Goal: Task Accomplishment & Management: Manage account settings

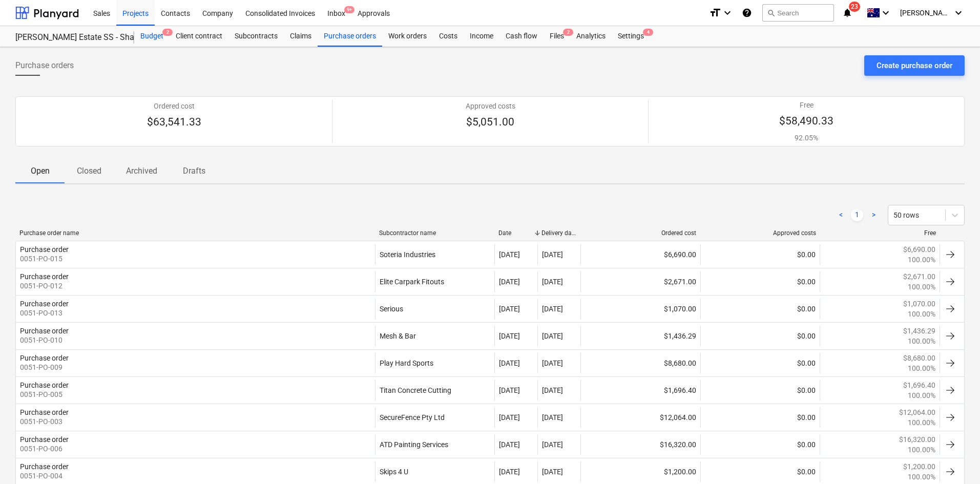
click at [153, 40] on div "Budget 2" at bounding box center [151, 36] width 35 height 20
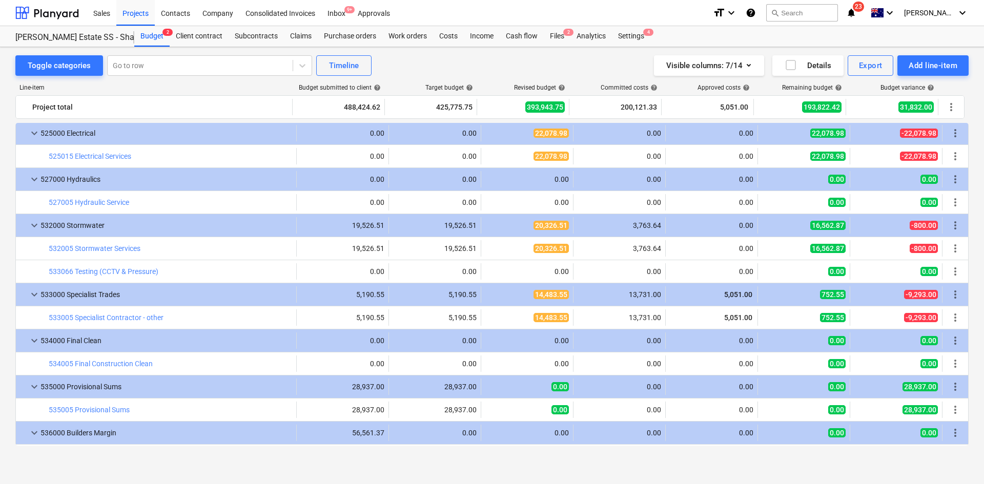
scroll to position [2376, 0]
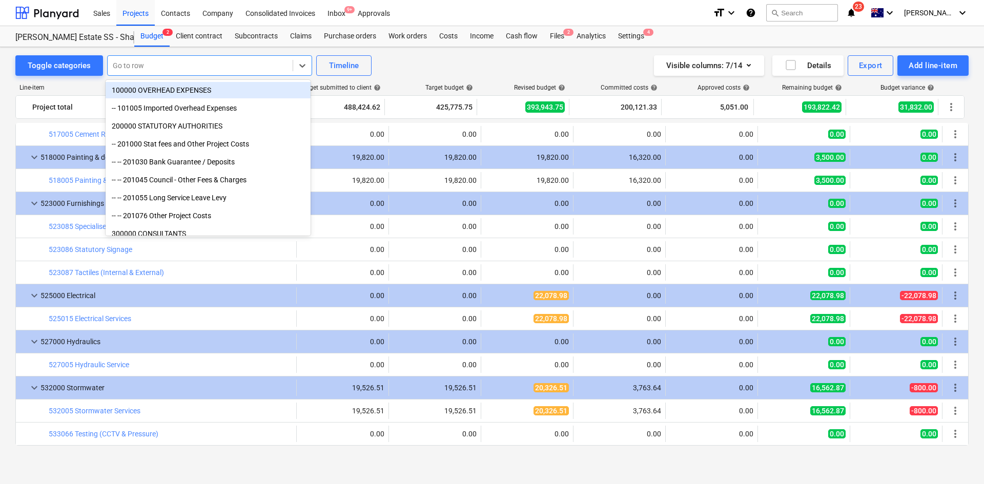
click at [148, 60] on div at bounding box center [200, 65] width 175 height 10
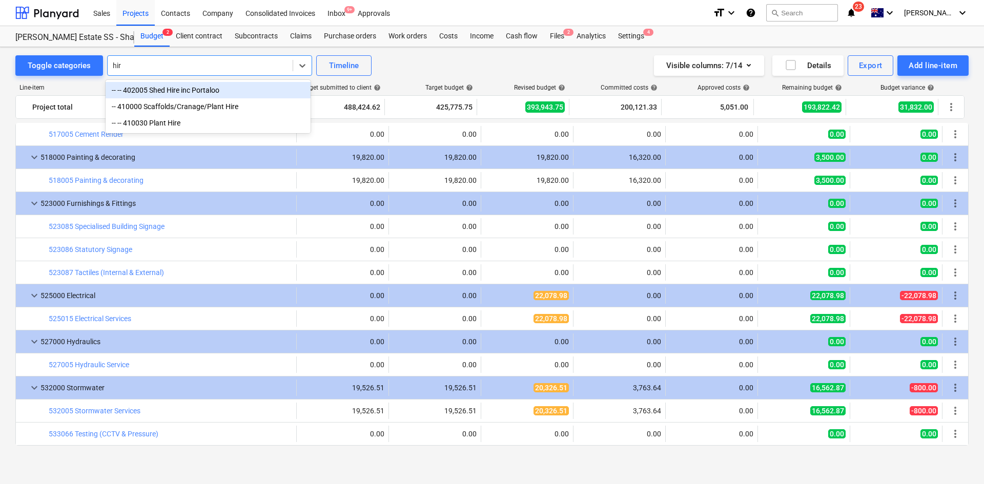
type input "hire"
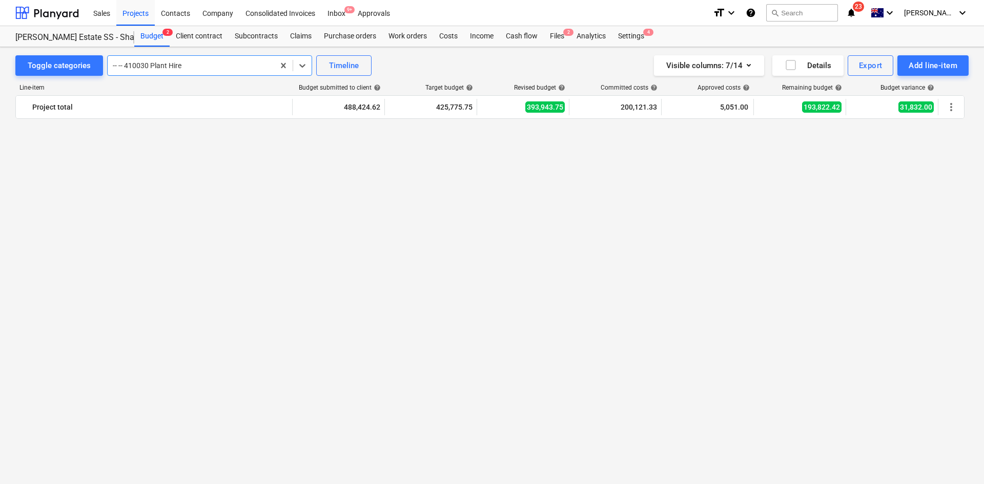
scroll to position [1222, 0]
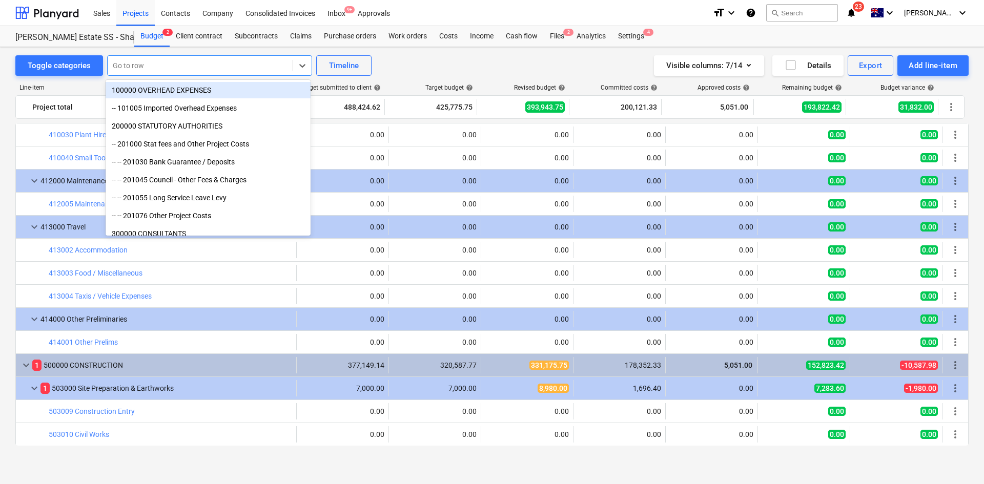
click at [202, 65] on div at bounding box center [200, 65] width 175 height 10
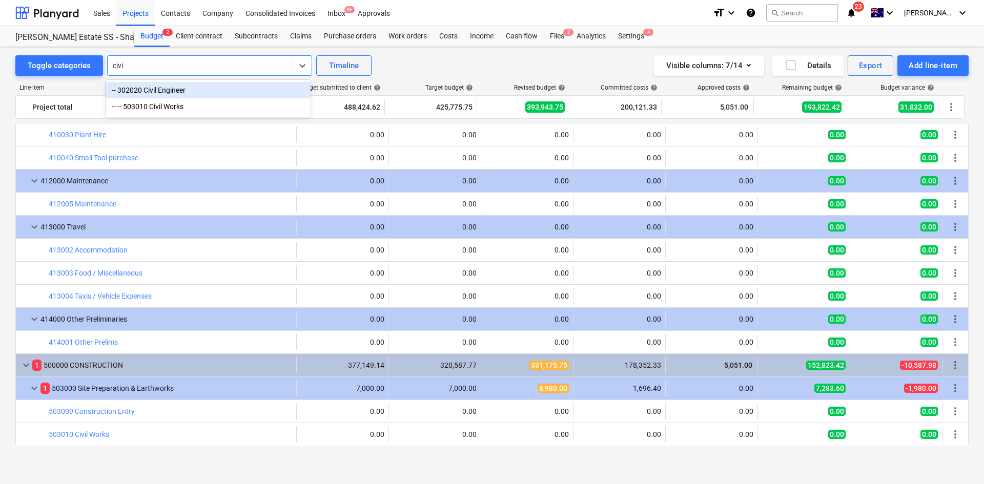
type input "civil"
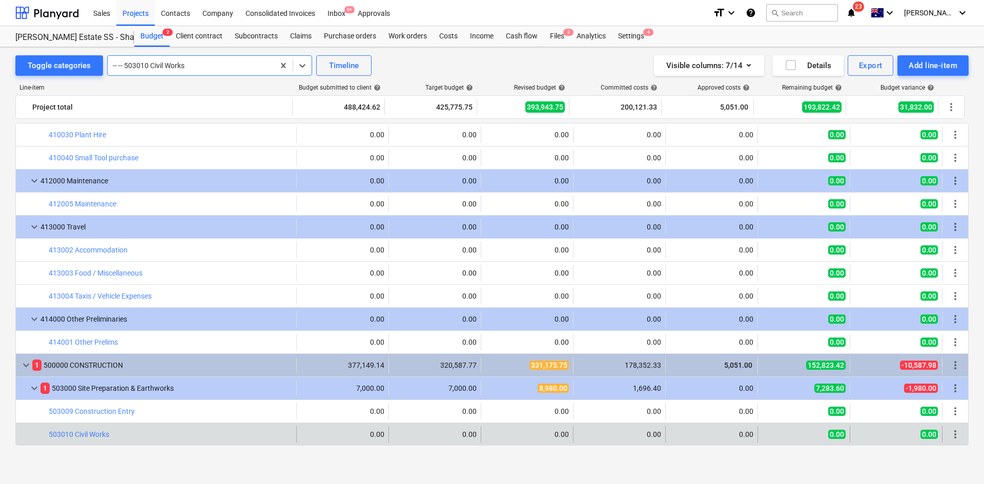
scroll to position [1522, 0]
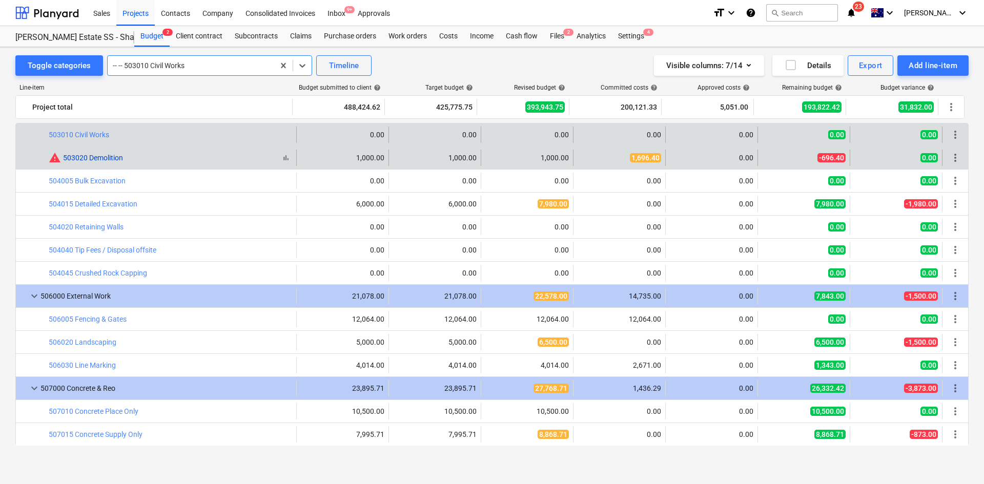
click at [100, 155] on link "503020 Demolition" at bounding box center [93, 158] width 60 height 8
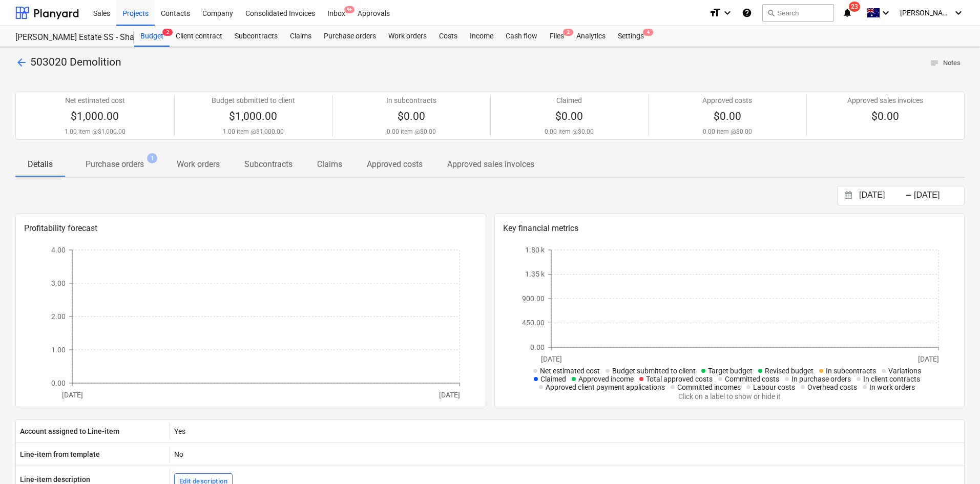
click at [129, 166] on p "Purchase orders" at bounding box center [115, 164] width 58 height 12
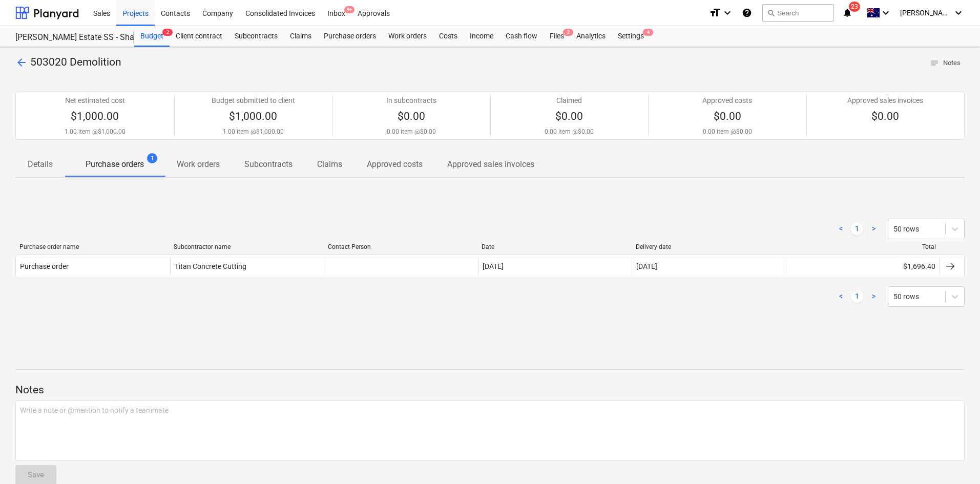
click at [15, 69] on span "arrow_back" at bounding box center [21, 62] width 12 height 12
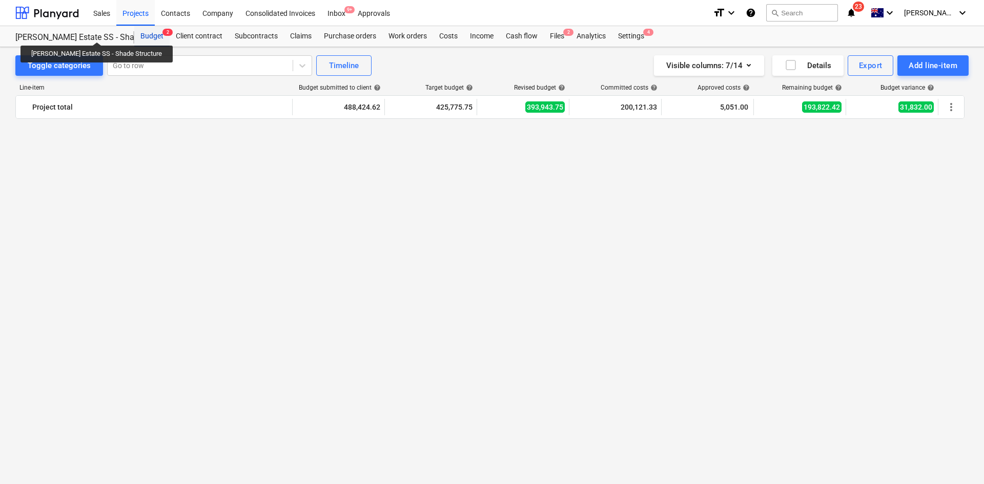
scroll to position [1522, 0]
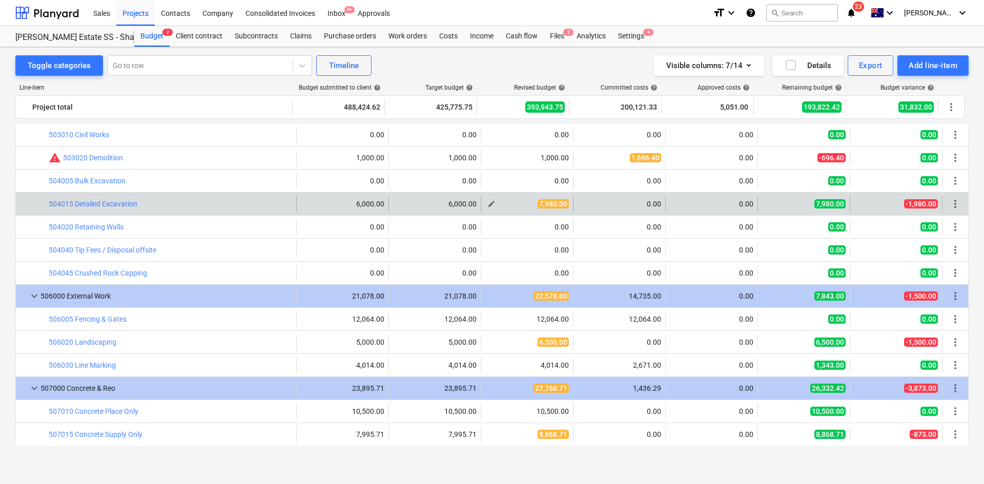
click at [490, 203] on span "edit" at bounding box center [491, 204] width 8 height 8
type textarea "x"
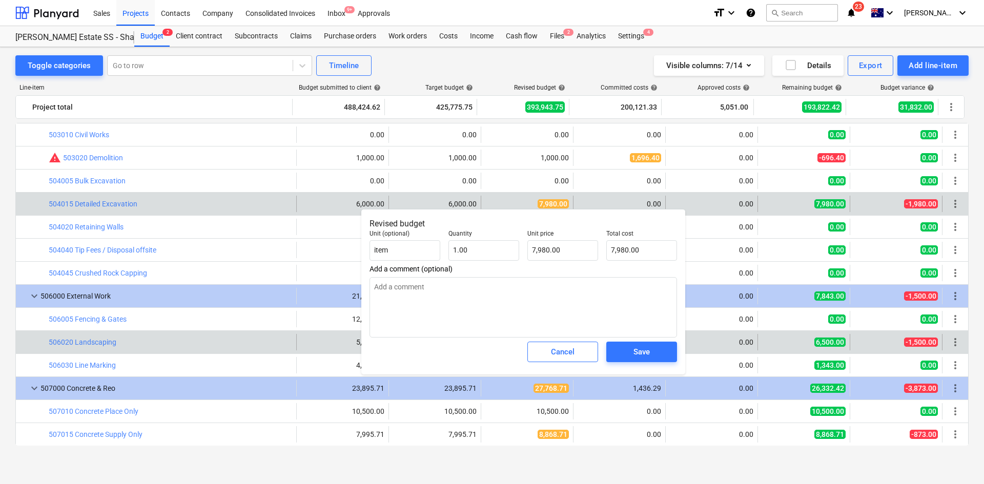
click at [272, 337] on div "bar_chart 506020 Landscaping" at bounding box center [170, 342] width 243 height 16
click at [576, 353] on span "Cancel" at bounding box center [562, 351] width 45 height 13
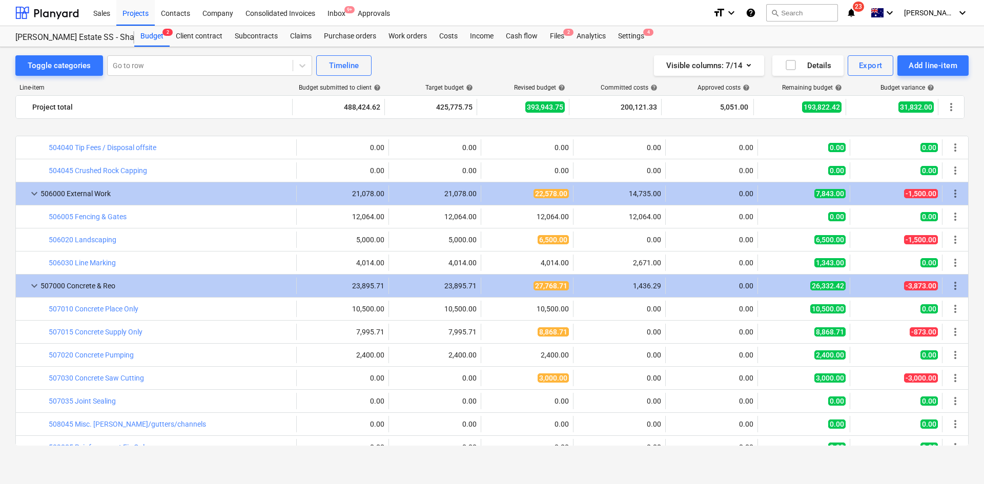
scroll to position [1676, 0]
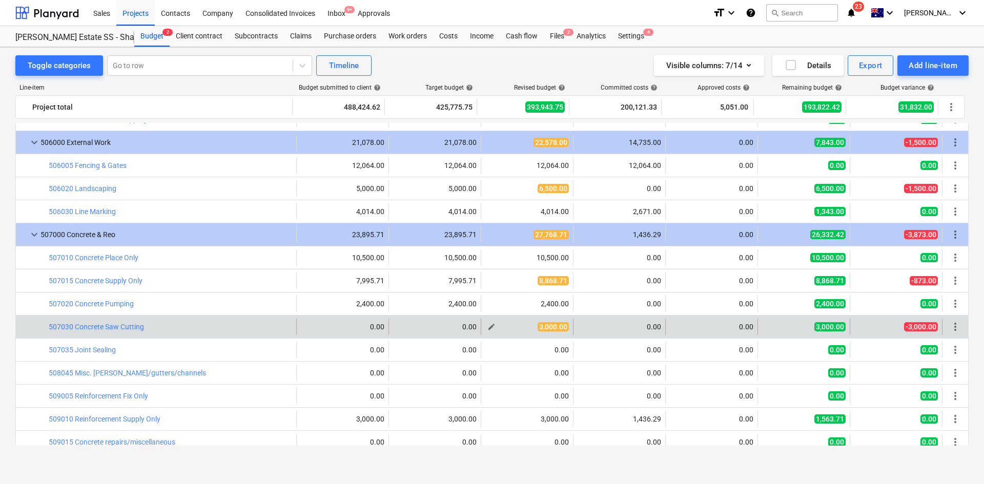
click at [487, 327] on span "edit" at bounding box center [491, 327] width 8 height 8
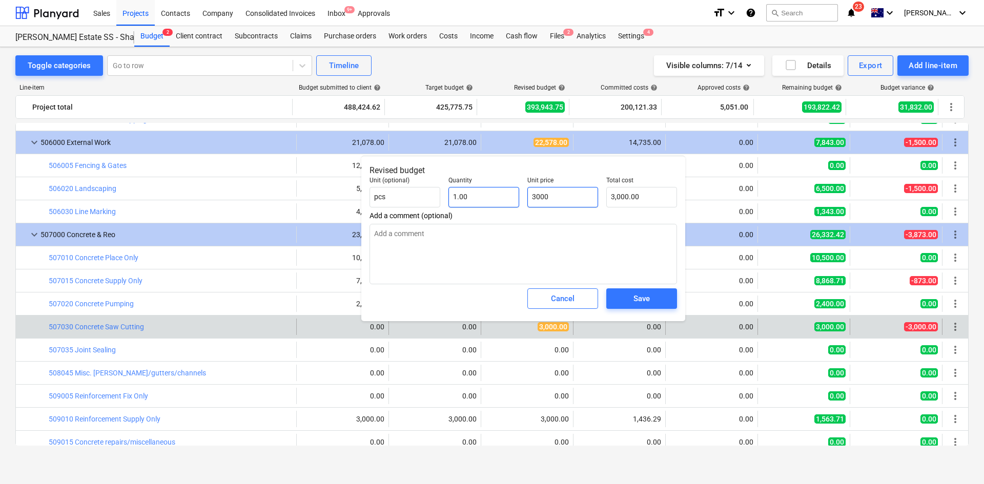
drag, startPoint x: 541, startPoint y: 198, endPoint x: 464, endPoint y: 198, distance: 76.4
click at [465, 198] on div "Unit (optional) pcs Quantity 1.00 Unit price 3000 Total cost 3,000.00" at bounding box center [523, 192] width 316 height 39
type input "0"
type input "0.00"
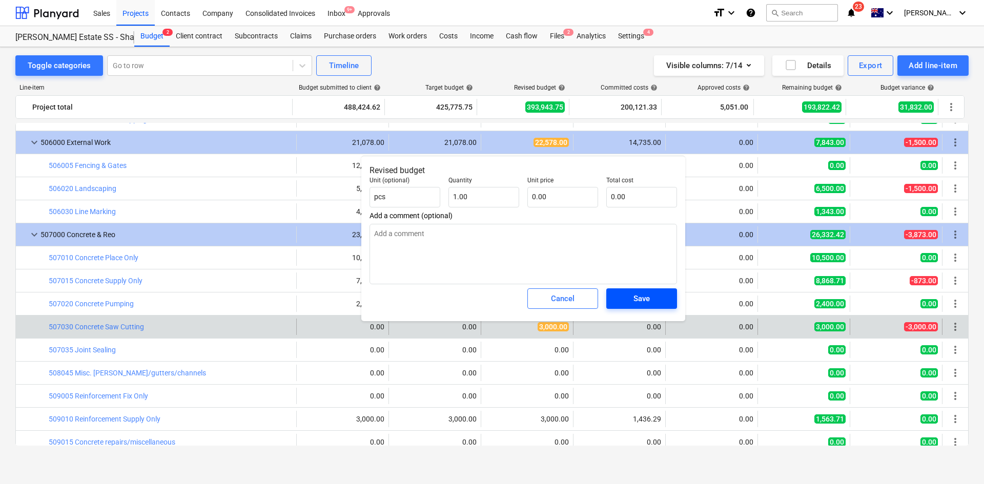
click at [646, 302] on div "Save" at bounding box center [641, 298] width 16 height 13
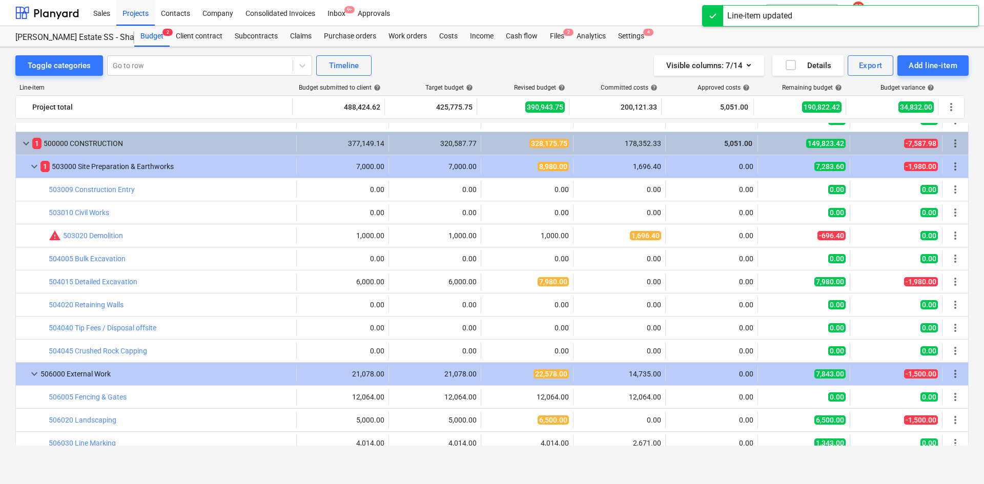
scroll to position [1420, 0]
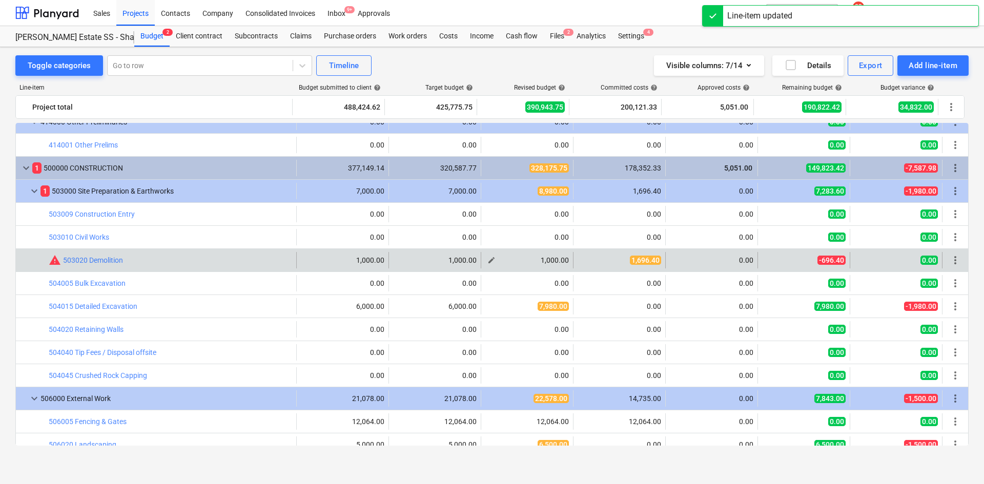
click at [487, 259] on span "edit" at bounding box center [491, 260] width 8 height 8
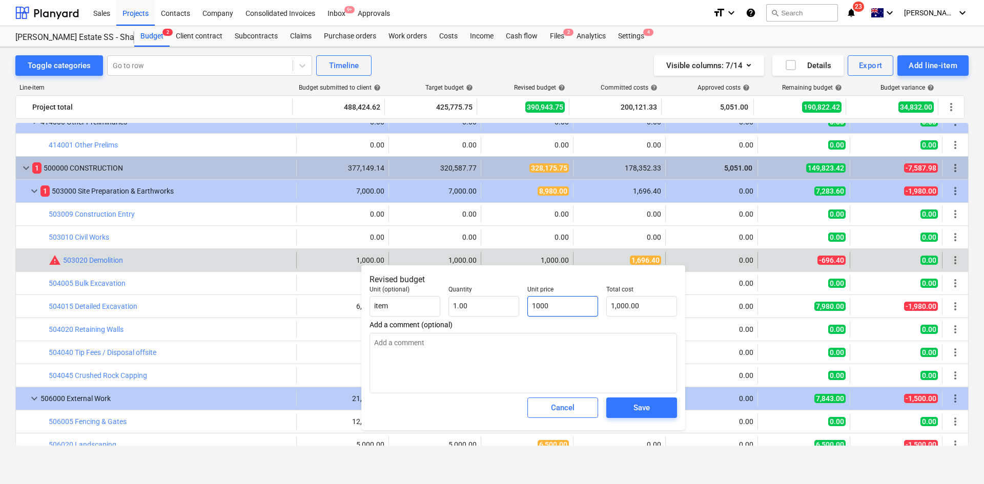
click at [531, 304] on input "1000" at bounding box center [562, 306] width 71 height 20
click at [534, 304] on input "1000" at bounding box center [562, 306] width 71 height 20
type input "000"
type input "0.00"
type input "4000"
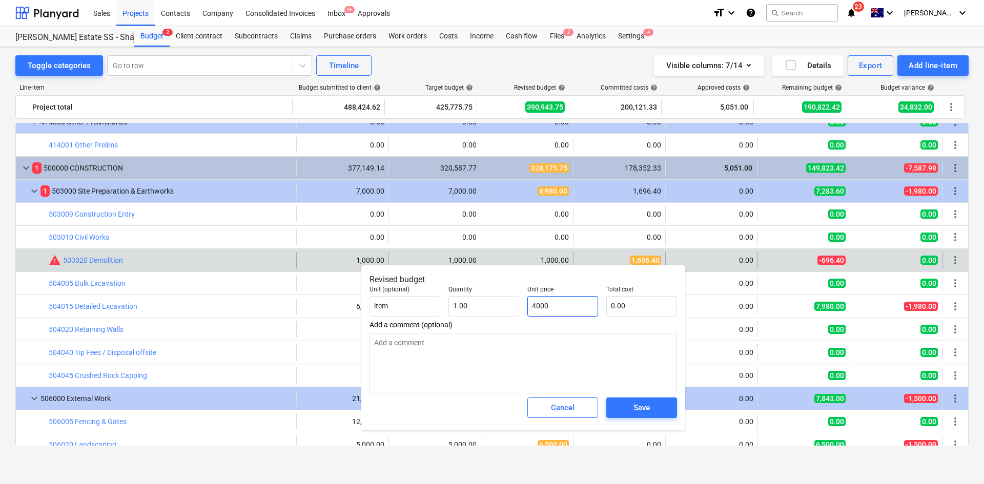
type input "4,000.00"
click at [640, 408] on div "Save" at bounding box center [641, 407] width 16 height 13
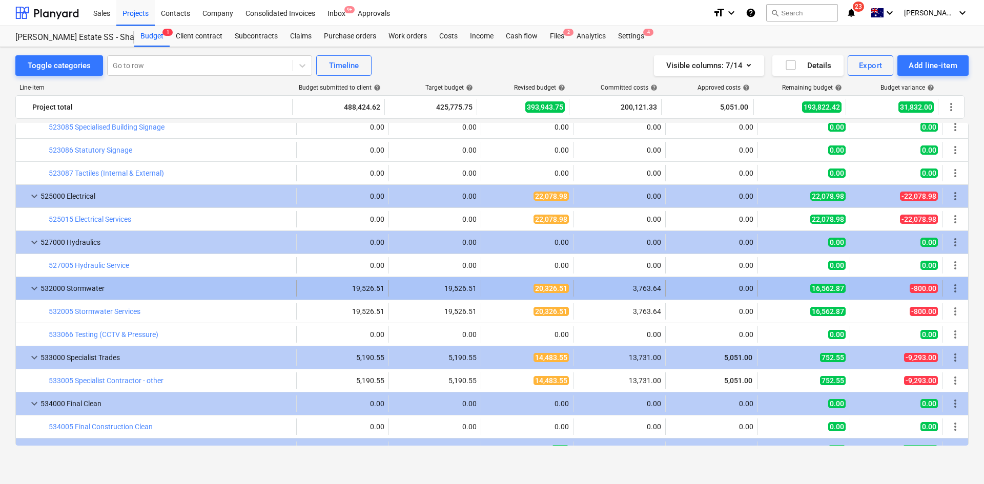
scroll to position [2496, 0]
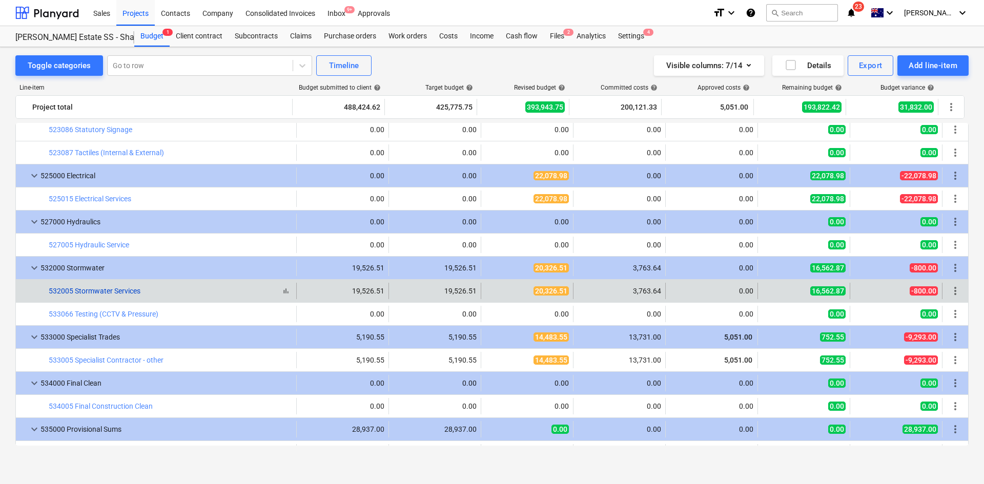
click at [121, 292] on link "532005 Stormwater Services" at bounding box center [95, 291] width 92 height 8
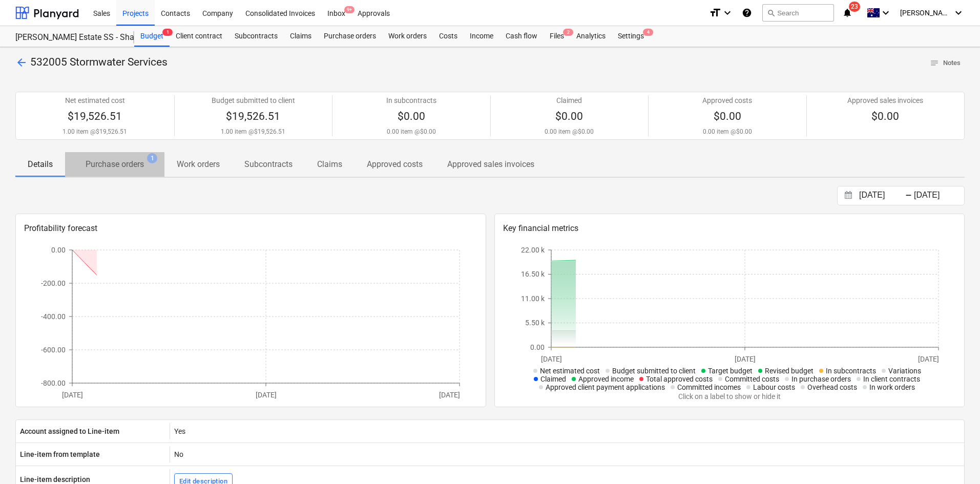
click at [115, 163] on p "Purchase orders" at bounding box center [115, 164] width 58 height 12
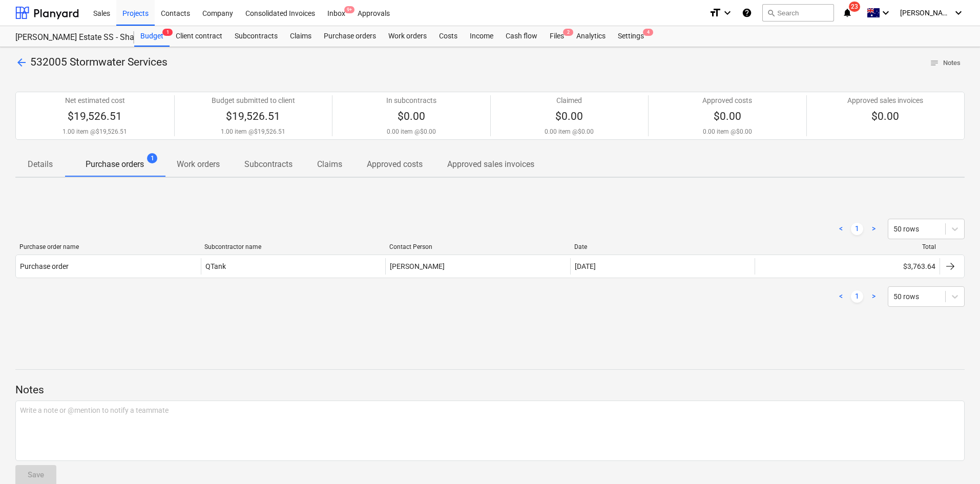
click at [25, 57] on span "arrow_back" at bounding box center [21, 62] width 12 height 12
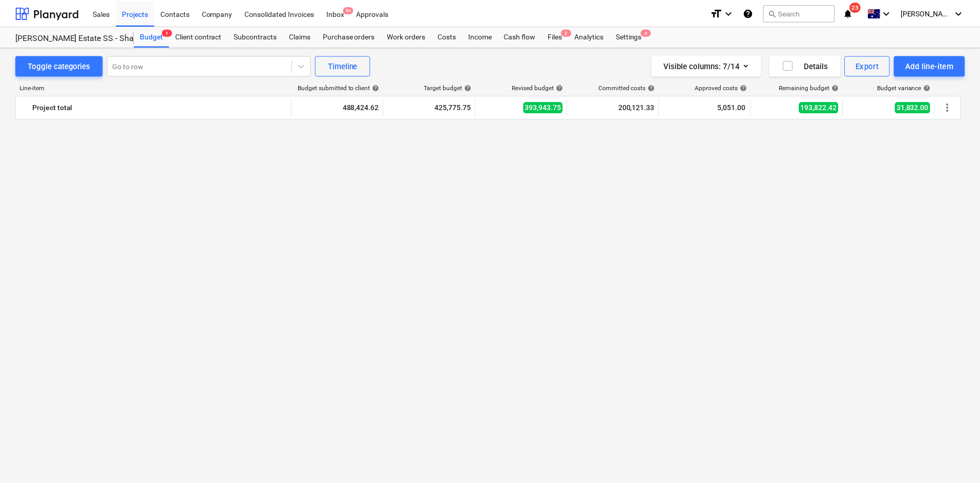
scroll to position [2496, 0]
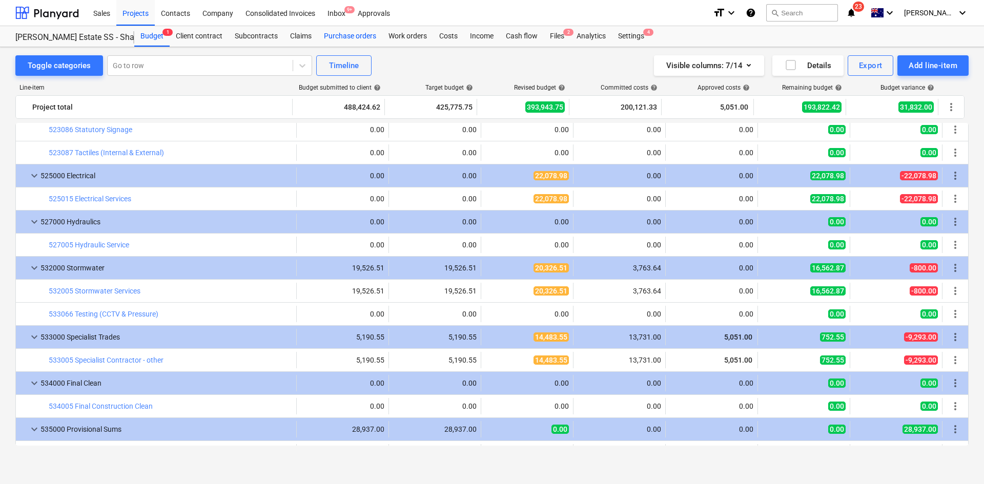
click at [369, 41] on div "Purchase orders" at bounding box center [350, 36] width 65 height 20
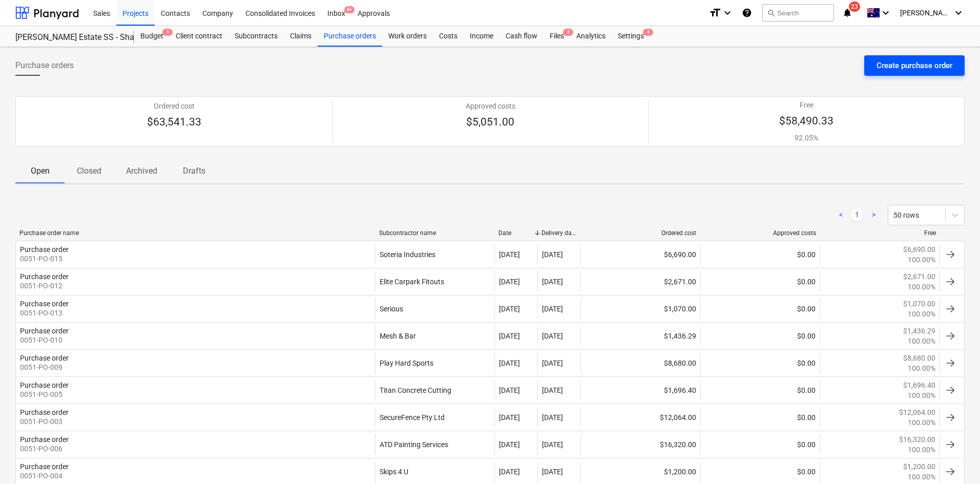
click at [866, 67] on button "Create purchase order" at bounding box center [915, 65] width 100 height 20
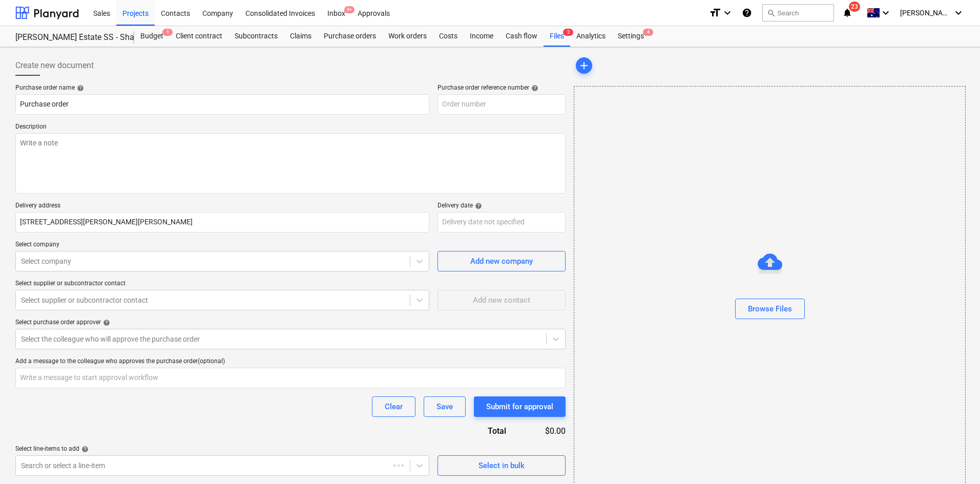
scroll to position [15, 0]
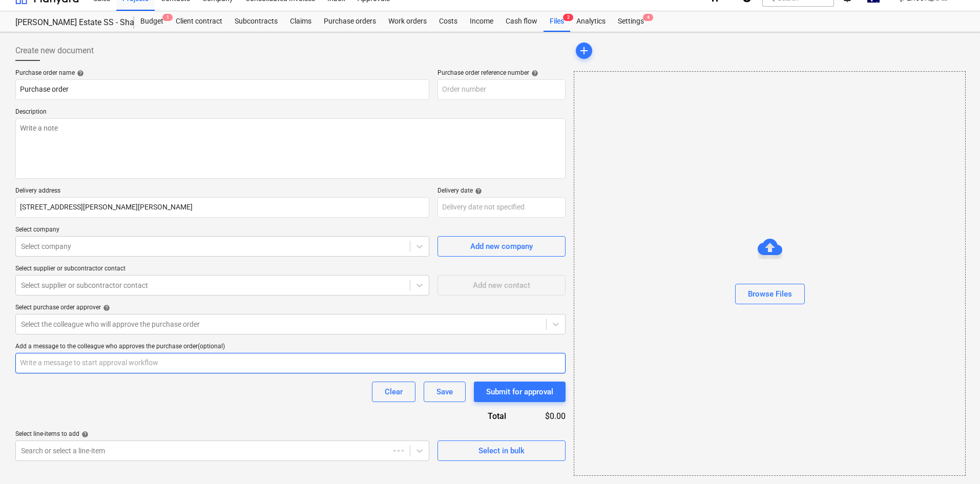
type input "0051-PO-016"
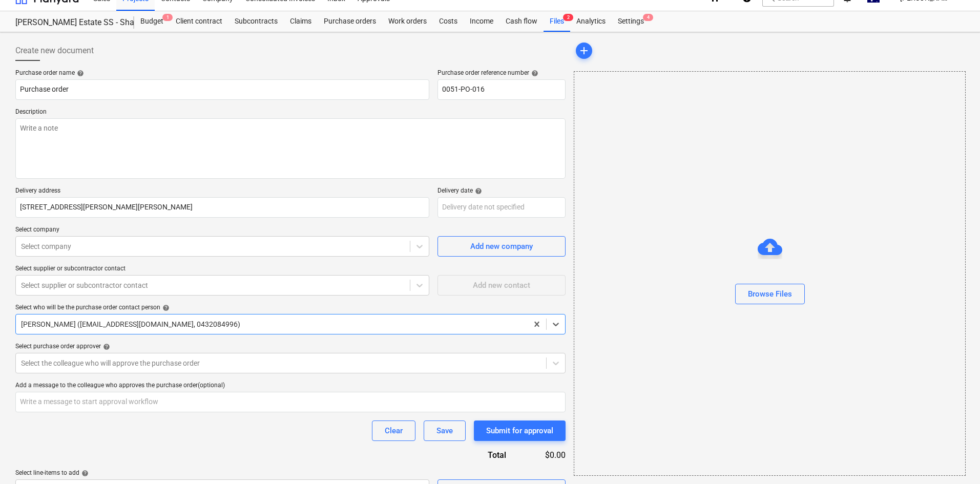
click at [494, 453] on div "Total" at bounding box center [478, 455] width 90 height 12
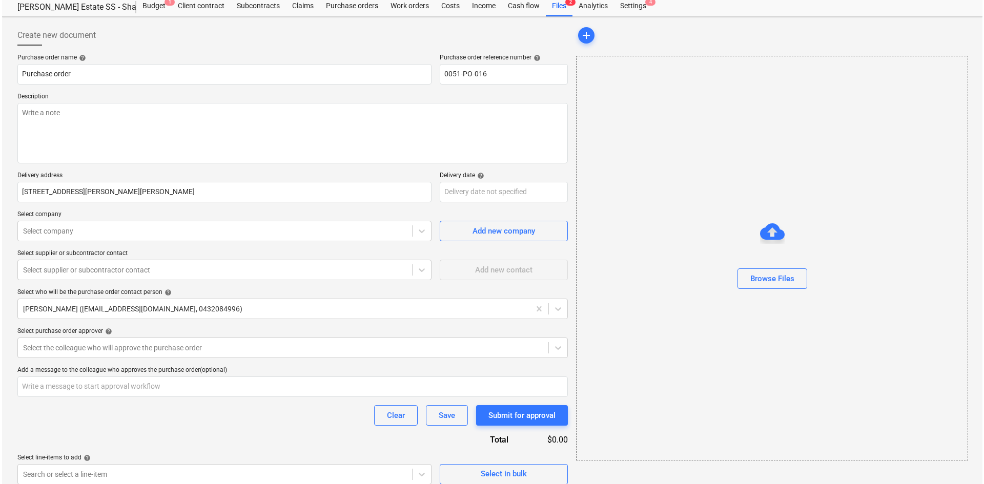
scroll to position [39, 0]
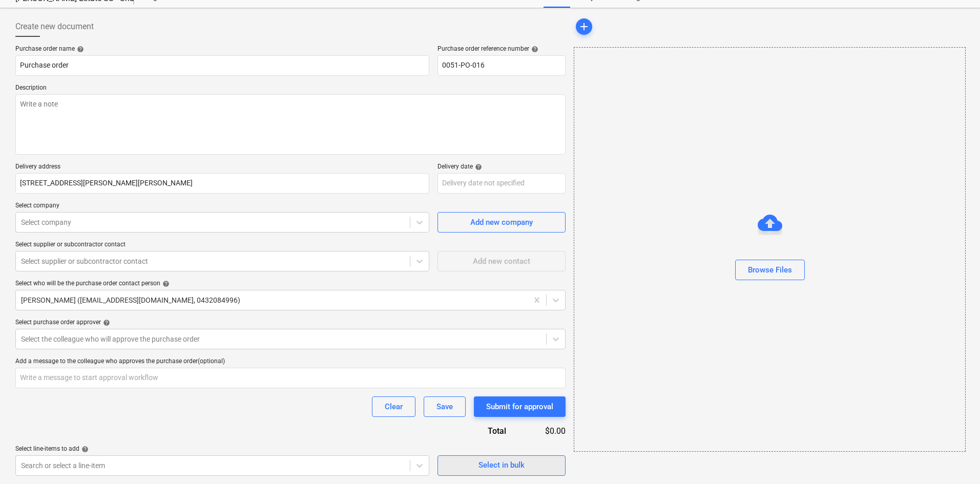
click at [481, 464] on div "Select in bulk" at bounding box center [502, 465] width 46 height 13
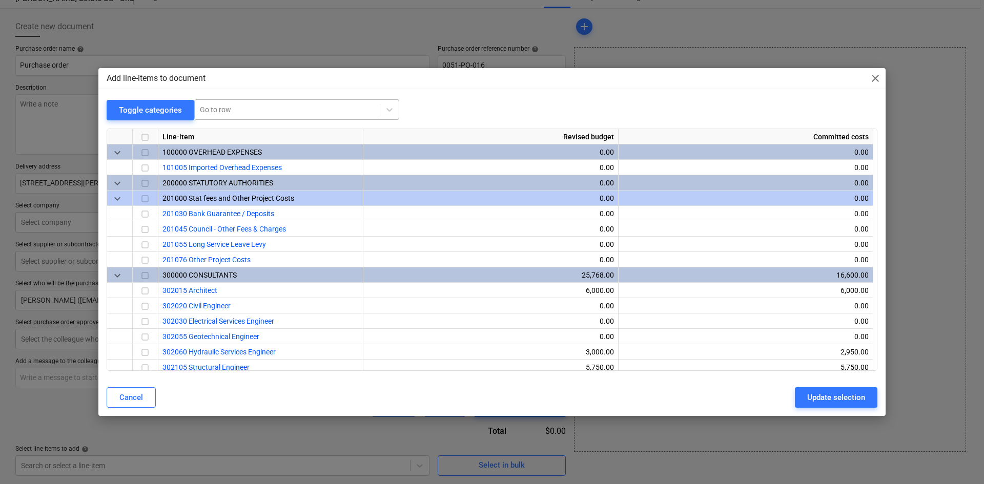
click at [250, 99] on div "Go to row" at bounding box center [296, 109] width 205 height 20
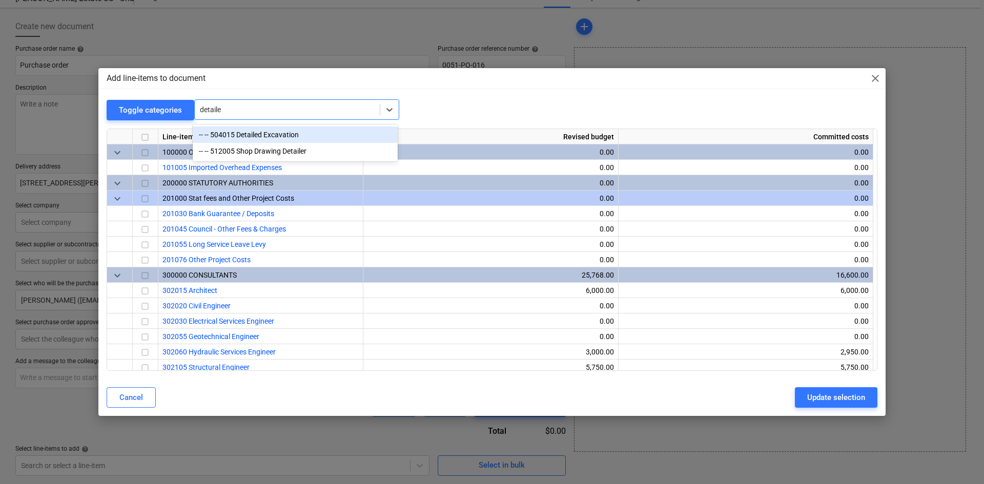
type input "detailed"
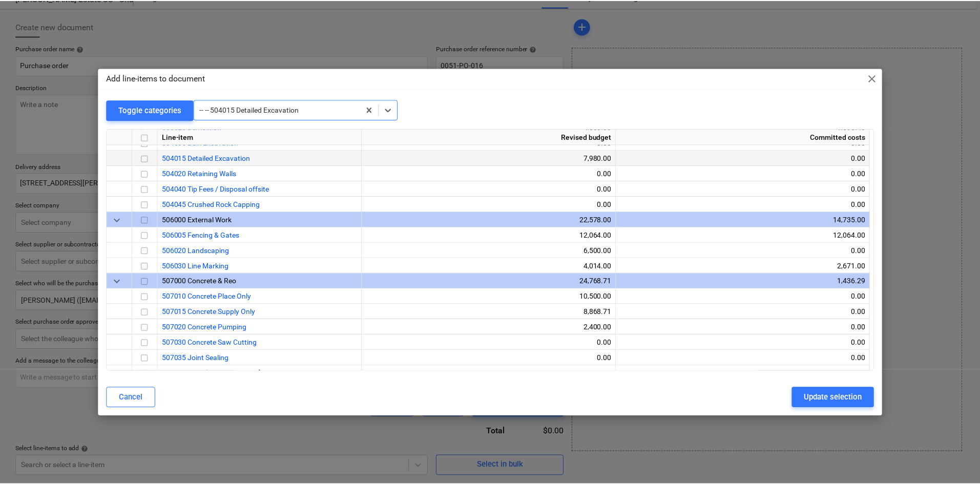
scroll to position [1061, 0]
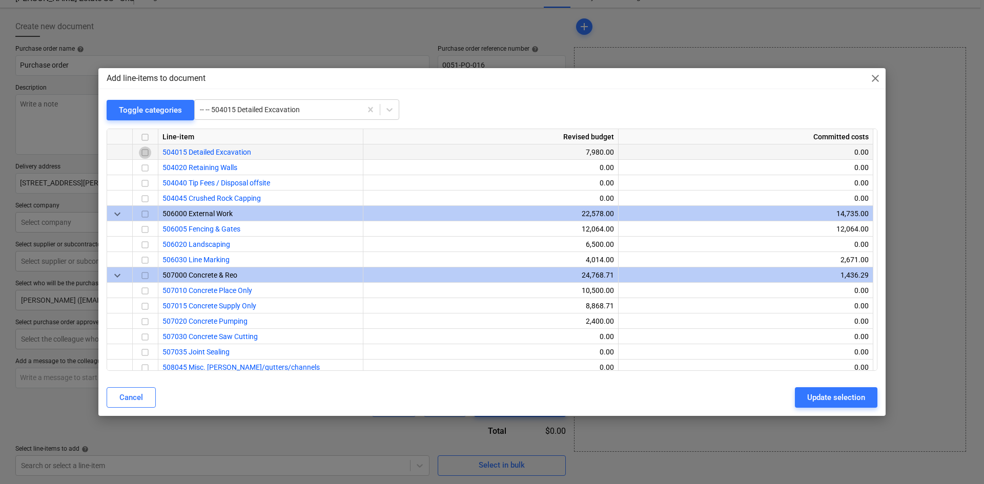
click at [147, 154] on input "checkbox" at bounding box center [145, 153] width 12 height 12
click at [847, 391] on div "Update selection" at bounding box center [836, 397] width 58 height 13
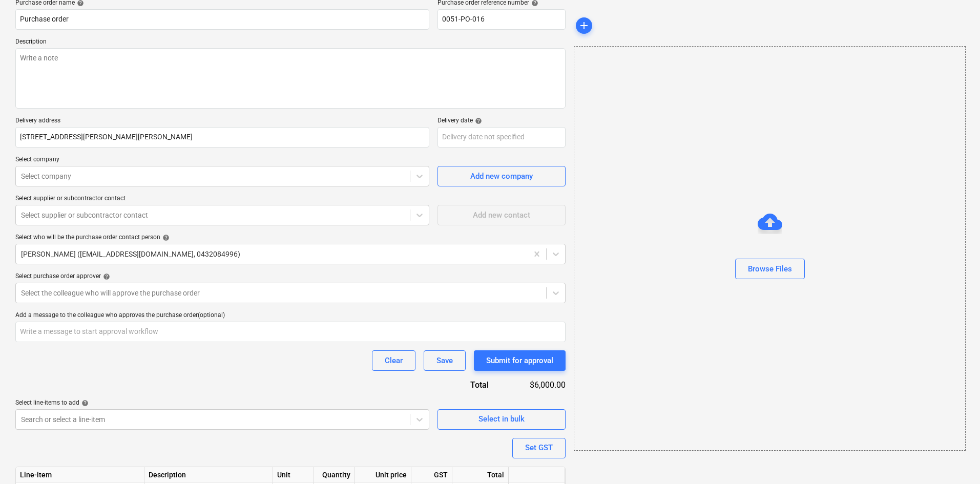
scroll to position [0, 0]
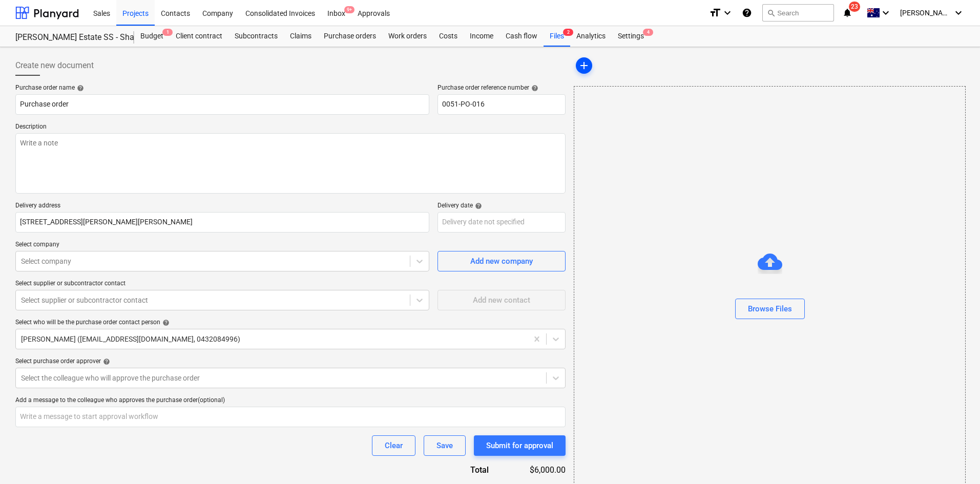
click at [579, 68] on span "add" at bounding box center [584, 65] width 12 height 12
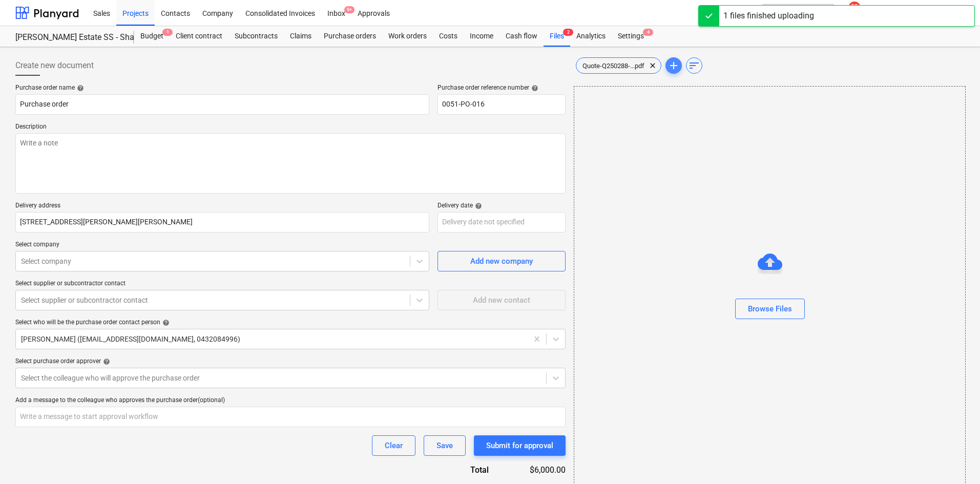
click at [673, 68] on span "add" at bounding box center [674, 65] width 12 height 12
click at [676, 68] on span "add" at bounding box center [674, 65] width 12 height 12
click at [624, 68] on span "Quote-Q250288-...pdf" at bounding box center [614, 66] width 74 height 8
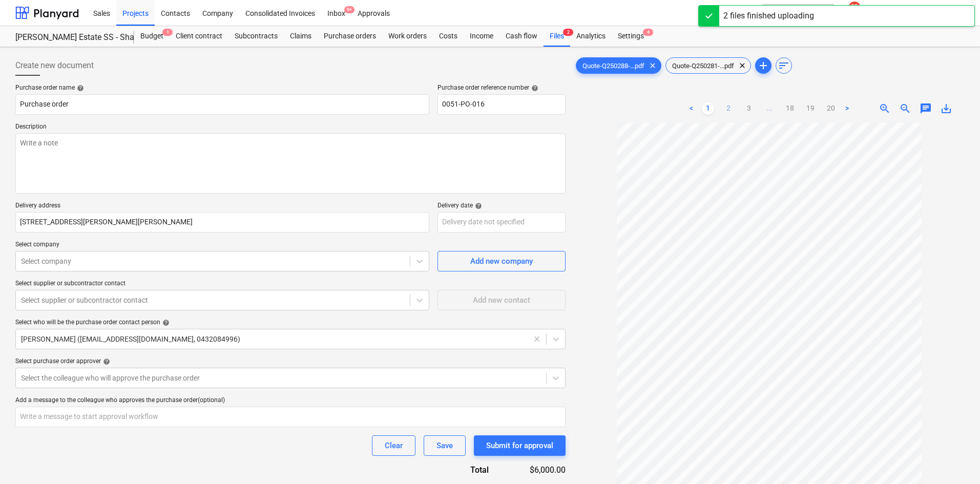
click at [727, 106] on link "2" at bounding box center [729, 108] width 12 height 12
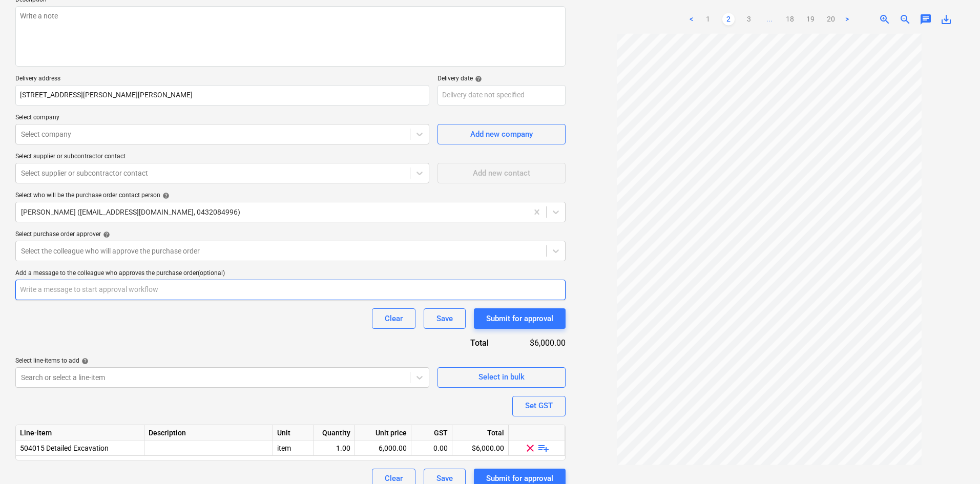
scroll to position [140, 0]
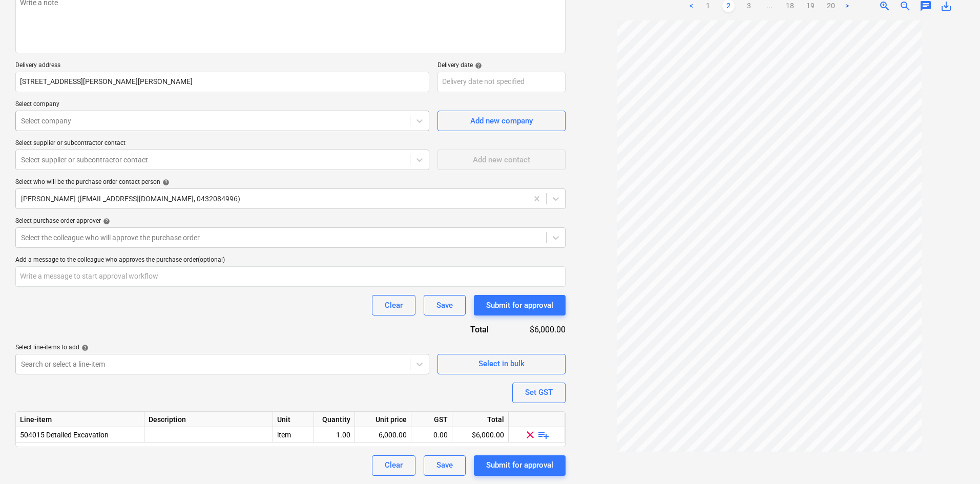
click at [110, 120] on div at bounding box center [213, 121] width 384 height 10
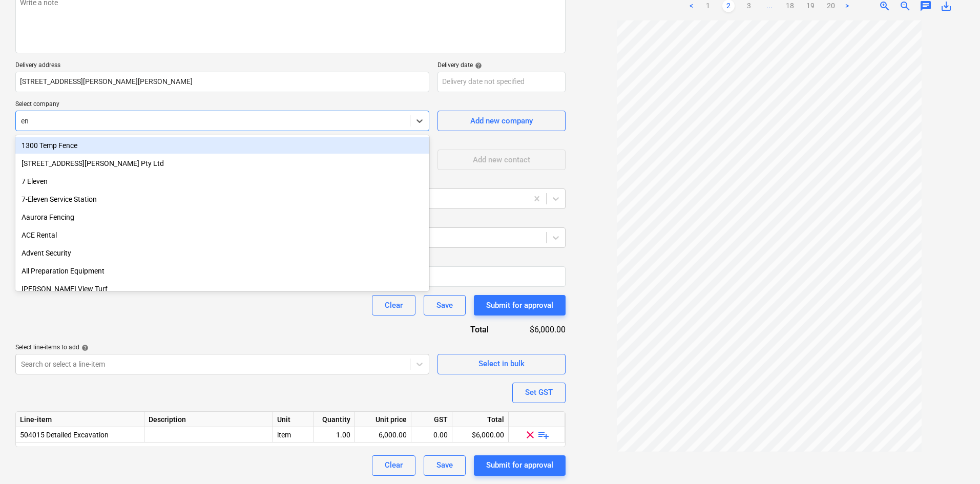
type input "env"
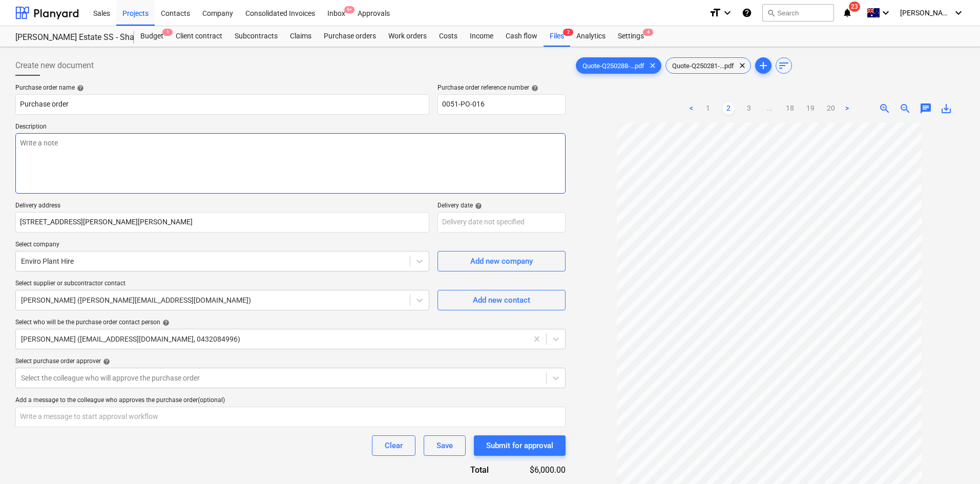
click at [92, 159] on textarea at bounding box center [290, 163] width 550 height 60
paste textarea "Site contact : Greg - 0421 382 99"
type textarea "Site contact : Greg - 0421 382 99"
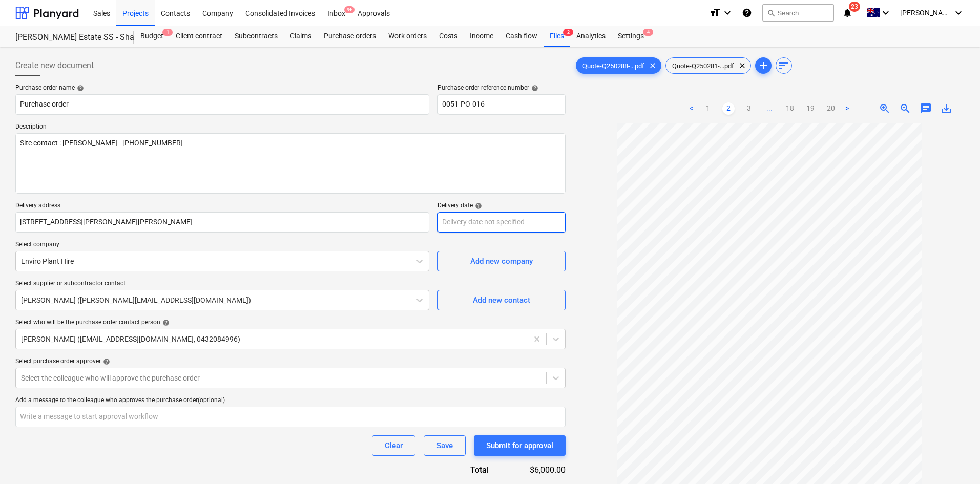
click at [491, 230] on body "Sales Projects Contacts Company Consolidated Invoices Inbox 9+ Approvals format…" at bounding box center [490, 242] width 980 height 484
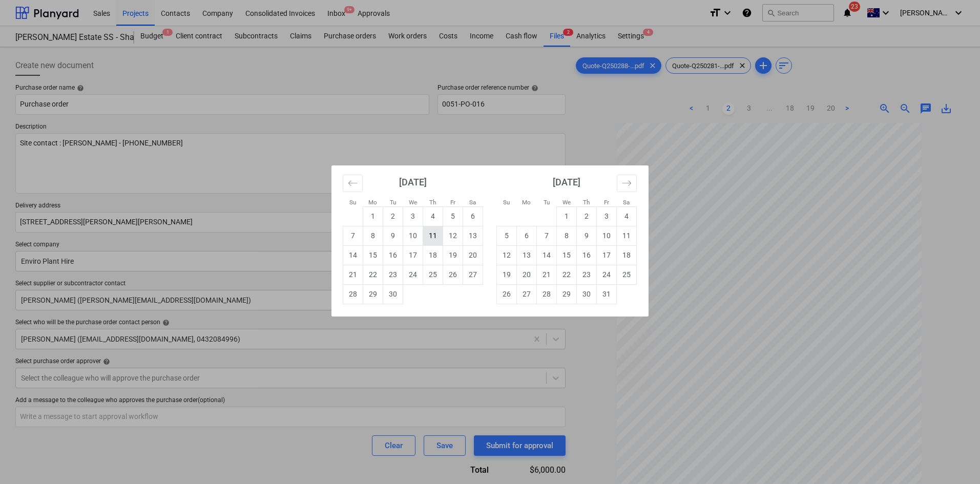
drag, startPoint x: 431, startPoint y: 237, endPoint x: 304, endPoint y: 209, distance: 129.8
click at [431, 237] on td "11" at bounding box center [433, 235] width 20 height 19
type input "11 Sep 2025"
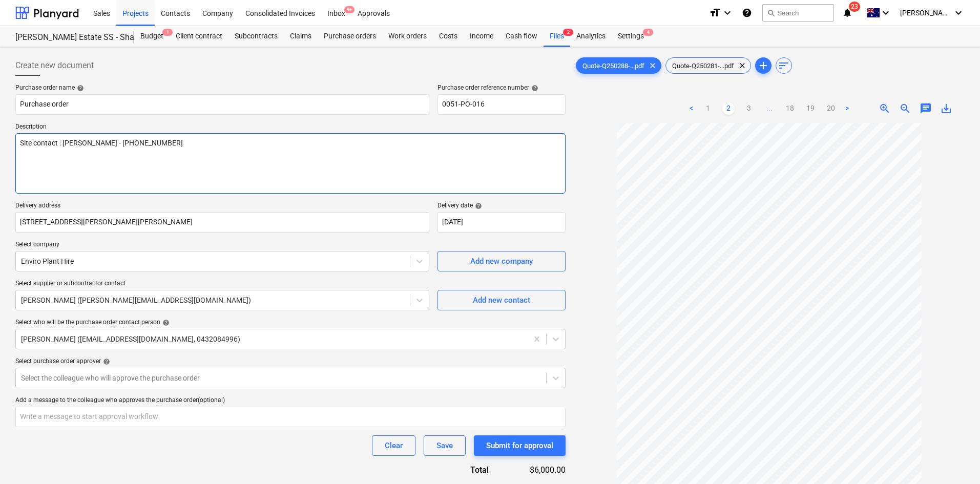
click at [63, 152] on textarea "Site contact : Greg - 0421 382 99" at bounding box center [290, 163] width 550 height 60
click at [181, 156] on textarea "Site contact : Greg - 0421 382 99" at bounding box center [290, 163] width 550 height 60
click at [172, 166] on textarea "Site contact : Greg - 0421 382 99 Posi - 11/09/25 8t excavator + Auger - 12/09/…" at bounding box center [290, 163] width 550 height 60
click at [290, 161] on textarea "Site contact : Greg - 0421 382 99 Posi - 11/09/25 8t excavator + Auger - 12/09/…" at bounding box center [290, 163] width 550 height 60
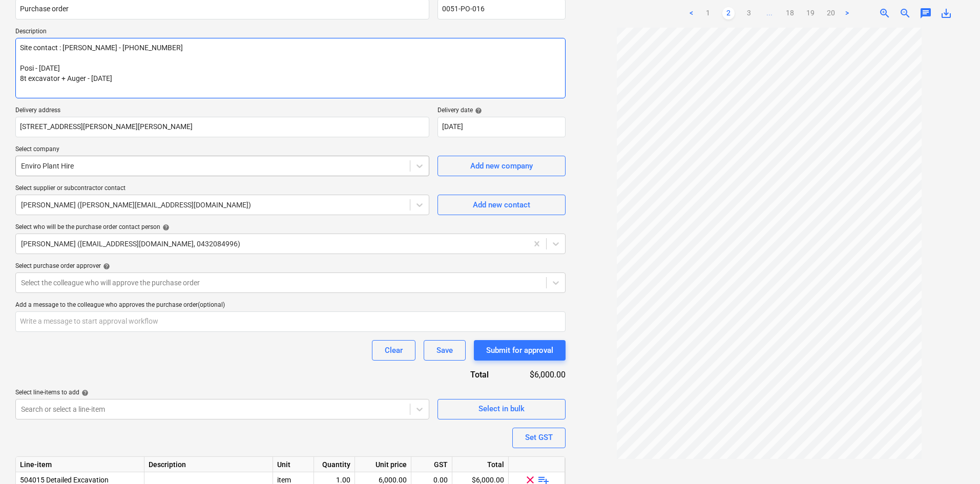
scroll to position [140, 0]
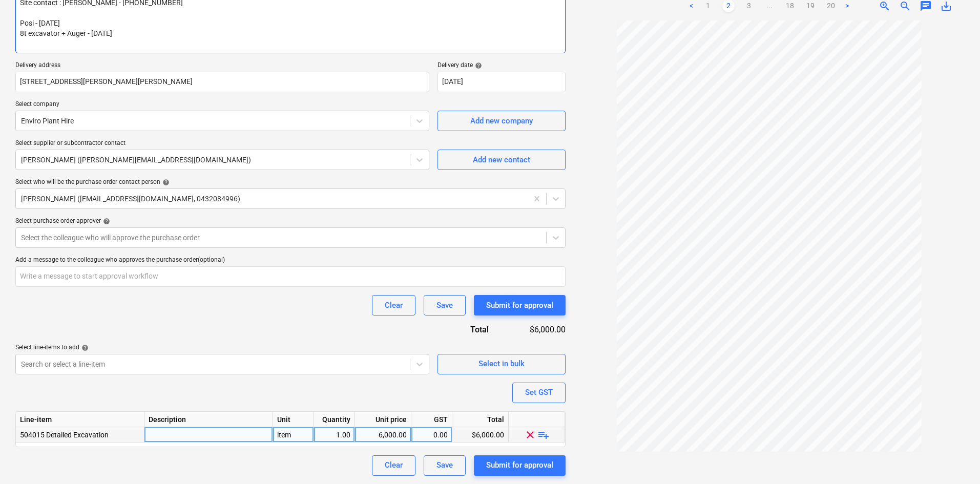
type textarea "Site contact : Greg - 0421 382 99 Posi - 11/09/25 8t excavator + Auger - 12/09/…"
click at [545, 435] on span "playlist_add" at bounding box center [544, 434] width 12 height 12
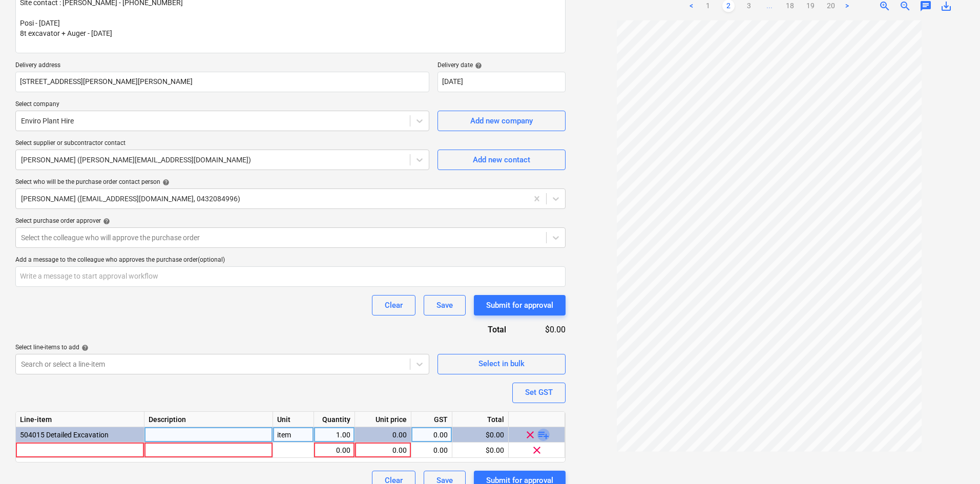
click at [543, 433] on span "playlist_add" at bounding box center [544, 434] width 12 height 12
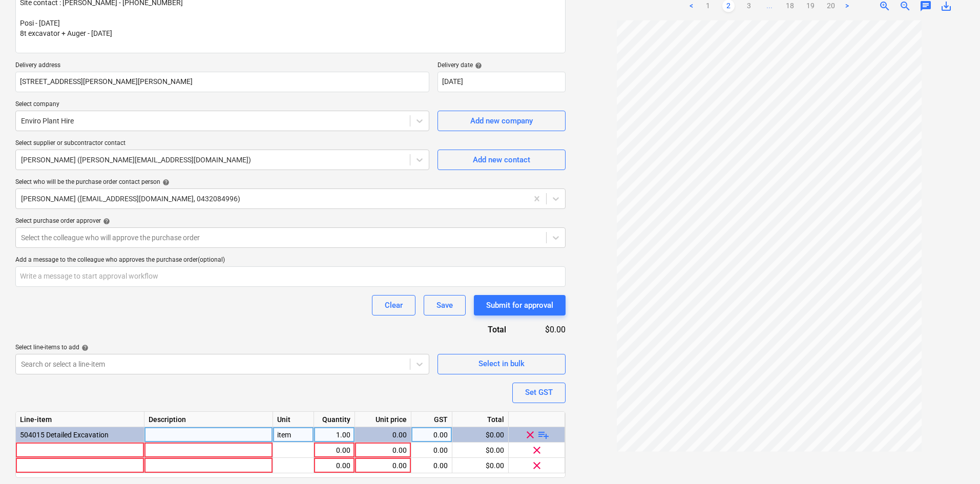
click at [543, 433] on span "playlist_add" at bounding box center [544, 434] width 12 height 12
click at [544, 433] on span "playlist_add" at bounding box center [544, 434] width 12 height 12
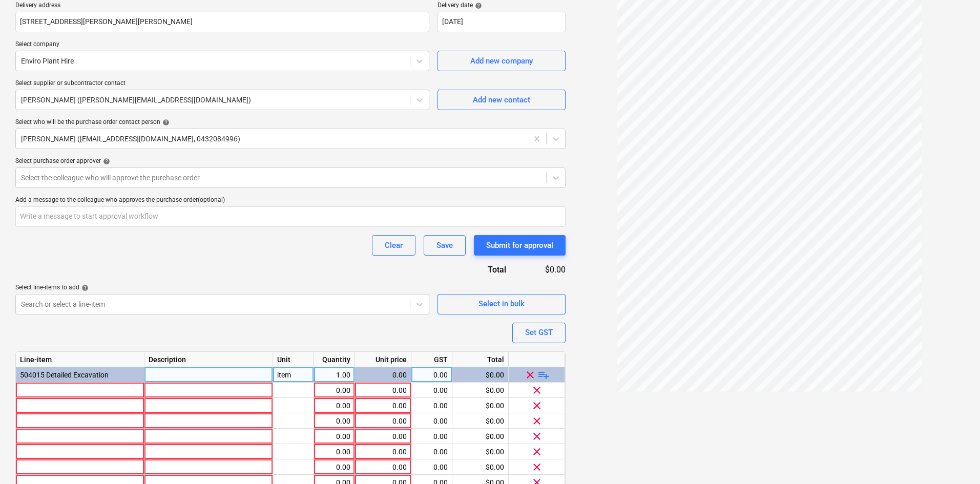
scroll to position [248, 0]
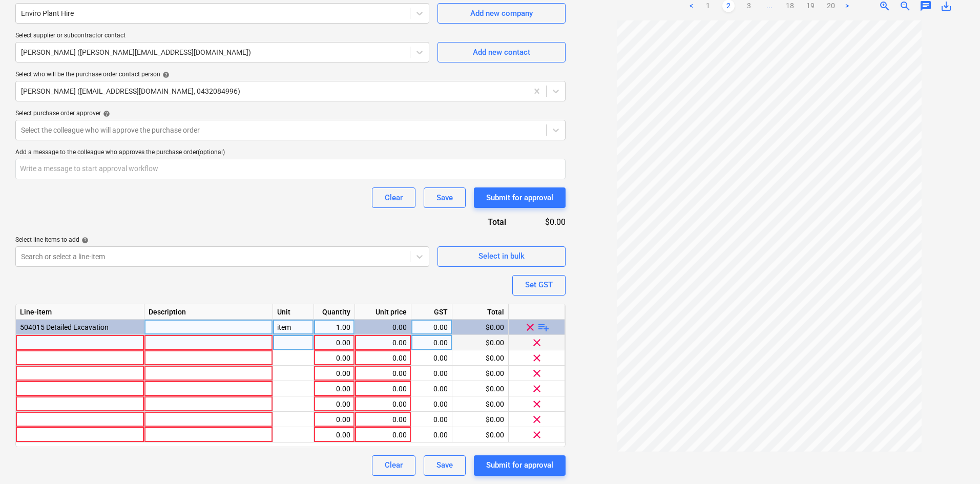
click at [70, 341] on div at bounding box center [80, 342] width 129 height 15
type input "Excavator 8t - hours"
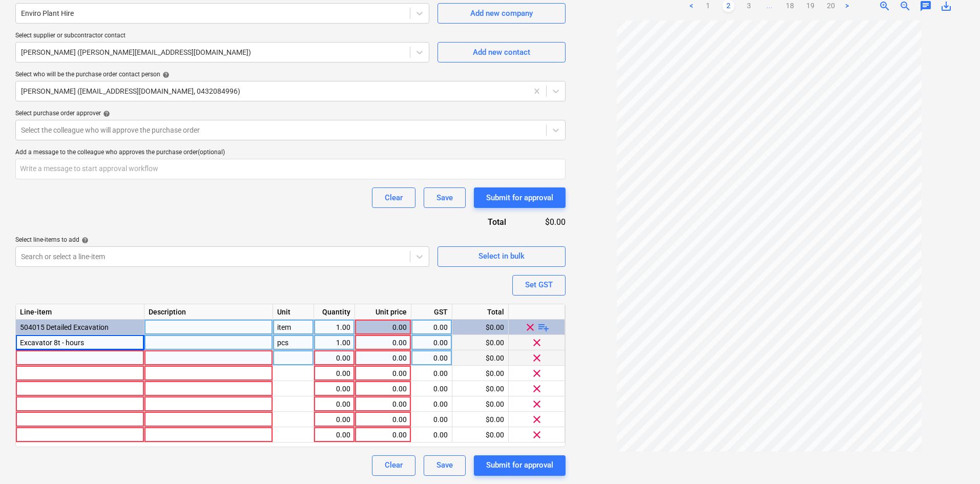
click at [40, 358] on div at bounding box center [80, 358] width 129 height 15
type input "Auger attachment - week"
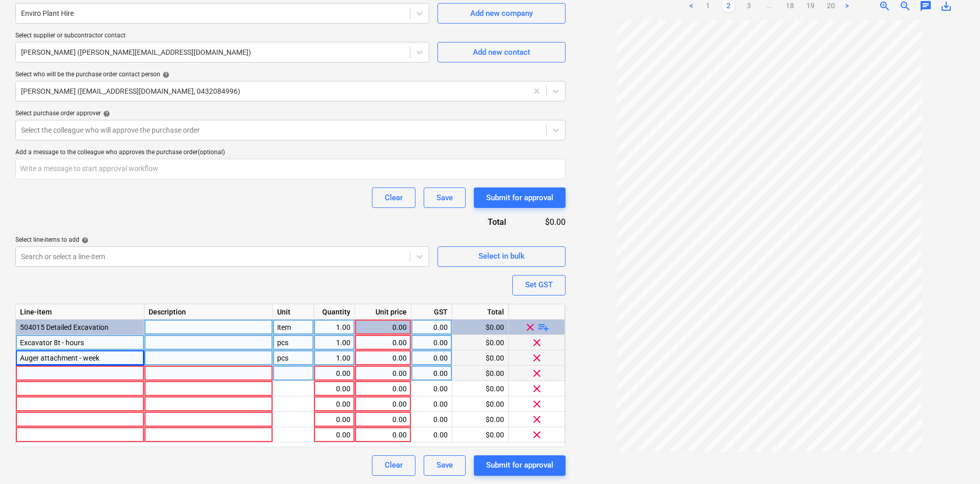
click at [40, 373] on div at bounding box center [80, 373] width 129 height 15
type input "Posi - day"
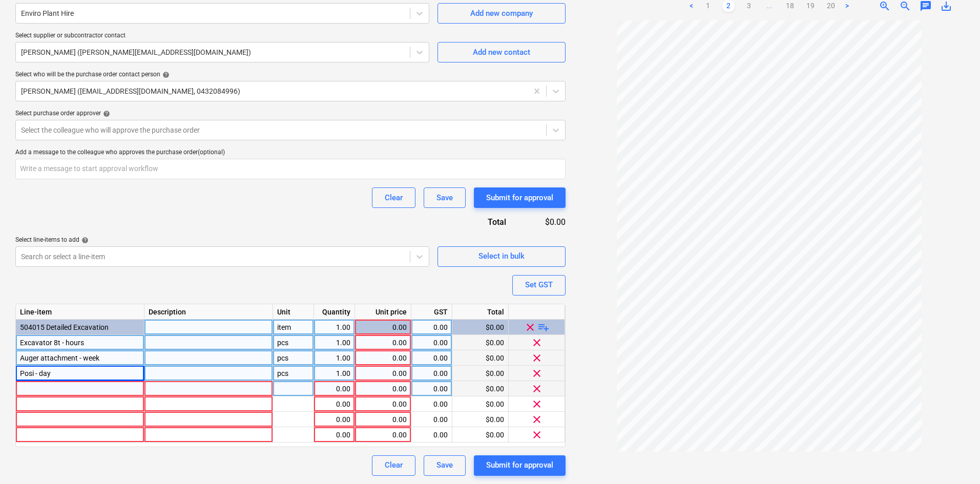
click at [67, 387] on div at bounding box center [80, 388] width 129 height 15
drag, startPoint x: 83, startPoint y: 388, endPoint x: 60, endPoint y: 384, distance: 22.3
click at [60, 384] on input "Mobilization - one way" at bounding box center [80, 388] width 128 height 15
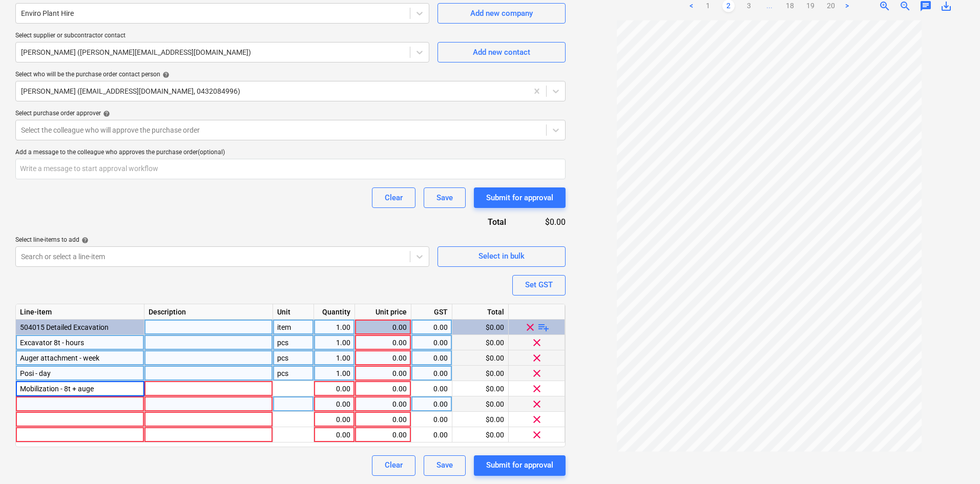
type input "Mobilization - 8t + auger"
click at [100, 408] on div at bounding box center [80, 404] width 129 height 15
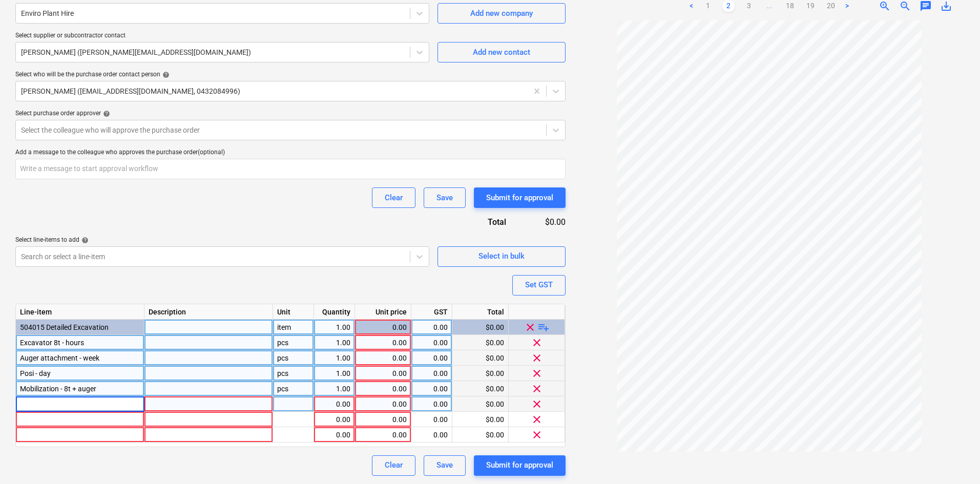
click at [51, 385] on span "Mobilization - 8t + auger" at bounding box center [58, 389] width 76 height 8
click at [57, 387] on input "Mobilization - 8t + auger" at bounding box center [80, 388] width 128 height 15
click at [59, 388] on input "Mobilization - 8t + auger" at bounding box center [80, 388] width 128 height 15
click at [65, 388] on input "Mobilization - 8t + auger" at bounding box center [80, 388] width 128 height 15
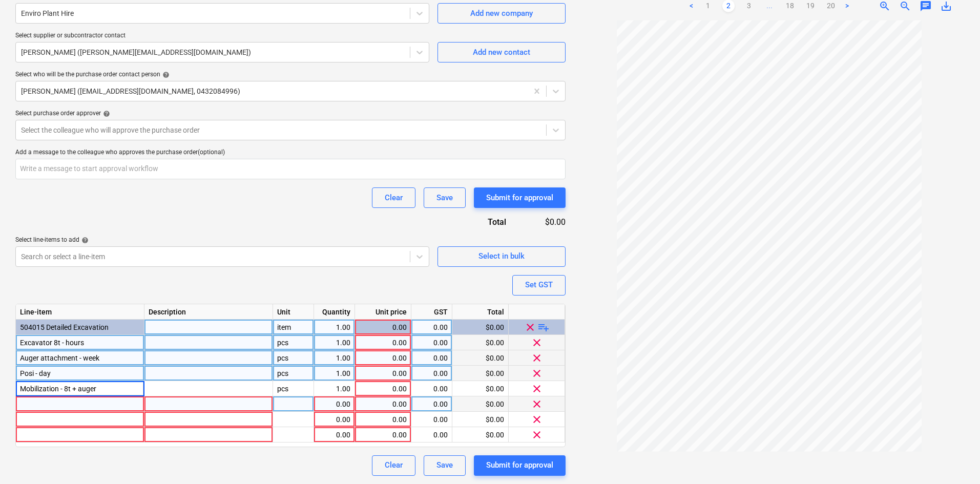
drag, startPoint x: 64, startPoint y: 388, endPoint x: 15, endPoint y: 384, distance: 48.3
click at [15, 384] on div "Line-item Description Unit Quantity Unit price GST Total 504015 Detailed Excava…" at bounding box center [290, 375] width 550 height 143
click at [40, 406] on div at bounding box center [80, 404] width 129 height 15
type input "Mobilization - Posi"
click at [297, 328] on div "item" at bounding box center [293, 327] width 41 height 15
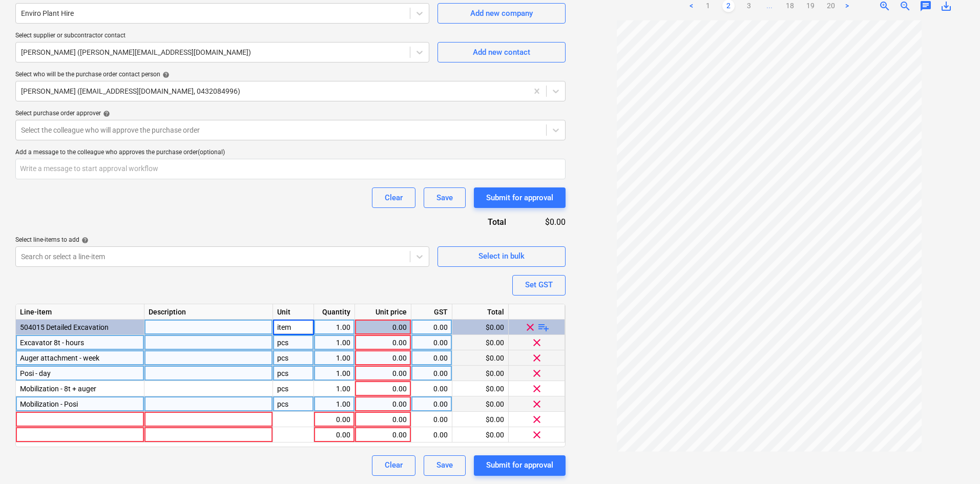
click at [287, 343] on div "pcs" at bounding box center [293, 342] width 41 height 15
type input "item"
click at [292, 356] on div "pcs" at bounding box center [293, 358] width 41 height 15
click at [290, 375] on div "pcs" at bounding box center [293, 373] width 41 height 15
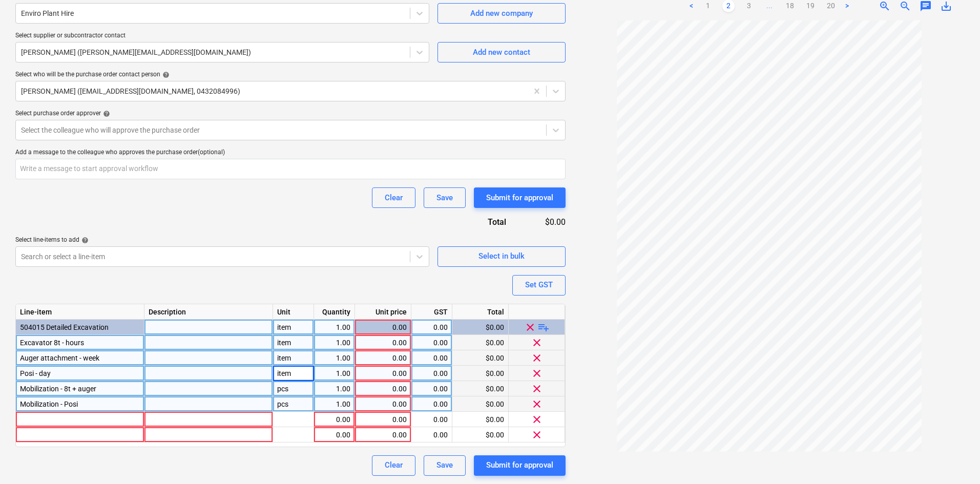
click at [289, 390] on div "pcs" at bounding box center [293, 388] width 41 height 15
type input "item"
click at [287, 402] on div "pcs" at bounding box center [293, 404] width 41 height 15
click at [340, 345] on div "1.00" at bounding box center [334, 342] width 32 height 15
click at [89, 419] on div at bounding box center [80, 419] width 129 height 15
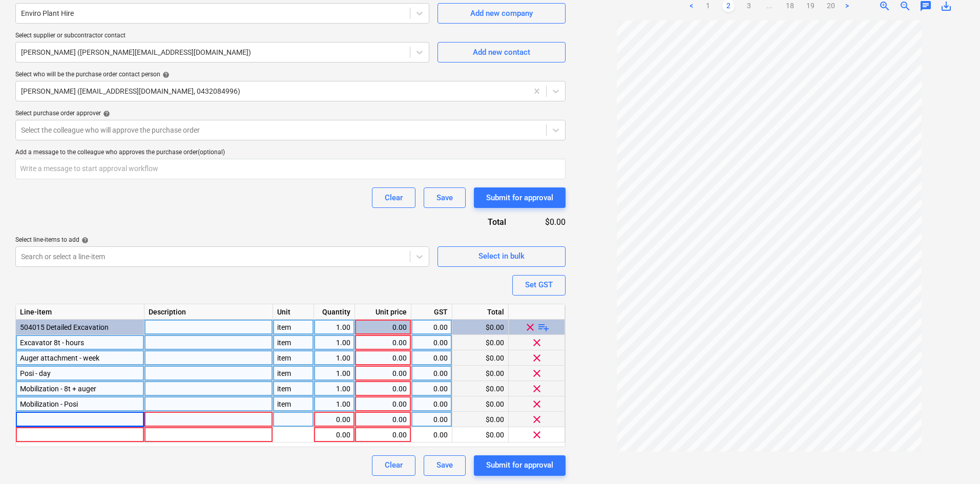
click at [331, 342] on div "1.00" at bounding box center [334, 342] width 32 height 15
type input "32"
click at [380, 340] on div "0.00" at bounding box center [383, 342] width 48 height 15
type input "154"
click at [340, 355] on div "1.00" at bounding box center [334, 358] width 32 height 15
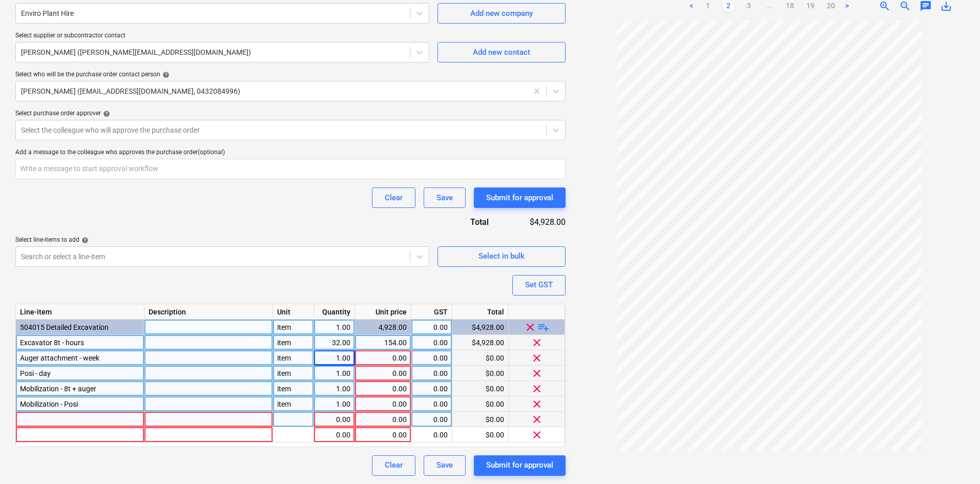
click at [349, 378] on div "1.00" at bounding box center [334, 373] width 32 height 15
type input "4"
click at [389, 354] on div "0.00" at bounding box center [383, 358] width 48 height 15
type input "880"
type input "300"
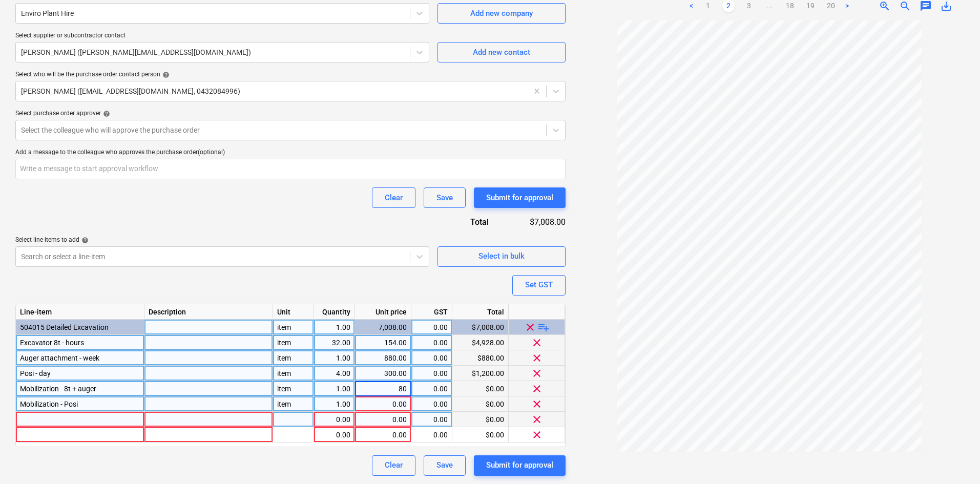
type input "800"
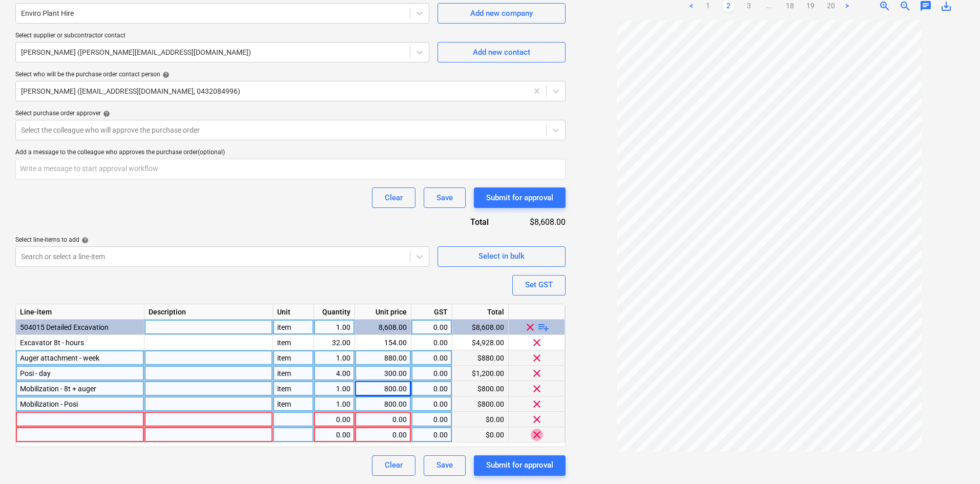
click at [531, 433] on span "clear" at bounding box center [537, 434] width 12 height 12
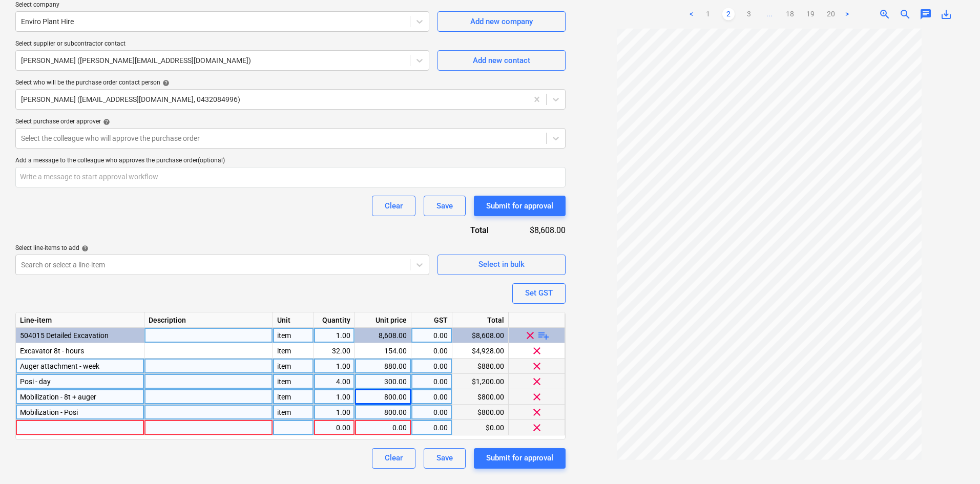
click at [535, 427] on span "clear" at bounding box center [537, 427] width 12 height 12
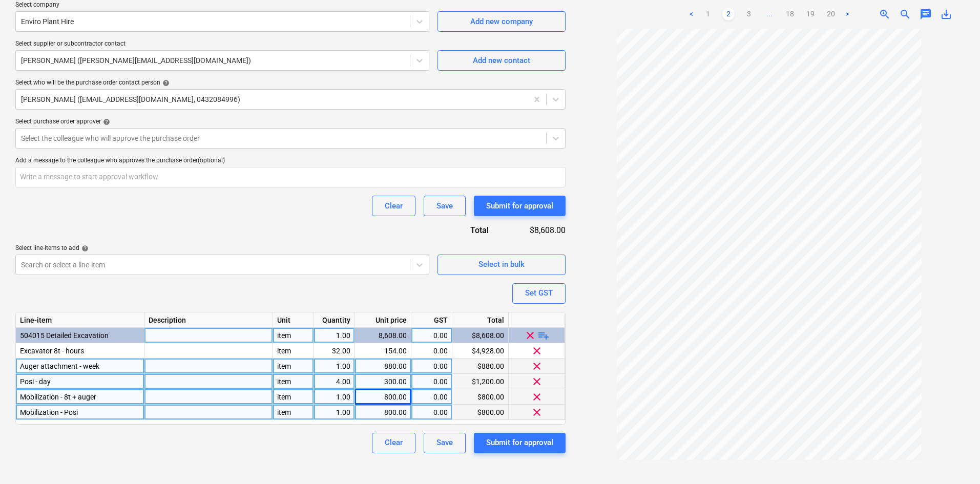
click at [404, 298] on div "Purchase order name help Purchase order Purchase order reference number help 00…" at bounding box center [290, 148] width 550 height 609
click at [119, 133] on div at bounding box center [281, 138] width 520 height 10
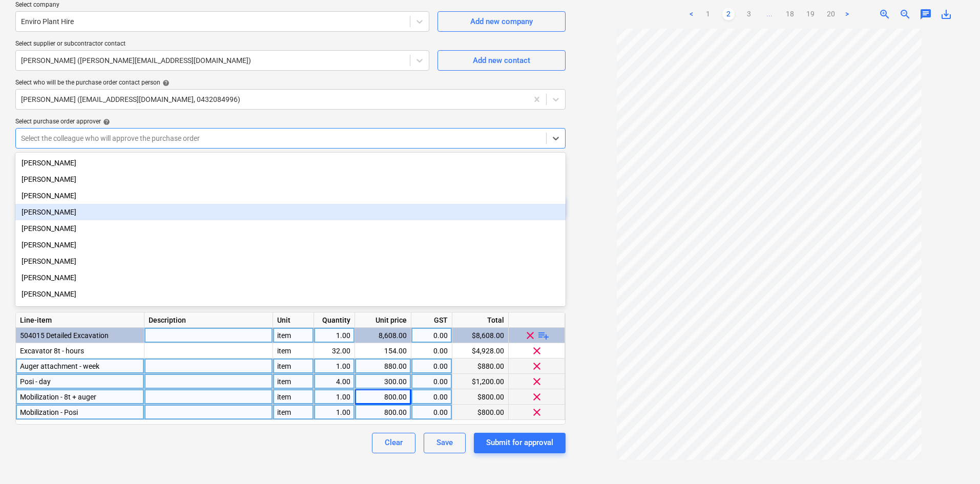
click at [58, 212] on div "[PERSON_NAME]" at bounding box center [290, 212] width 550 height 16
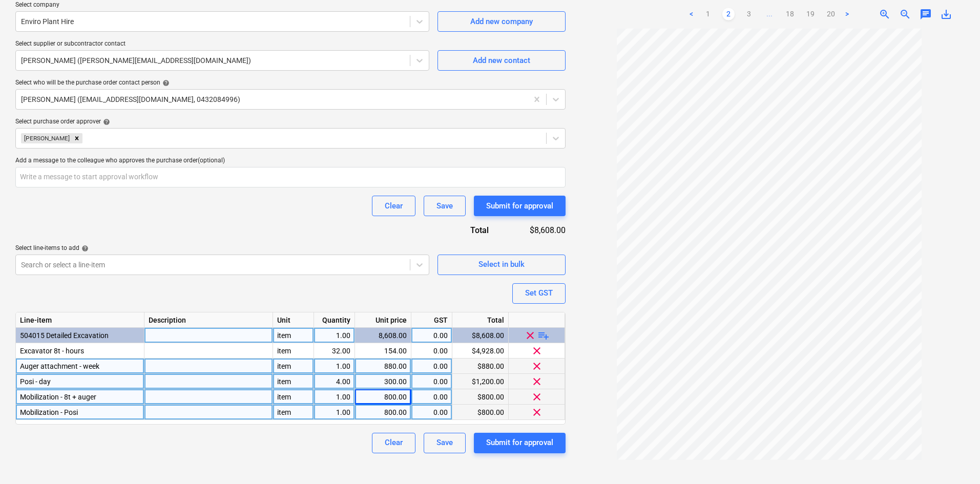
click at [163, 120] on div "Select purchase order approver help" at bounding box center [290, 122] width 550 height 8
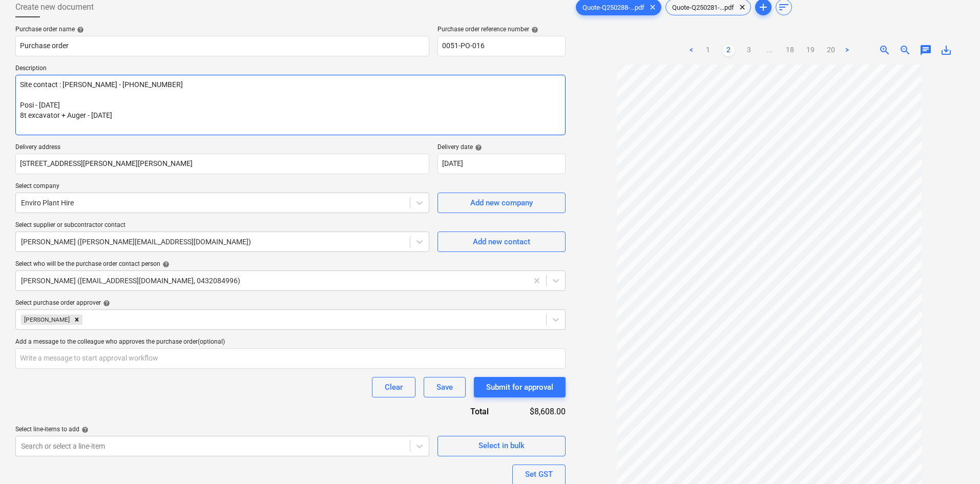
scroll to position [217, 0]
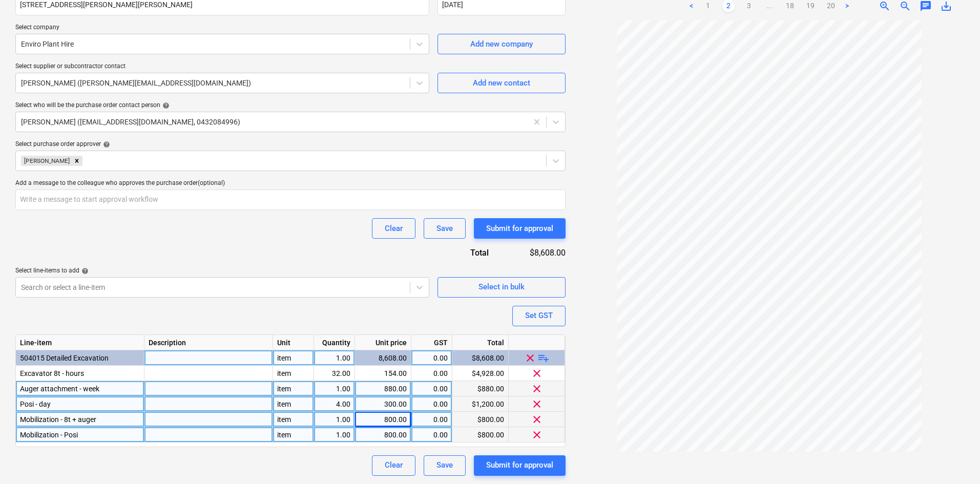
click at [269, 247] on div "Purchase order name help Purchase order Purchase order reference number help 00…" at bounding box center [290, 171] width 550 height 609
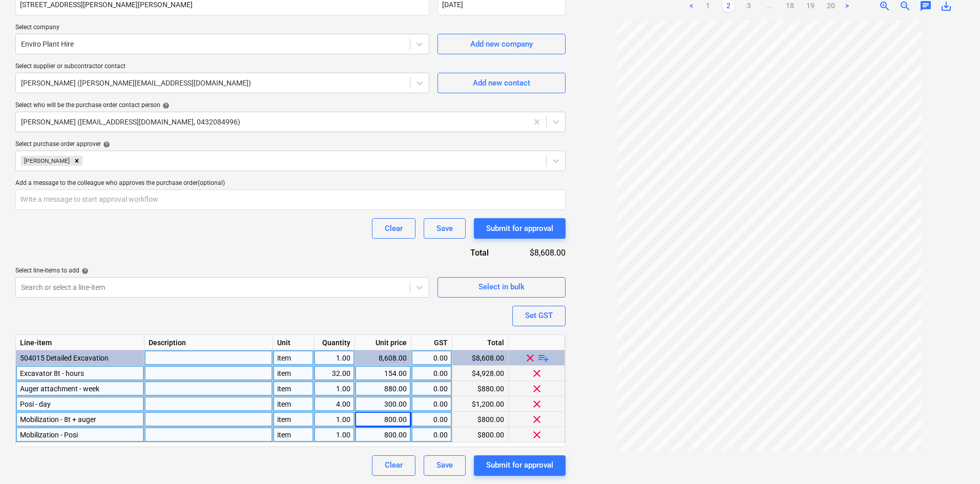
click at [288, 370] on div "item" at bounding box center [293, 373] width 41 height 15
type input "hours"
type input "week"
click at [248, 314] on div "Purchase order name help Purchase order Purchase order reference number help 00…" at bounding box center [290, 171] width 550 height 609
click at [297, 405] on div "day" at bounding box center [293, 404] width 41 height 15
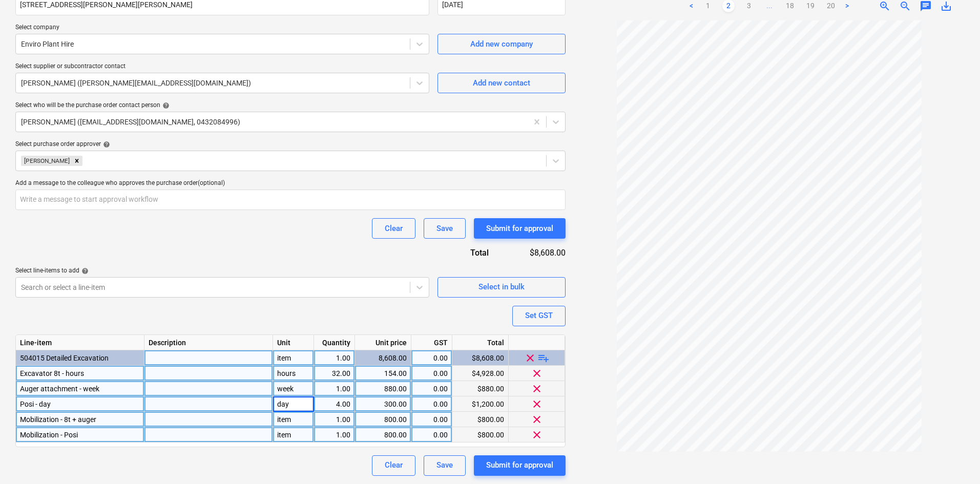
click at [291, 404] on input "day" at bounding box center [293, 404] width 40 height 15
type input "days"
click at [94, 402] on div "Posi - day" at bounding box center [80, 404] width 129 height 15
click at [84, 405] on input "Posi - day" at bounding box center [80, 404] width 128 height 15
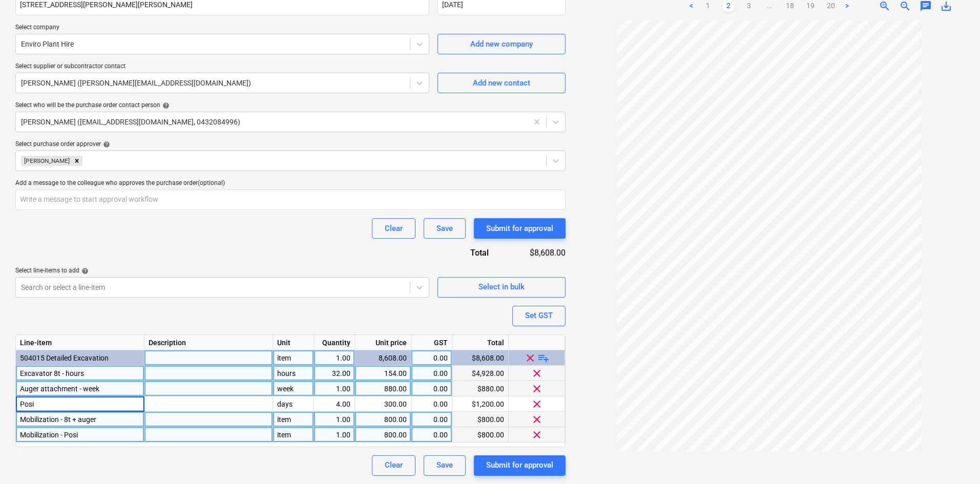
type input "Posi"
click at [109, 387] on div "Auger attachment - week" at bounding box center [80, 388] width 129 height 15
click at [108, 387] on input "Auger attachment - week" at bounding box center [80, 388] width 128 height 15
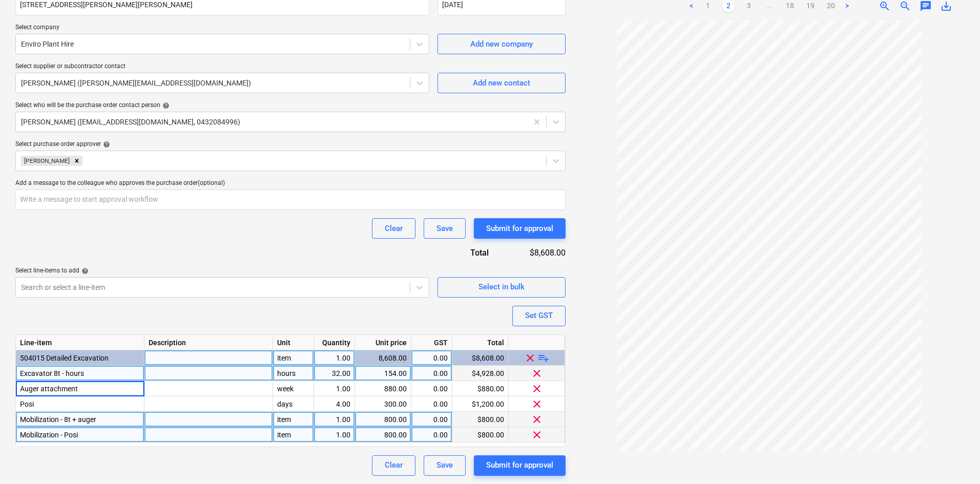
type input "Auger attachment"
click at [98, 372] on div "Excavator 8t - hours" at bounding box center [80, 373] width 129 height 15
click at [98, 372] on input "Excavator 8t - hours" at bounding box center [80, 373] width 128 height 15
click at [92, 373] on input "Excavator 8t - hours" at bounding box center [80, 373] width 128 height 15
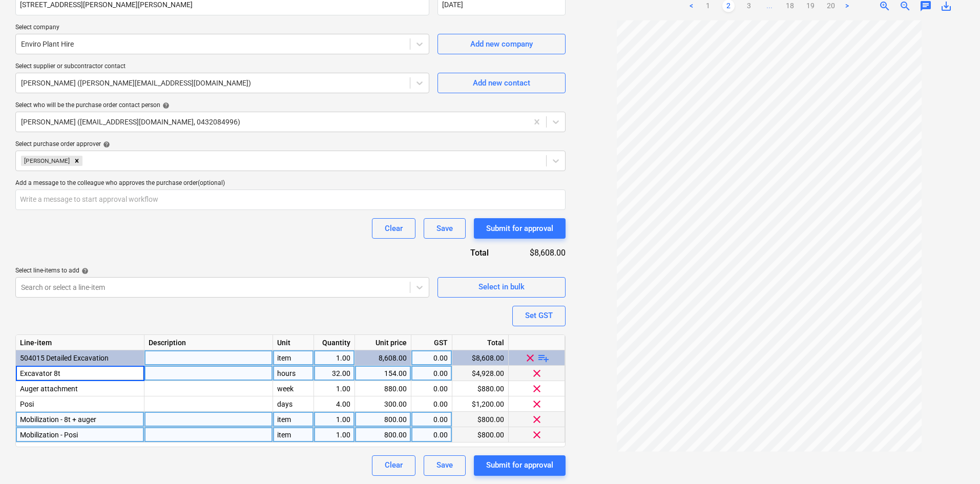
type input "Excavator 8t"
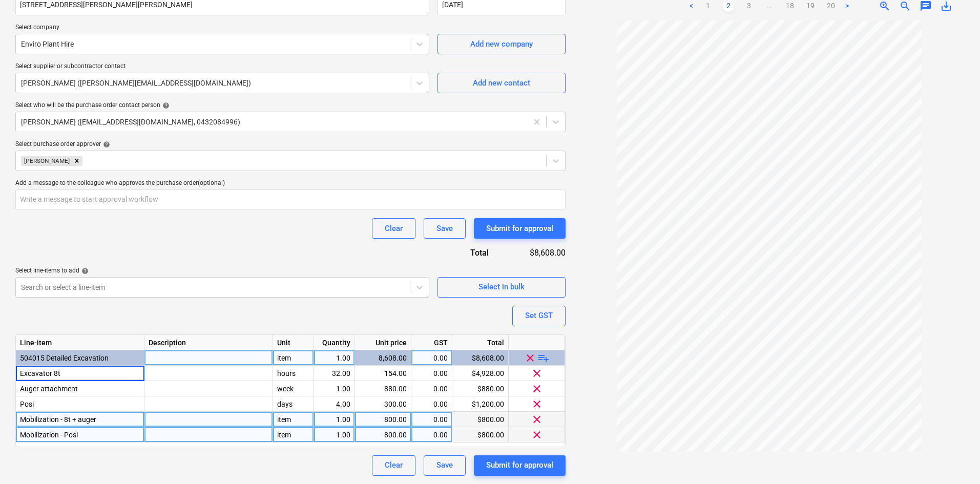
click at [108, 316] on div "Purchase order name help Purchase order Purchase order reference number help 00…" at bounding box center [290, 171] width 550 height 609
click at [193, 286] on div at bounding box center [213, 287] width 384 height 10
click at [270, 314] on div "Purchase order name help Purchase order Purchase order reference number help 00…" at bounding box center [290, 171] width 550 height 609
click at [117, 475] on div "Clear Save Submit for approval" at bounding box center [290, 466] width 550 height 20
click at [509, 325] on div "Purchase order name help Purchase order Purchase order reference number help 00…" at bounding box center [290, 171] width 550 height 609
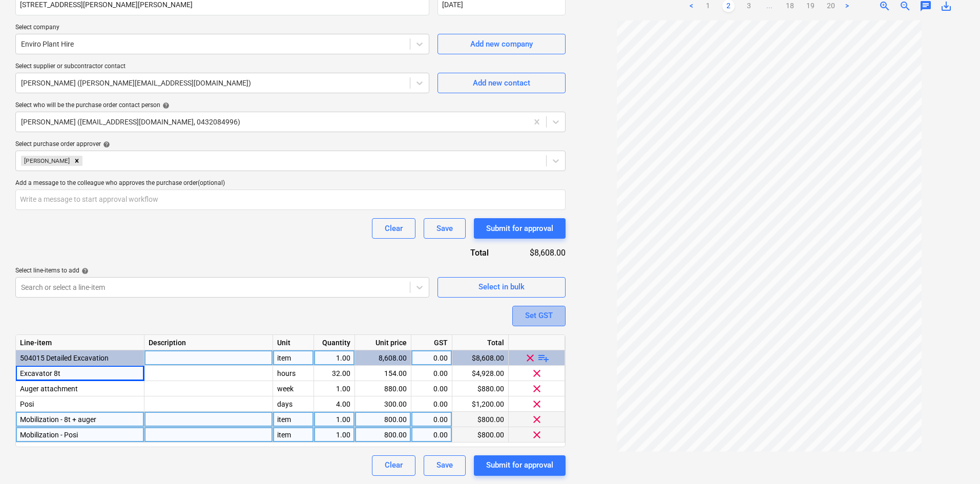
click at [529, 320] on div "Set GST" at bounding box center [539, 315] width 28 height 13
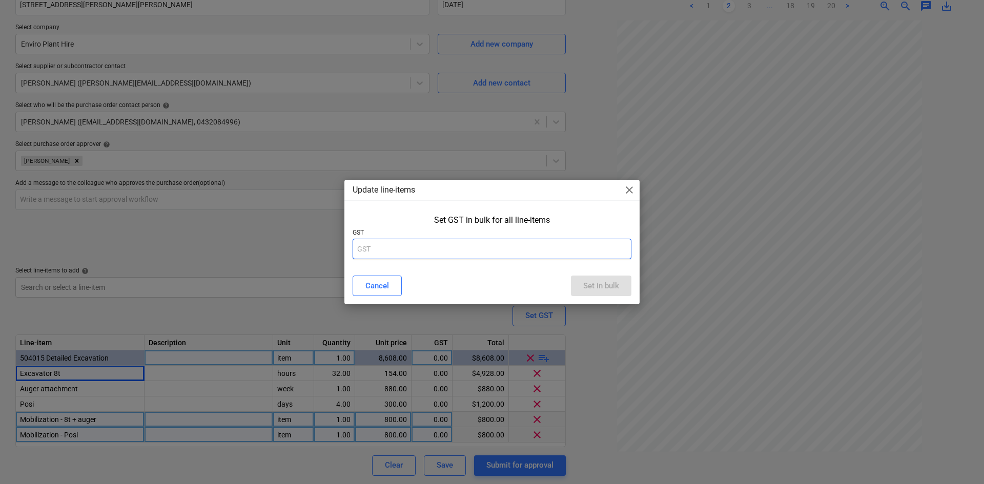
click at [475, 250] on input "text" at bounding box center [492, 249] width 279 height 20
type input "10"
click at [597, 289] on div "Set in bulk" at bounding box center [601, 285] width 36 height 13
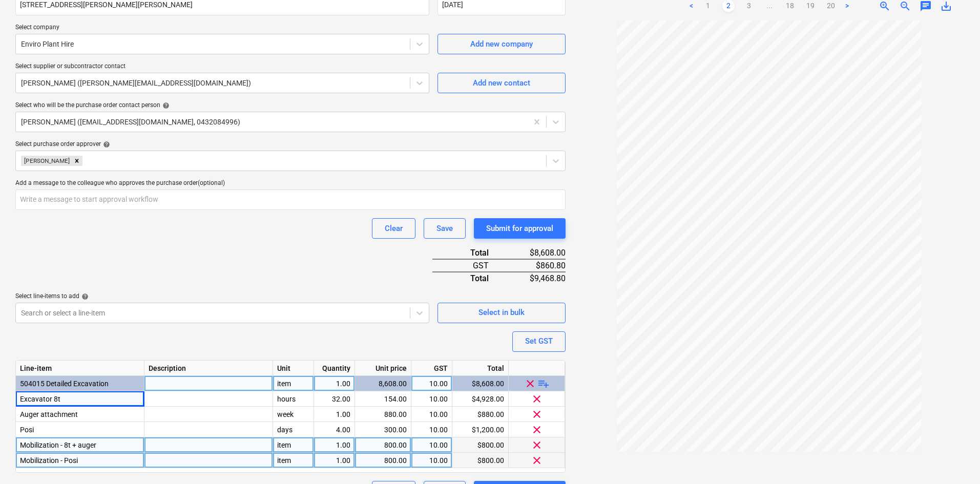
click at [283, 268] on div "Purchase order name help Purchase order Purchase order reference number help 00…" at bounding box center [290, 184] width 550 height 635
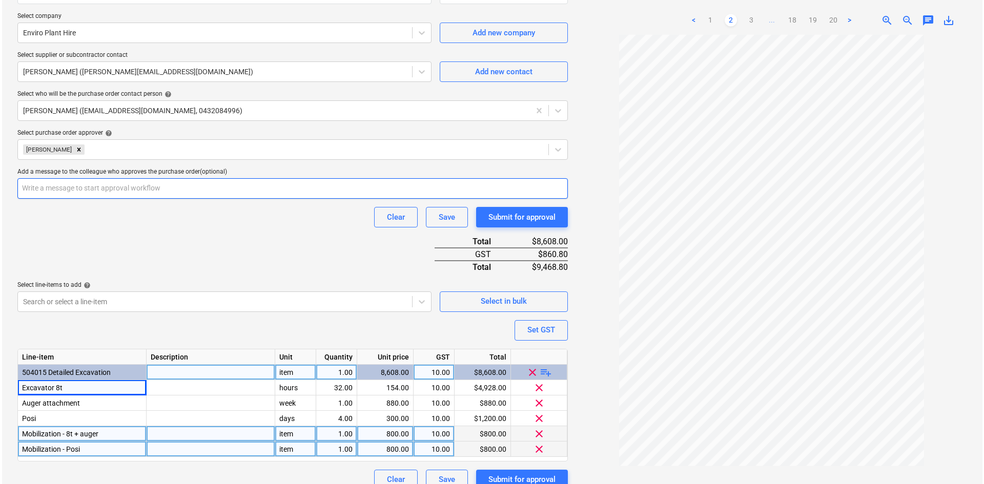
scroll to position [243, 0]
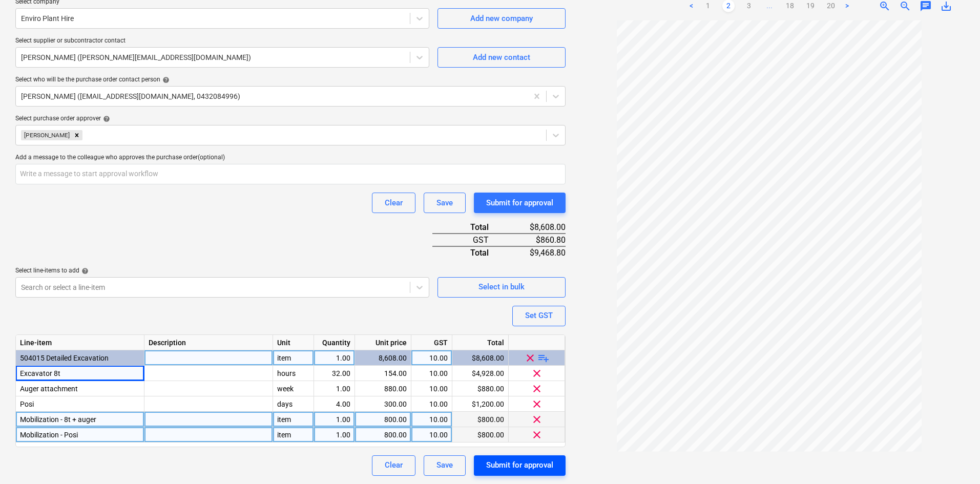
click at [531, 466] on div "Submit for approval" at bounding box center [519, 465] width 67 height 13
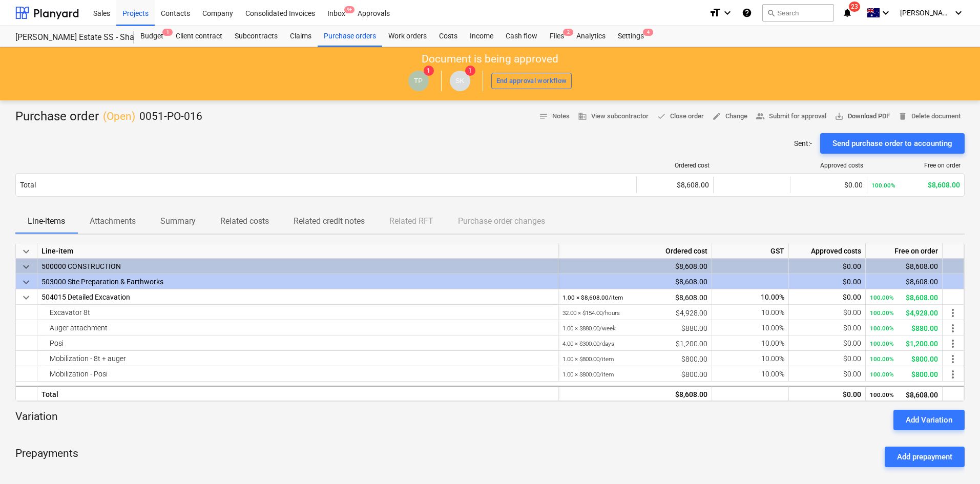
click at [852, 113] on span "save_alt Download PDF" at bounding box center [862, 117] width 55 height 12
click at [336, 130] on div at bounding box center [490, 129] width 950 height 8
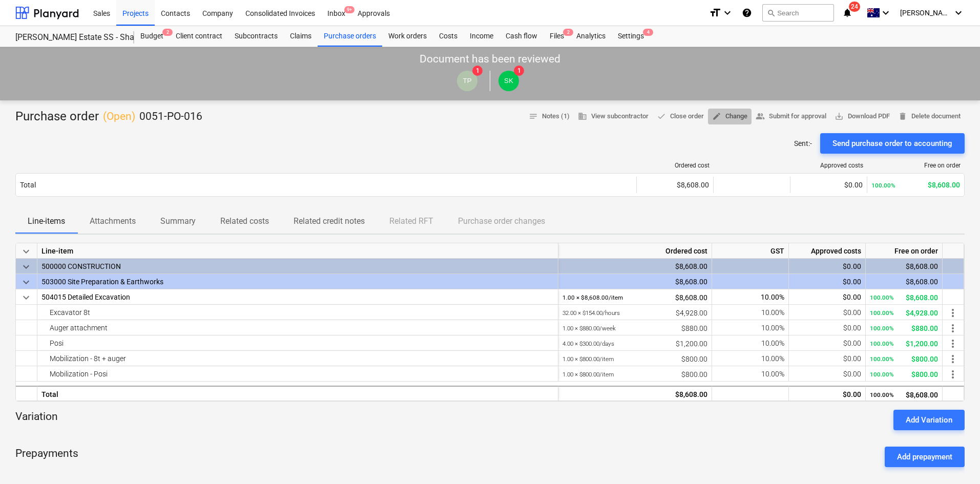
click at [731, 118] on span "edit Change" at bounding box center [729, 117] width 35 height 12
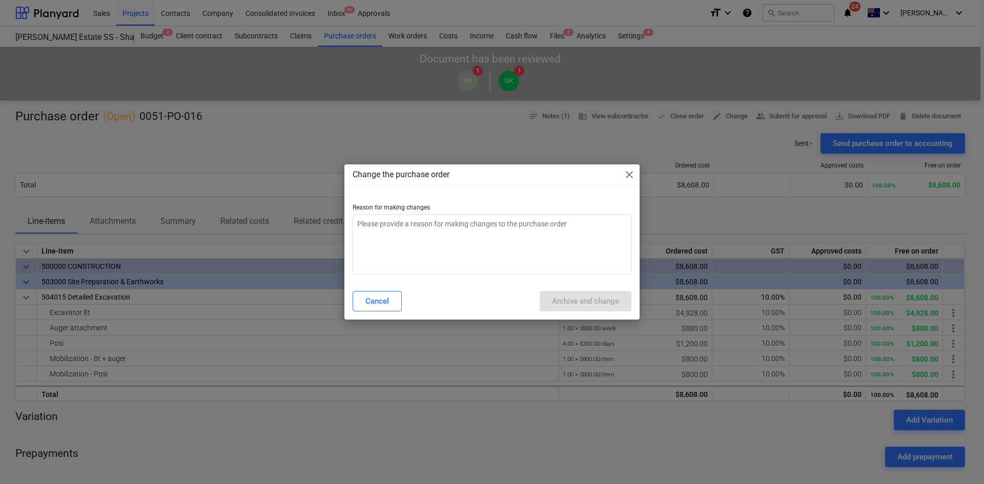
type textarea "x"
click at [474, 237] on textarea at bounding box center [492, 244] width 279 height 60
type textarea "c"
type textarea "x"
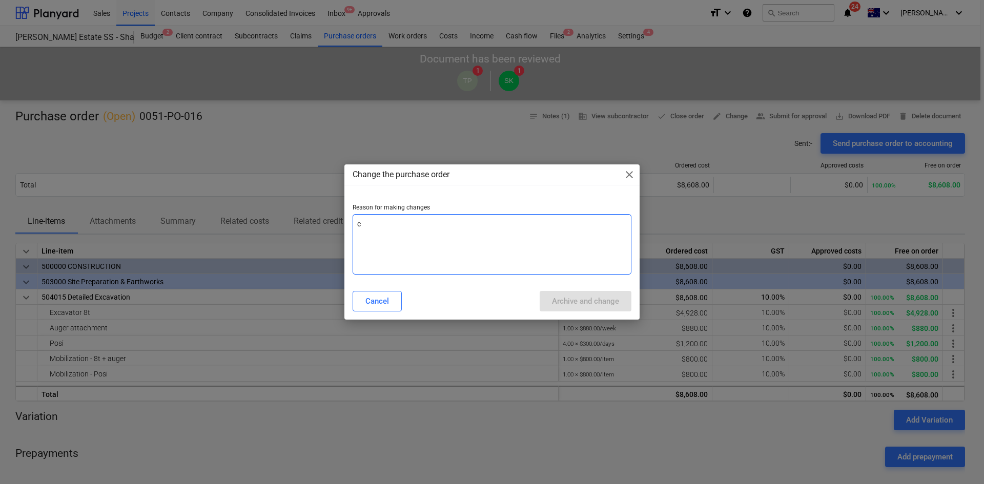
type textarea "ch"
type textarea "x"
type textarea "cha"
type textarea "x"
type textarea "chan"
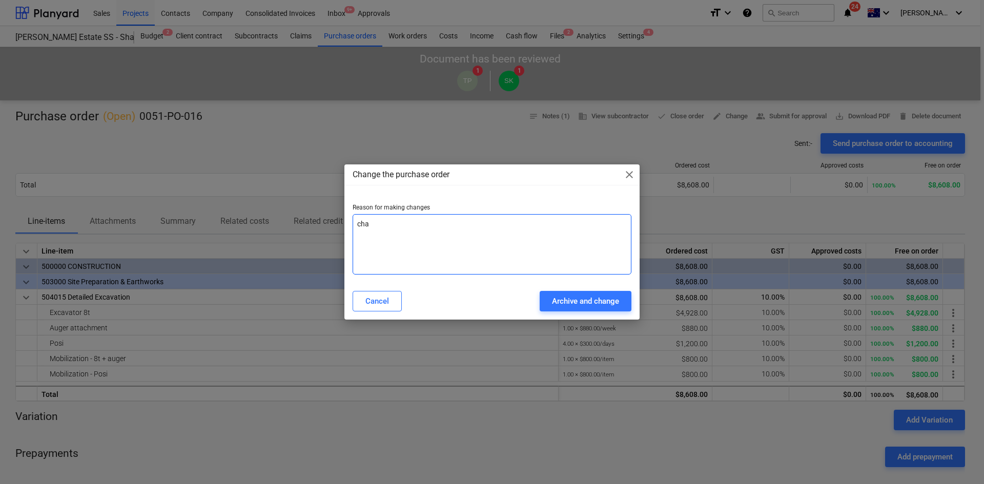
type textarea "x"
type textarea "[PERSON_NAME]"
type textarea "x"
type textarea "change"
type textarea "x"
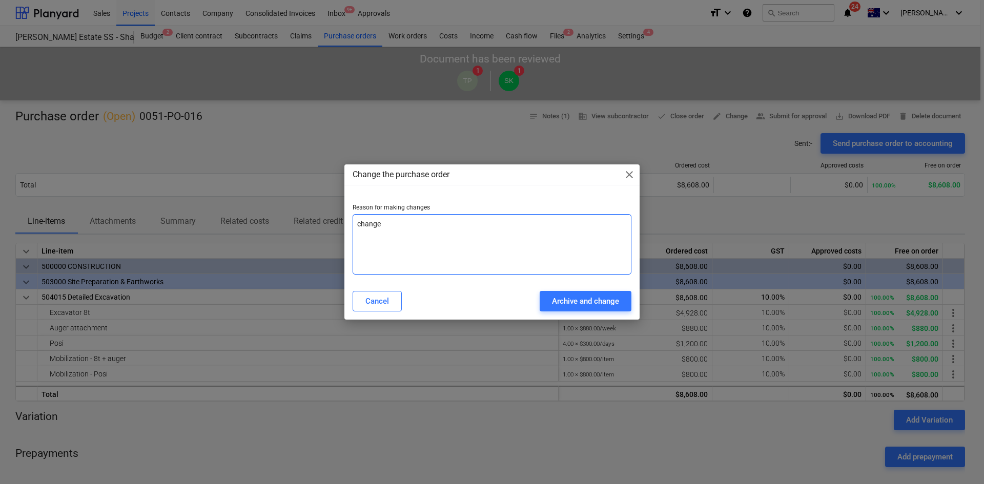
type textarea "change"
type textarea "x"
type textarea "change"
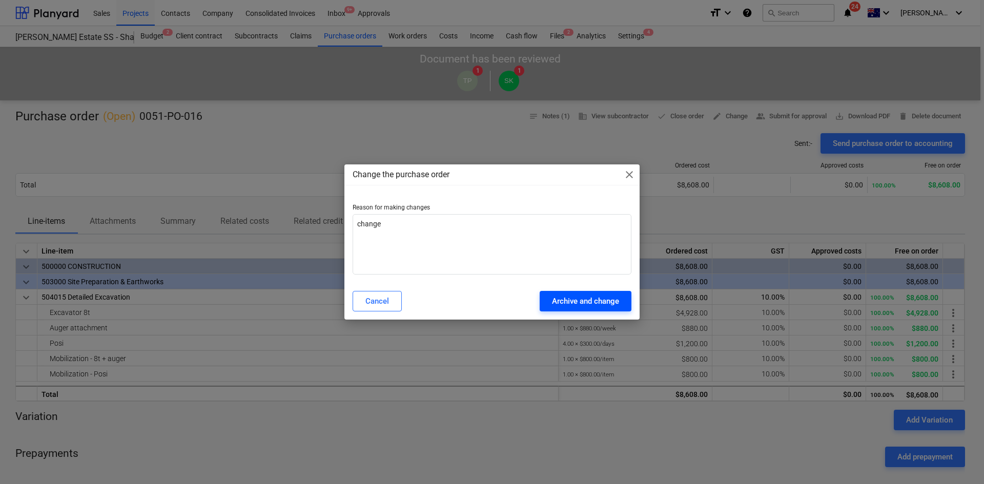
click at [587, 293] on button "Archive and change" at bounding box center [586, 301] width 92 height 20
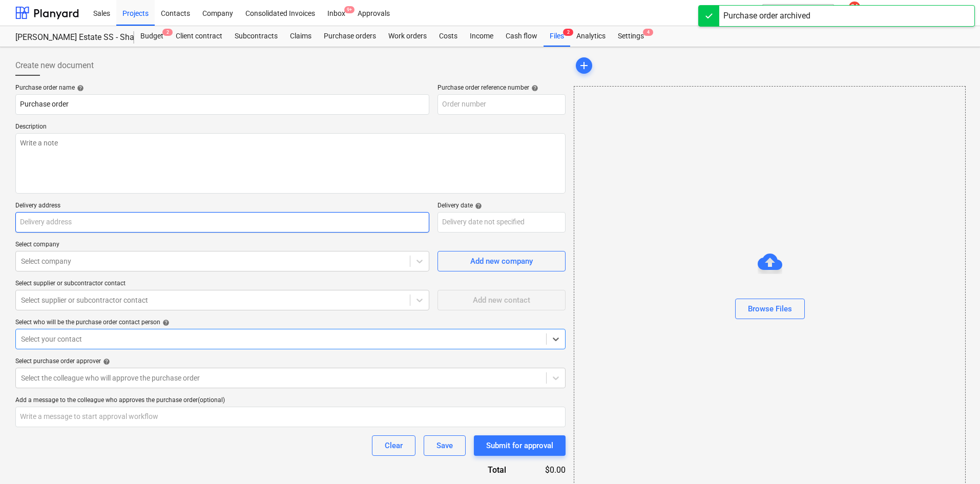
type textarea "x"
type input "0051-PO-016"
type textarea "Site contact : Greg - 0421 382 99 Posi - 11/09/25 8t excavator + Auger - 12/09/…"
type input "816 Mahon Road Patrick Estate QLD 4311 Australia"
type input "11 Sep 2025"
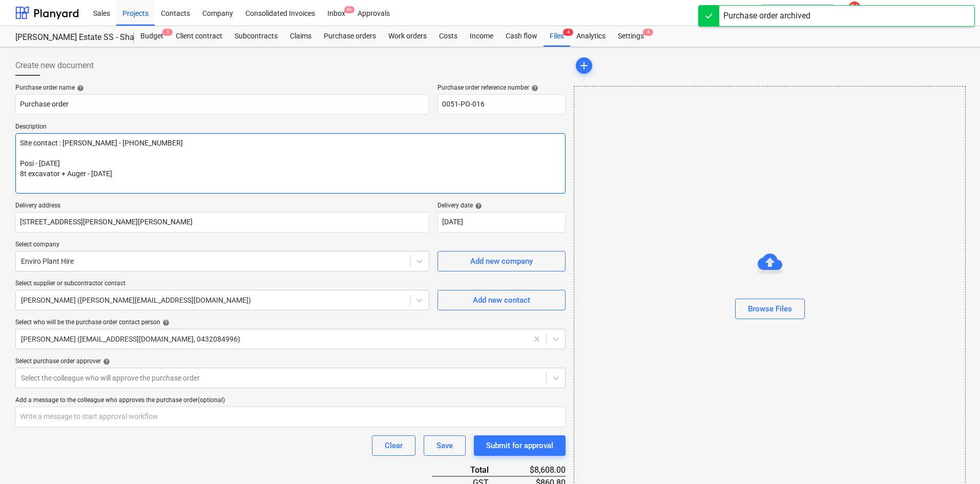
click at [121, 179] on textarea "Site contact : Greg - 0421 382 99 Posi - 11/09/25 8t excavator + Auger - 12/09/…" at bounding box center [290, 163] width 550 height 60
click at [117, 186] on textarea "Site contact : Greg - 0421 382 99 Posi - 11/09/25 8t excavator + Auger - 12/09/…" at bounding box center [290, 163] width 550 height 60
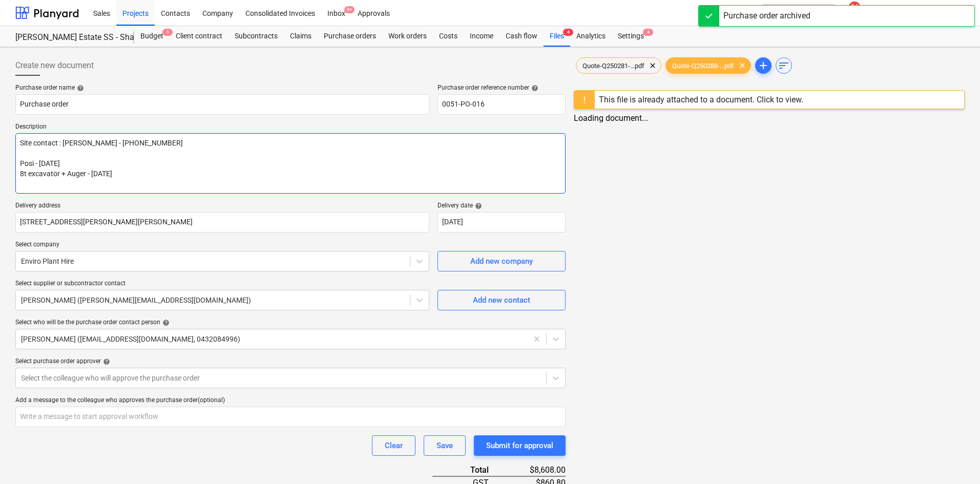
click at [129, 181] on textarea "Site contact : Greg - 0421 382 99 Posi - 11/09/25 8t excavator + Auger - 12/09/…" at bounding box center [290, 163] width 550 height 60
type textarea "x"
type textarea "Site contact : Greg - 0421 382 99 Posi - 11/09/25 8t excavator + Auger - 12/09/…"
type textarea "x"
type textarea "Site contact : Greg - 0421 382 99 Posi - 11/09/25 8t excavator + Auger - 12/09/…"
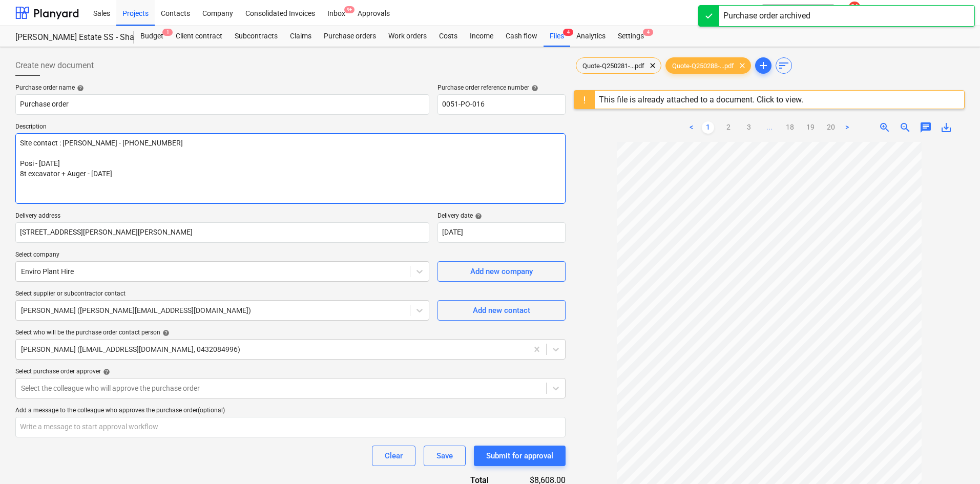
type textarea "x"
type textarea "Site contact : Greg - 0421 382 99 Posi - 11/09/25 8t excavator + Auger - 12/09/…"
type textarea "x"
type textarea "Site contact : Greg - 0421 382 99 Posi - 11/09/25 8t excavator + Auger - 12/09/…"
type textarea "x"
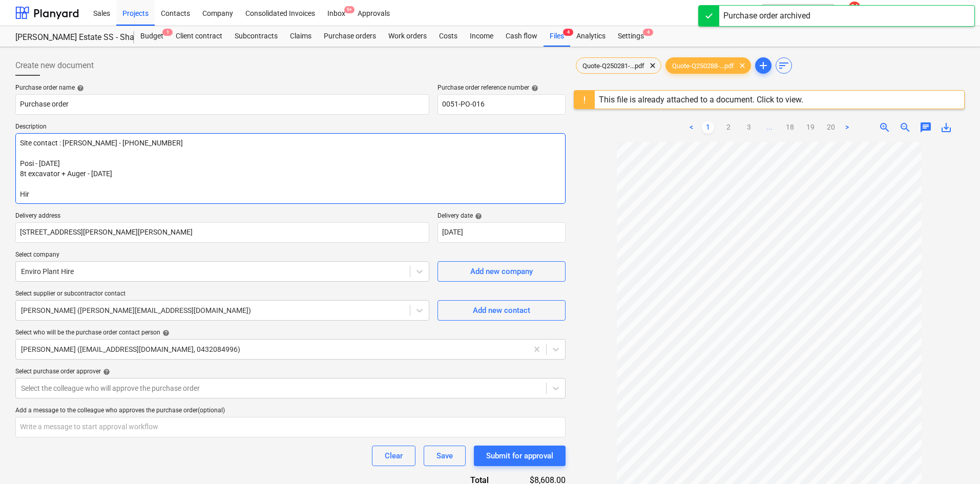
type textarea "Site contact : Greg - 0421 382 99 Posi - 11/09/25 8t excavator + Auger - 12/09/…"
type textarea "x"
type textarea "Site contact : Greg - 0421 382 99 Posi - 11/09/25 8t excavator + Auger - 12/09/…"
type textarea "x"
type textarea "Site contact : Greg - 0421 382 99 Posi - 11/09/25 8t excavator + Auger - 12/09/…"
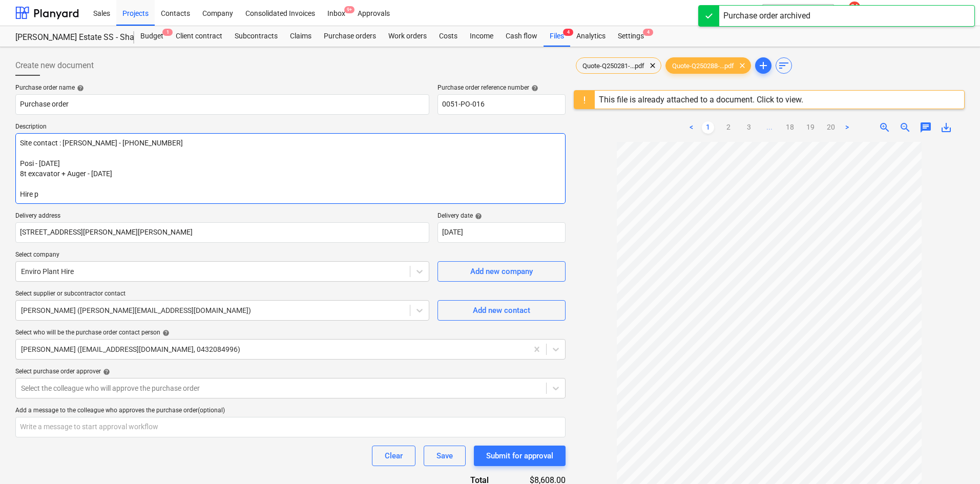
type textarea "x"
type textarea "Site contact : Greg - 0421 382 99 Posi - 11/09/25 8t excavator + Auger - 12/09/…"
type textarea "x"
type textarea "Site contact : Greg - 0421 382 99 Posi - 11/09/25 8t excavator + Auger - 12/09/…"
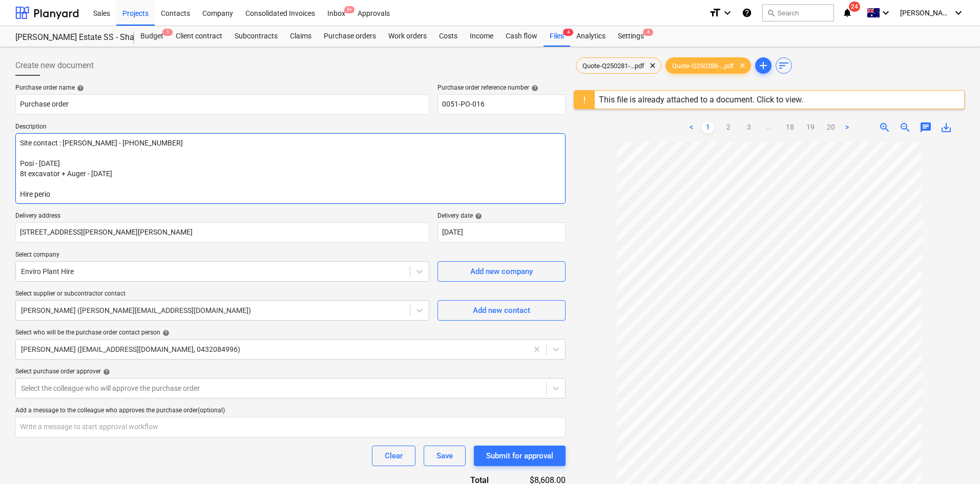
type textarea "x"
type textarea "Site contact : Greg - 0421 382 99 Posi - 11/09/25 8t excavator + Auger - 12/09/…"
type textarea "x"
type textarea "Site contact : Greg - 0421 382 99 Posi - 11/09/25 8t excavator + Auger - 12/09/…"
type textarea "x"
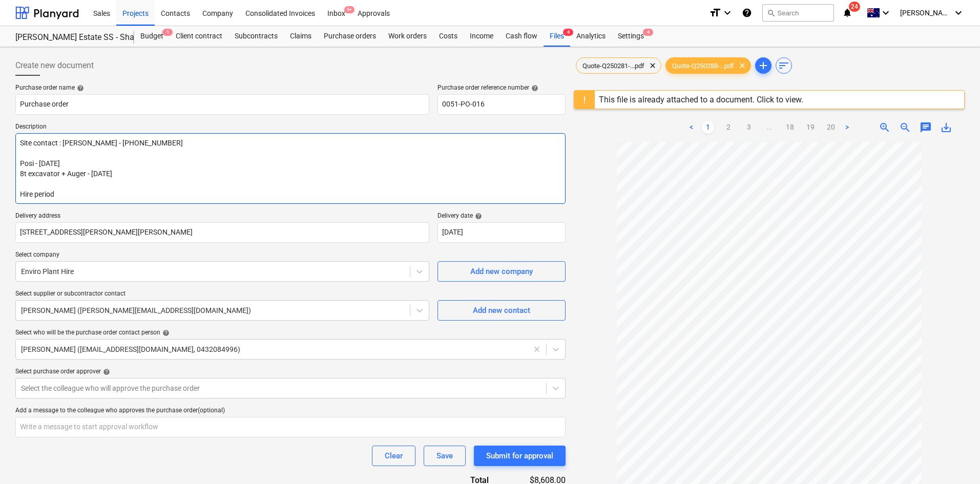
type textarea "Site contact : Greg - 0421 382 99 Posi - 11/09/25 8t excavator + Auger - 12/09/…"
type textarea "x"
type textarea "Site contact : Greg - 0421 382 99 Posi - 11/09/25 8t excavator + Auger - 12/09/…"
type textarea "x"
type textarea "Site contact : Greg - 0421 382 99 Posi - 11/09/25 8t excavator + Auger - 12/09/…"
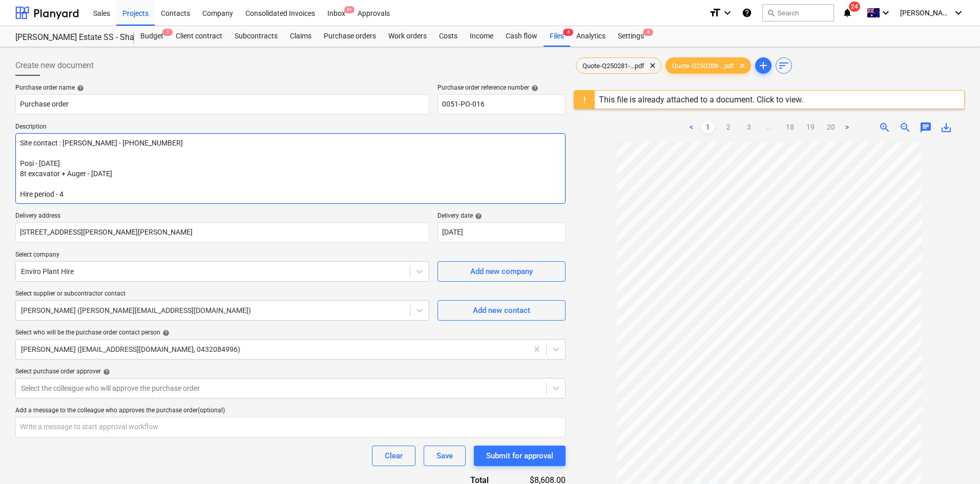
type textarea "x"
type textarea "Site contact : Greg - 0421 382 99 Posi - 11/09/25 8t excavator + Auger - 12/09/…"
type textarea "x"
type textarea "Site contact : Greg - 0421 382 99 Posi - 11/09/25 8t excavator + Auger - 12/09/…"
type textarea "x"
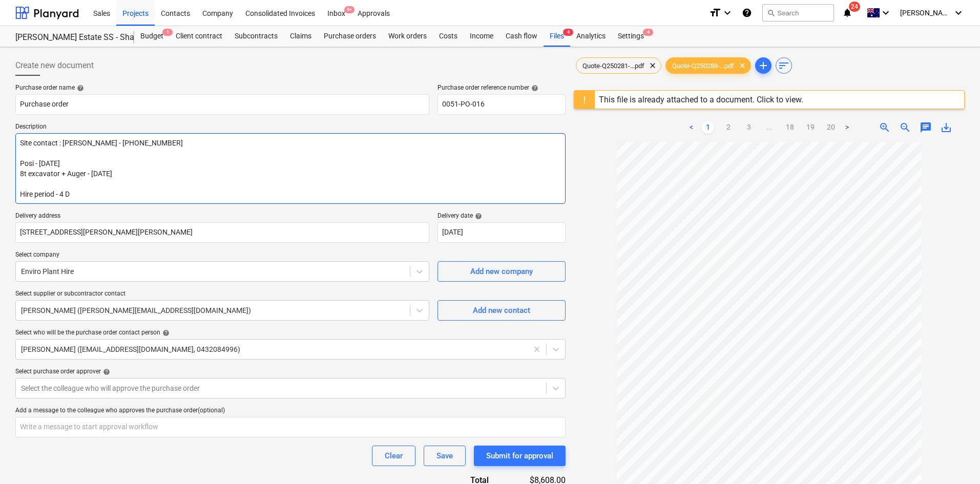
type textarea "Site contact : Greg - 0421 382 99 Posi - 11/09/25 8t excavator + Auger - 12/09/…"
type textarea "x"
type textarea "Site contact : Greg - 0421 382 99 Posi - 11/09/25 8t excavator + Auger - 12/09/…"
type textarea "x"
type textarea "Site contact : Greg - 0421 382 99 Posi - 11/09/25 8t excavator + Auger - 12/09/…"
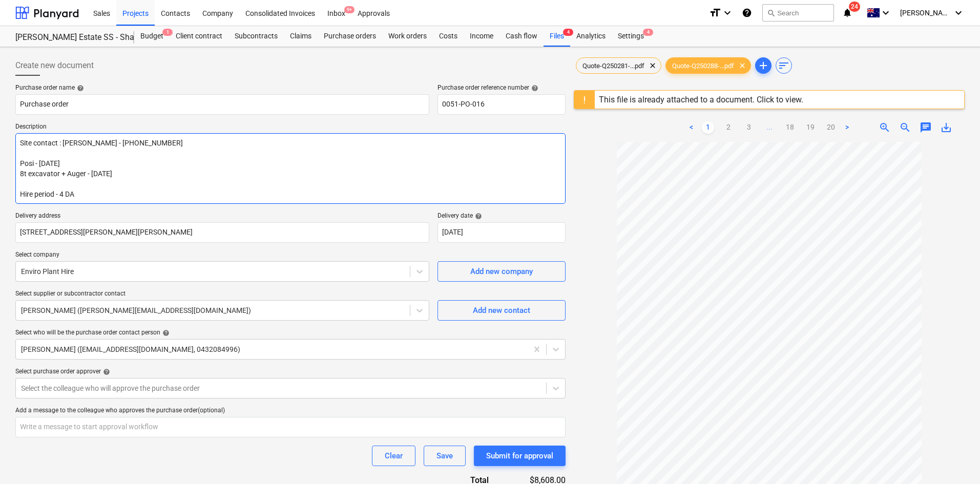
type textarea "x"
type textarea "Site contact : Greg - 0421 382 99 Posi - 11/09/25 8t excavator + Auger - 12/09/…"
type textarea "x"
type textarea "Site contact : Greg - 0421 382 99 Posi - 11/09/25 8t excavator + Auger - 12/09/…"
type textarea "x"
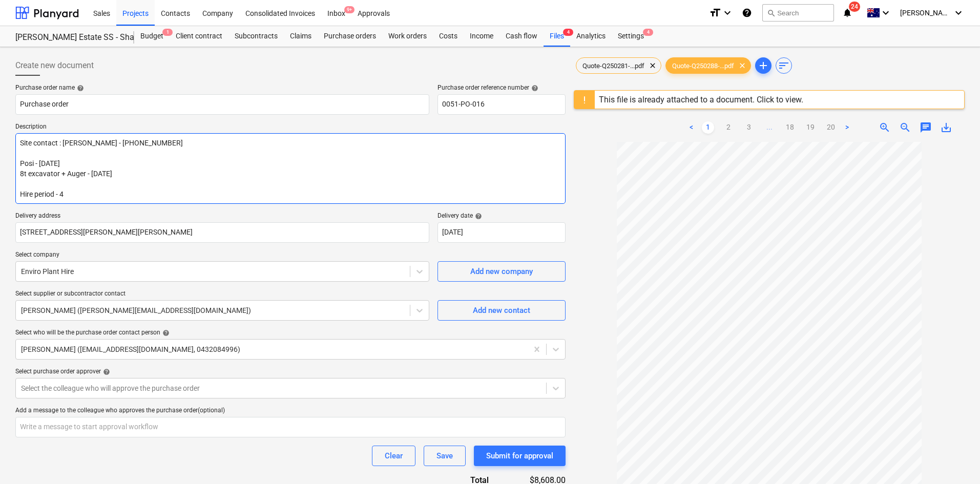
type textarea "Site contact : Greg - 0421 382 99 Posi - 11/09/25 8t excavator + Auger - 12/09/…"
type textarea "x"
type textarea "Site contact : Greg - 0421 382 99 Posi - 11/09/25 8t excavator + Auger - 12/09/…"
type textarea "x"
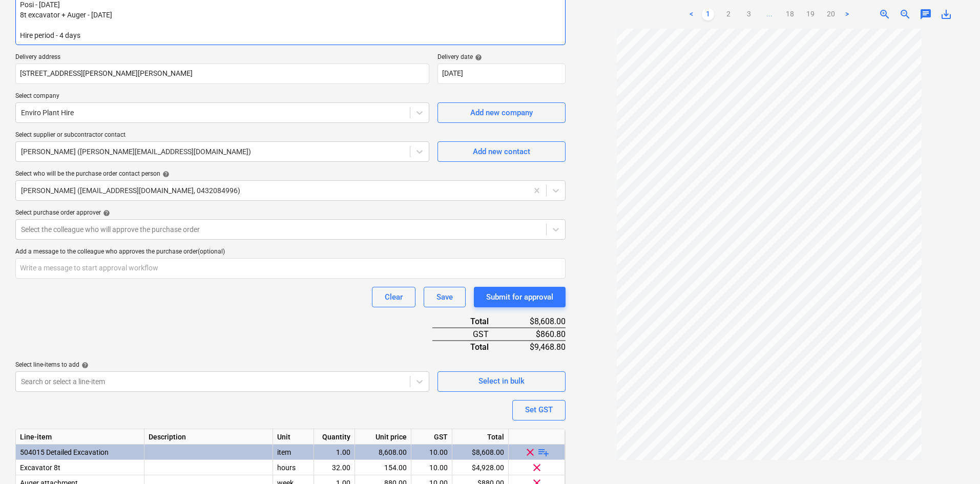
scroll to position [253, 0]
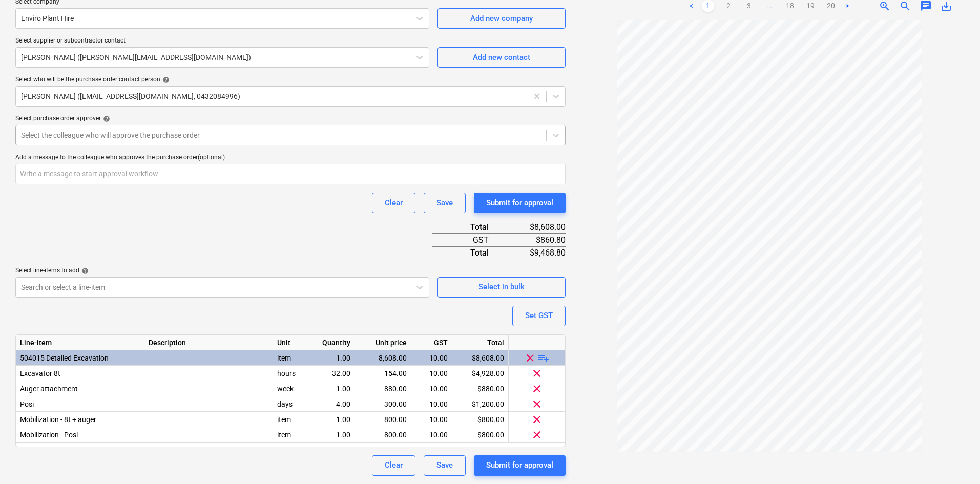
type textarea "Site contact : Greg - 0421 382 99 Posi - 11/09/25 8t excavator + Auger - 12/09/…"
click at [93, 137] on div at bounding box center [281, 135] width 520 height 10
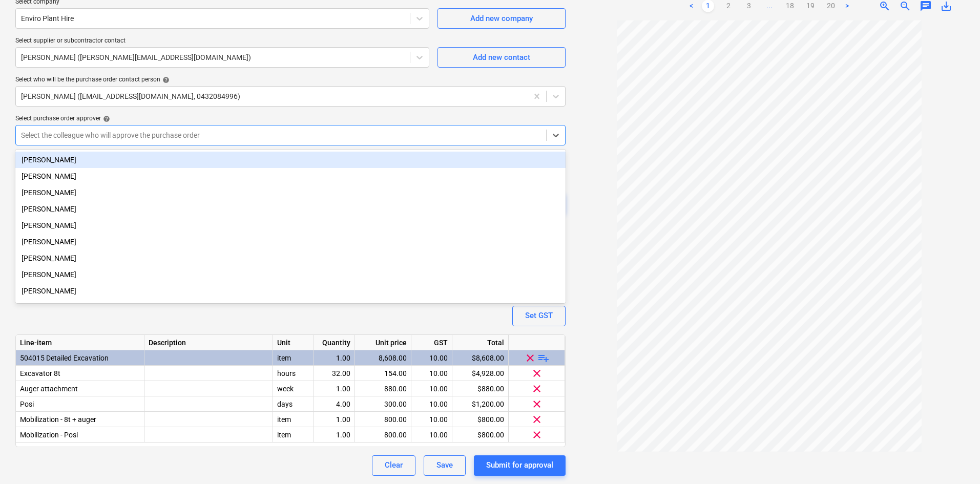
click at [87, 163] on div "[PERSON_NAME]" at bounding box center [290, 160] width 550 height 16
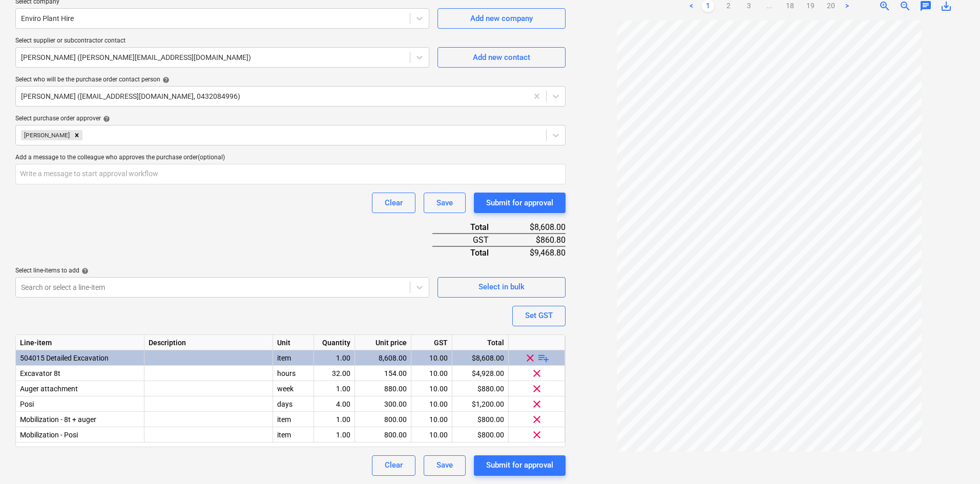
drag, startPoint x: 153, startPoint y: 115, endPoint x: 159, endPoint y: 119, distance: 8.1
click at [153, 115] on div "Select purchase order approver help" at bounding box center [290, 119] width 550 height 8
click at [522, 206] on div "Submit for approval" at bounding box center [519, 202] width 67 height 13
type textarea "x"
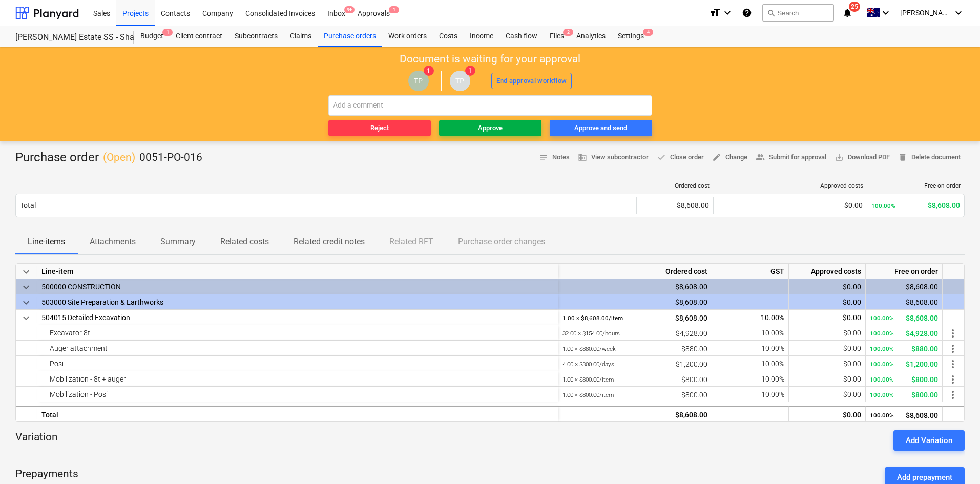
click at [490, 127] on div "Approve" at bounding box center [490, 128] width 25 height 12
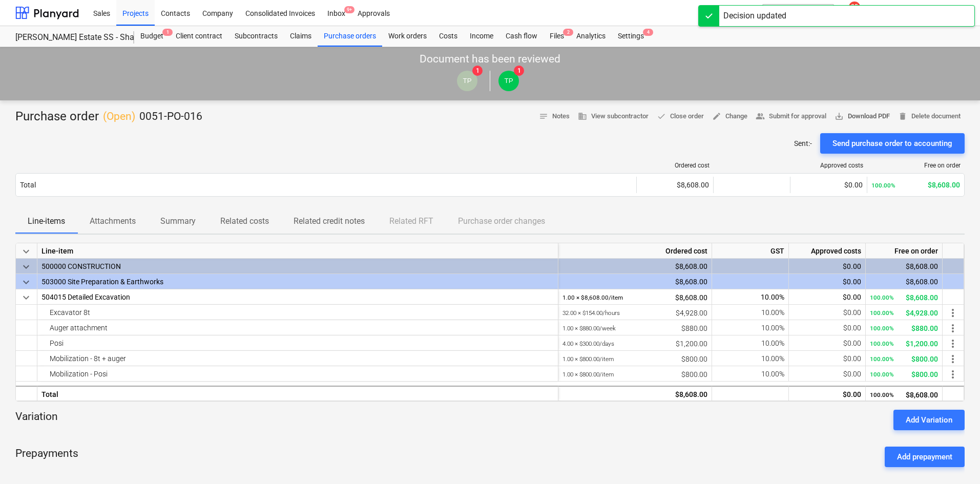
click at [872, 119] on span "save_alt Download PDF" at bounding box center [862, 117] width 55 height 12
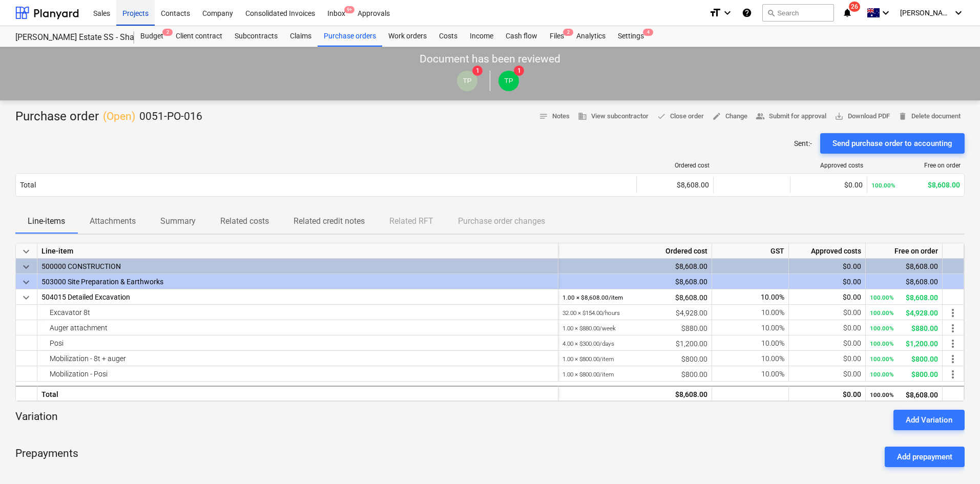
click at [149, 11] on div "Projects" at bounding box center [135, 12] width 38 height 26
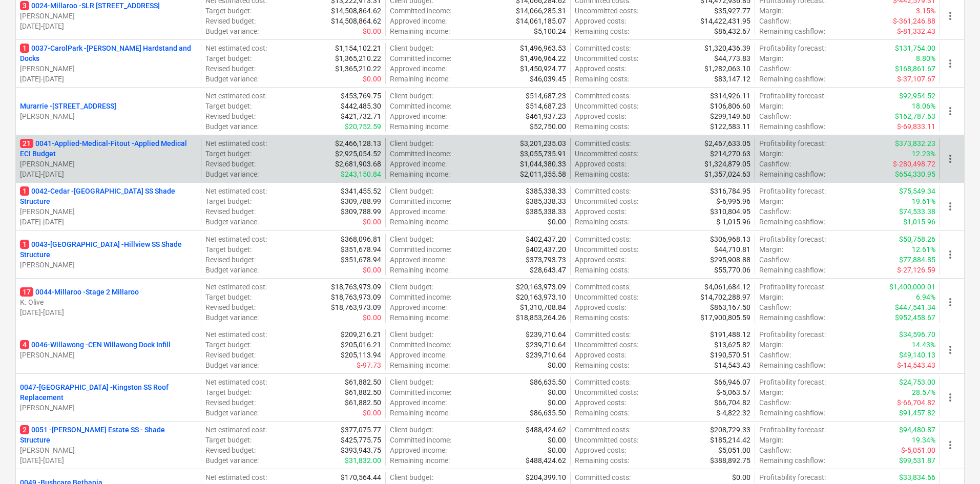
scroll to position [717, 0]
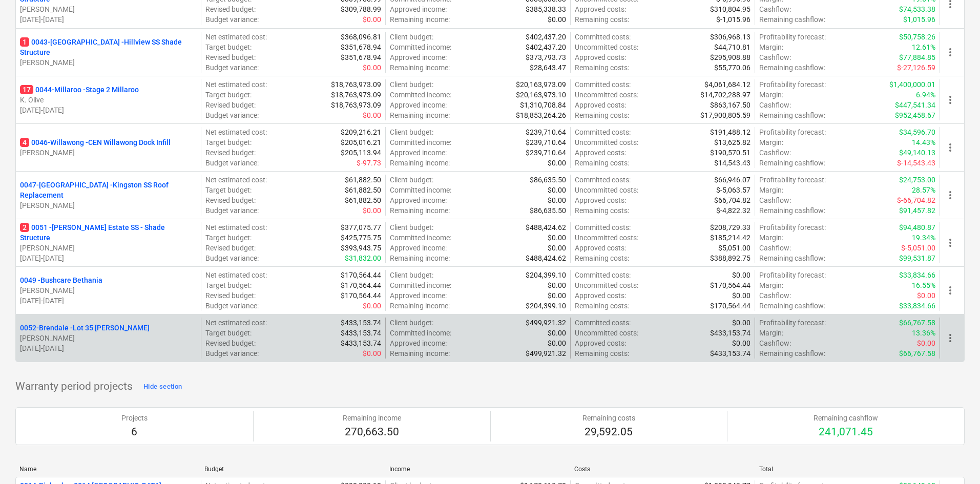
click at [949, 337] on span "more_vert" at bounding box center [950, 338] width 12 height 12
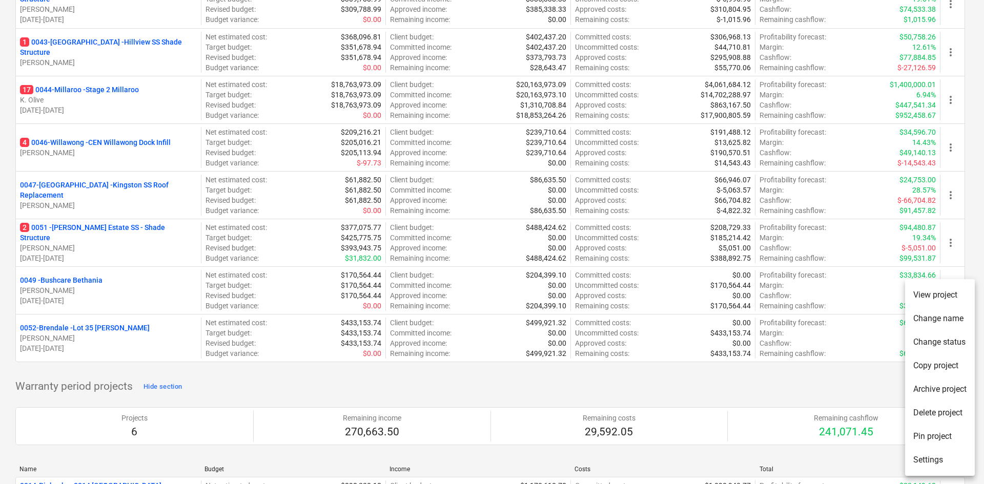
click at [929, 434] on li "Pin project" at bounding box center [940, 437] width 70 height 24
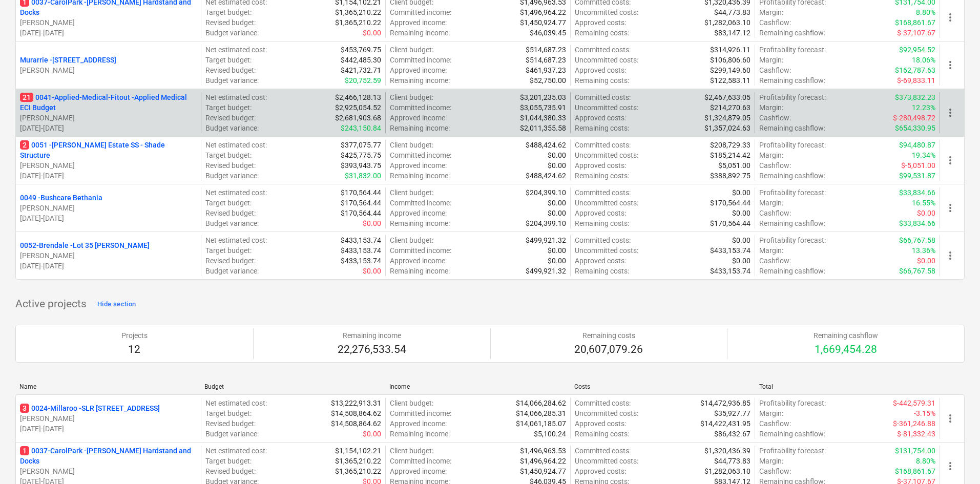
scroll to position [48, 0]
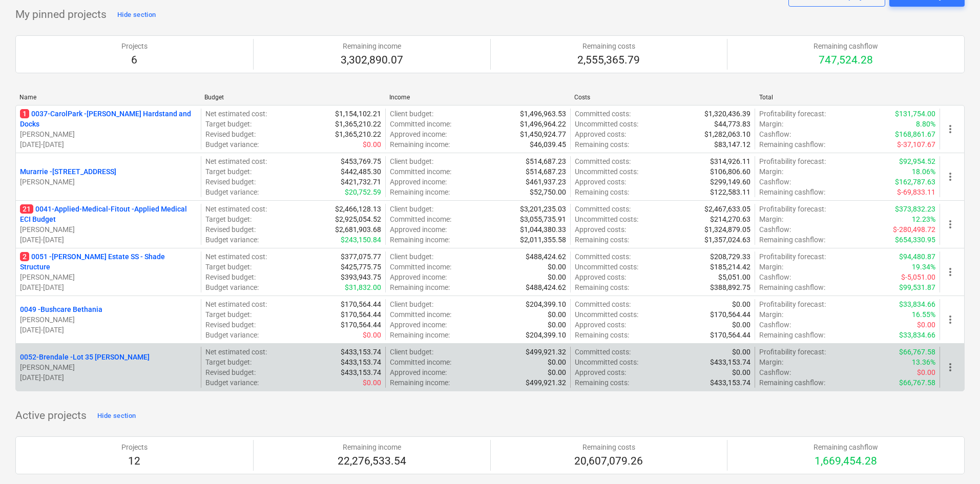
click at [99, 356] on p "0052-Brendale - Lot 35 [PERSON_NAME], Brendale" at bounding box center [85, 357] width 130 height 10
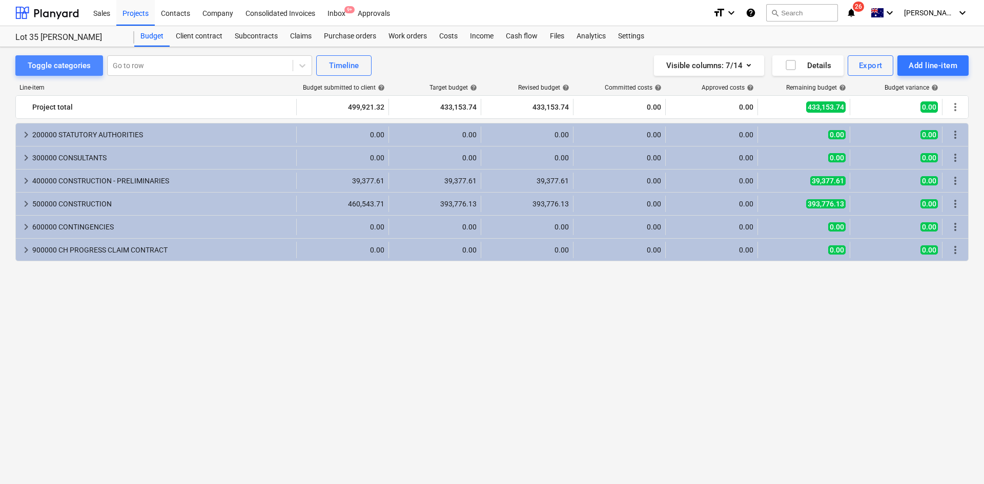
click at [72, 68] on div "Toggle categories" at bounding box center [59, 65] width 63 height 13
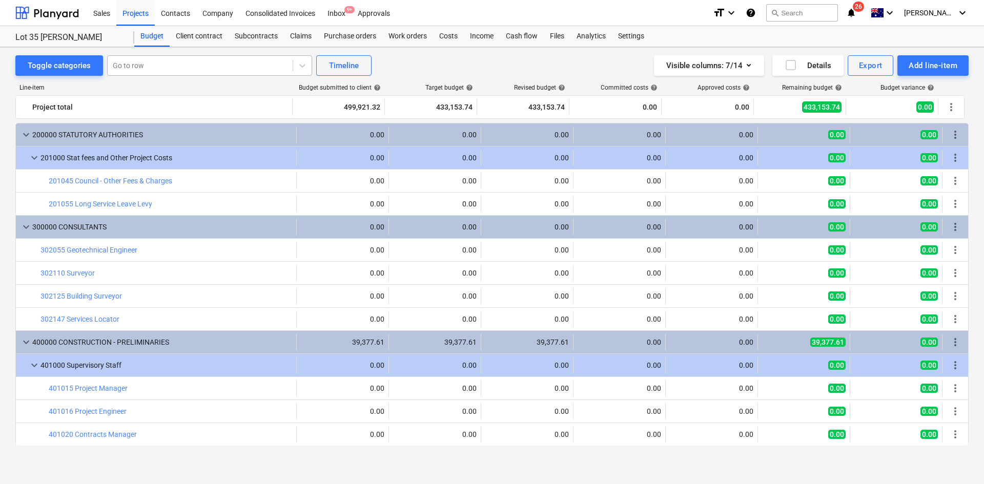
click at [165, 65] on div at bounding box center [200, 65] width 175 height 10
type input "tacti"
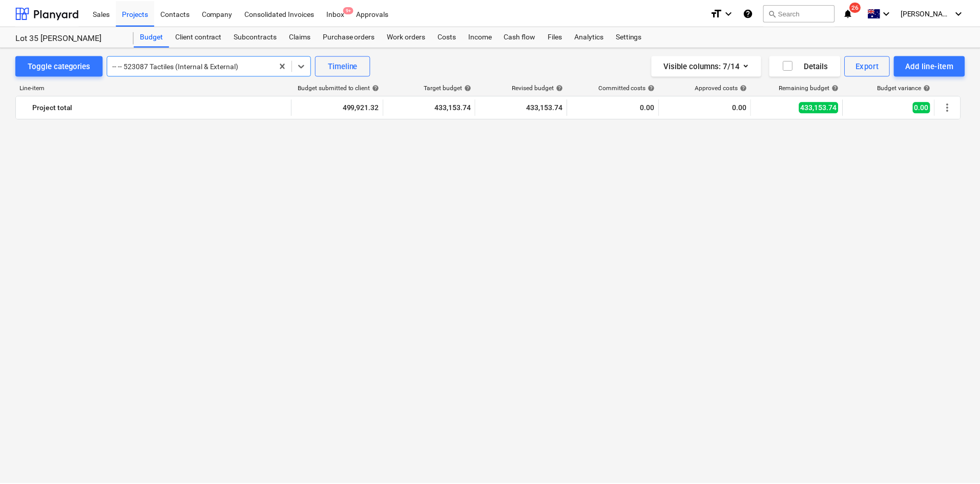
scroll to position [1637, 0]
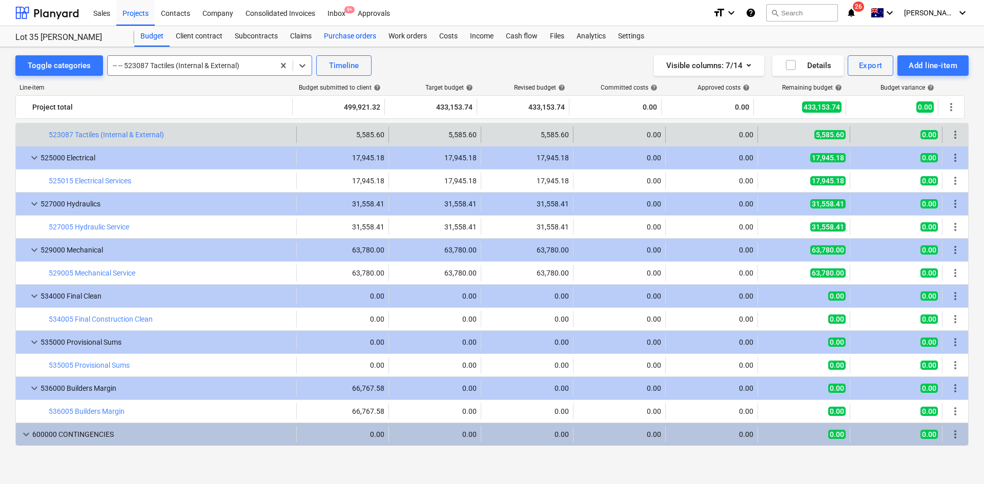
click at [354, 39] on div "Purchase orders" at bounding box center [350, 36] width 65 height 20
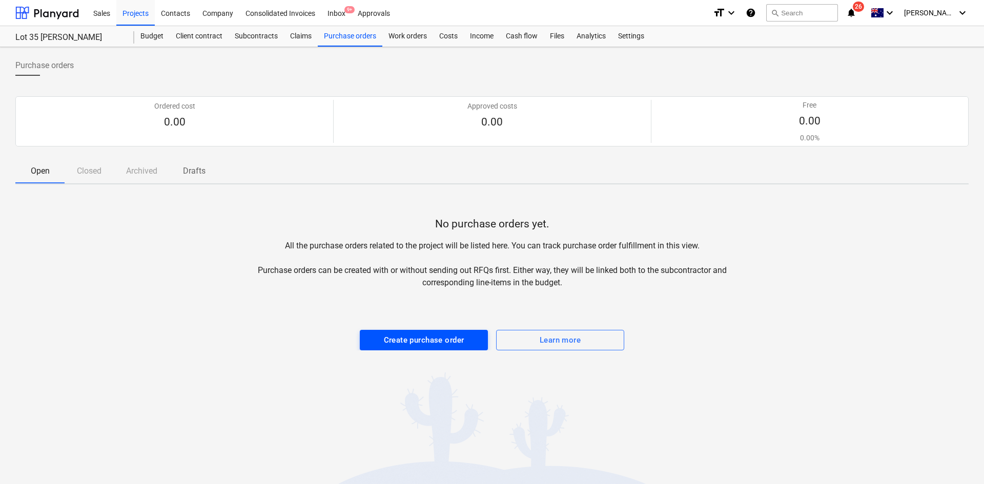
click at [421, 339] on div "Create purchase order" at bounding box center [424, 340] width 80 height 13
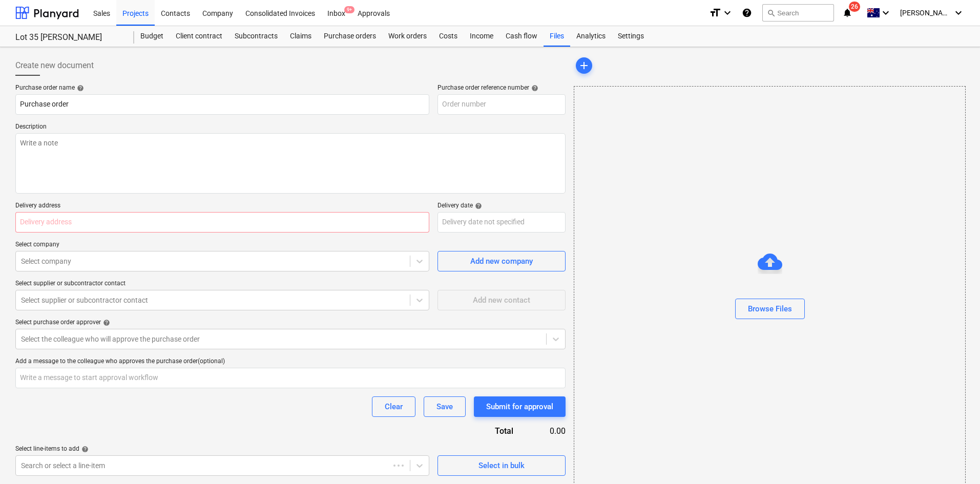
type textarea "x"
type input "0052-Brendale-PO-001"
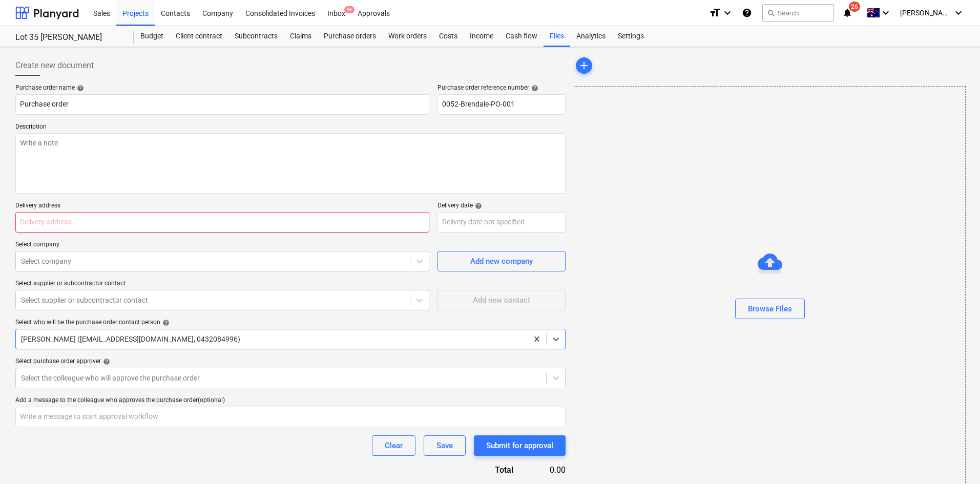
click at [100, 220] on input "text" at bounding box center [222, 222] width 414 height 20
click at [185, 195] on div "Purchase order name help Purchase order Purchase order reference number help 00…" at bounding box center [290, 299] width 550 height 431
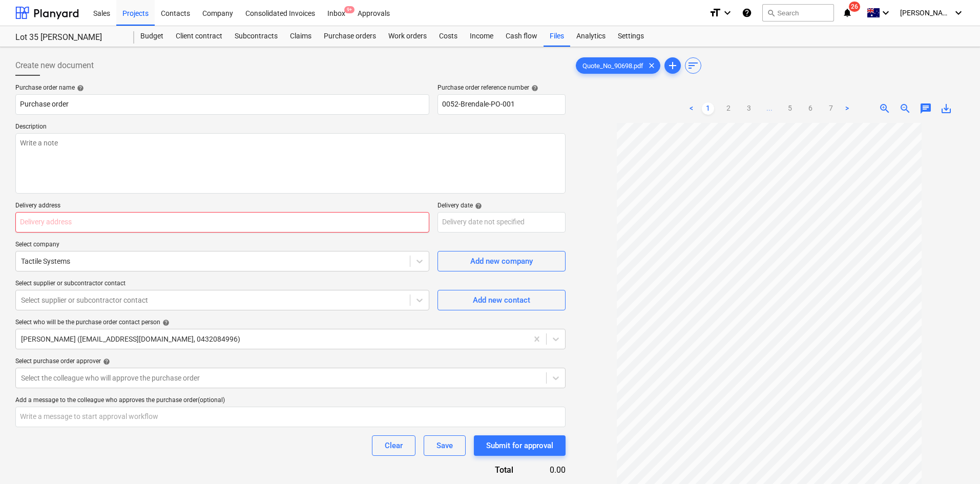
click at [57, 216] on input "text" at bounding box center [222, 222] width 414 height 20
paste input "30 Griffin rd , Brendale, QLD, AU, 4500"
type textarea "x"
type input "30 Griffin rd , Brendale, QLD, AU, 4500"
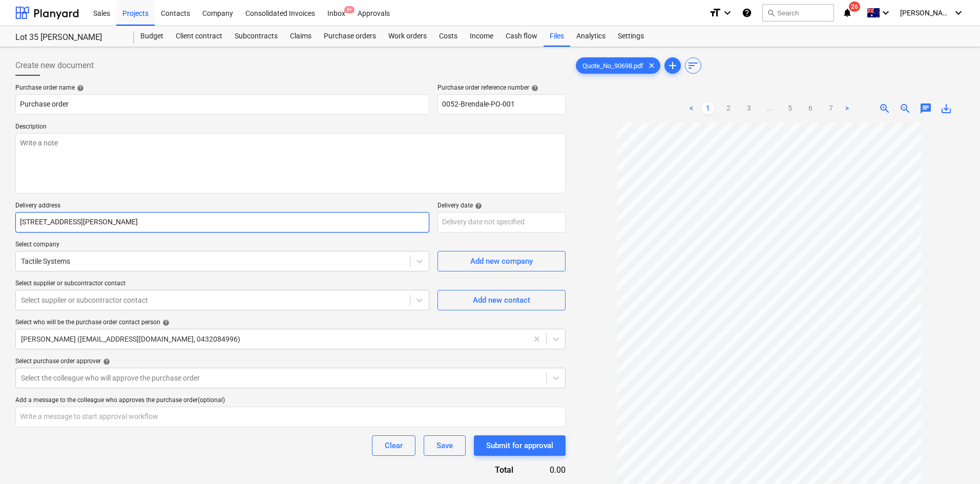
type textarea "x"
type input "30 Griffin rd , Brendale, QLD, AU, 4500"
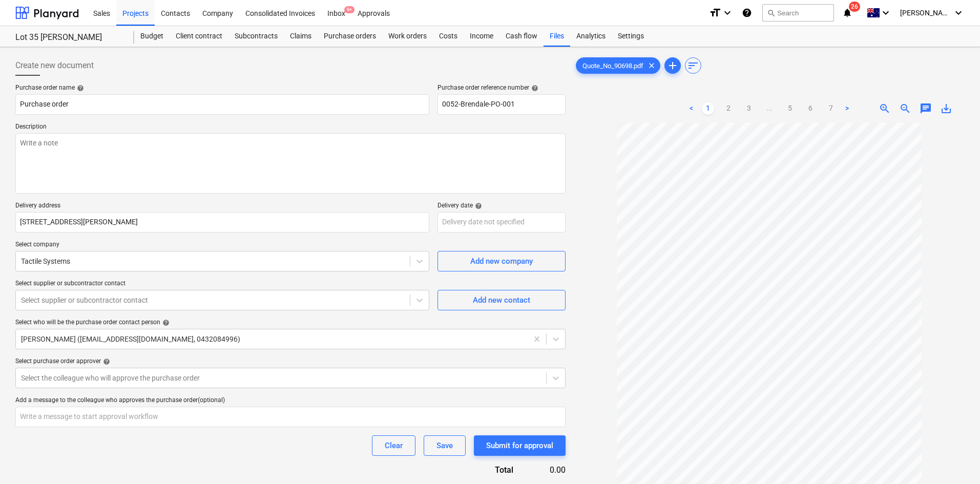
click at [199, 199] on div "Purchase order name help Purchase order Purchase order reference number help 00…" at bounding box center [290, 299] width 550 height 431
click at [344, 261] on div at bounding box center [213, 261] width 384 height 10
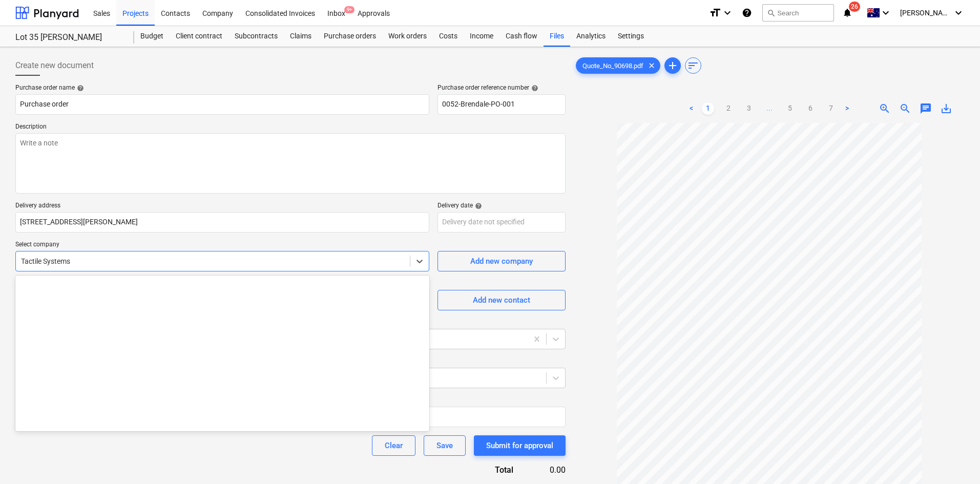
scroll to position [14259, 0]
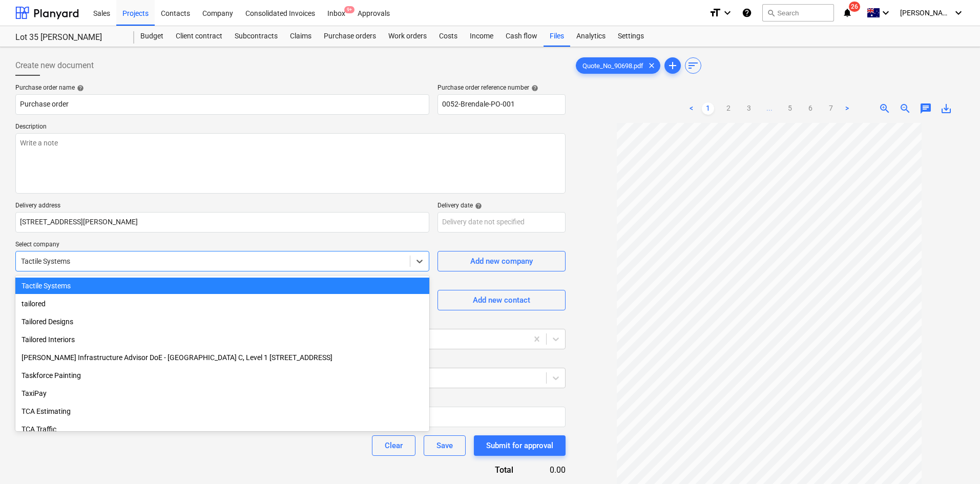
click at [242, 286] on div "Tactile Systems" at bounding box center [222, 286] width 414 height 16
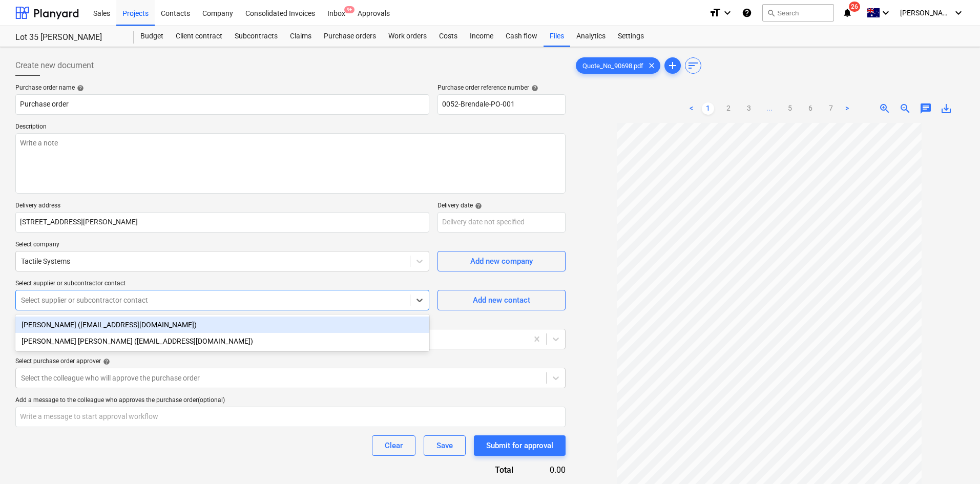
click at [222, 297] on div at bounding box center [213, 300] width 384 height 10
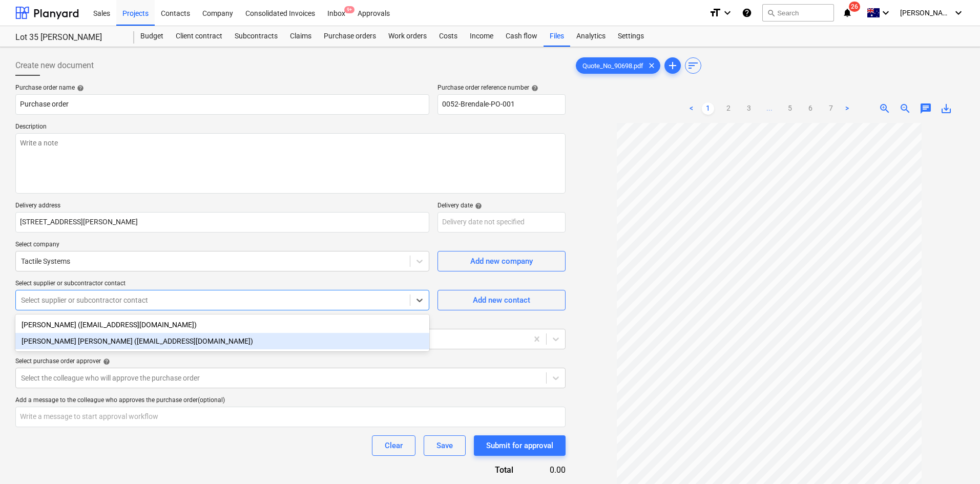
click at [150, 337] on div "Connor Matheson (estimator3@tactilesystems.com.au)" at bounding box center [222, 341] width 414 height 16
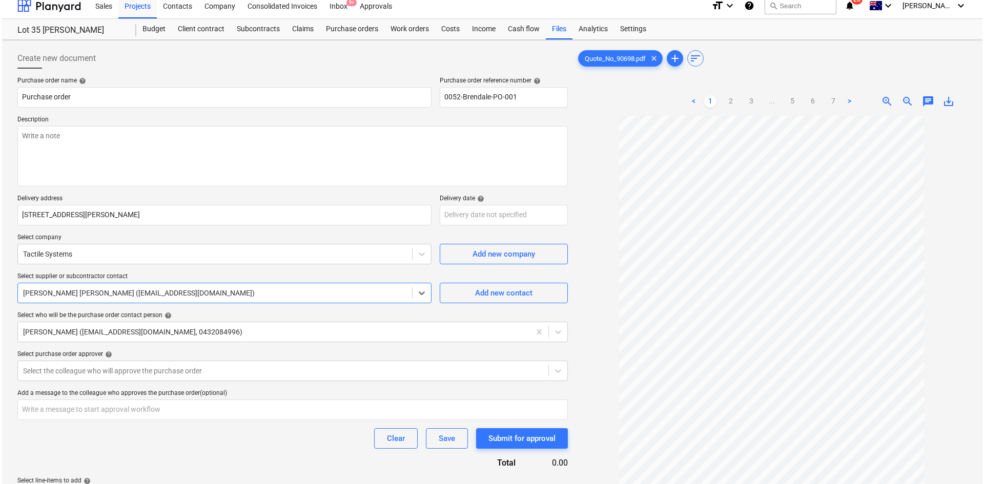
scroll to position [102, 0]
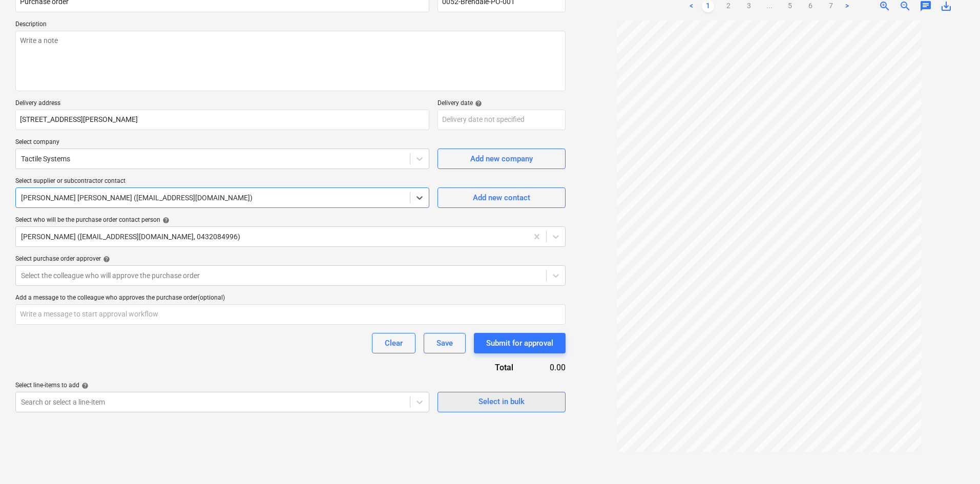
click at [510, 405] on div "Select in bulk" at bounding box center [502, 401] width 46 height 13
type textarea "x"
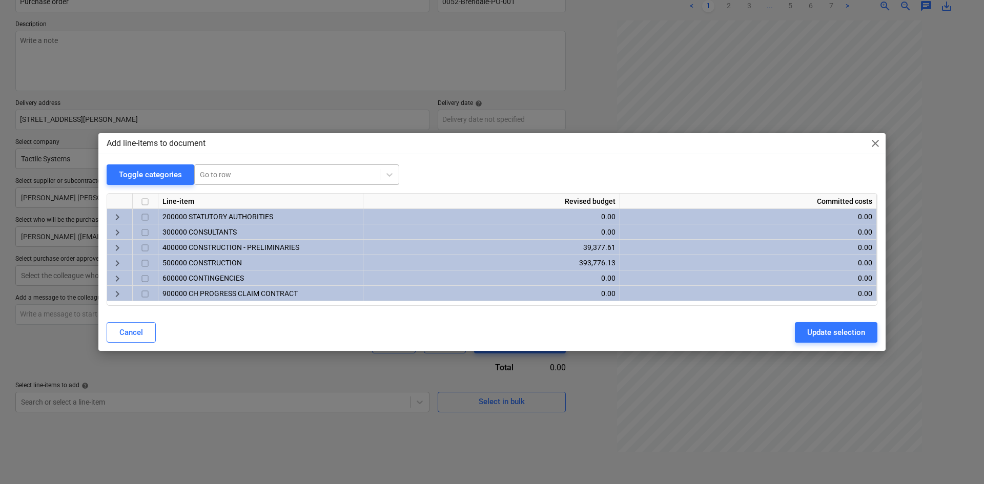
click at [266, 175] on div at bounding box center [287, 175] width 175 height 10
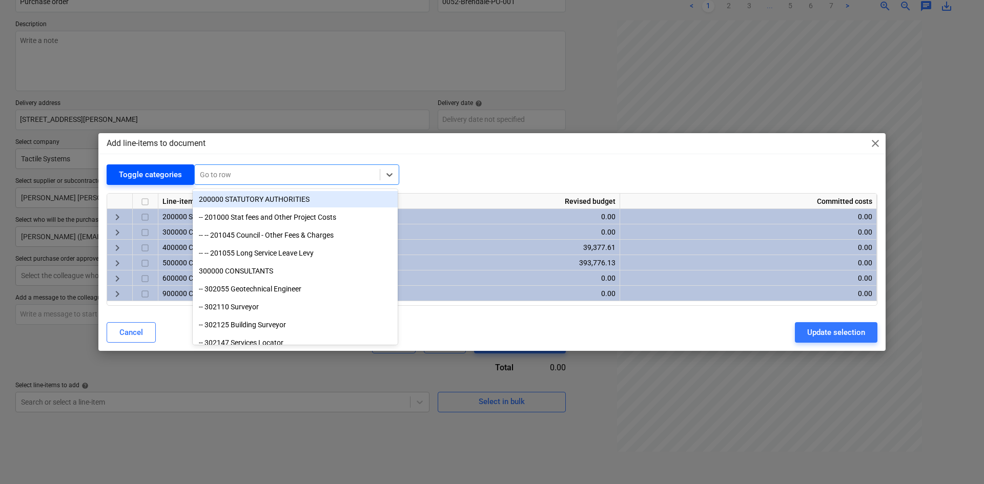
click at [153, 178] on div "Toggle categories" at bounding box center [150, 174] width 63 height 13
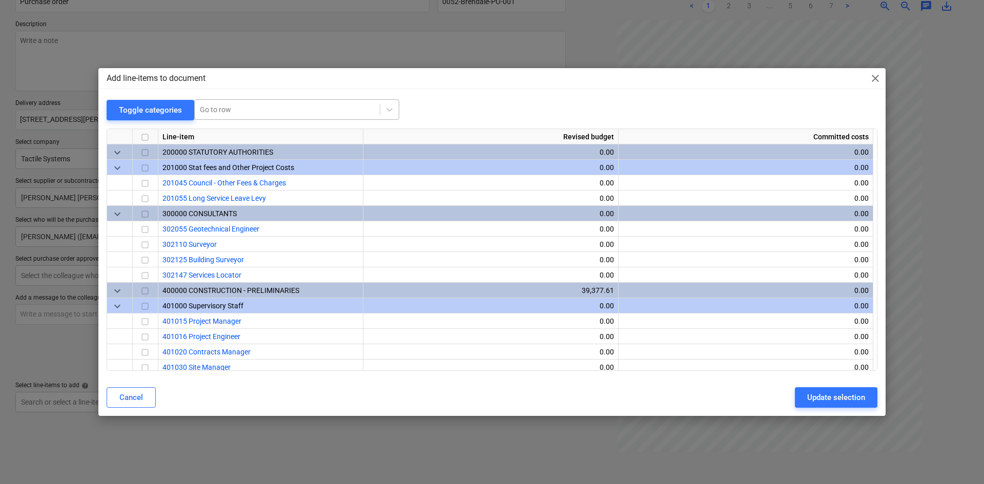
click at [215, 100] on div "Go to row" at bounding box center [296, 109] width 205 height 20
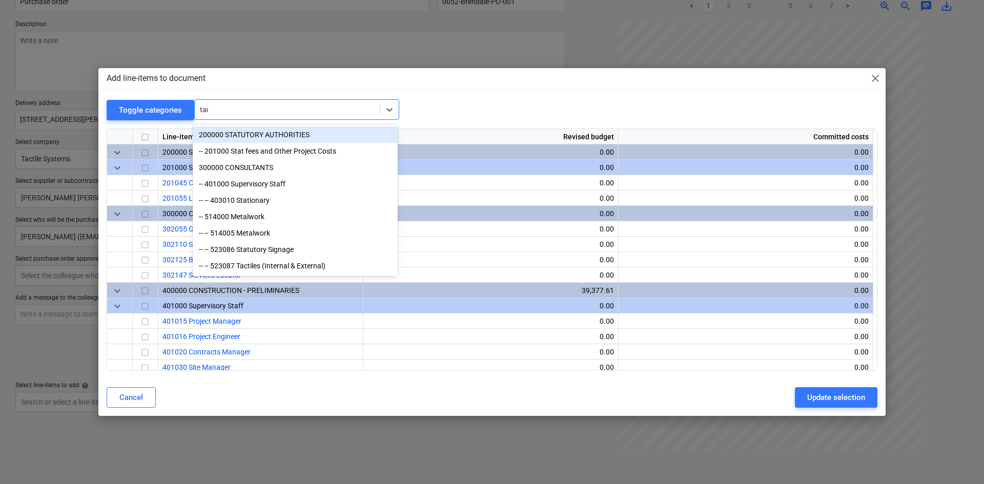
type input "tact"
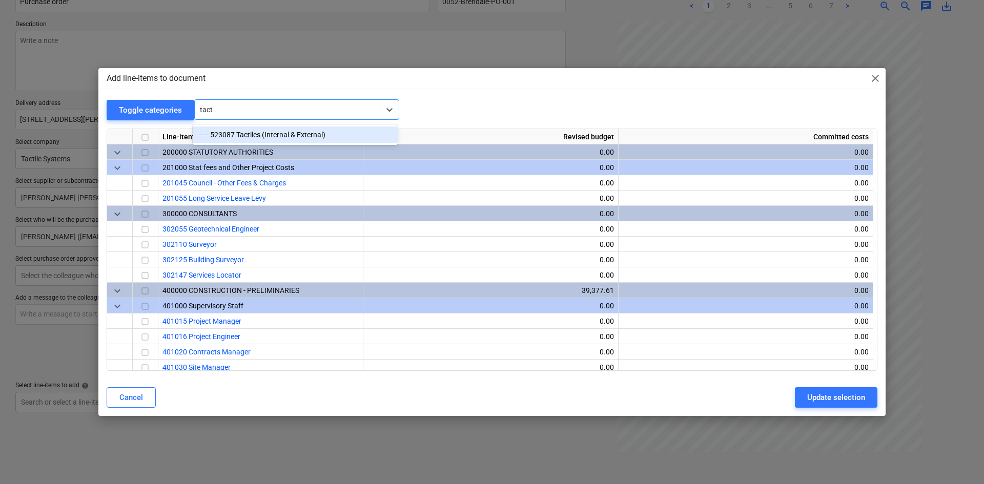
click at [295, 130] on div "-- -- 523087 Tactiles (Internal & External)" at bounding box center [295, 135] width 205 height 16
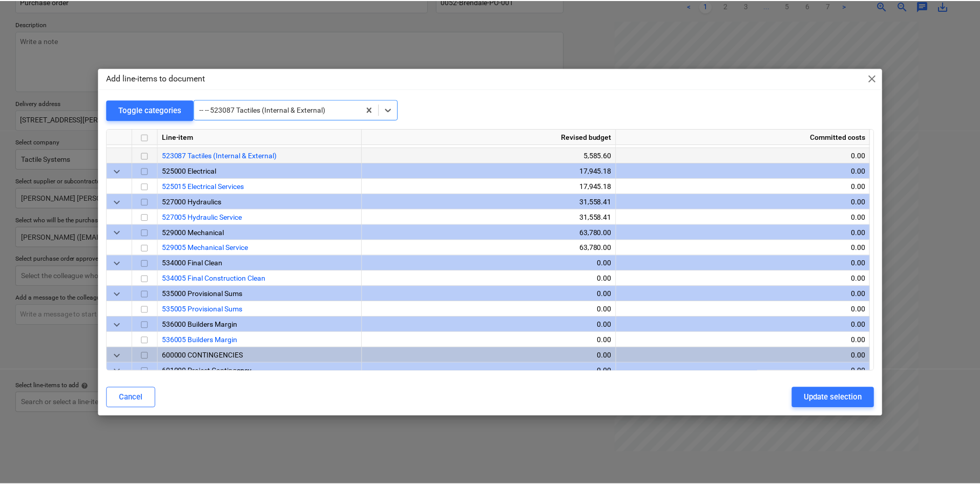
scroll to position [1092, 0]
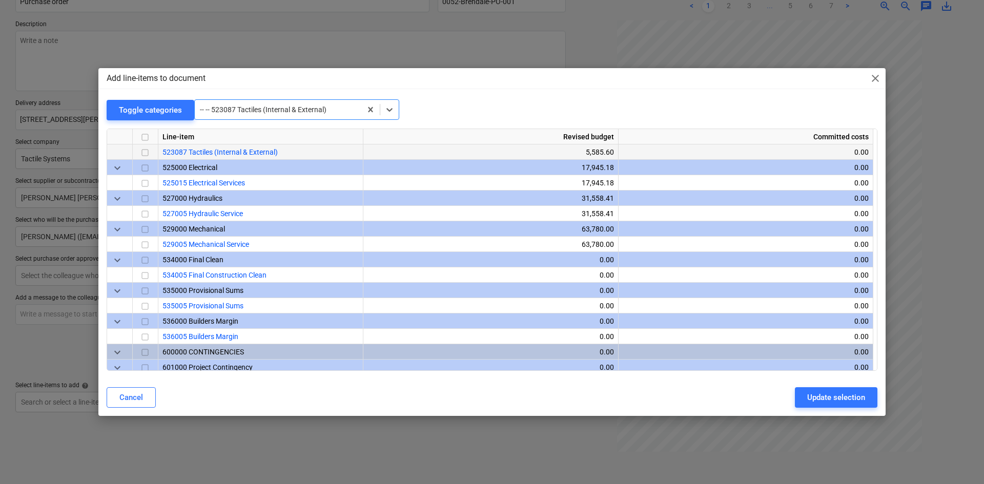
click at [141, 153] on input "checkbox" at bounding box center [145, 153] width 12 height 12
click at [838, 389] on button "Update selection" at bounding box center [836, 397] width 83 height 20
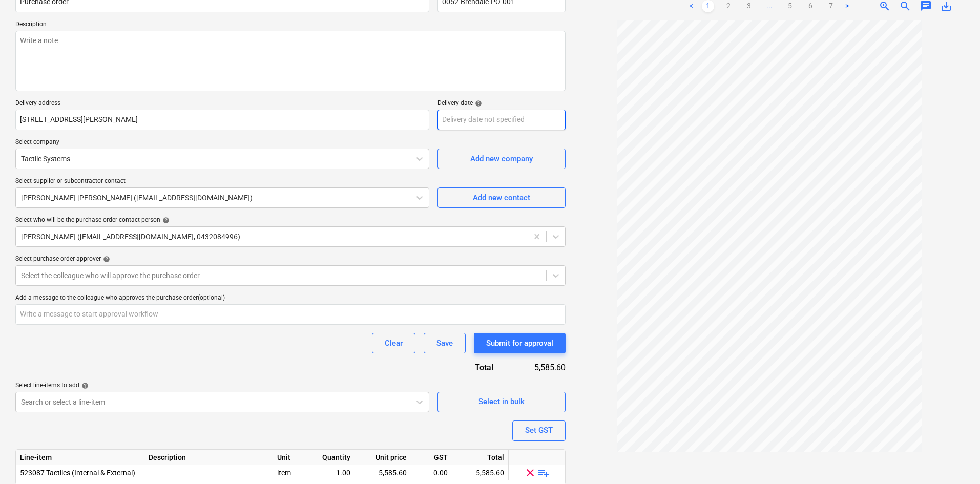
click at [489, 119] on body "Sales Projects Contacts Company Consolidated Invoices Inbox 9+ Approvals format…" at bounding box center [490, 140] width 980 height 484
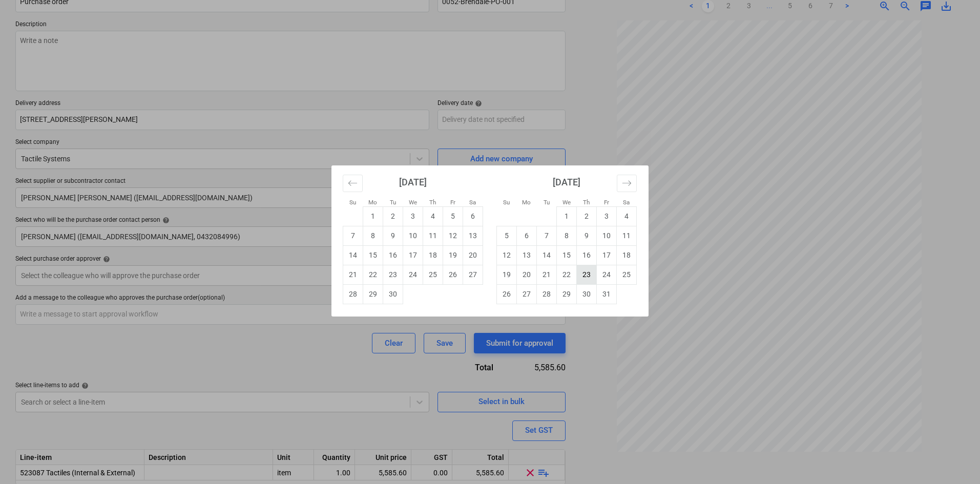
click at [586, 277] on td "23" at bounding box center [587, 274] width 20 height 19
type textarea "x"
type input "[DATE]"
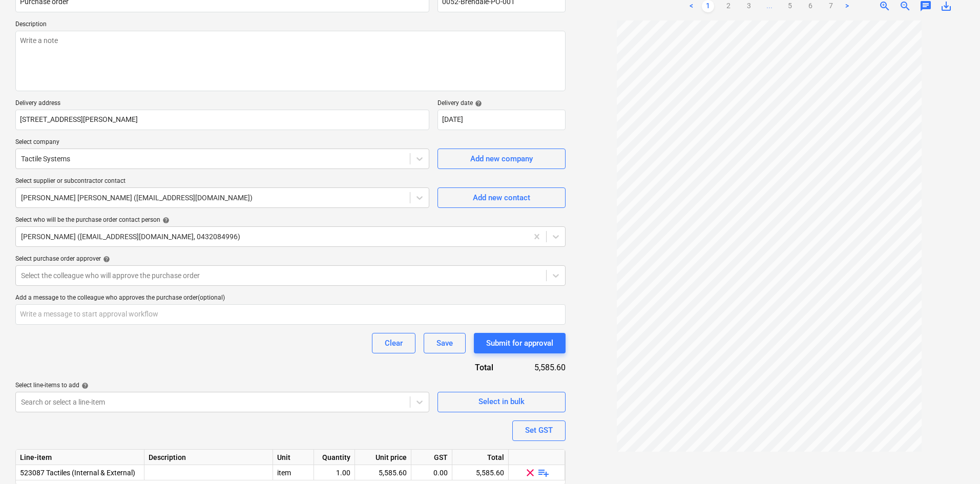
click at [585, 218] on div at bounding box center [769, 248] width 391 height 456
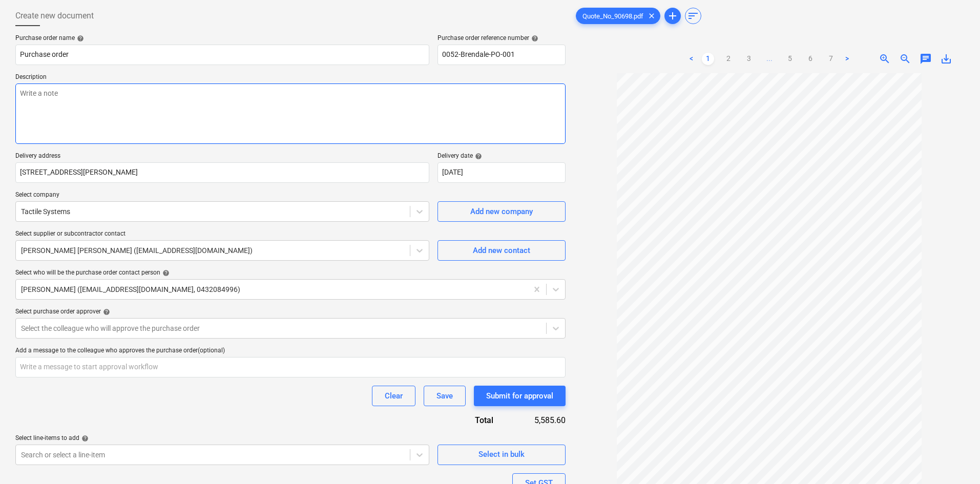
scroll to position [0, 0]
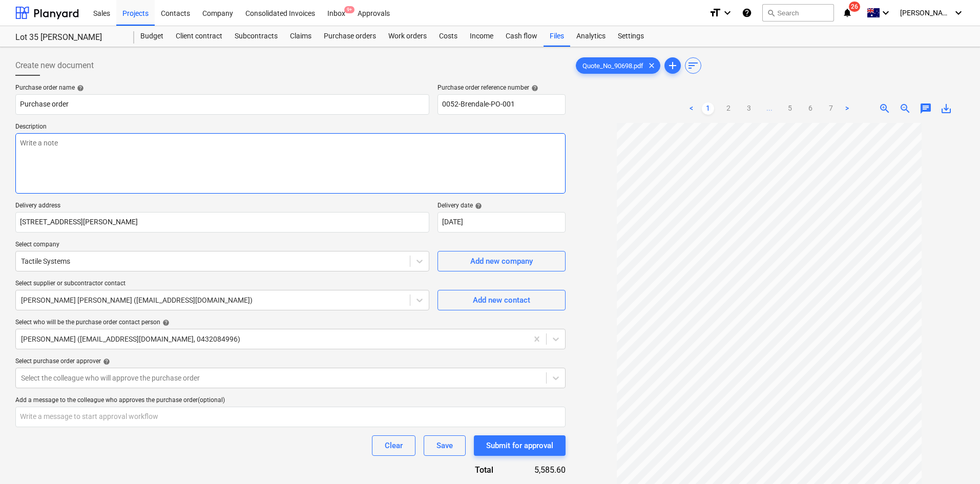
click at [124, 175] on textarea at bounding box center [290, 163] width 550 height 60
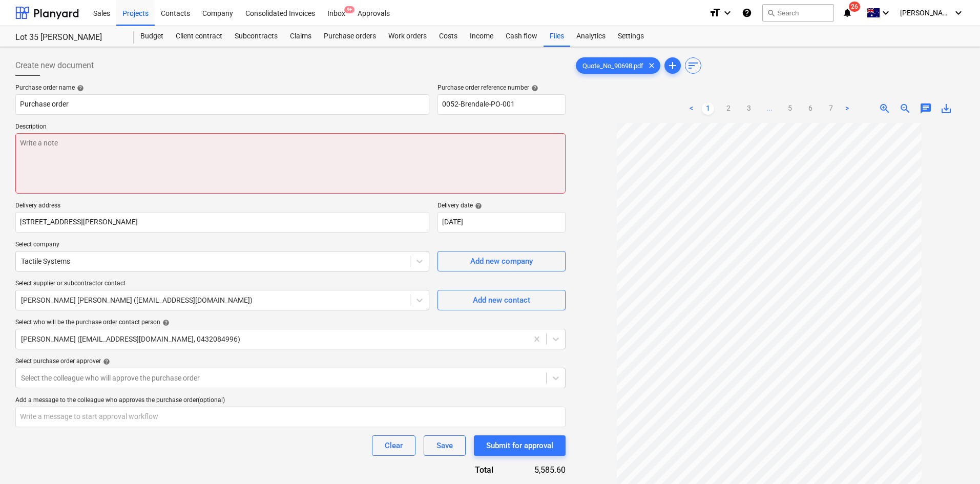
click at [175, 158] on textarea at bounding box center [290, 163] width 550 height 60
paste textarea "Site contact : Greg - 0421 382 995"
type textarea "x"
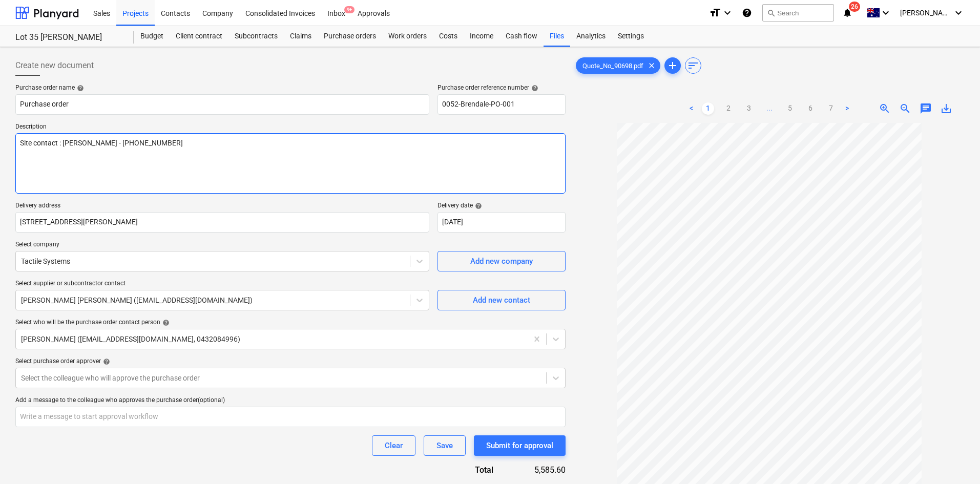
type textarea "Site contact : Greg - 0421 382 995"
click at [605, 178] on div at bounding box center [769, 351] width 391 height 456
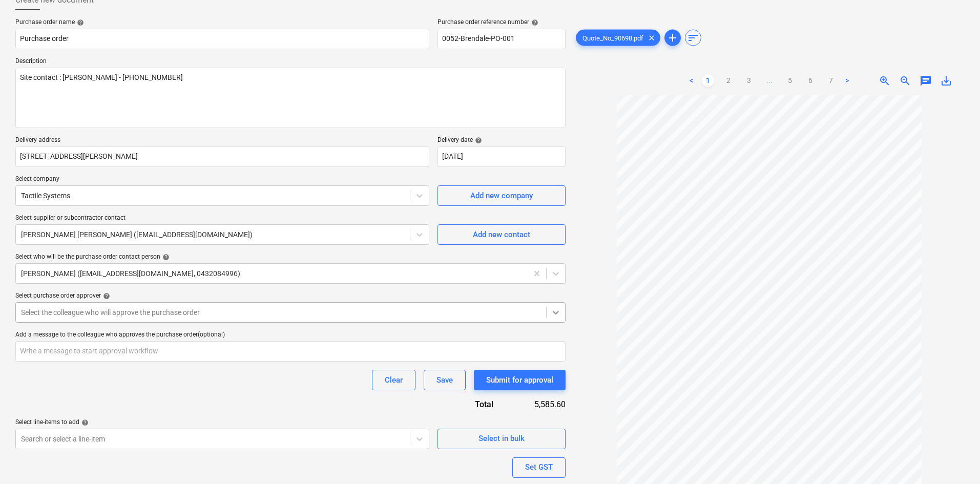
scroll to position [140, 0]
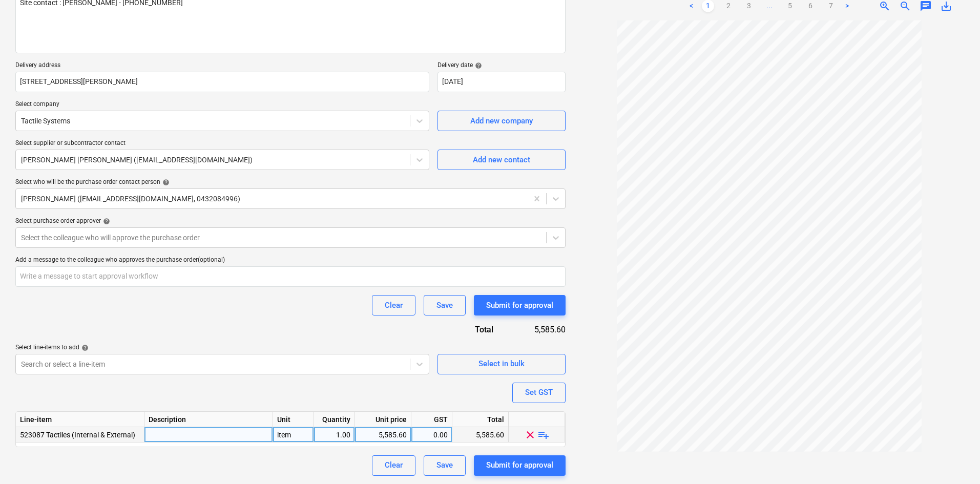
click at [543, 438] on span "playlist_add" at bounding box center [544, 434] width 12 height 12
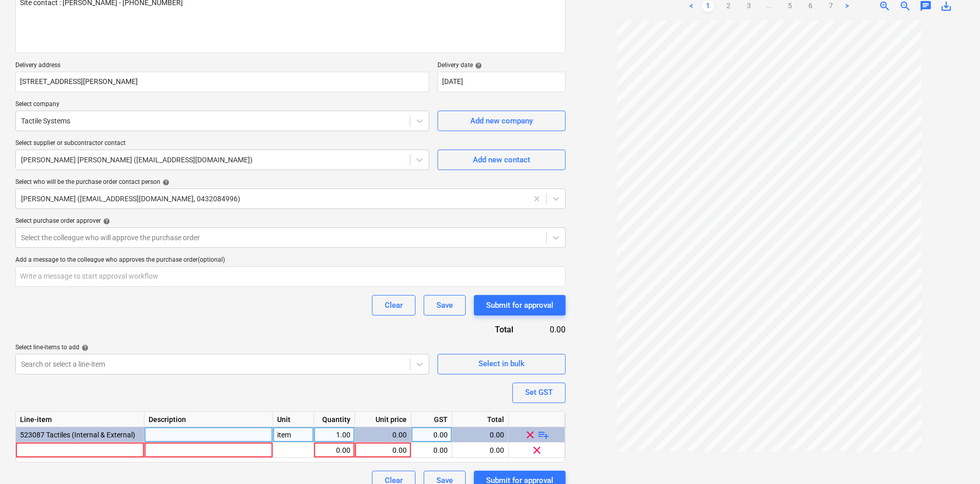
click at [543, 436] on span "playlist_add" at bounding box center [544, 434] width 12 height 12
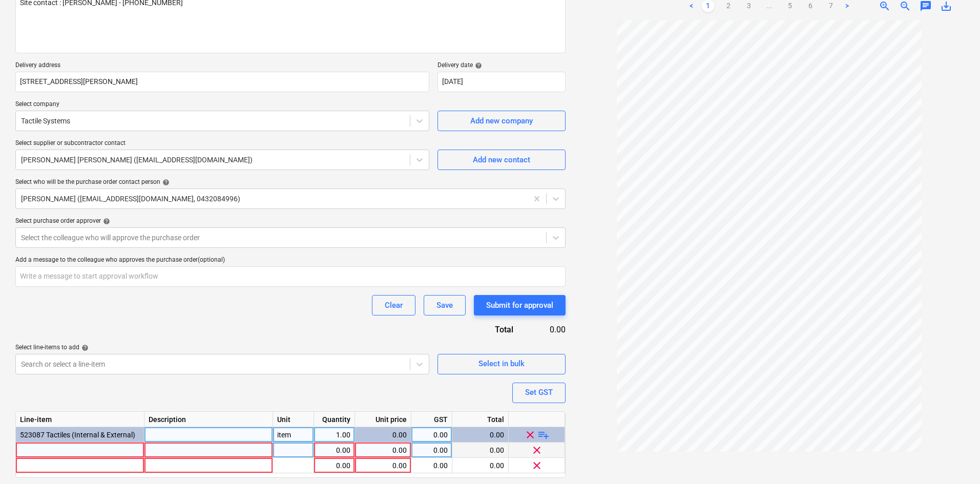
click at [50, 451] on div at bounding box center [80, 450] width 129 height 15
type textarea "x"
type input "TSA Warning Composite Discrete TGSI S/Steel with Carb Infill - 20mm Pressure Fi…"
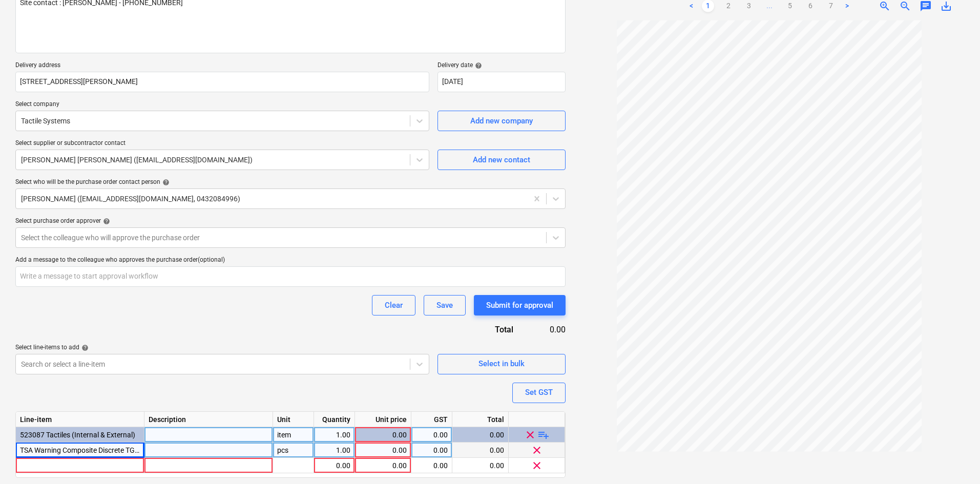
click at [173, 451] on div at bounding box center [209, 450] width 129 height 15
click at [96, 466] on div at bounding box center [80, 465] width 129 height 15
type textarea "x"
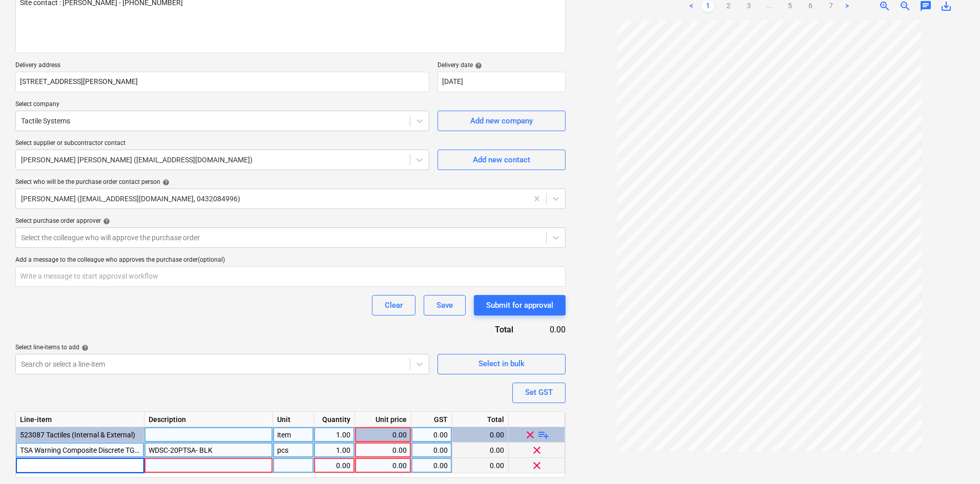
type input "TSA Warning Discrete TGSI S/Steel - 20mm Pressure Fit - (Direct Carpet Install)"
click at [159, 462] on div at bounding box center [209, 465] width 129 height 15
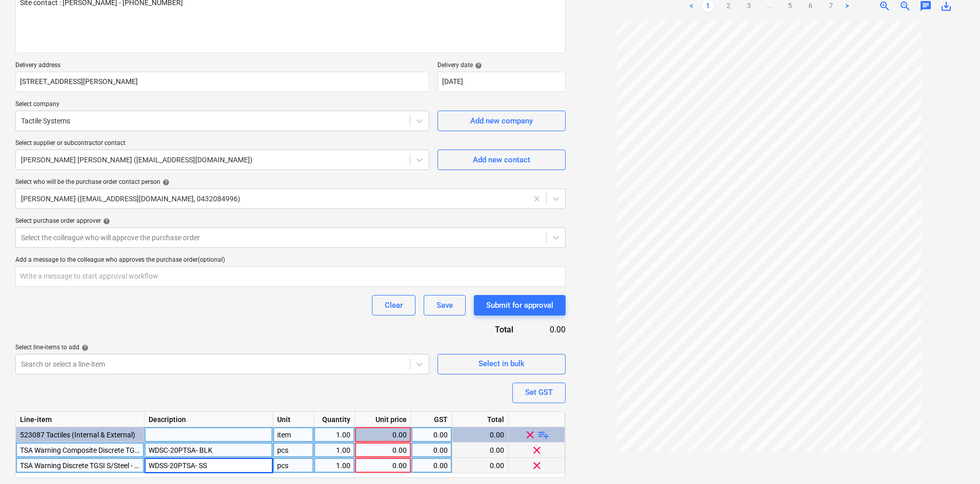
type textarea "x"
click at [282, 430] on div "item" at bounding box center [293, 434] width 41 height 15
click at [290, 447] on div "pcs" at bounding box center [293, 450] width 41 height 15
type input "item"
click at [285, 462] on div "pcs" at bounding box center [293, 465] width 41 height 15
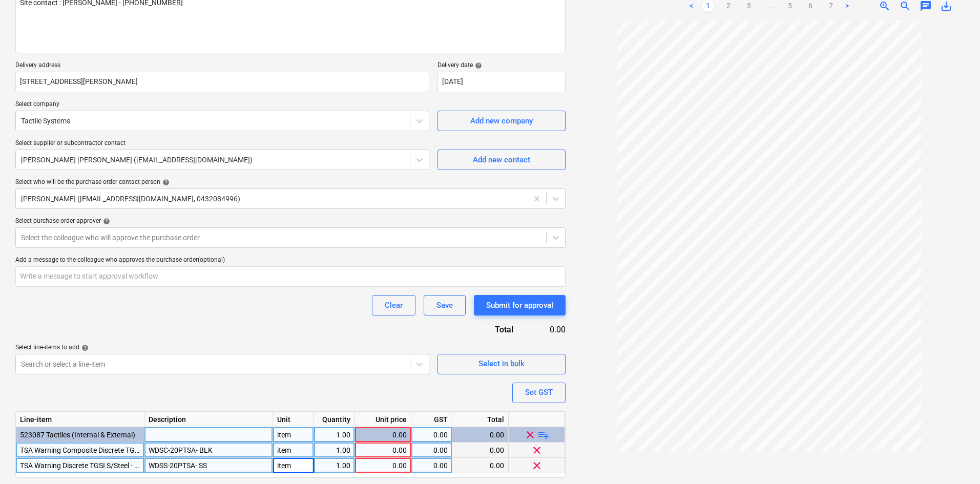
type textarea "x"
click at [336, 447] on div "1.00" at bounding box center [334, 450] width 32 height 15
type input "264"
type textarea "x"
type input "792"
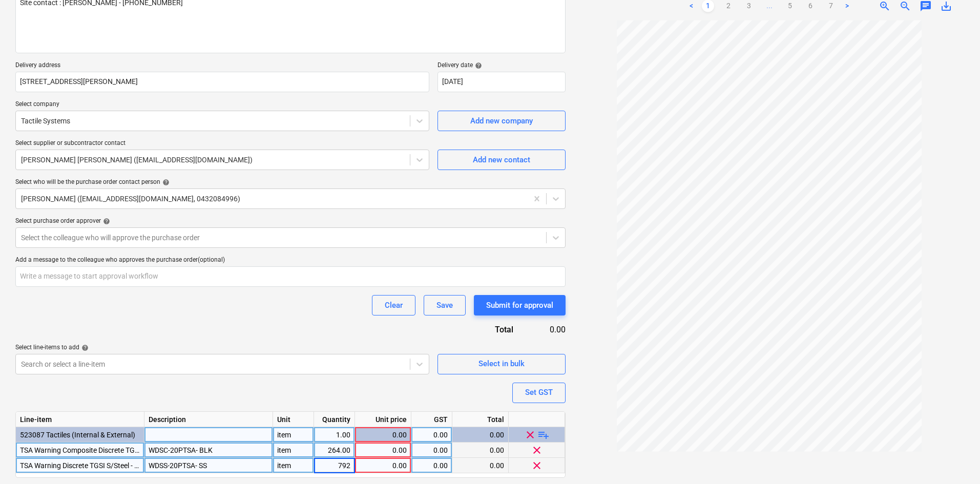
type textarea "x"
type input "1.7"
type textarea "x"
type input "1.9"
click at [547, 436] on span "playlist_add" at bounding box center [544, 434] width 12 height 12
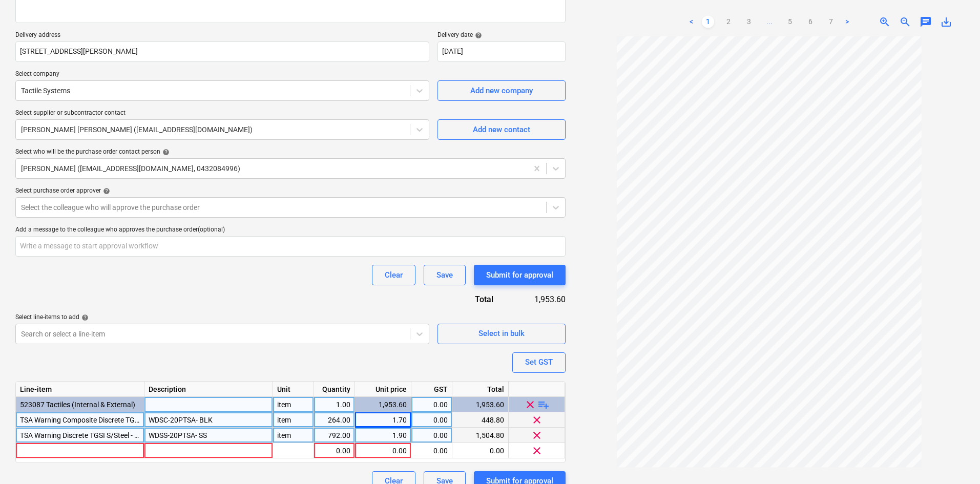
scroll to position [187, 0]
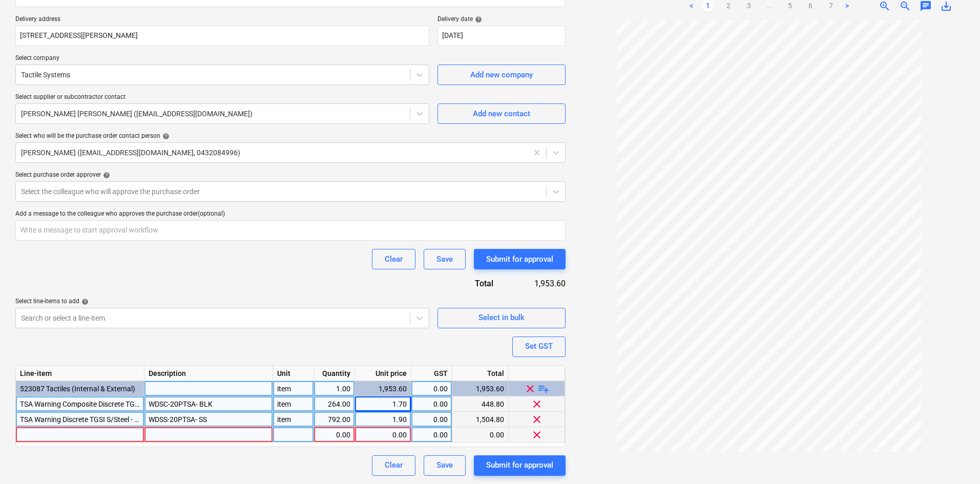
click at [69, 433] on div at bounding box center [80, 434] width 129 height 15
type textarea "x"
type input "Site Establishment Fee"
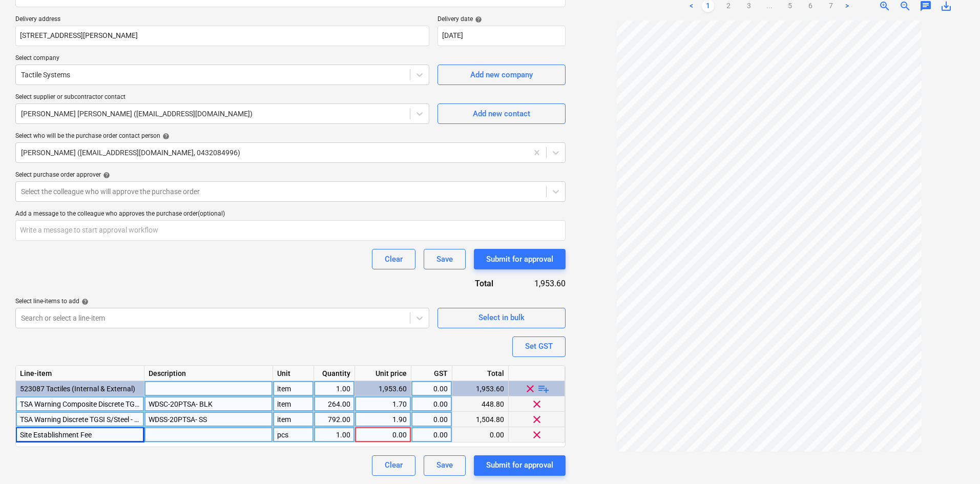
type textarea "x"
click at [163, 437] on div at bounding box center [209, 434] width 129 height 15
type input "QLD: Zone 1 (0 - 50 klm)"
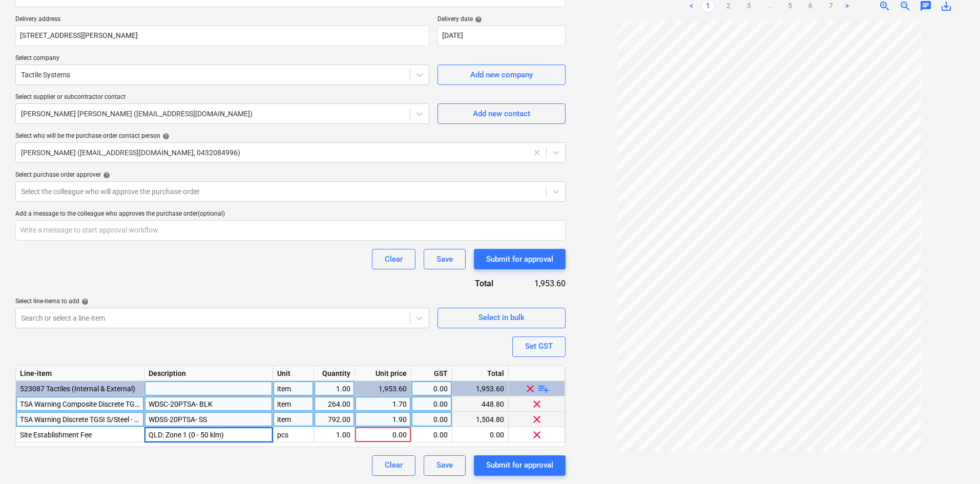
click at [302, 421] on div "item" at bounding box center [293, 419] width 41 height 15
click at [291, 437] on div "pcs" at bounding box center [293, 434] width 41 height 15
type textarea "x"
click at [401, 438] on div "0.00" at bounding box center [383, 434] width 48 height 15
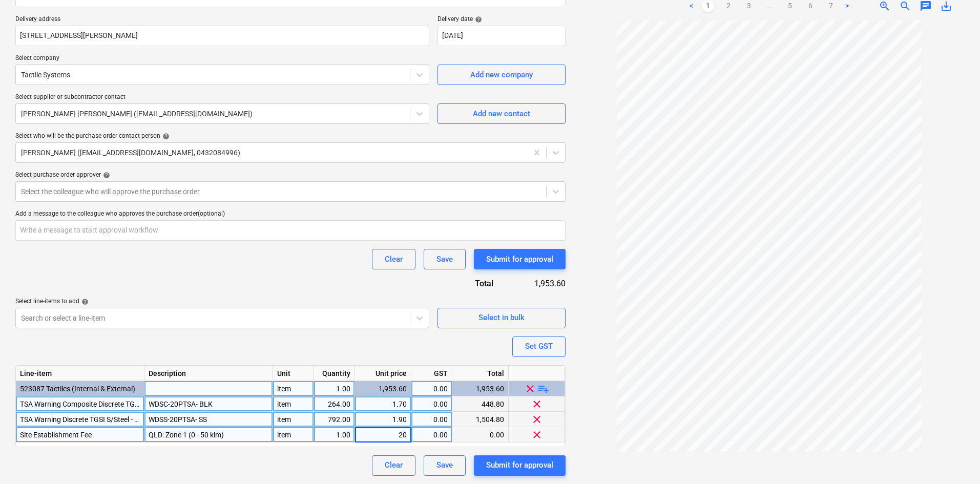
type input "200"
type textarea "x"
click at [273, 465] on div "Clear Save Submit for approval" at bounding box center [290, 466] width 550 height 20
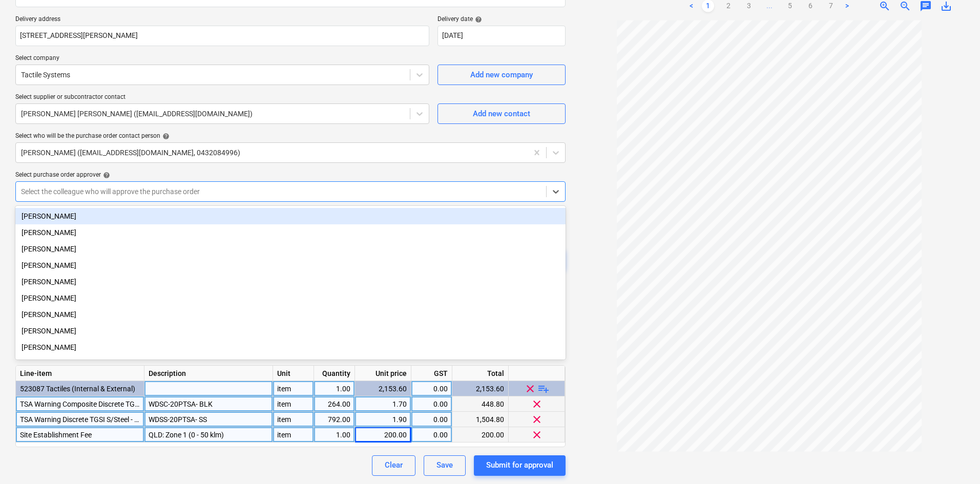
click at [153, 189] on div at bounding box center [281, 192] width 520 height 10
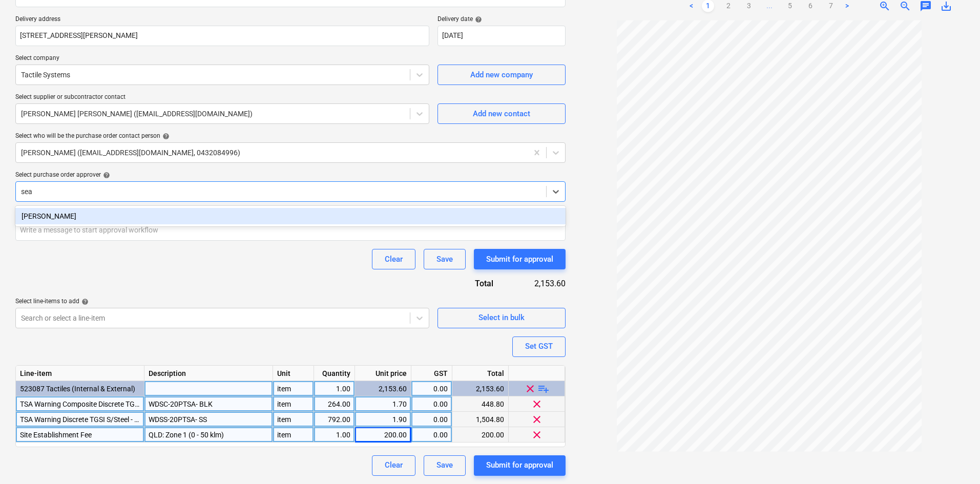
type input "sean"
click at [188, 217] on div "[PERSON_NAME]" at bounding box center [290, 216] width 550 height 16
type textarea "x"
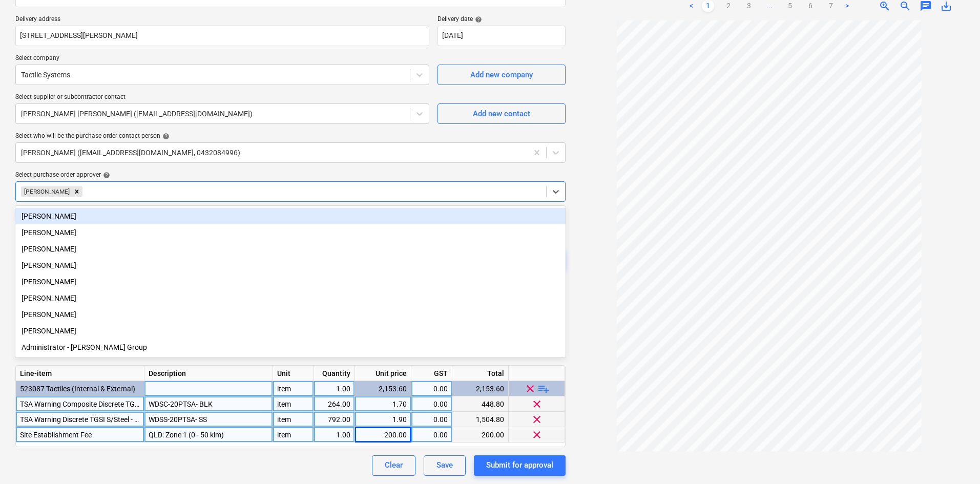
click at [295, 168] on div "Purchase order name help Purchase order Purchase order reference number help 00…" at bounding box center [290, 187] width 550 height 579
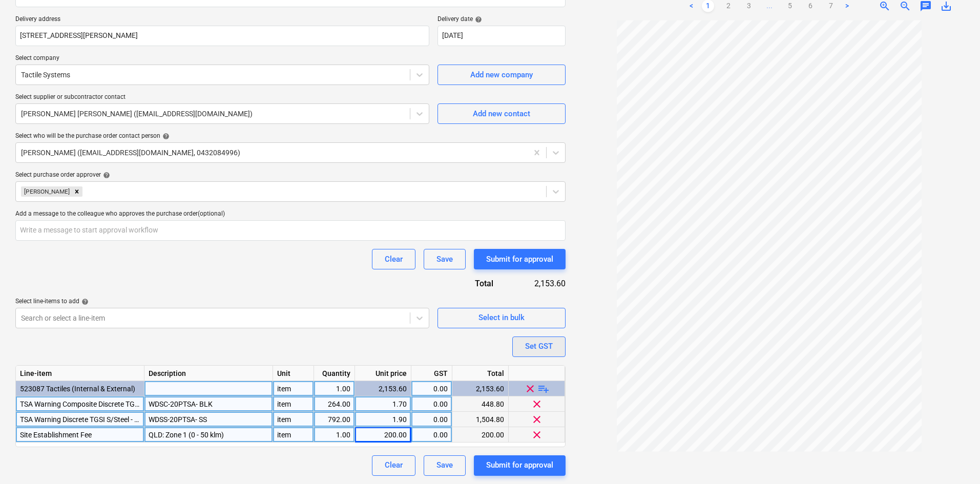
click at [543, 352] on div "Set GST" at bounding box center [539, 346] width 28 height 13
type textarea "x"
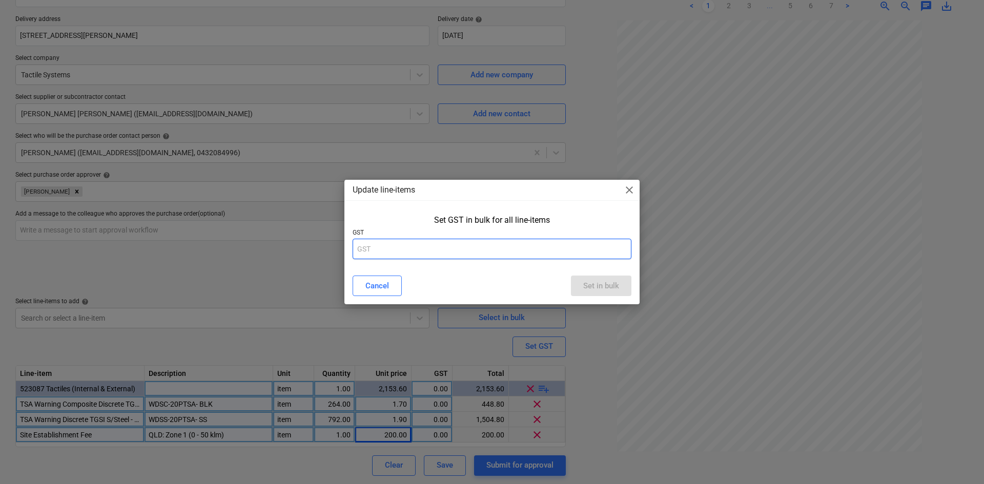
click at [453, 259] on input "text" at bounding box center [492, 249] width 279 height 20
type input "10"
type textarea "x"
type input "10"
click at [606, 285] on div "Set in bulk" at bounding box center [601, 285] width 36 height 13
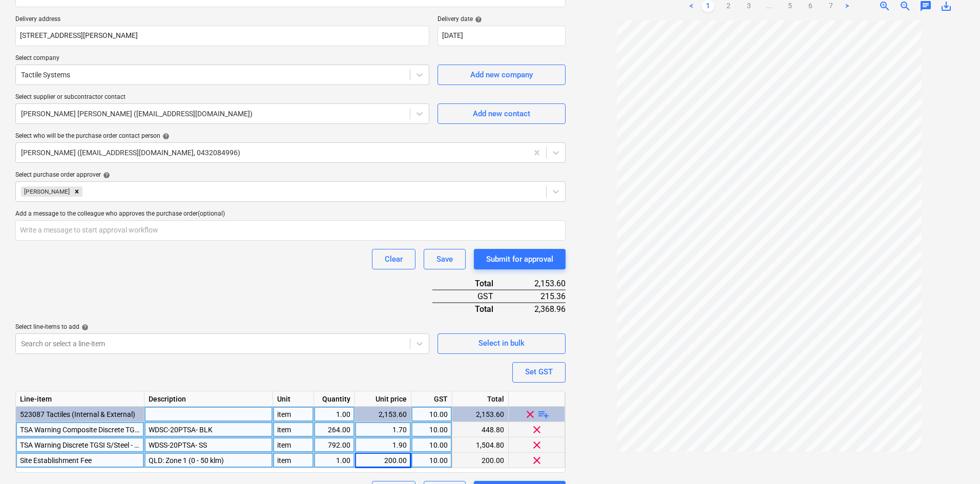
click at [268, 255] on div "Clear Save Submit for approval" at bounding box center [290, 259] width 550 height 20
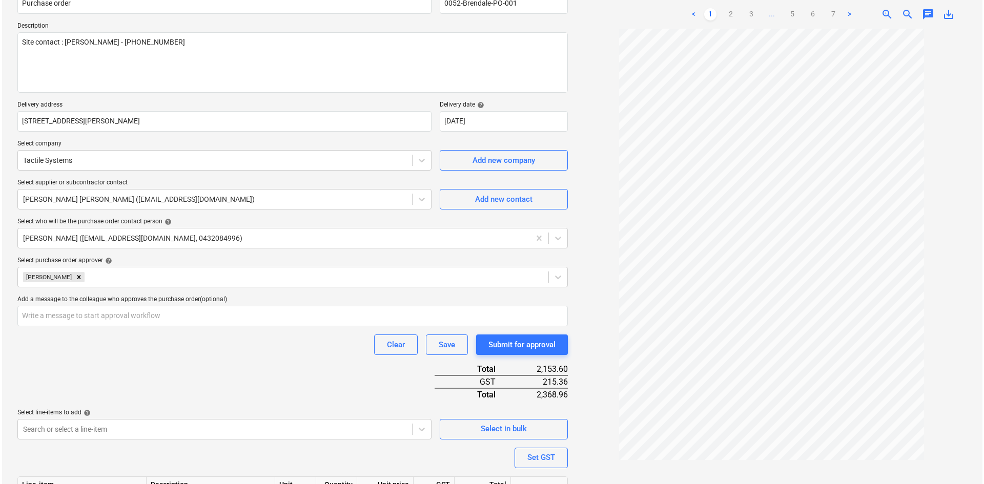
scroll to position [212, 0]
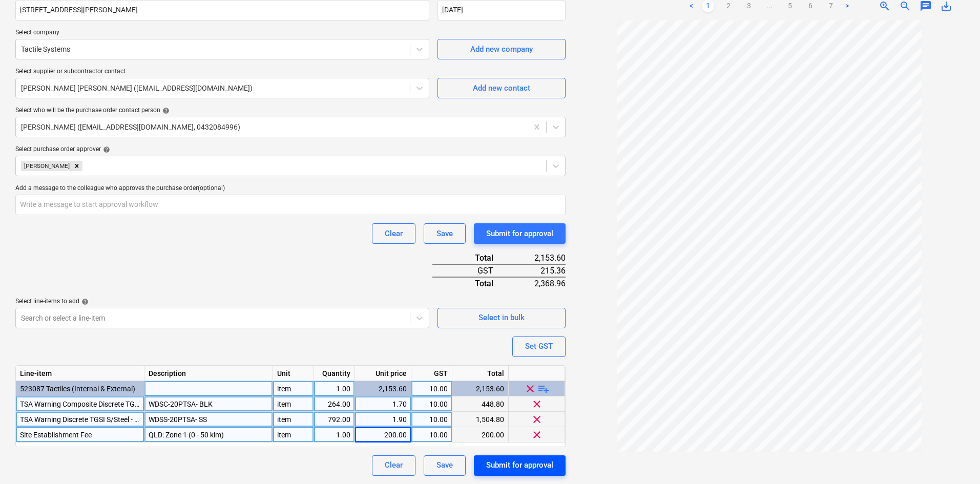
click at [509, 467] on div "Submit for approval" at bounding box center [519, 465] width 67 height 13
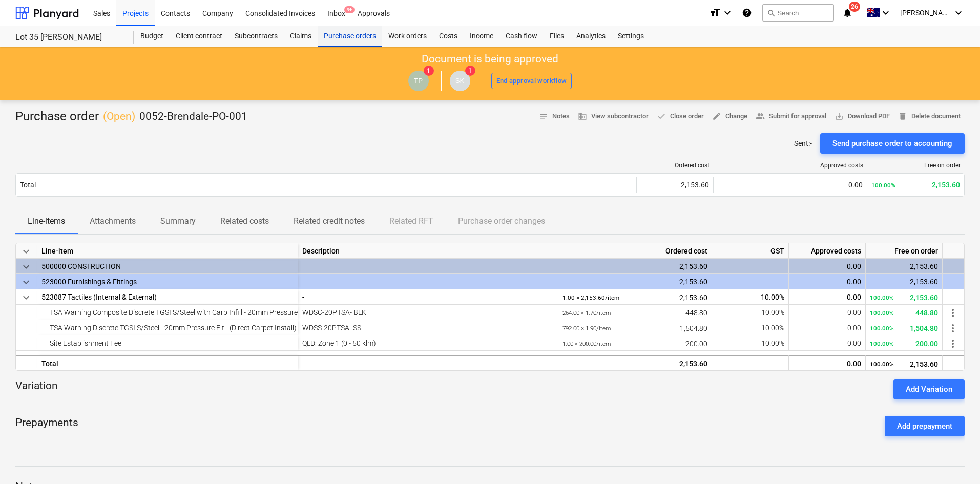
click at [371, 36] on div "Purchase orders" at bounding box center [350, 36] width 65 height 20
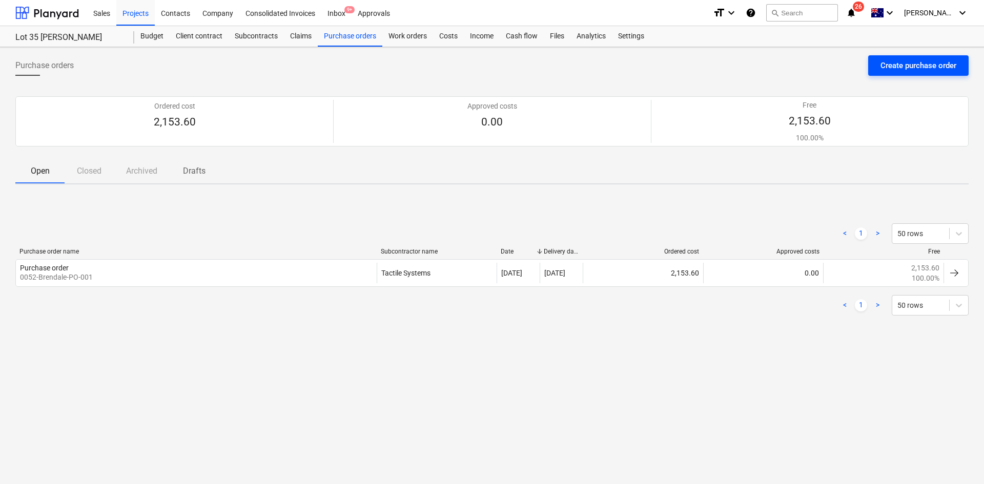
click at [892, 73] on button "Create purchase order" at bounding box center [918, 65] width 100 height 20
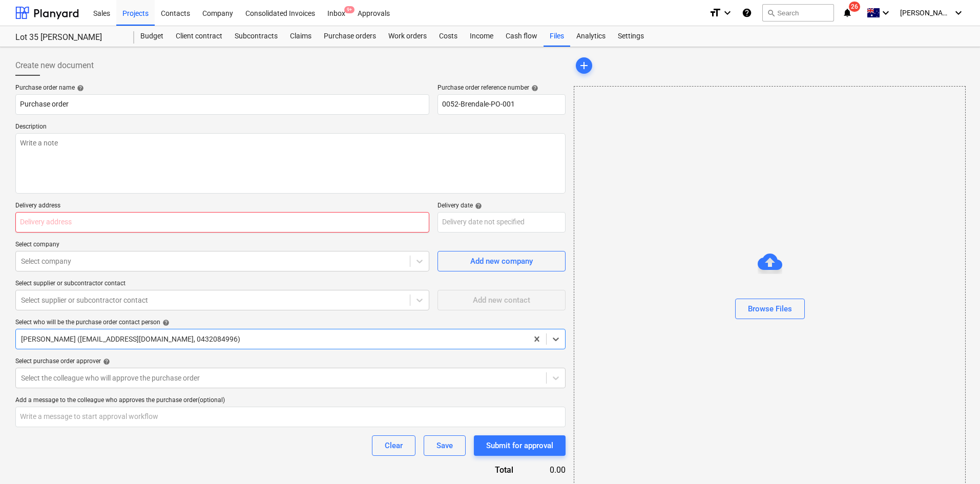
click at [294, 224] on input "text" at bounding box center [222, 222] width 414 height 20
paste input "item"
type textarea "x"
type input "item"
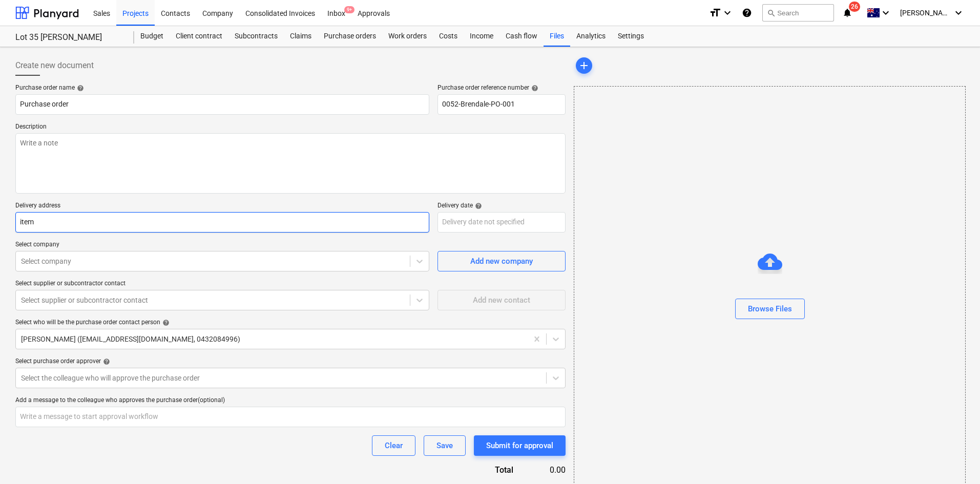
click at [159, 222] on input "item" at bounding box center [222, 222] width 414 height 20
type textarea "x"
type input "ite"
type textarea "x"
type input "it"
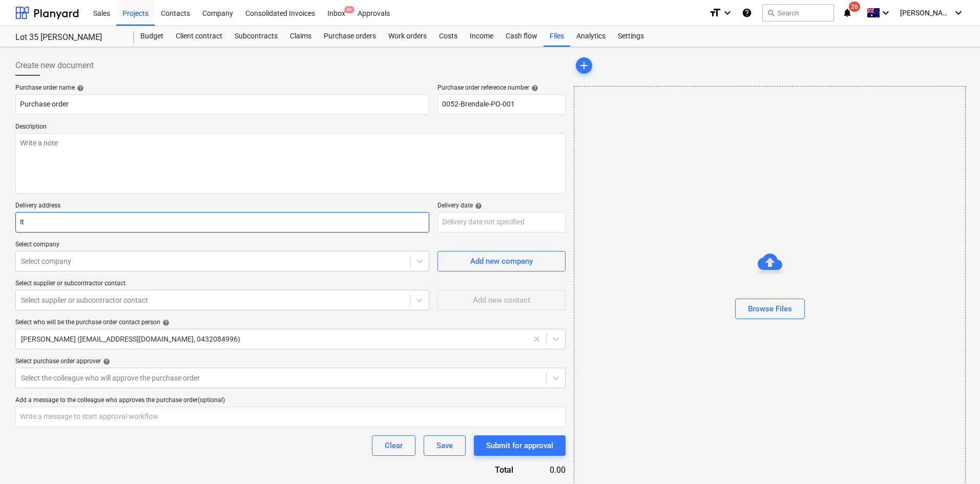
type textarea "x"
type input "i"
type textarea "x"
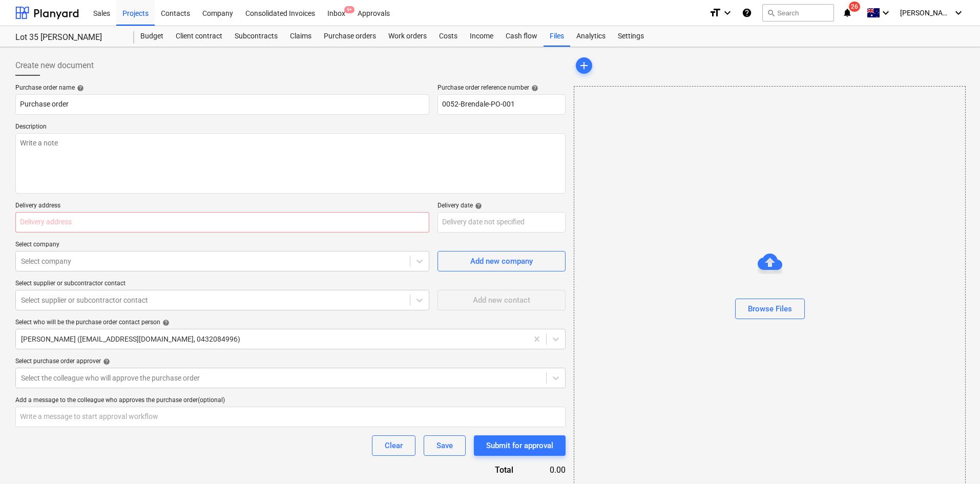
click at [160, 195] on div "Purchase order name help Purchase order Purchase order reference number help 00…" at bounding box center [290, 299] width 550 height 431
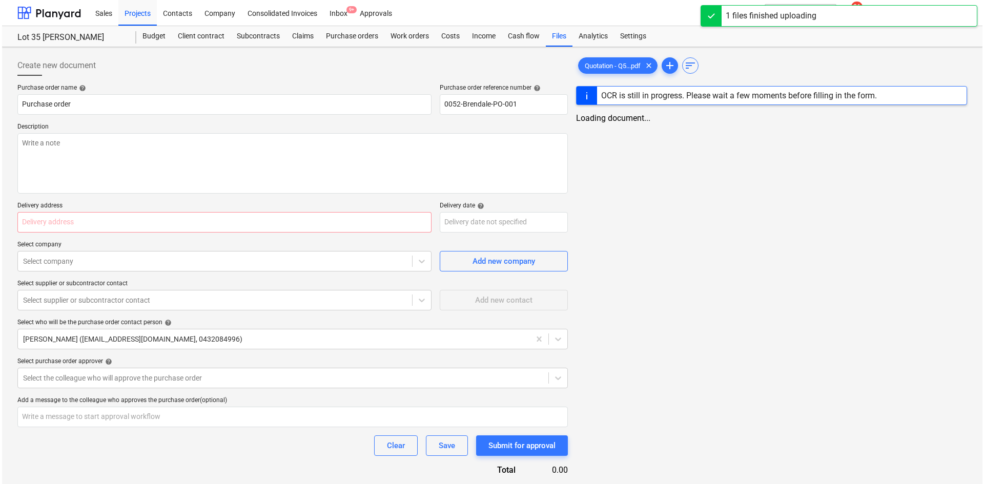
scroll to position [39, 0]
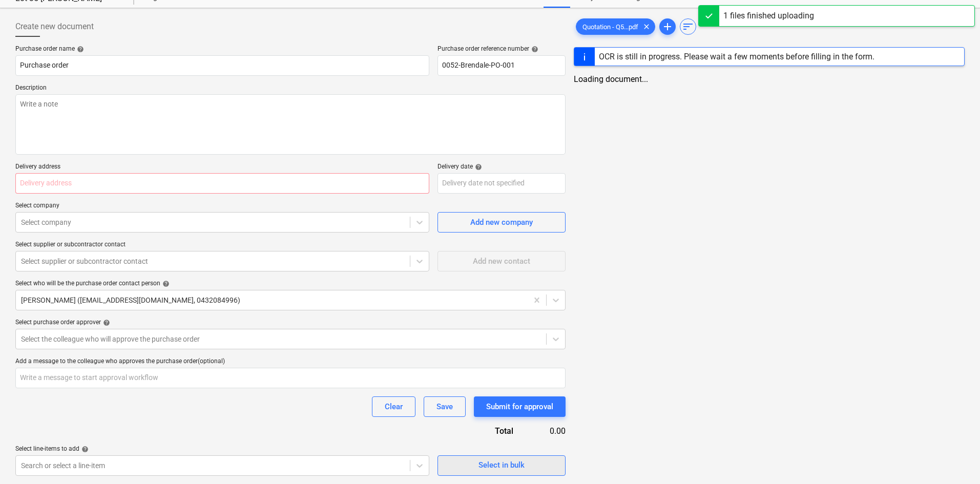
click at [503, 462] on div "Select in bulk" at bounding box center [502, 465] width 46 height 13
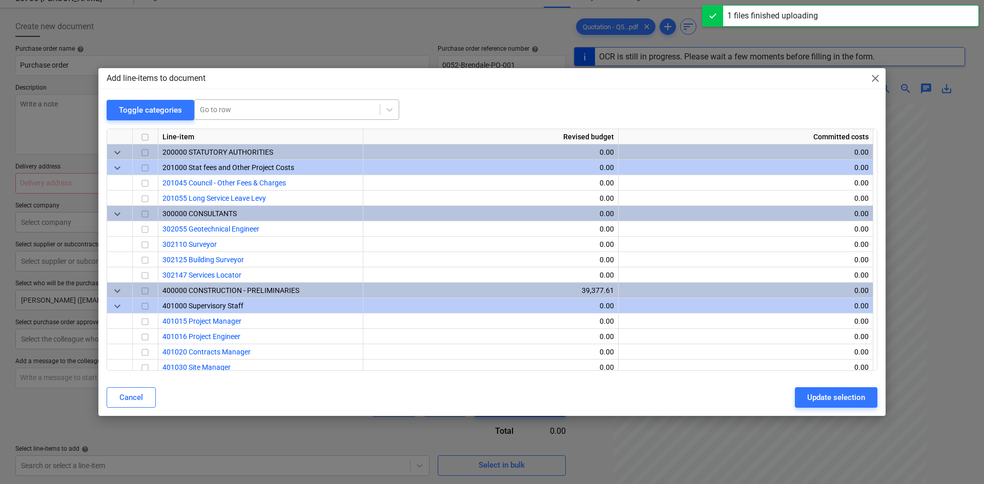
click at [234, 118] on div "Go to row" at bounding box center [296, 109] width 205 height 20
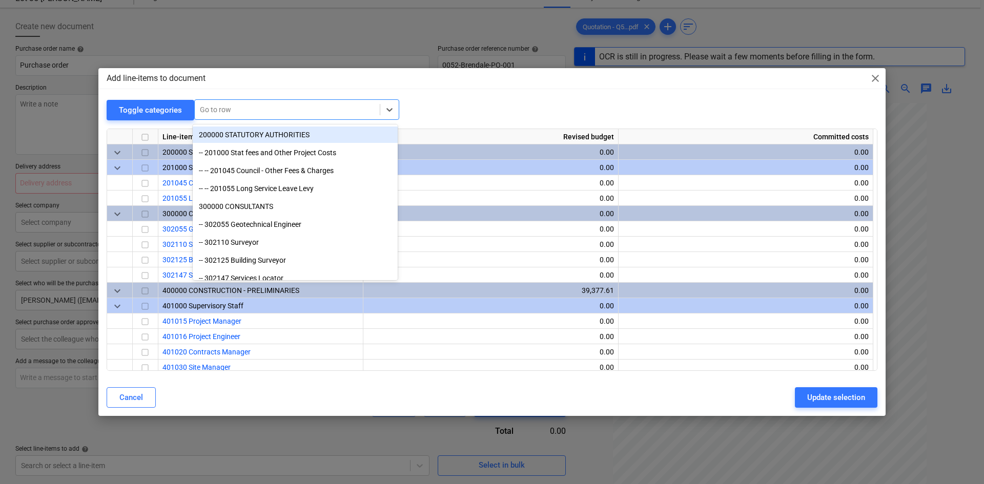
click at [446, 104] on div "Toggle categories option 200000 STATUTORY AUTHORITIES focused, 1 of 89. 89 resu…" at bounding box center [492, 109] width 771 height 21
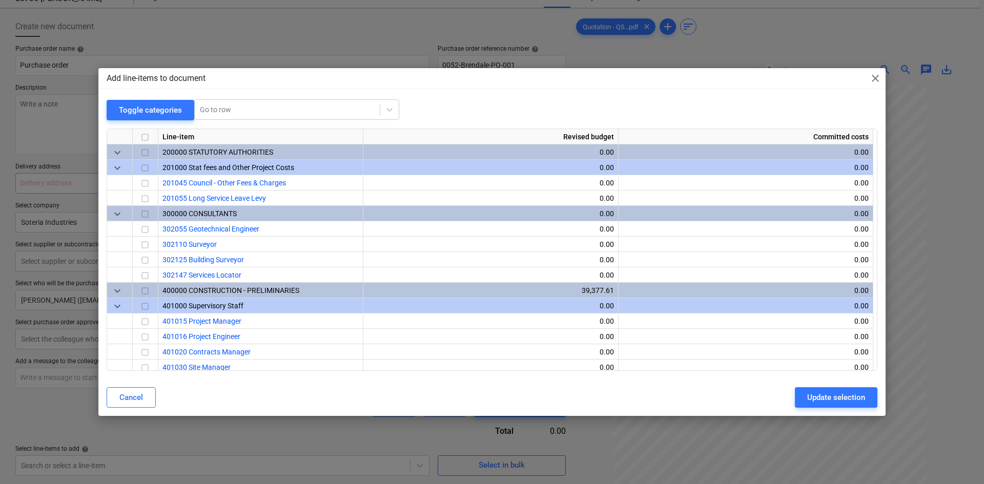
drag, startPoint x: 357, startPoint y: 30, endPoint x: 296, endPoint y: 20, distance: 61.8
click at [357, 31] on div "Add line-items to document close Toggle categories Go to row Line-item Revised …" at bounding box center [492, 242] width 984 height 484
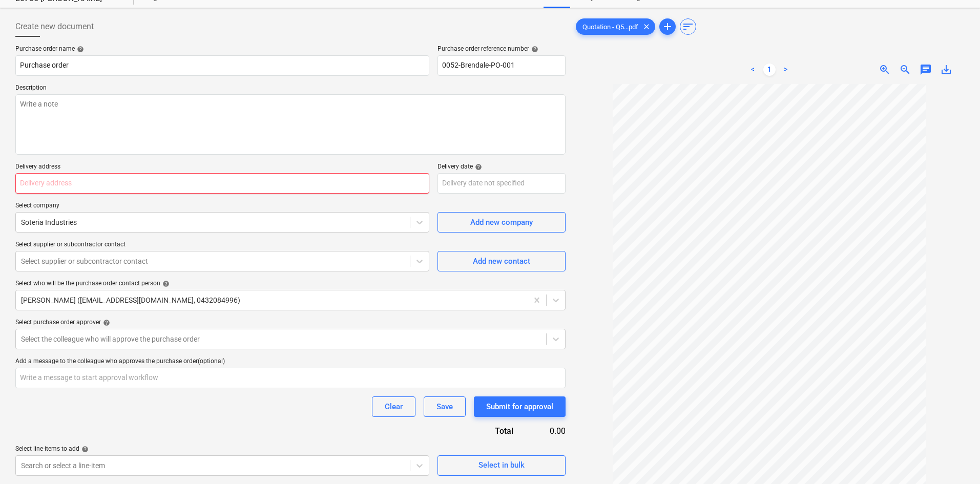
click at [115, 188] on input "text" at bounding box center [222, 183] width 414 height 20
paste input "30 Griffin rd , Brendale, QLD, AU, 4500"
type textarea "x"
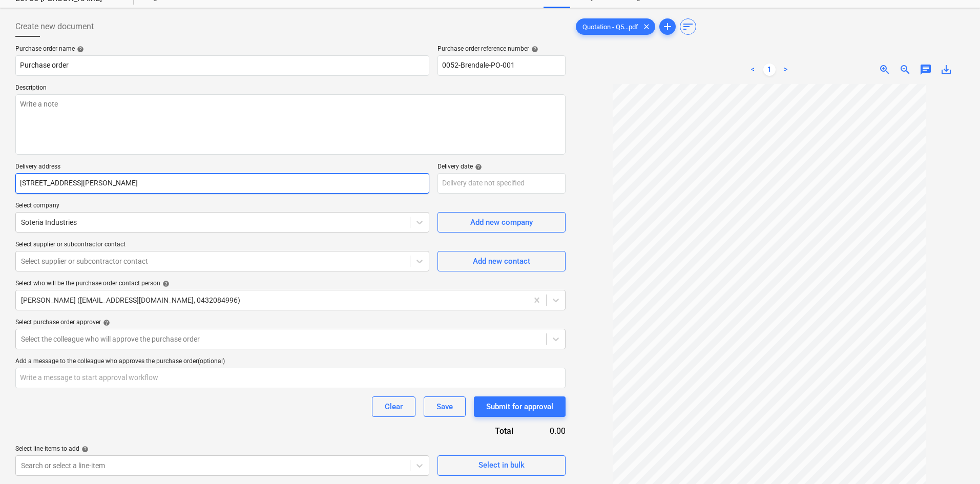
type input "30 Griffin rd , Brendale, QLD, AU, 4500"
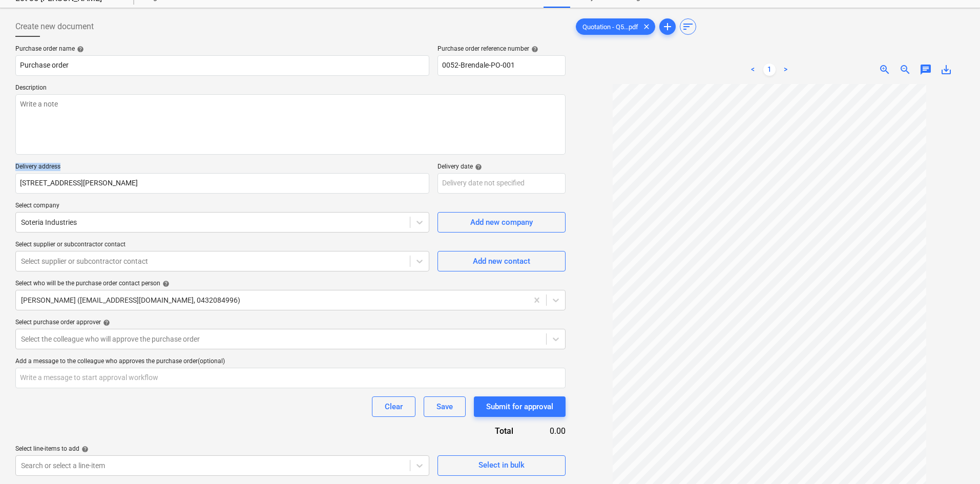
click at [156, 162] on div "Purchase order name help Purchase order Purchase order reference number help 00…" at bounding box center [290, 260] width 550 height 431
click at [470, 185] on body "Sales Projects Contacts Company Consolidated Invoices Inbox 9+ Approvals format…" at bounding box center [490, 203] width 980 height 484
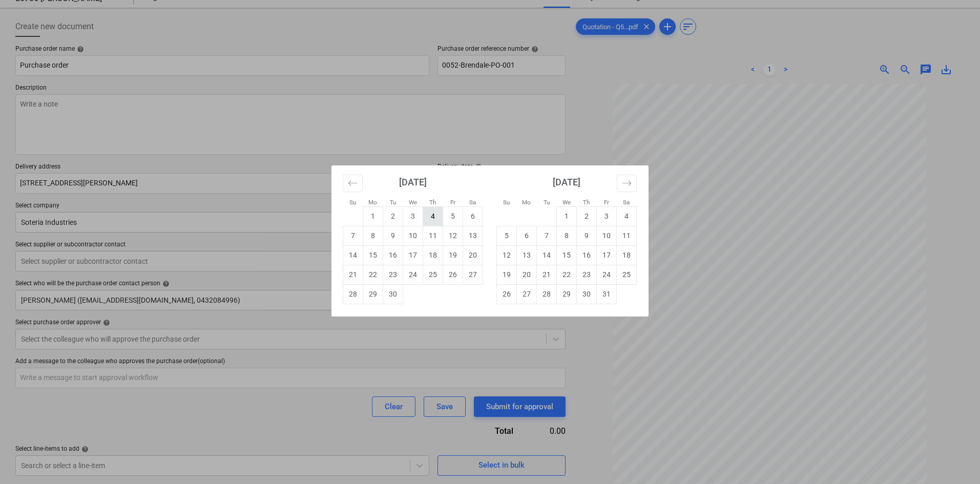
click at [433, 218] on td "4" at bounding box center [433, 216] width 20 height 19
type textarea "x"
type input "[DATE]"
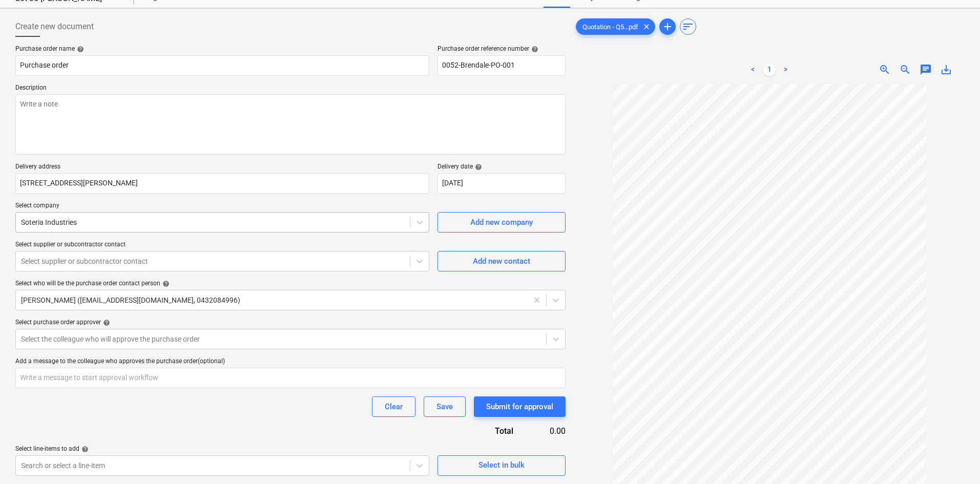
click at [346, 229] on div "Soteria Industries" at bounding box center [213, 222] width 394 height 14
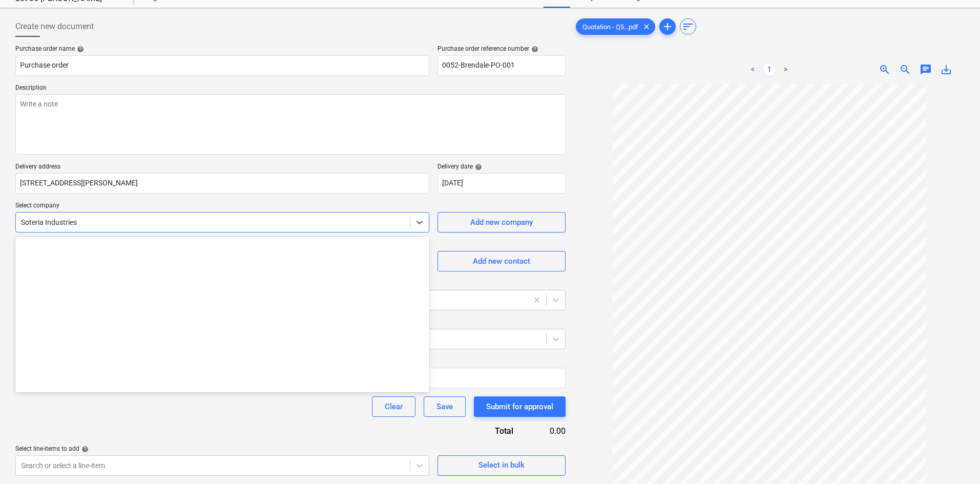
scroll to position [13524, 0]
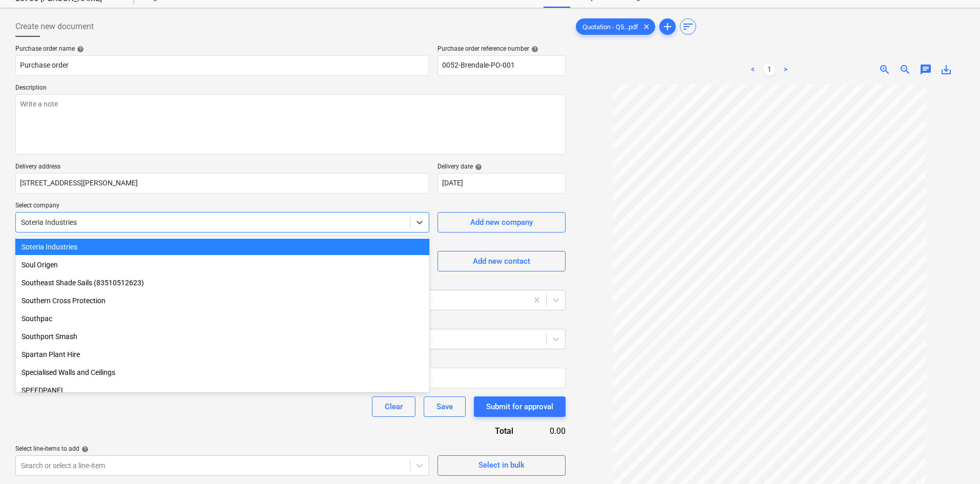
click at [344, 226] on div at bounding box center [213, 222] width 384 height 10
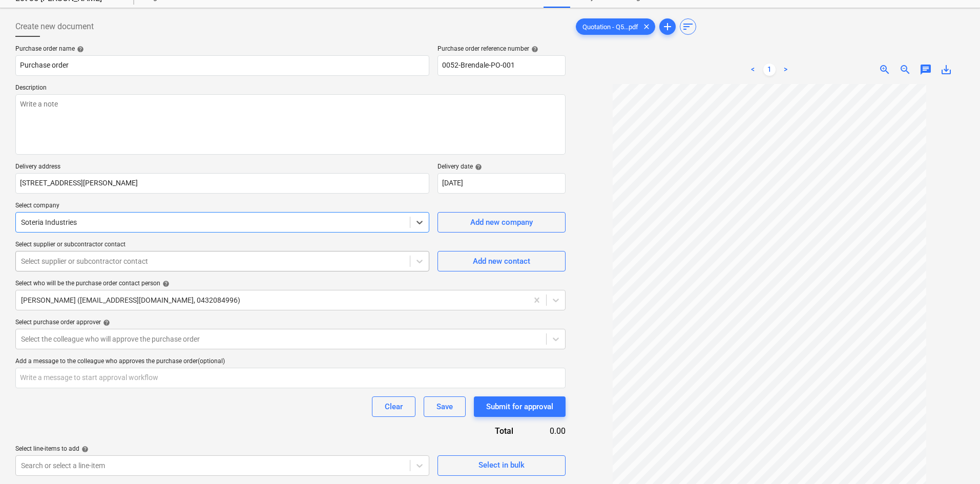
click at [227, 256] on div at bounding box center [213, 261] width 384 height 10
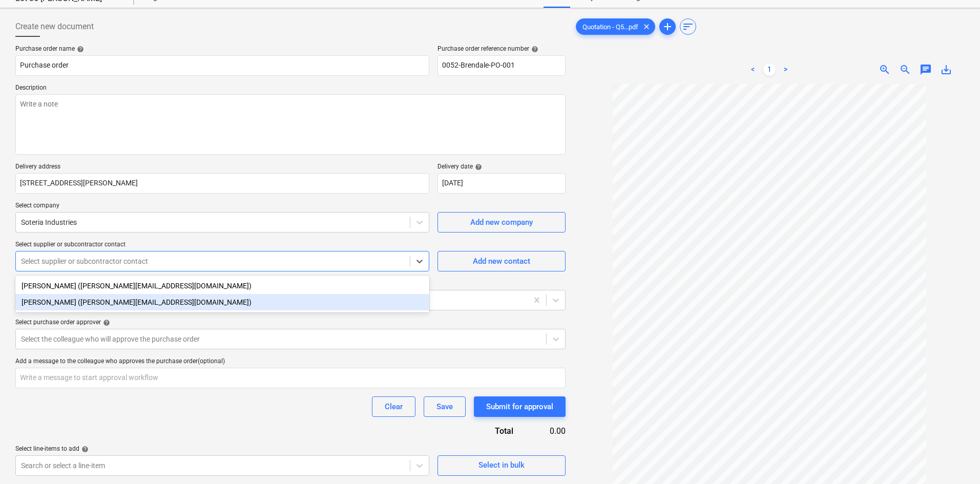
click at [114, 304] on div "Shaquille Tipu (shaquille@soteriaindustries.com.au)" at bounding box center [222, 302] width 414 height 16
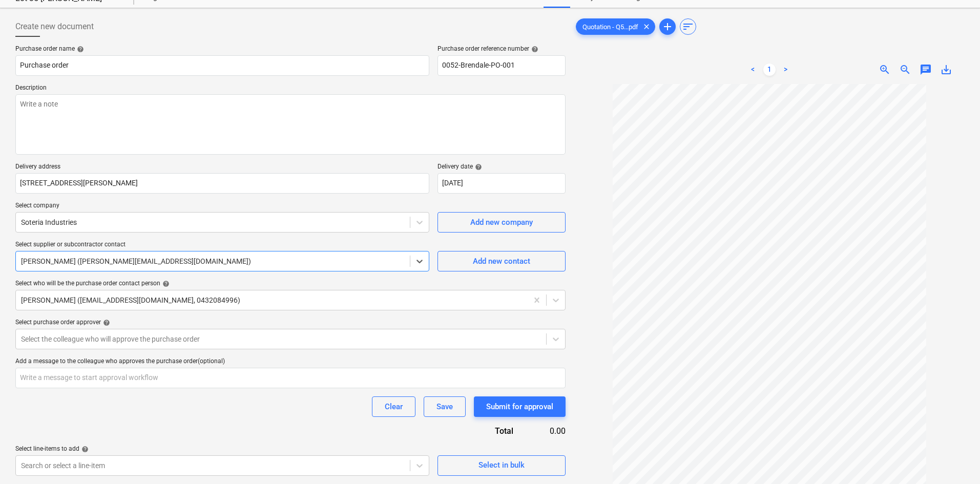
click at [127, 263] on div at bounding box center [213, 261] width 384 height 10
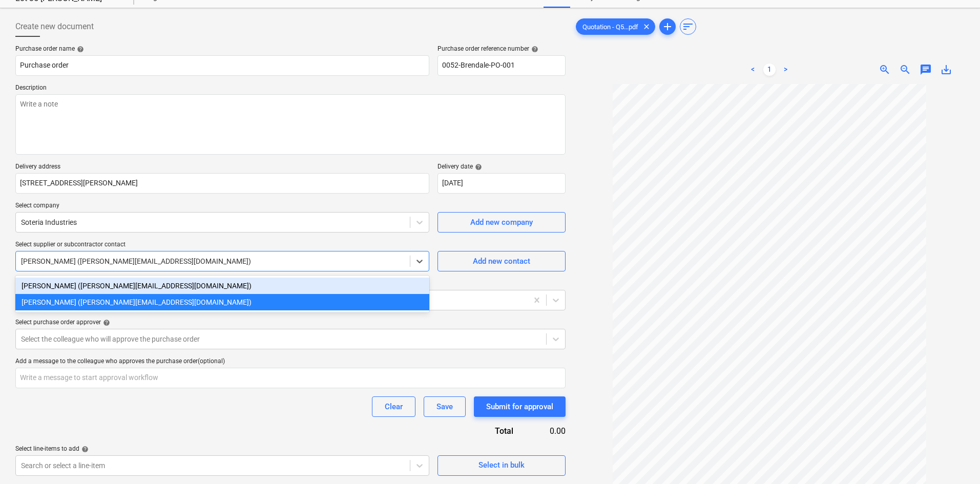
click at [117, 287] on div "Brent Harper (brent@soteriaindustries.com.au)" at bounding box center [222, 286] width 414 height 16
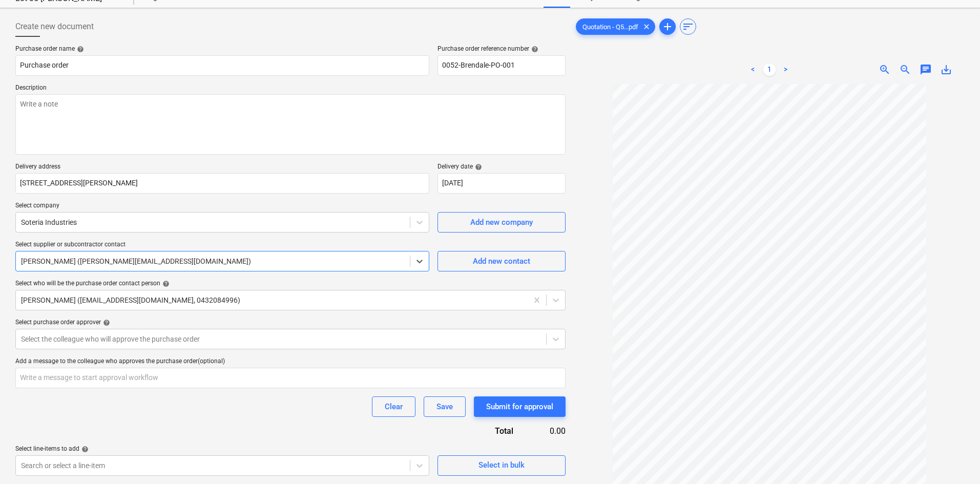
click at [199, 239] on div "Purchase order name help Purchase order Purchase order reference number help 00…" at bounding box center [290, 260] width 550 height 431
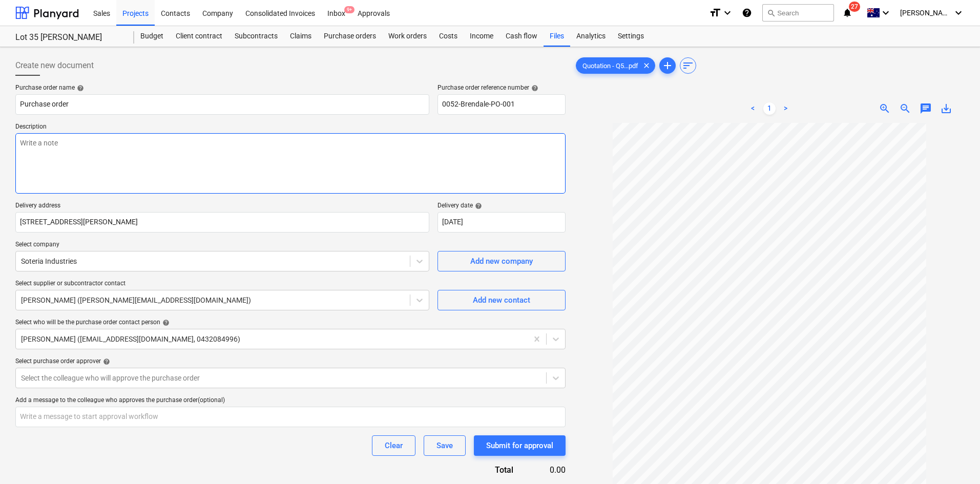
click at [63, 145] on textarea at bounding box center [290, 163] width 550 height 60
paste textarea "Site contact : Greg - 0421 382 995"
type textarea "x"
type textarea "Site contact : Greg - 0421 382 995"
type textarea "x"
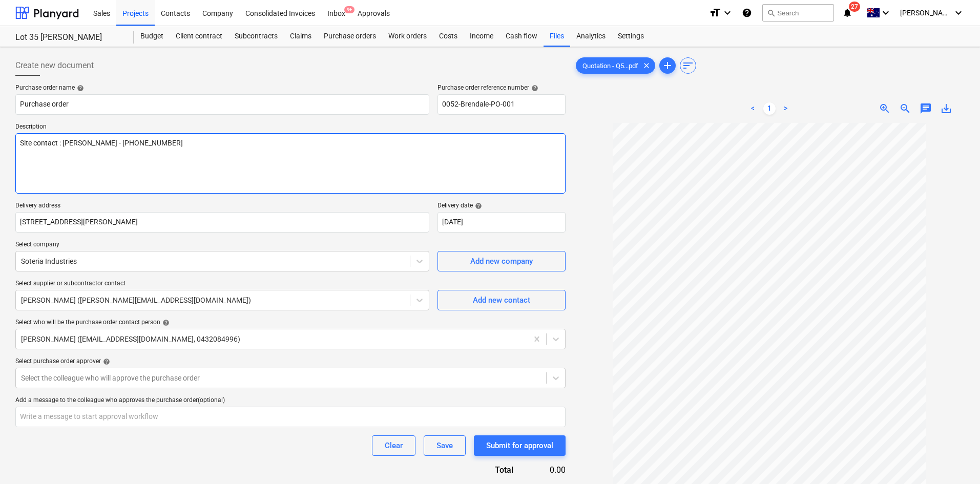
type textarea "Site contact : Greg - 0421 382 995"
click at [180, 206] on p "Delivery address" at bounding box center [222, 207] width 414 height 10
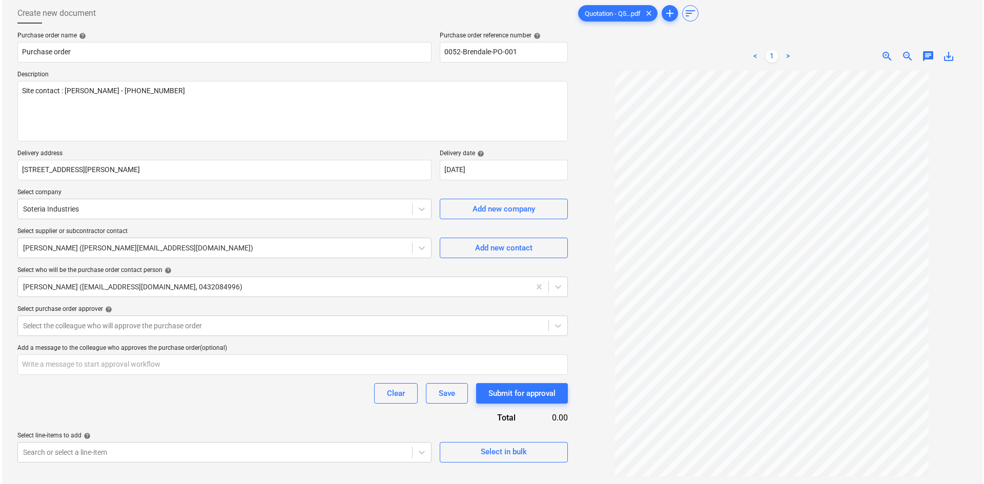
scroll to position [102, 0]
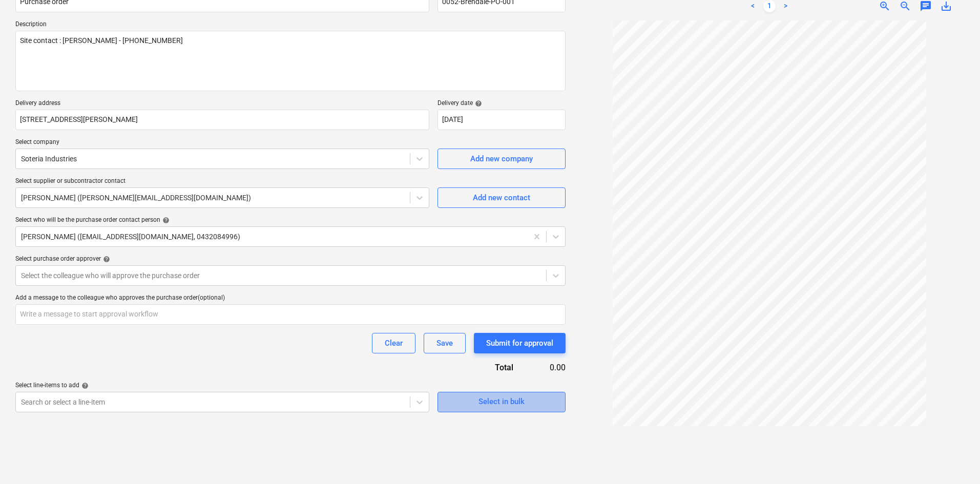
click at [483, 402] on div "Select in bulk" at bounding box center [502, 401] width 46 height 13
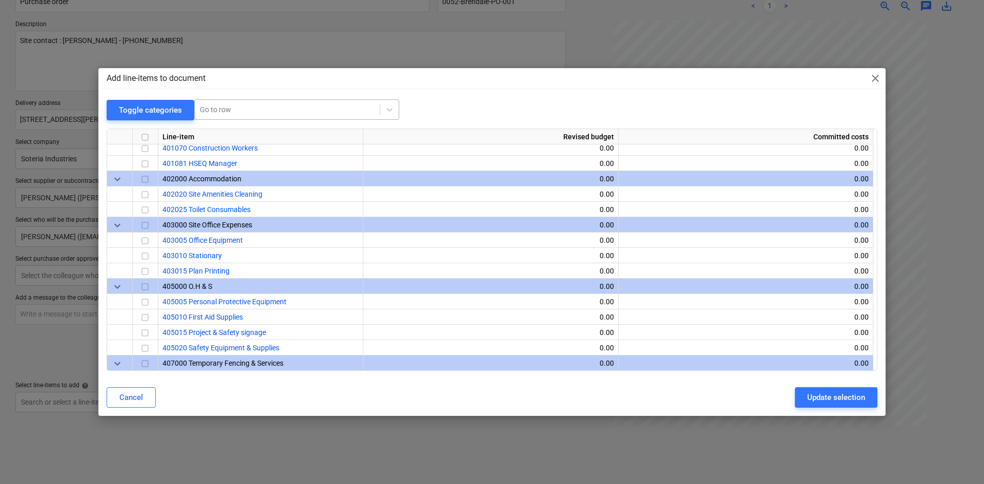
scroll to position [271, 0]
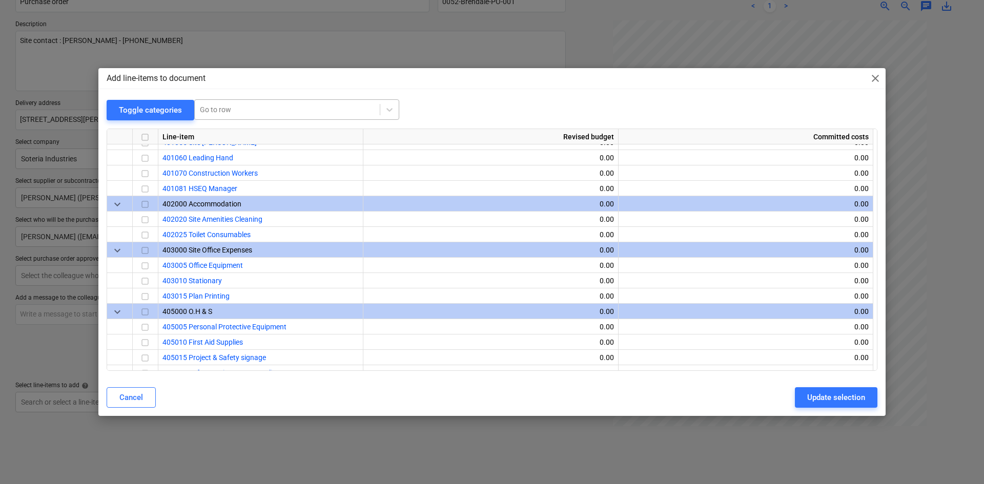
click at [230, 111] on div at bounding box center [287, 110] width 175 height 10
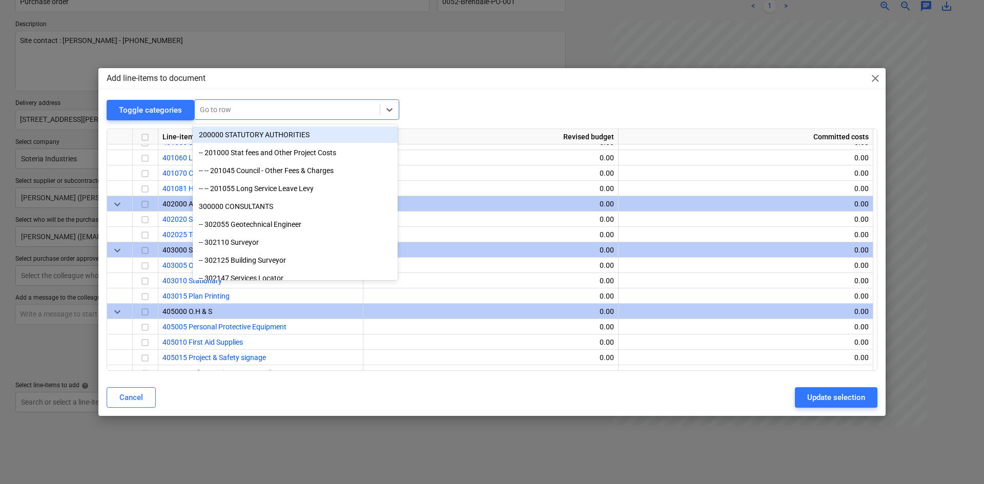
type textarea "x"
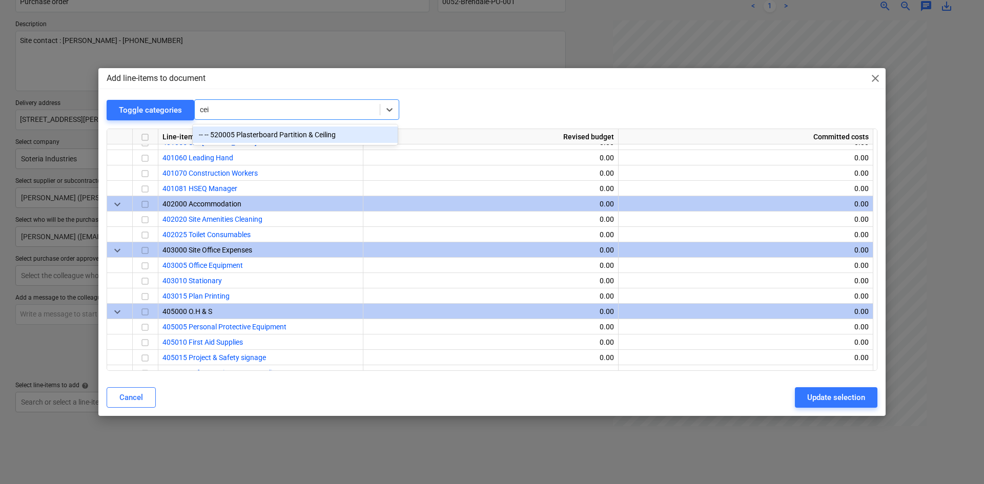
type input "ceil"
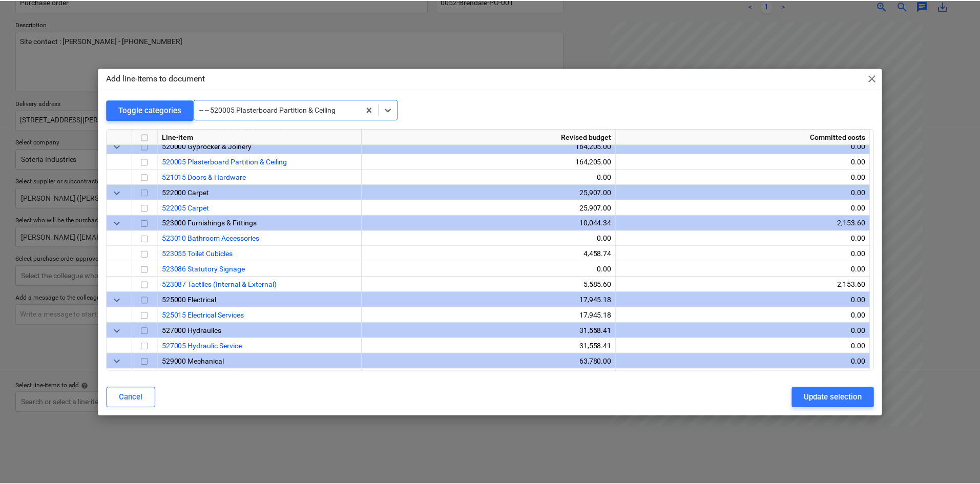
scroll to position [969, 0]
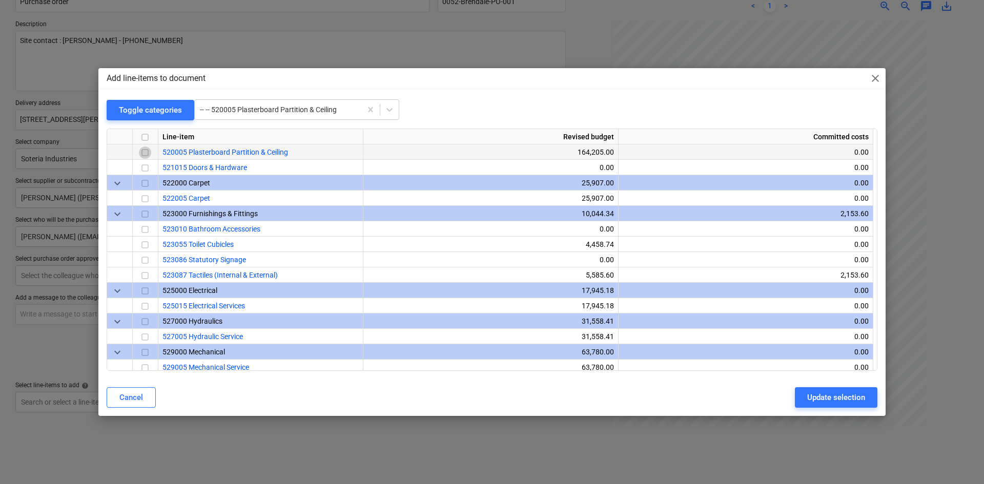
click at [146, 151] on input "checkbox" at bounding box center [145, 153] width 12 height 12
click at [808, 395] on div "Update selection" at bounding box center [836, 397] width 58 height 13
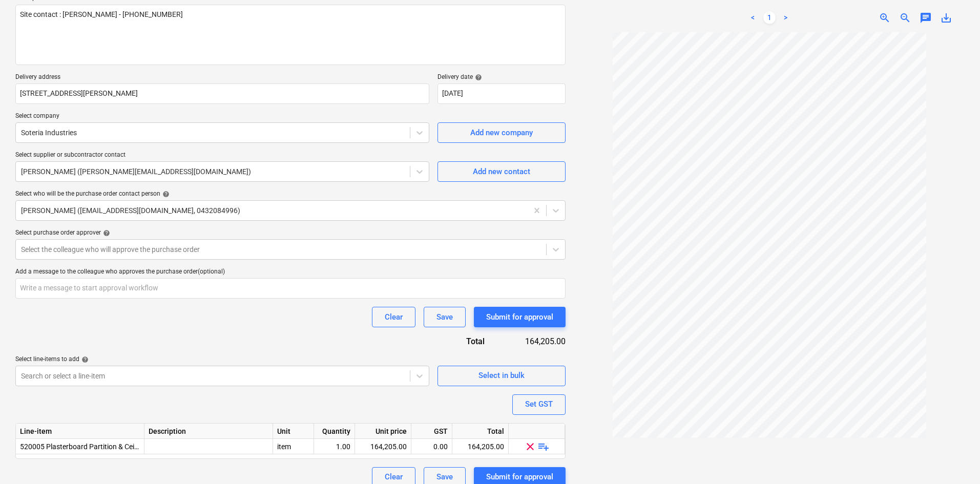
scroll to position [140, 0]
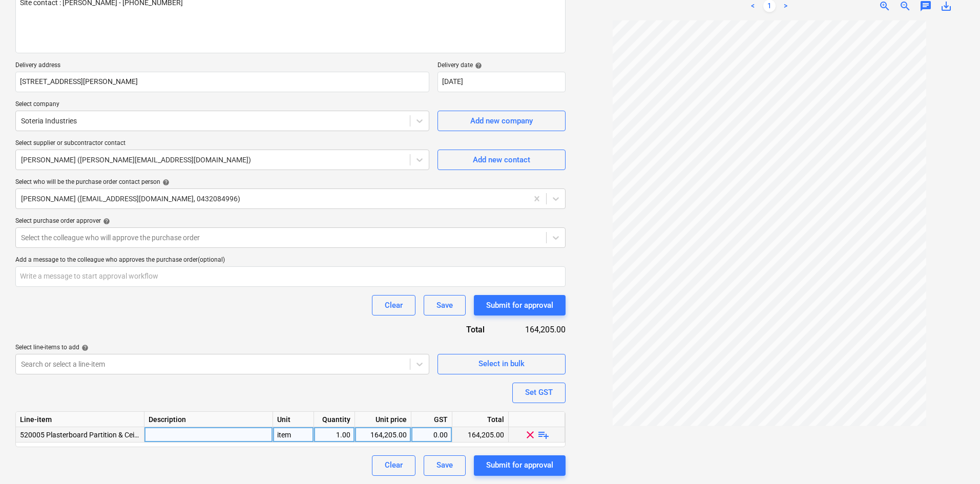
click at [545, 436] on span "playlist_add" at bounding box center [544, 434] width 12 height 12
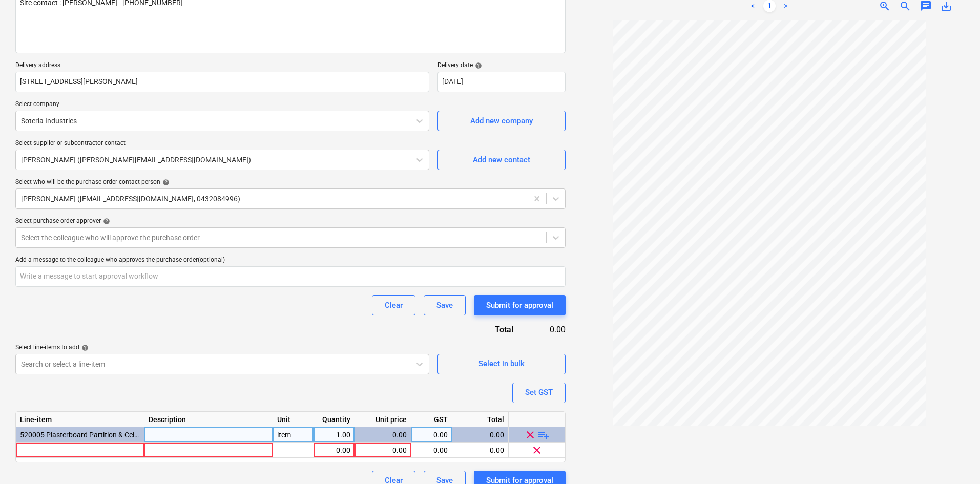
click at [545, 436] on span "playlist_add" at bounding box center [544, 434] width 12 height 12
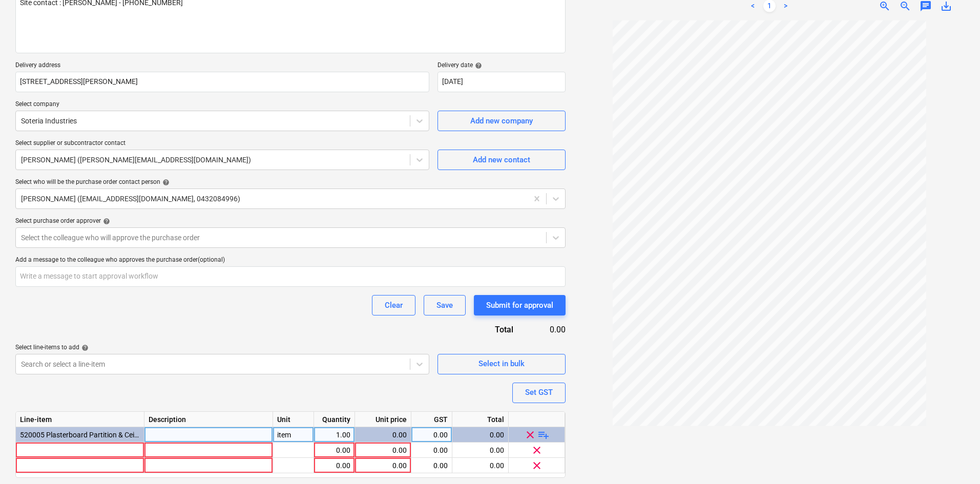
click at [545, 436] on span "playlist_add" at bounding box center [544, 434] width 12 height 12
click at [542, 436] on span "playlist_add" at bounding box center [544, 434] width 12 height 12
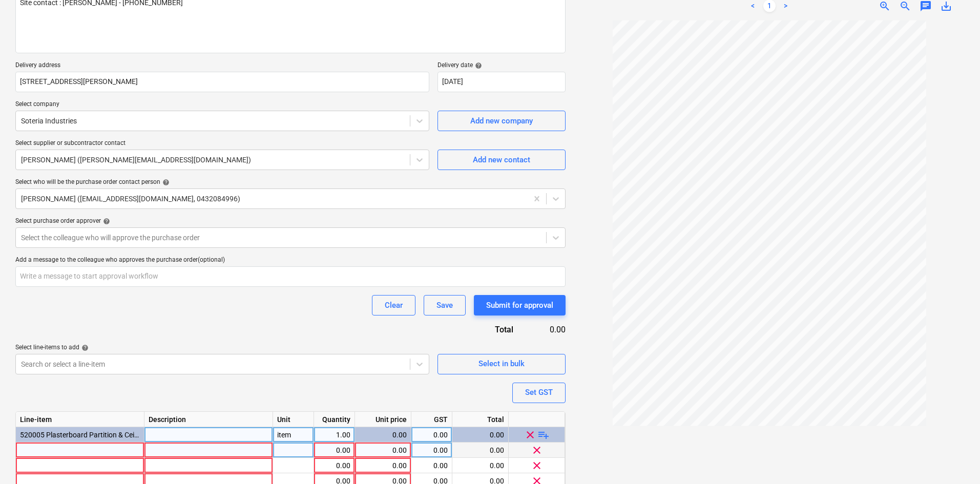
click at [54, 450] on div at bounding box center [80, 450] width 129 height 15
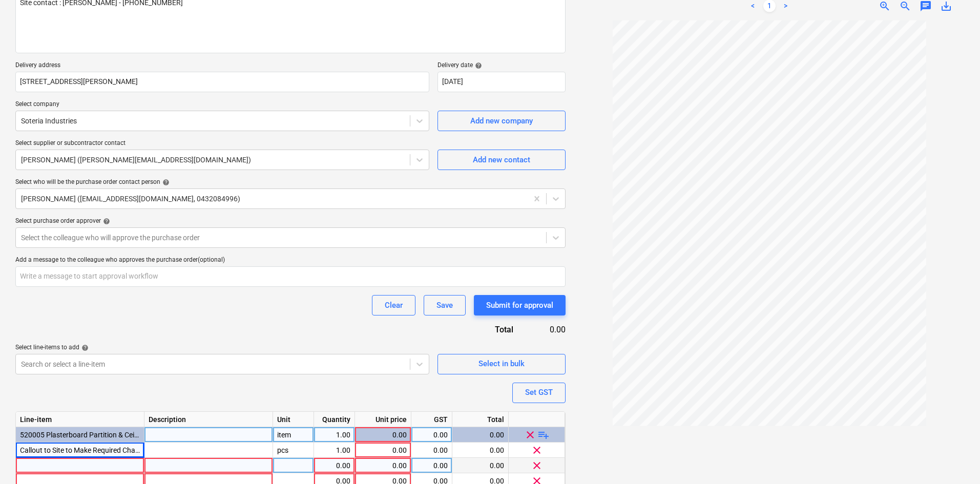
drag, startPoint x: 68, startPoint y: 458, endPoint x: 62, endPoint y: 461, distance: 7.1
click at [68, 458] on div "Line-item Description Unit Quantity Unit price GST Total 520005 Plasterboard Pa…" at bounding box center [290, 460] width 550 height 97
type textarea "x"
click at [55, 466] on div at bounding box center [80, 465] width 129 height 15
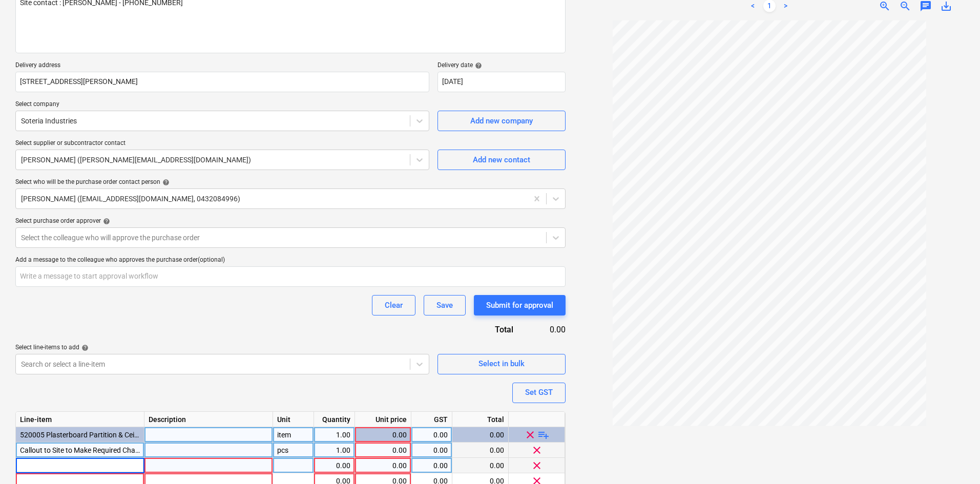
type input "Wall Fixed Ladder Support Bracket - Below line of Grid Ceiling (Fixing Noggins …"
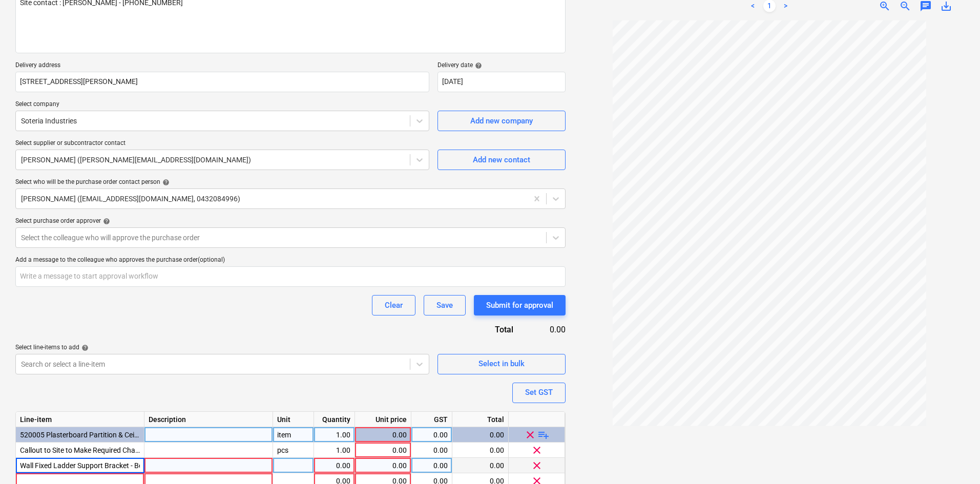
scroll to position [0, 181]
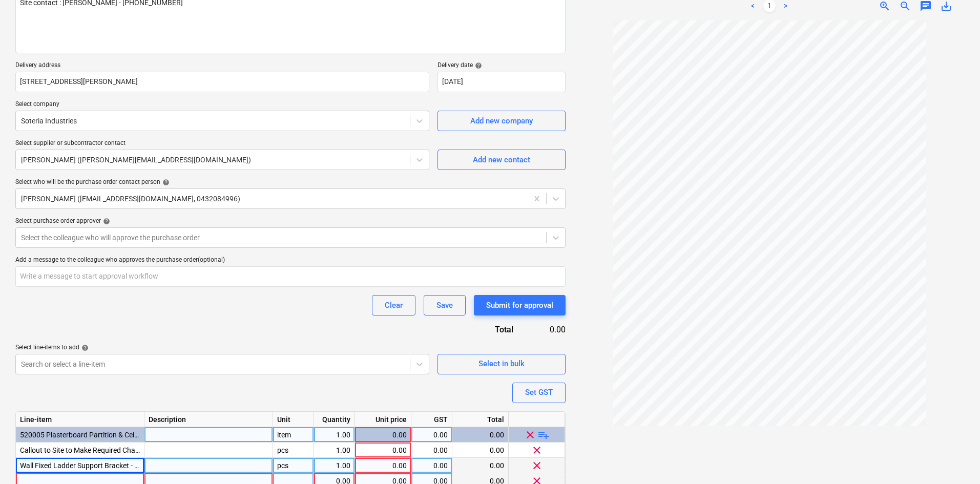
click at [38, 478] on div at bounding box center [80, 481] width 129 height 15
type textarea "x"
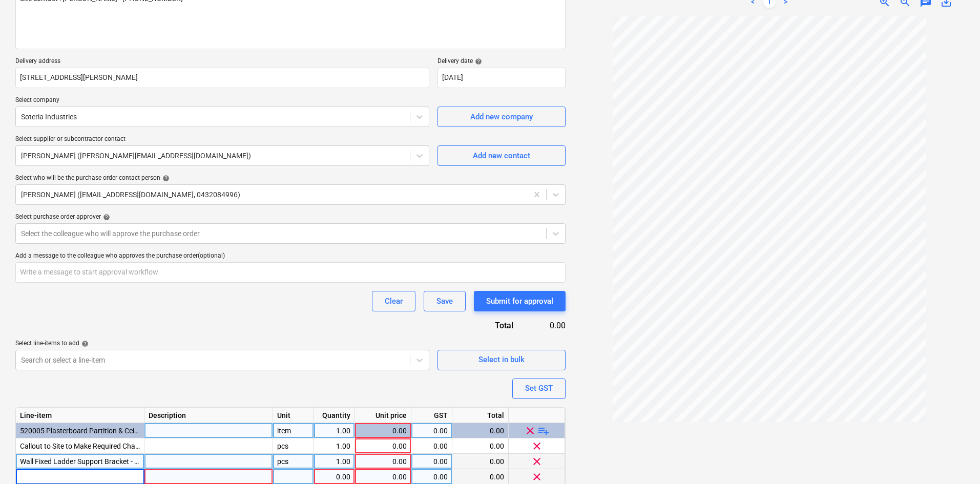
type input "3.0m Portable Access Ladder - With Storage Hooks to Be Kept onsite"
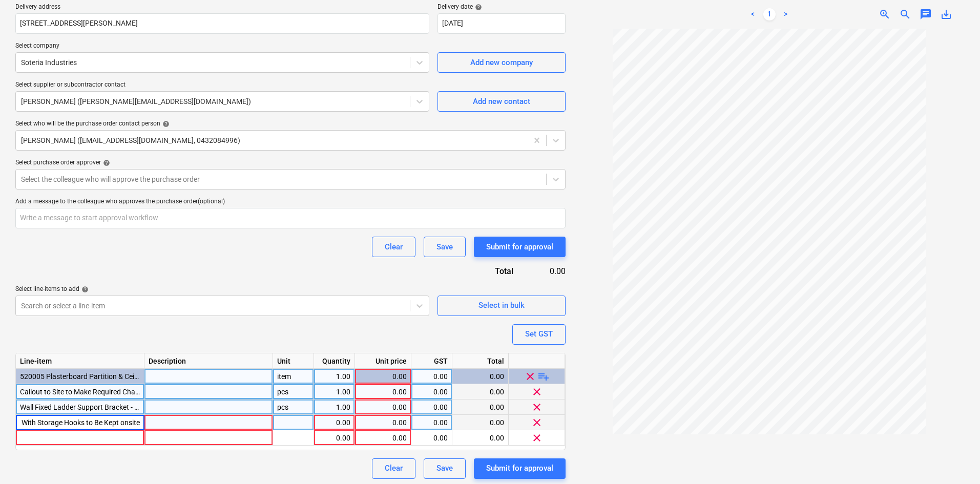
scroll to position [202, 0]
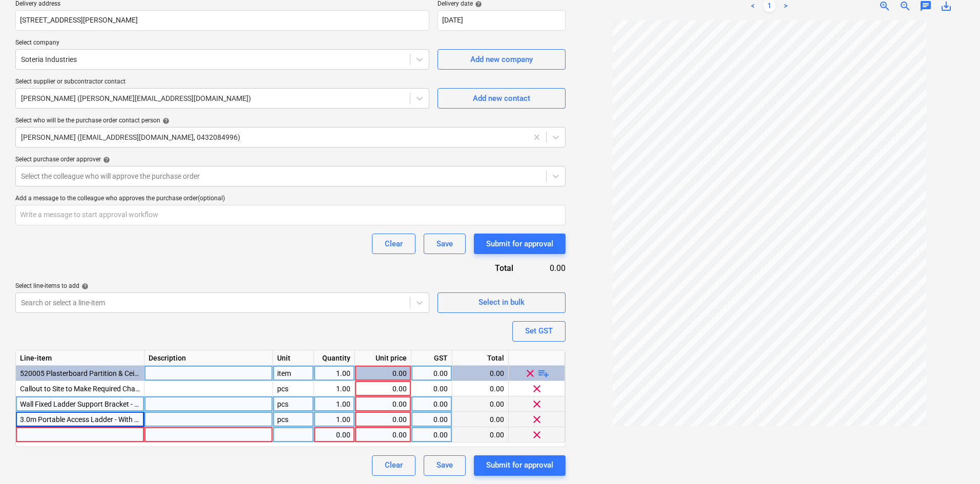
click at [50, 435] on div at bounding box center [80, 434] width 129 height 15
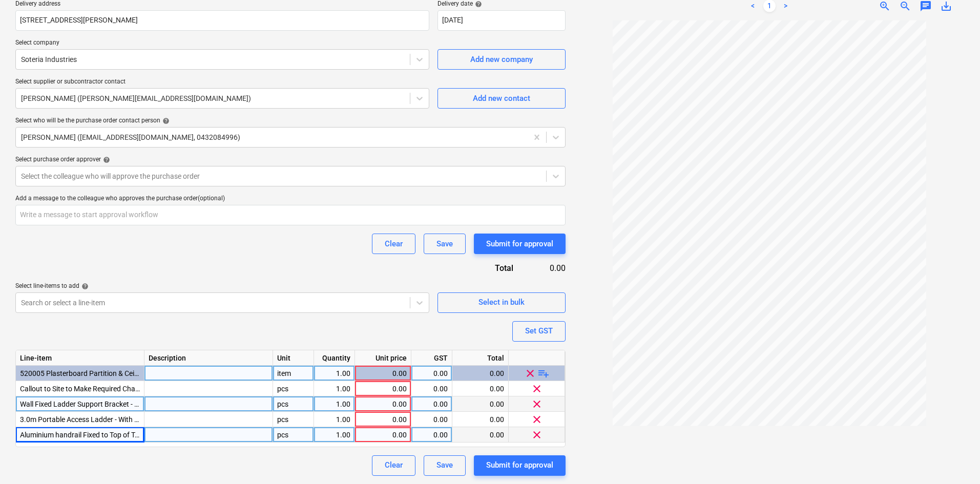
click at [207, 433] on div at bounding box center [209, 434] width 129 height 15
click at [284, 369] on div "item" at bounding box center [293, 373] width 41 height 15
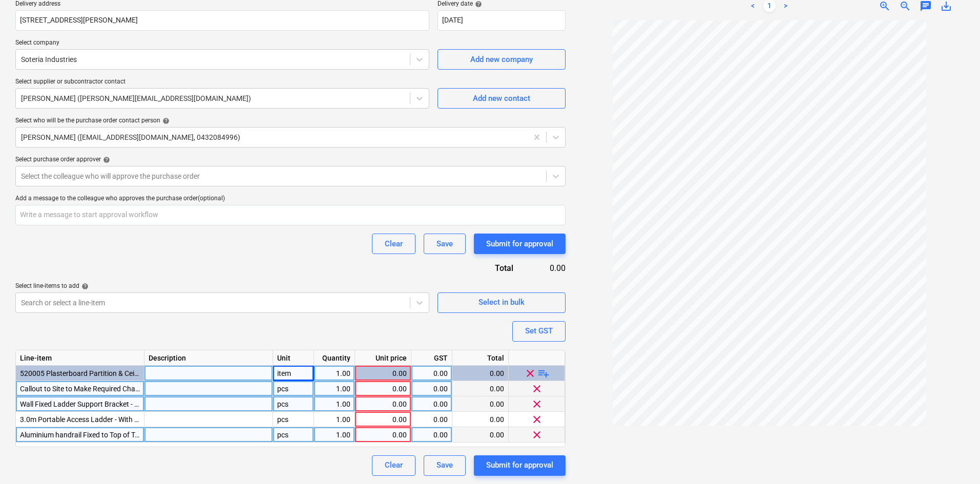
click at [297, 388] on div "pcs" at bounding box center [293, 388] width 41 height 15
type textarea "x"
click at [292, 404] on div "pcs" at bounding box center [293, 404] width 41 height 15
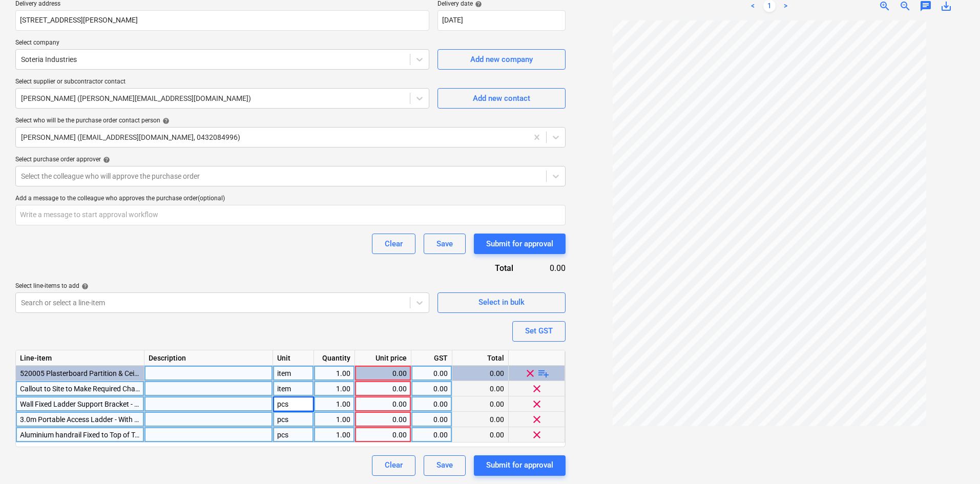
type input "item"
click at [288, 421] on div "pcs" at bounding box center [293, 419] width 41 height 15
click at [285, 434] on div "pcs" at bounding box center [293, 434] width 41 height 15
type textarea "x"
click at [387, 378] on div "0.00" at bounding box center [383, 373] width 48 height 15
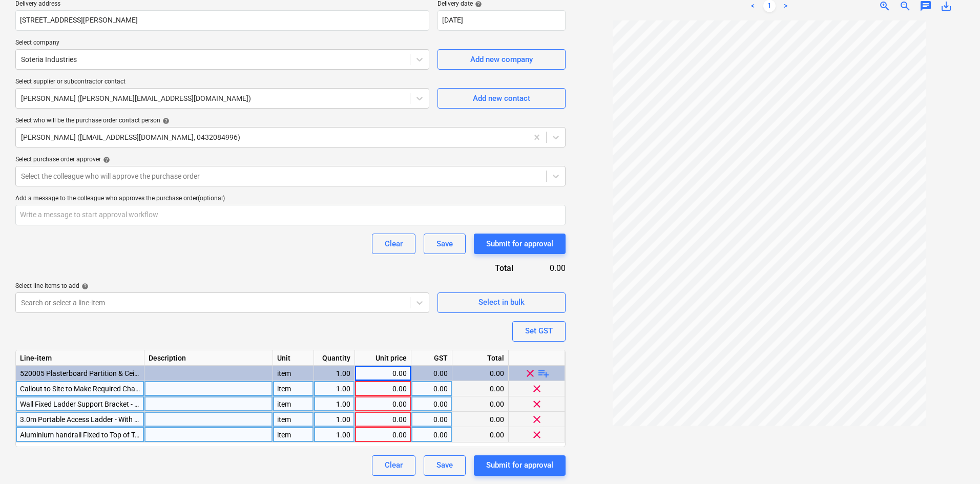
click at [382, 389] on div "0.00" at bounding box center [383, 388] width 48 height 15
type input "600"
type textarea "x"
type input "250"
type textarea "x"
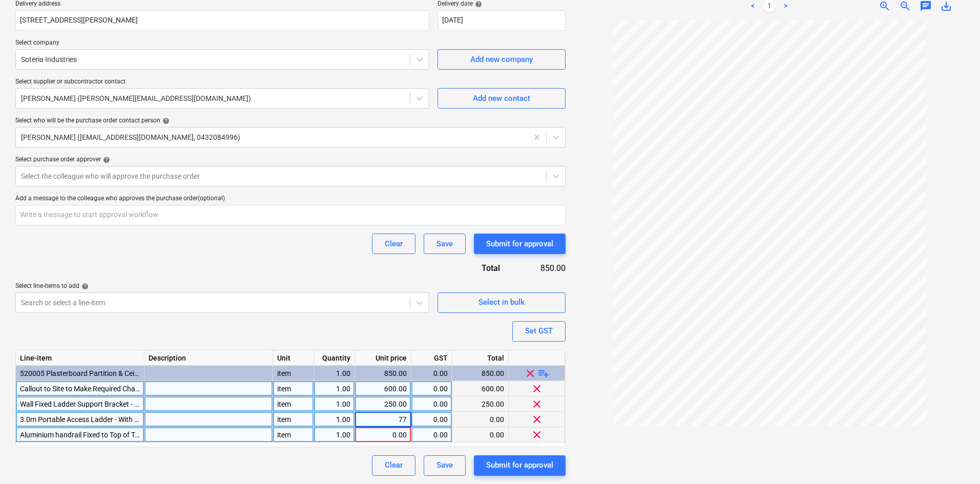
type input "775"
type textarea "x"
type input "950"
type textarea "x"
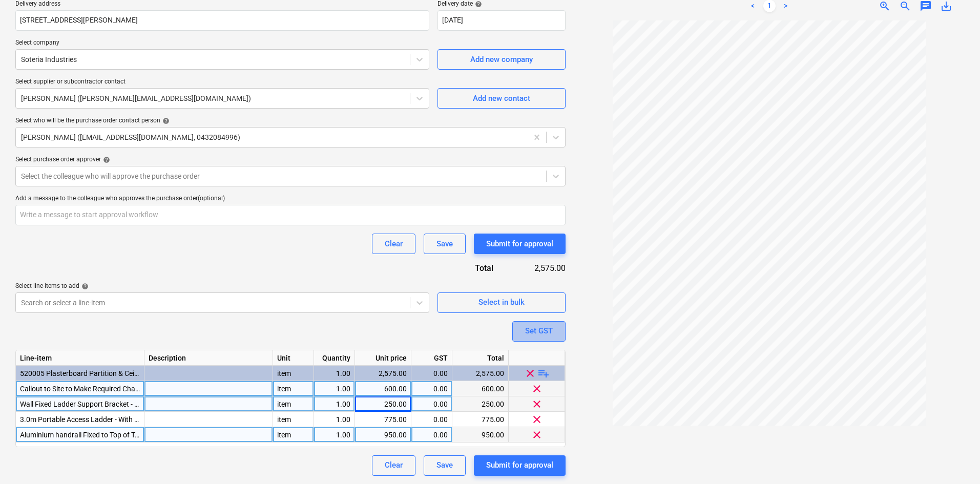
click at [545, 337] on div "Set GST" at bounding box center [539, 330] width 28 height 13
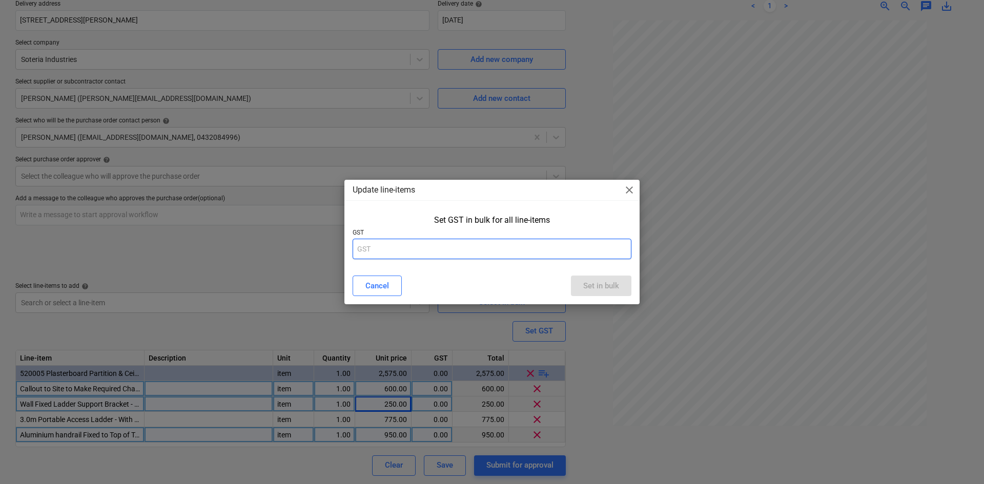
click at [505, 253] on input "text" at bounding box center [492, 249] width 279 height 20
type input "10"
click at [592, 281] on div "Set in bulk" at bounding box center [601, 285] width 36 height 13
type textarea "x"
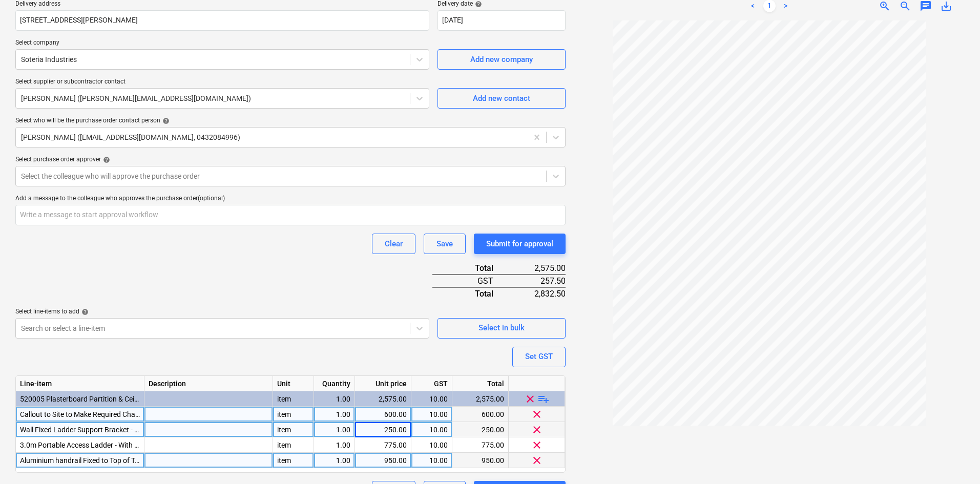
click at [176, 262] on div "Purchase order name help Purchase order Purchase order reference number help 00…" at bounding box center [290, 192] width 550 height 620
click at [141, 175] on div at bounding box center [281, 176] width 520 height 10
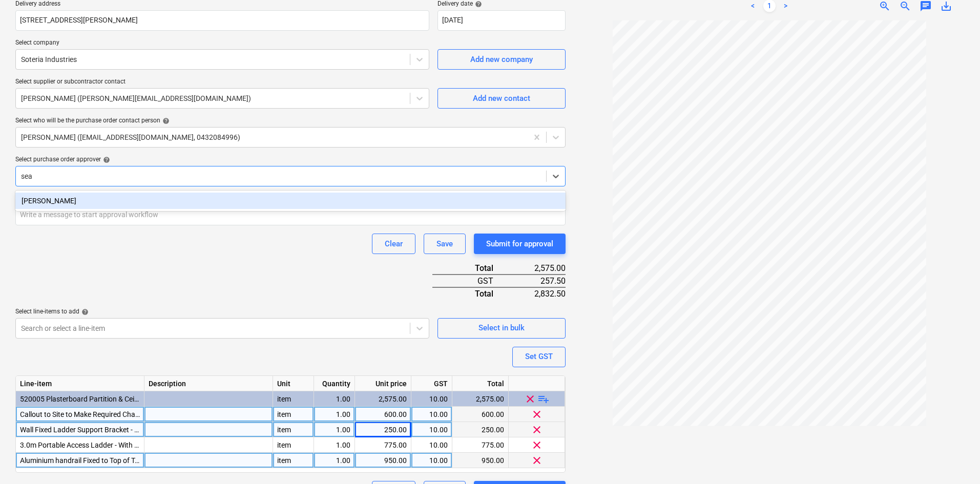
type input "sean"
click at [150, 192] on div "[PERSON_NAME]" at bounding box center [290, 201] width 550 height 20
click at [145, 201] on div "[PERSON_NAME]" at bounding box center [290, 201] width 550 height 16
type textarea "x"
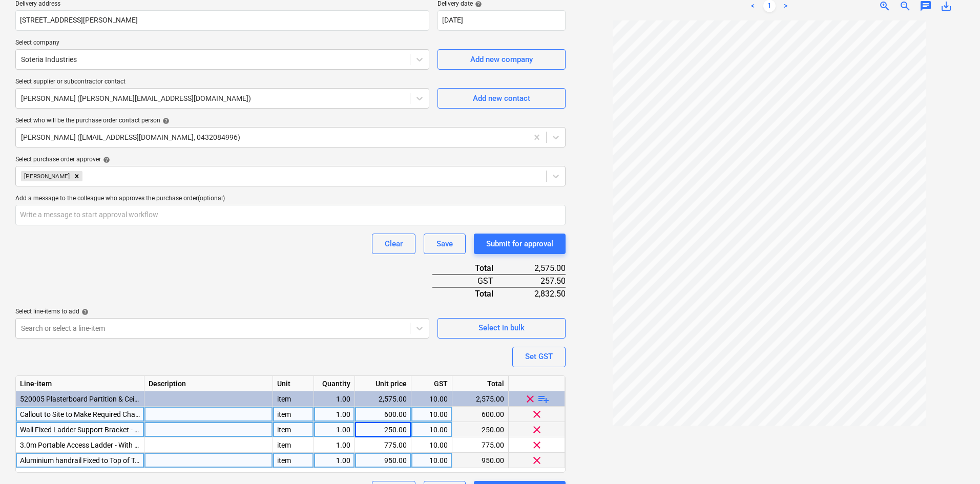
click at [160, 358] on div "Purchase order name help Purchase order Purchase order reference number help 00…" at bounding box center [290, 192] width 550 height 620
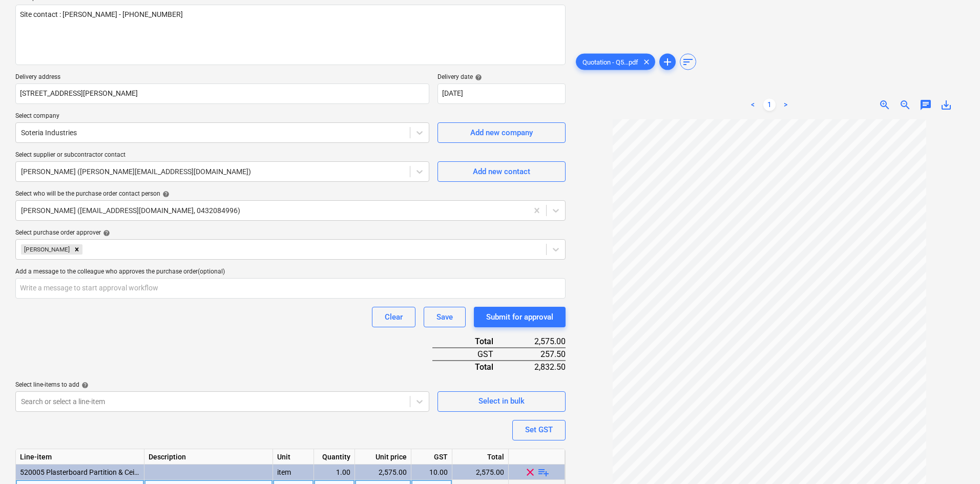
scroll to position [228, 0]
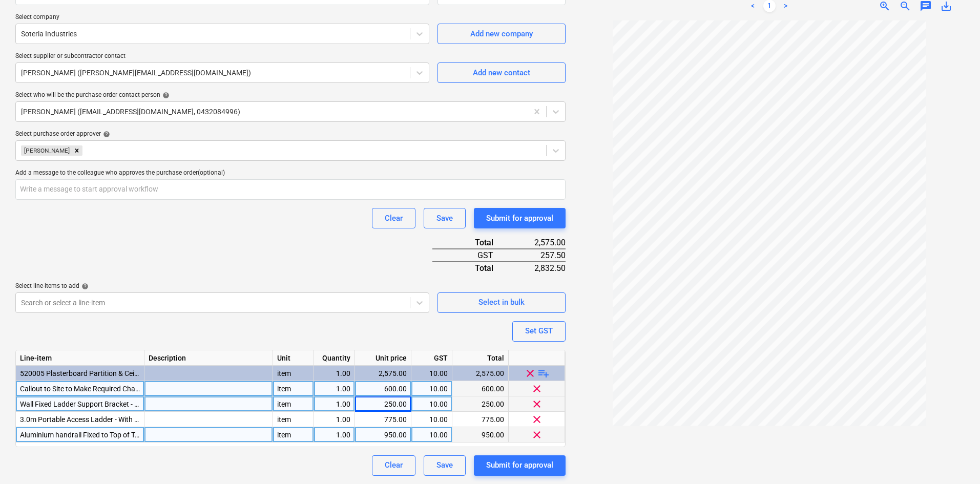
click at [293, 241] on div "Purchase order name help Purchase order Purchase order reference number help 00…" at bounding box center [290, 167] width 550 height 620
click at [535, 468] on div "Submit for approval" at bounding box center [519, 465] width 67 height 13
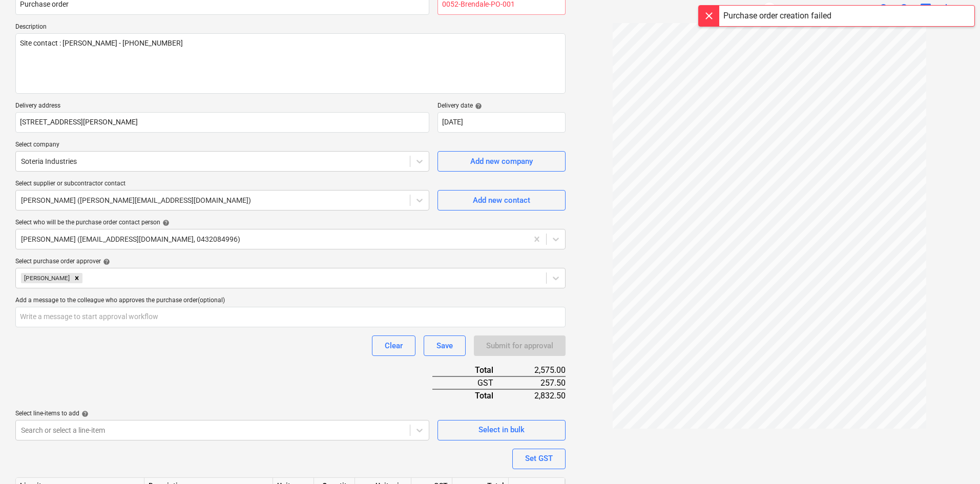
scroll to position [0, 0]
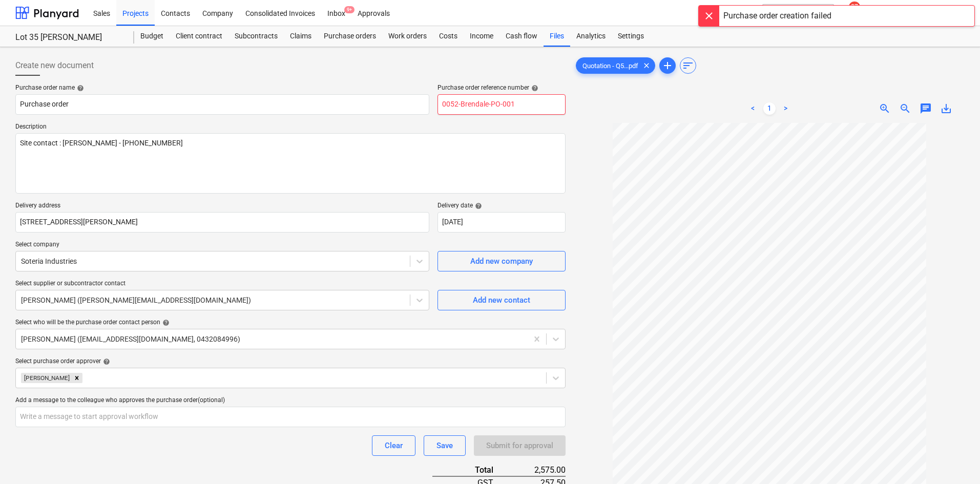
click at [523, 108] on input "0052-Brendale-PO-001" at bounding box center [502, 104] width 128 height 20
type textarea "x"
type input "0052-Brendale-PO-00"
type textarea "x"
type input "0052-Brendale-PO-002"
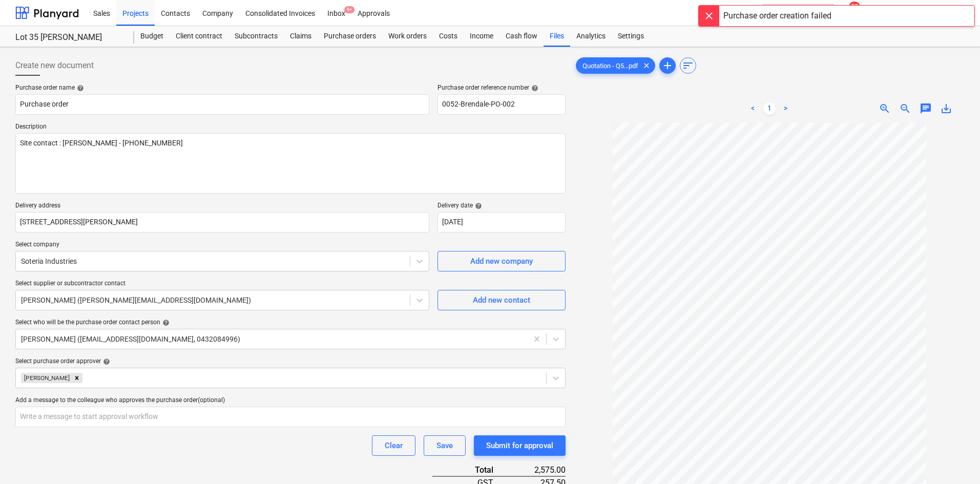
click at [605, 181] on div at bounding box center [769, 351] width 391 height 456
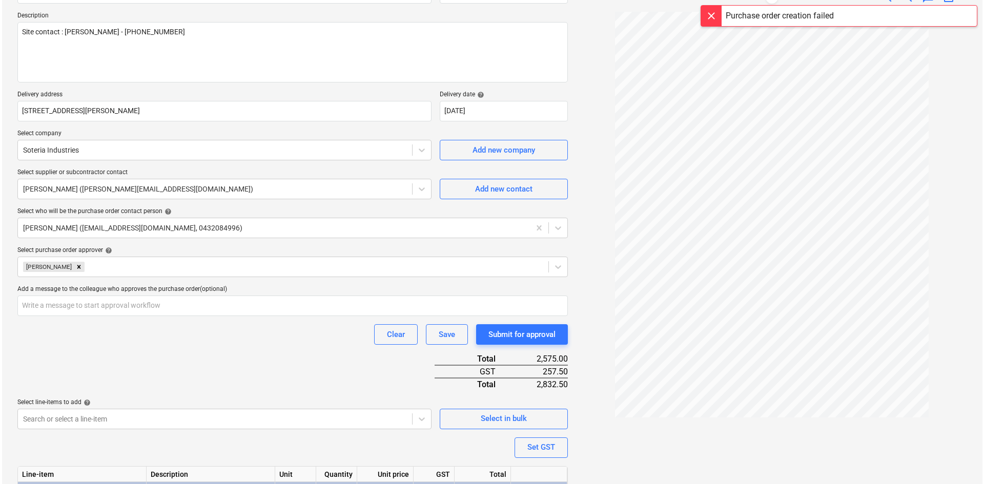
scroll to position [228, 0]
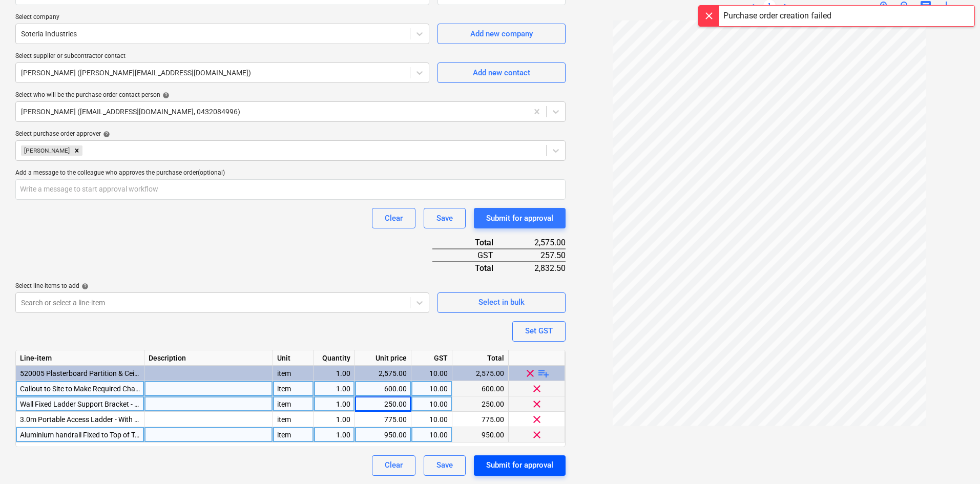
click at [519, 461] on div "Submit for approval" at bounding box center [519, 465] width 67 height 13
type textarea "x"
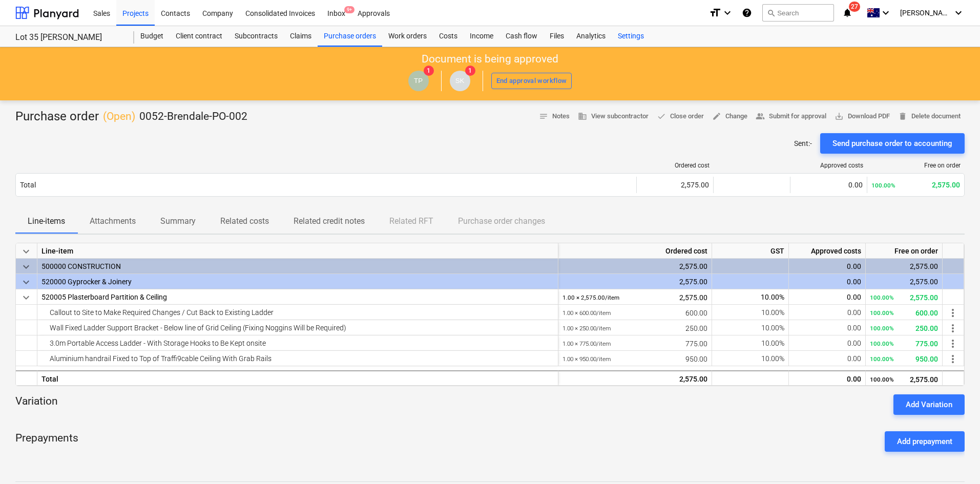
click at [627, 36] on div "Settings" at bounding box center [631, 36] width 38 height 20
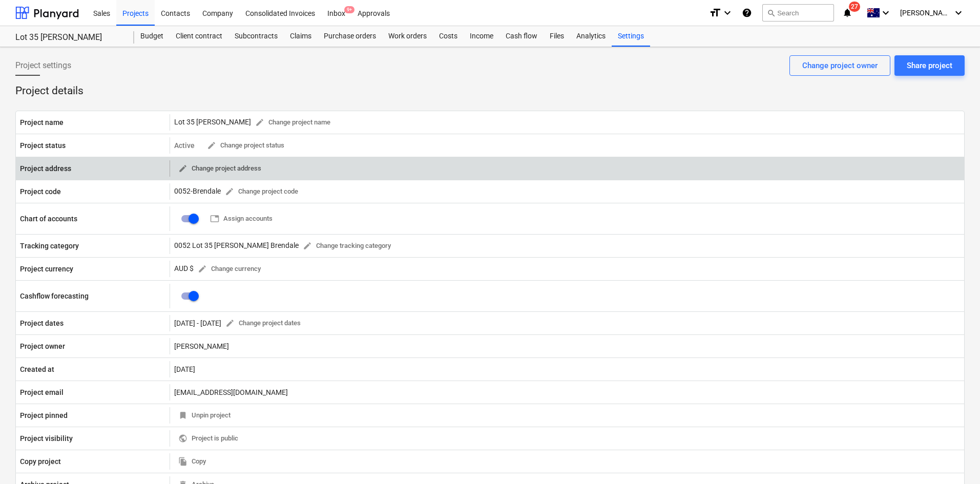
click at [183, 167] on span "edit" at bounding box center [182, 168] width 9 height 9
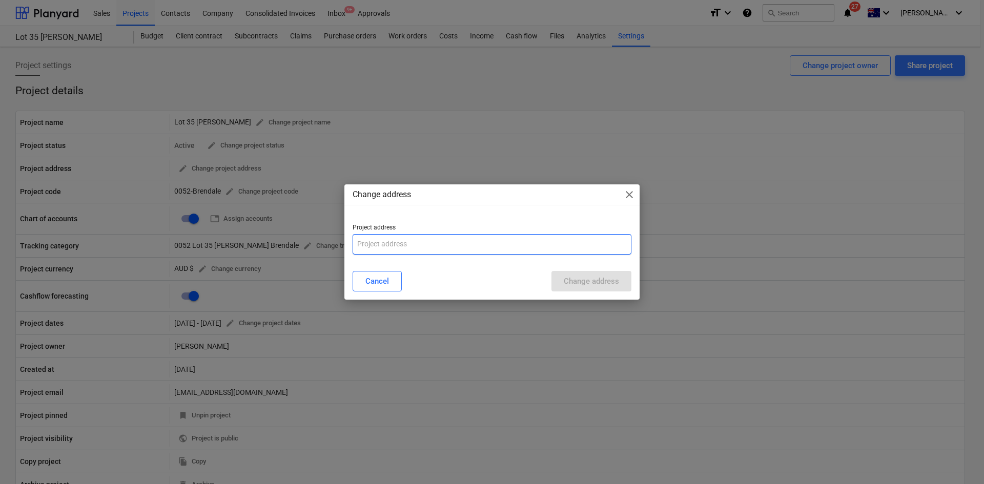
click at [373, 237] on input "text" at bounding box center [492, 244] width 279 height 20
paste input "30 Griffin rd , Brendale, QLD, AU, 4500"
type input "30 Griffin rd , Brendale, QLD, AU, 4500"
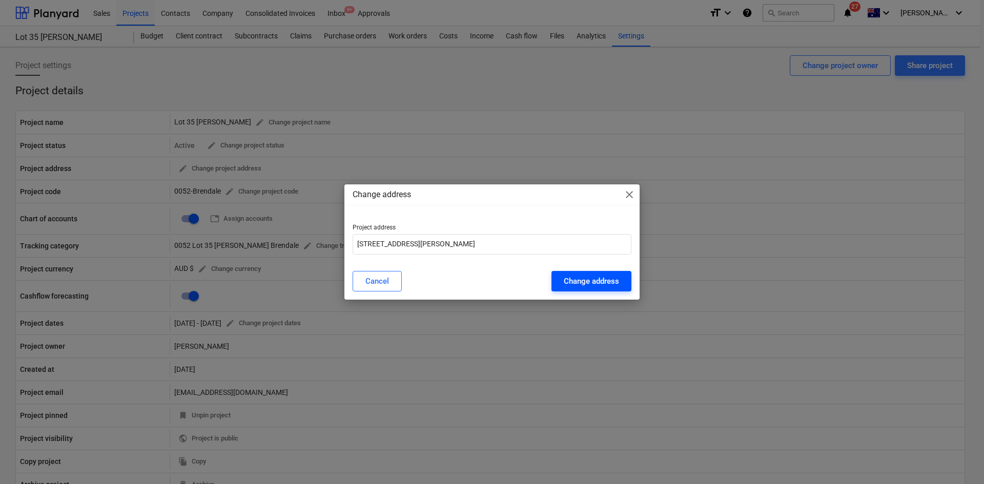
click at [581, 280] on div "Change address" at bounding box center [591, 281] width 55 height 13
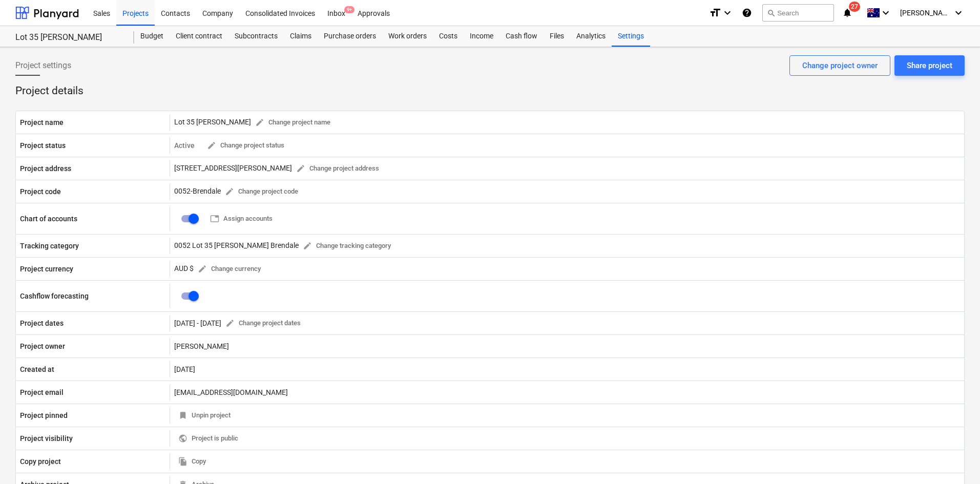
click at [248, 71] on div "Project settings Share project Change project owner" at bounding box center [490, 69] width 950 height 29
click at [135, 37] on div "Budget" at bounding box center [151, 36] width 35 height 20
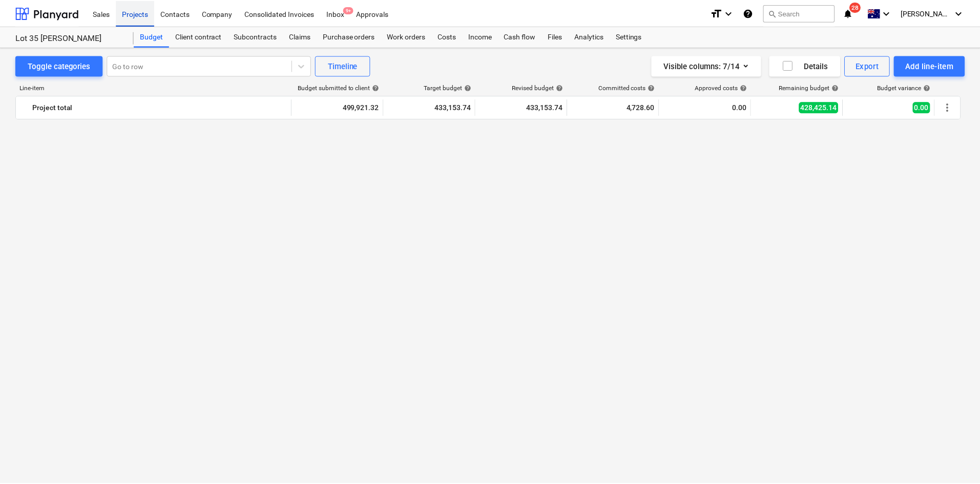
scroll to position [1637, 0]
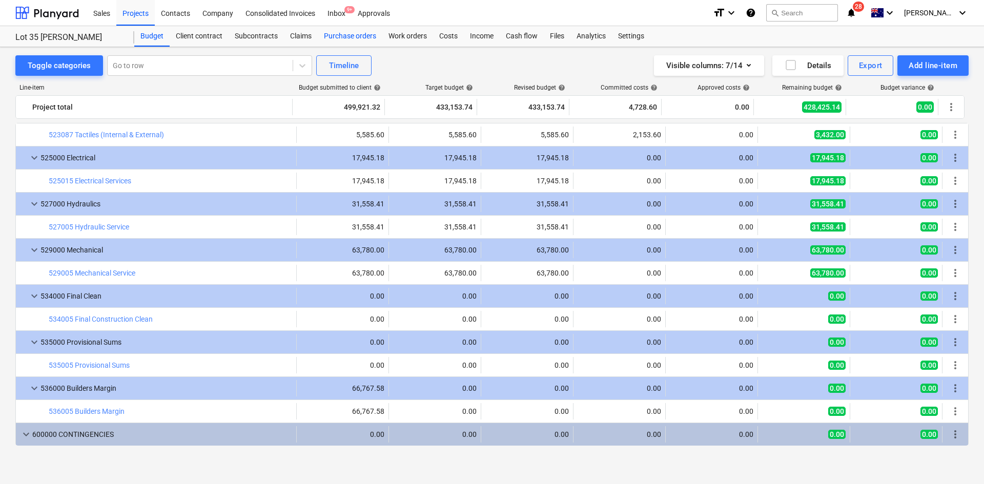
click at [334, 36] on div "Purchase orders" at bounding box center [350, 36] width 65 height 20
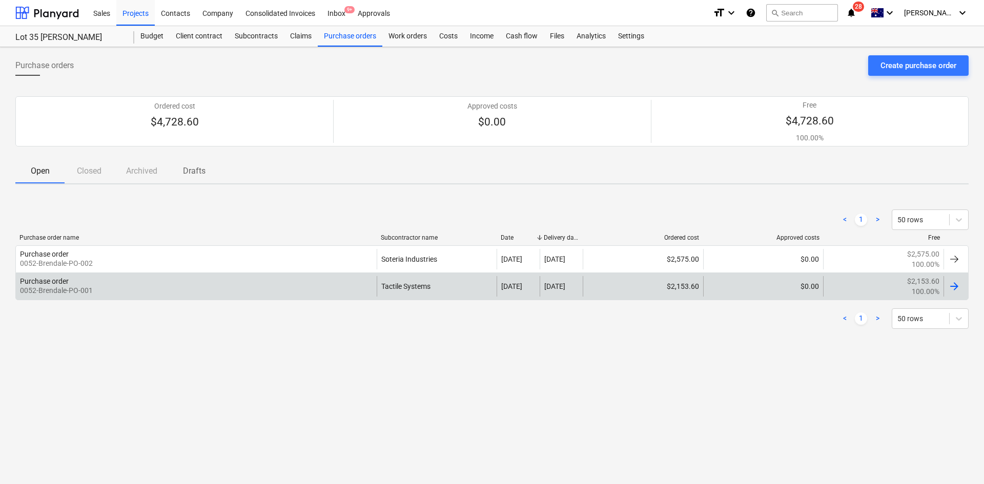
click at [122, 291] on div "Purchase order 0052-Brendale-PO-001" at bounding box center [196, 286] width 361 height 20
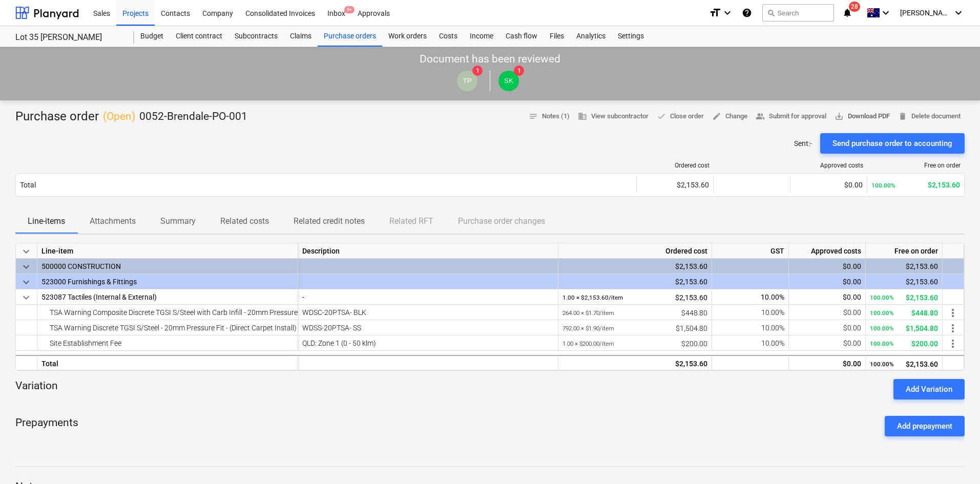
click at [852, 117] on span "save_alt Download PDF" at bounding box center [862, 117] width 55 height 12
click at [345, 37] on div "Purchase orders" at bounding box center [350, 36] width 65 height 20
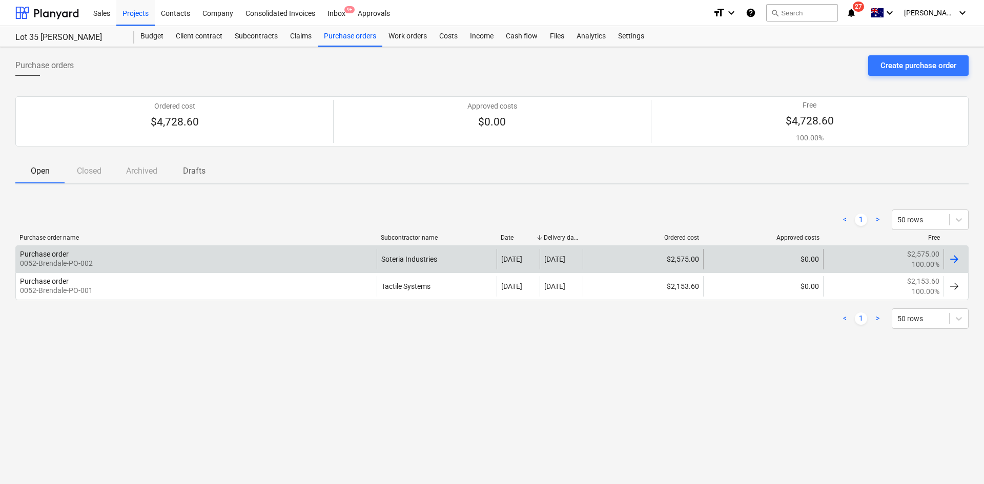
click at [119, 254] on div "Purchase order 0052-Brendale-PO-002" at bounding box center [196, 259] width 361 height 20
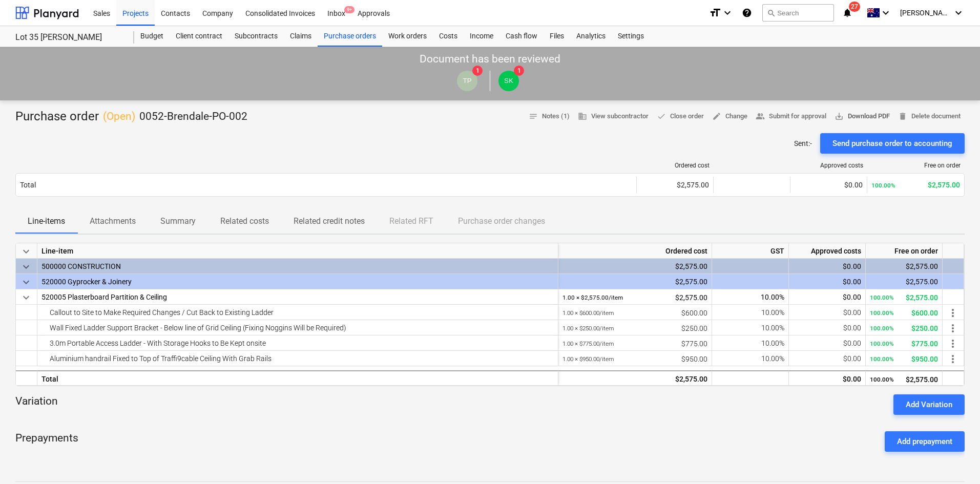
click at [845, 116] on span "save_alt Download PDF" at bounding box center [862, 117] width 55 height 12
click at [355, 37] on div "Purchase orders" at bounding box center [350, 36] width 65 height 20
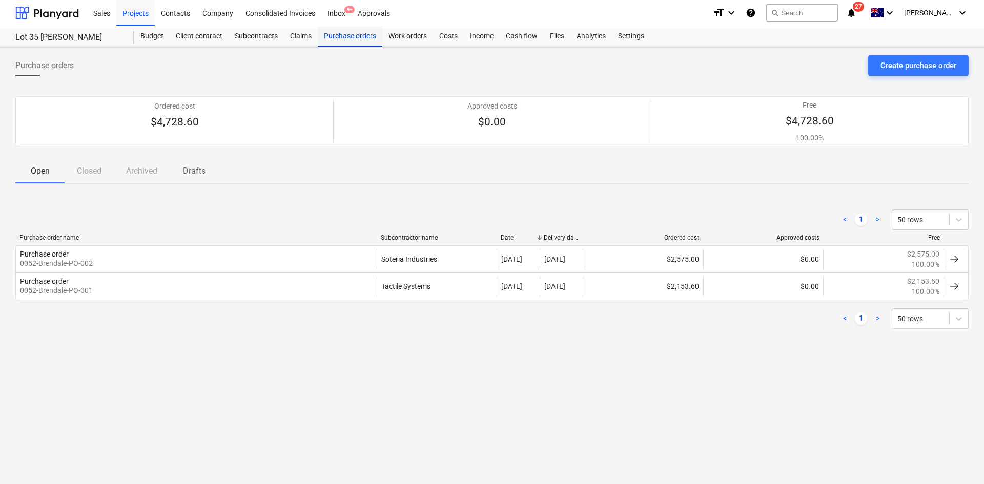
click at [339, 40] on div "Purchase orders" at bounding box center [350, 36] width 65 height 20
click at [901, 67] on div "Create purchase order" at bounding box center [918, 65] width 76 height 13
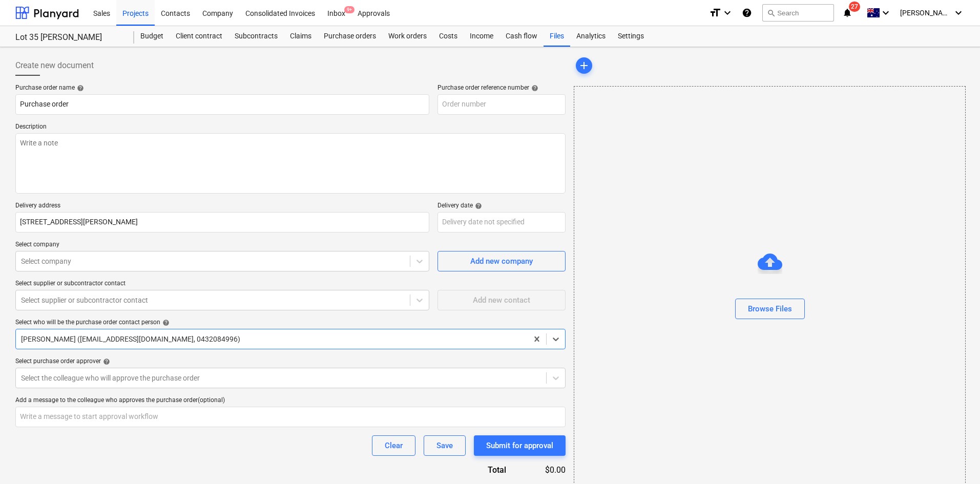
type textarea "x"
type input "0052-Brendale-PO-003"
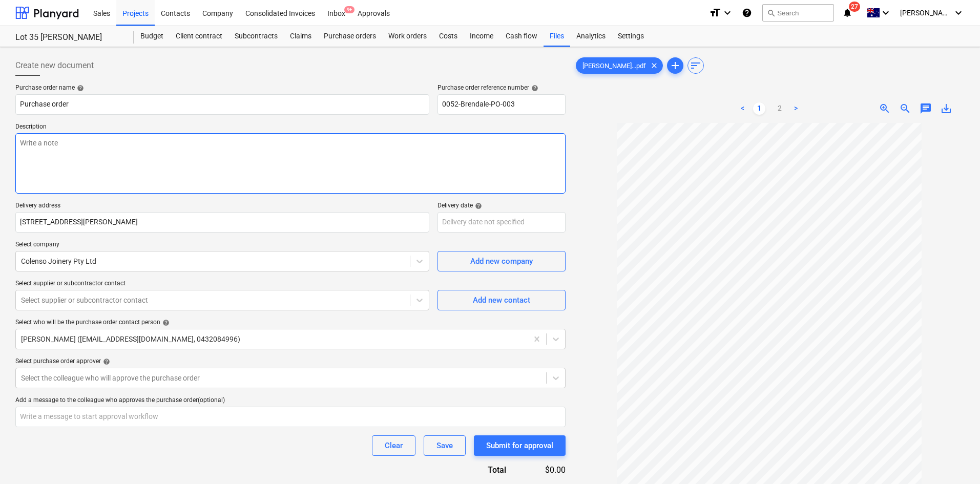
click at [109, 172] on textarea at bounding box center [290, 163] width 550 height 60
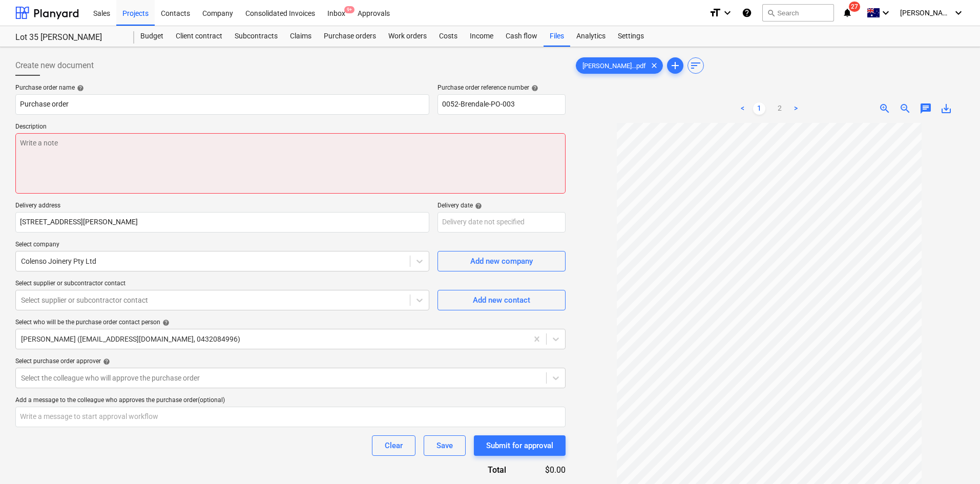
click at [168, 182] on textarea at bounding box center [290, 163] width 550 height 60
paste textarea "Site contact : Greg - 0421 382 995"
type textarea "x"
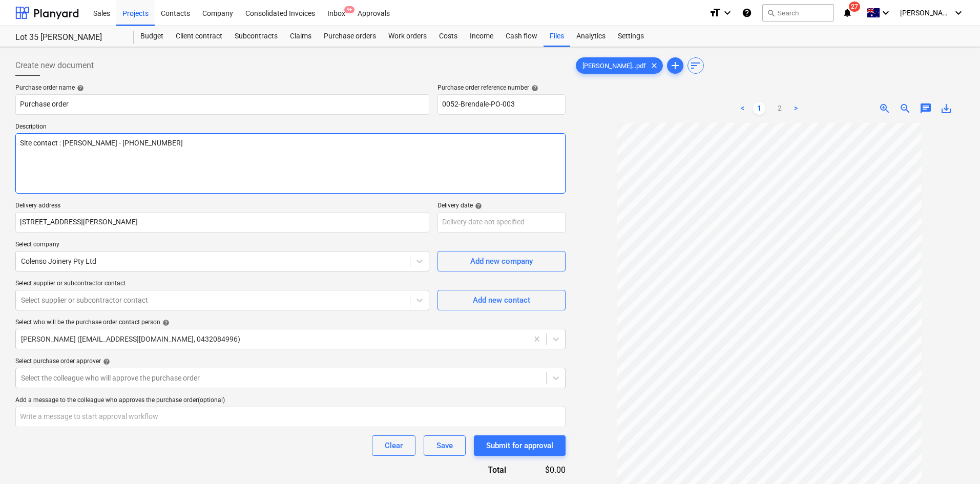
type textarea "Site contact : Greg - 0421 382 995"
click at [194, 210] on p "Delivery address" at bounding box center [222, 207] width 414 height 10
click at [172, 377] on div "Purchase order name help Purchase order Purchase order reference number help 00…" at bounding box center [290, 299] width 550 height 431
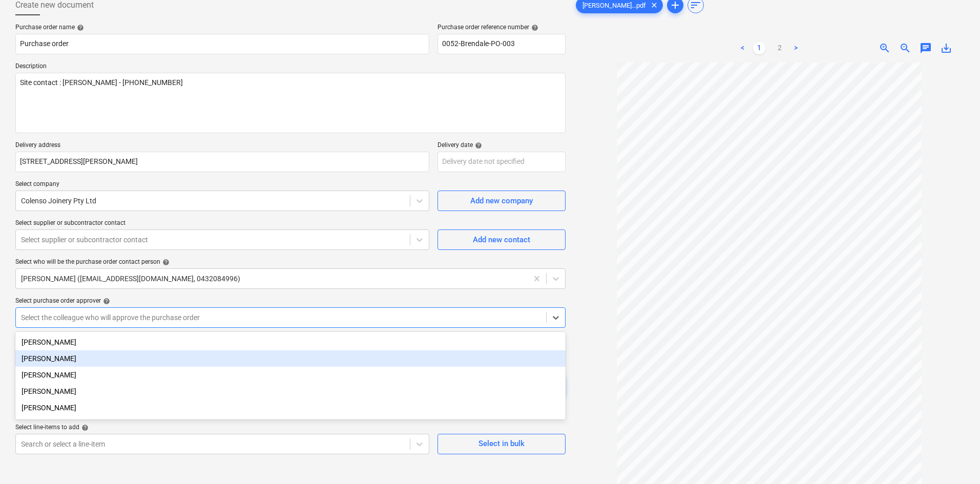
scroll to position [66, 0]
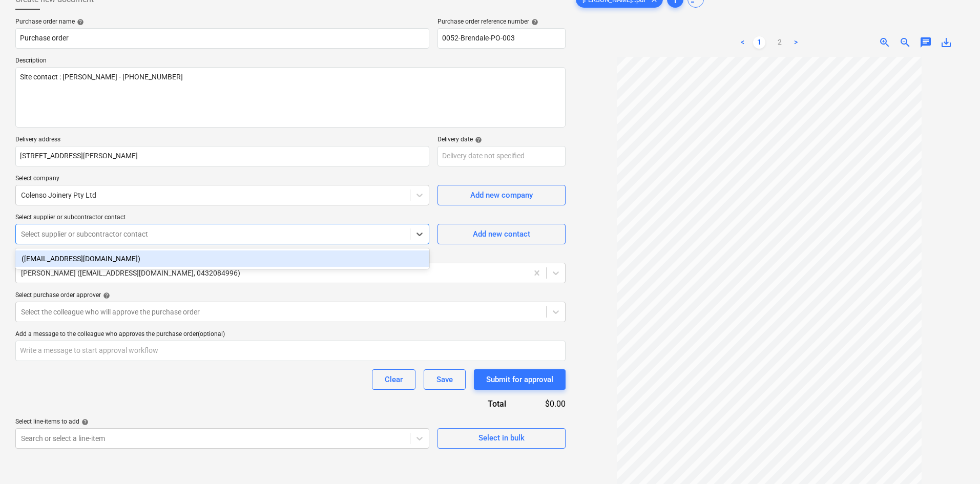
click at [101, 236] on div at bounding box center [213, 234] width 384 height 10
click at [90, 259] on div "(info@colensojoinery.com.au)" at bounding box center [222, 259] width 414 height 16
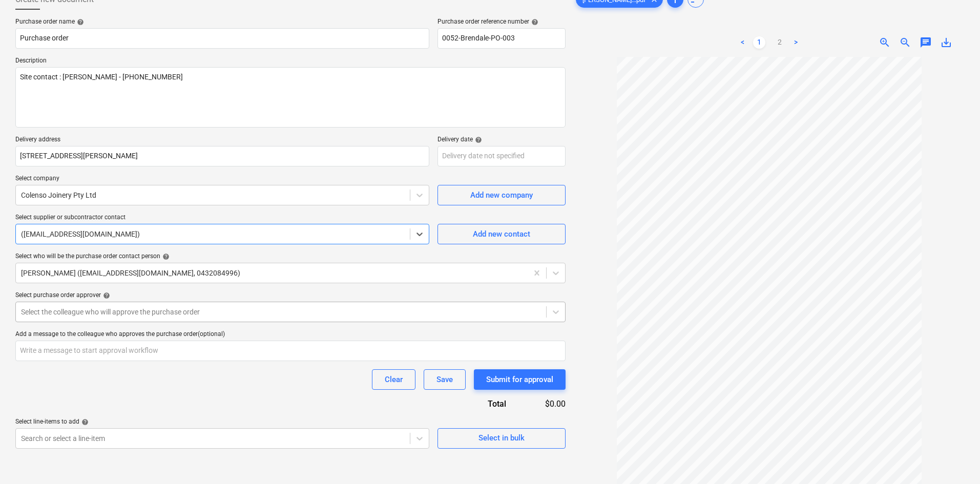
click at [44, 317] on div at bounding box center [281, 312] width 520 height 10
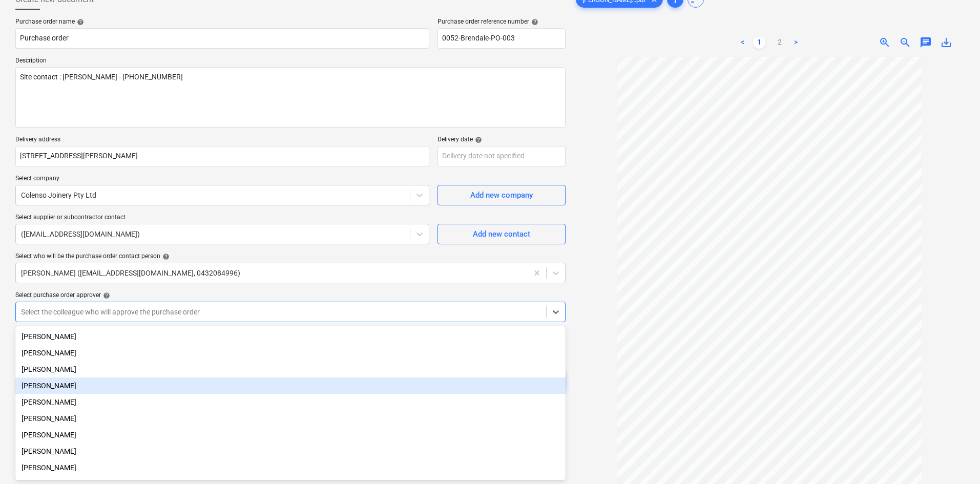
click at [60, 389] on div "[PERSON_NAME]" at bounding box center [290, 386] width 550 height 16
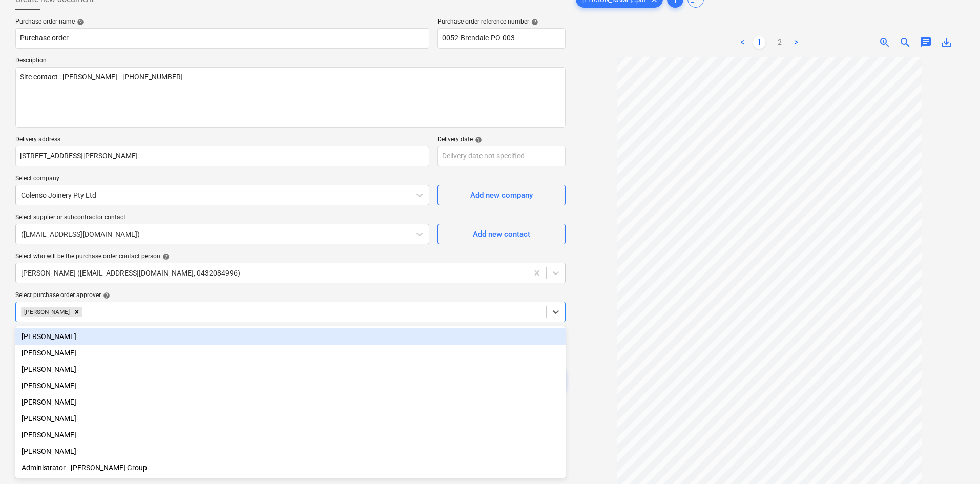
click at [187, 293] on div "Select purchase order approver help" at bounding box center [290, 296] width 550 height 8
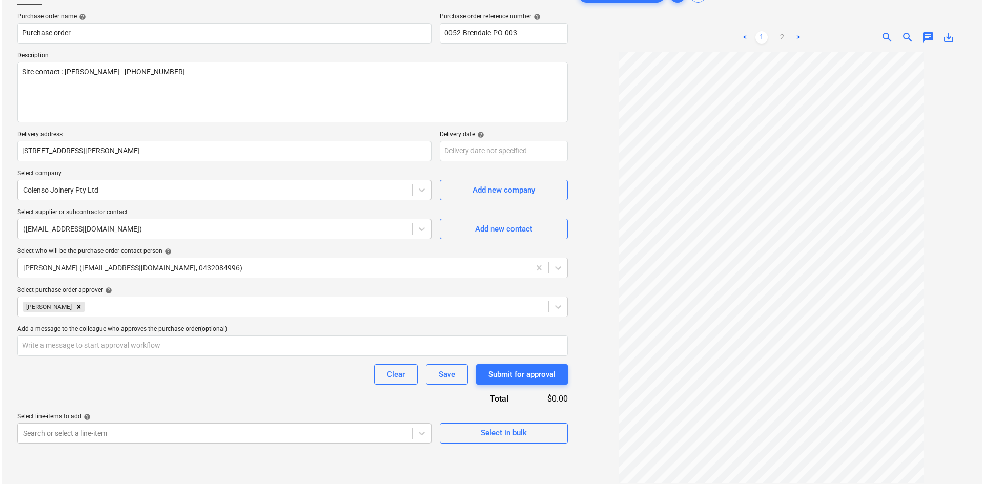
scroll to position [102, 0]
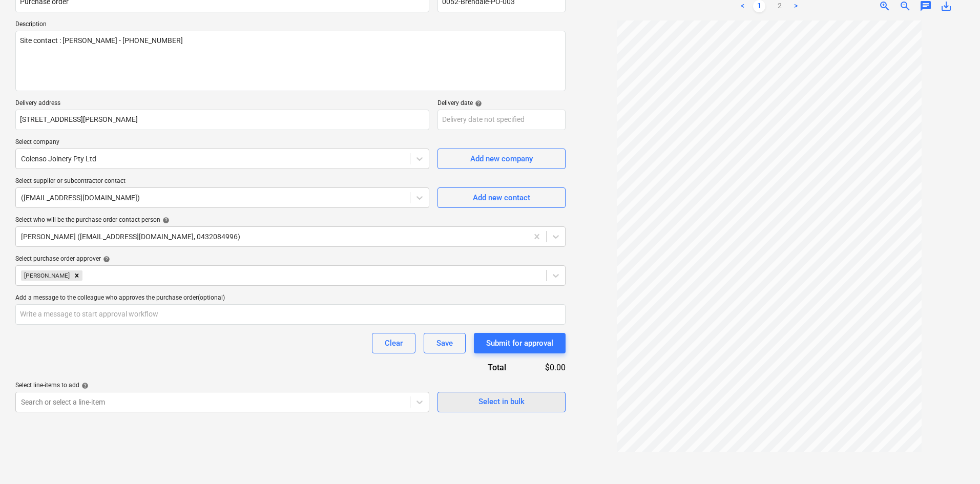
click at [520, 404] on div "Select in bulk" at bounding box center [502, 401] width 46 height 13
type textarea "x"
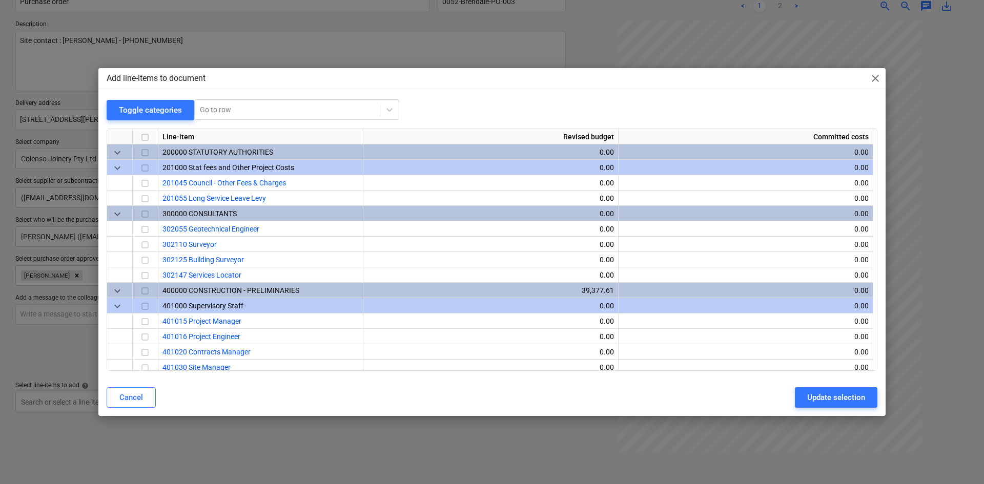
drag, startPoint x: 300, startPoint y: 97, endPoint x: 289, endPoint y: 109, distance: 16.3
click at [300, 98] on div "Add line-items to document close Toggle categories Go to row Line-item Revised …" at bounding box center [491, 241] width 787 height 347
click at [289, 109] on div at bounding box center [287, 110] width 175 height 10
type input "join"
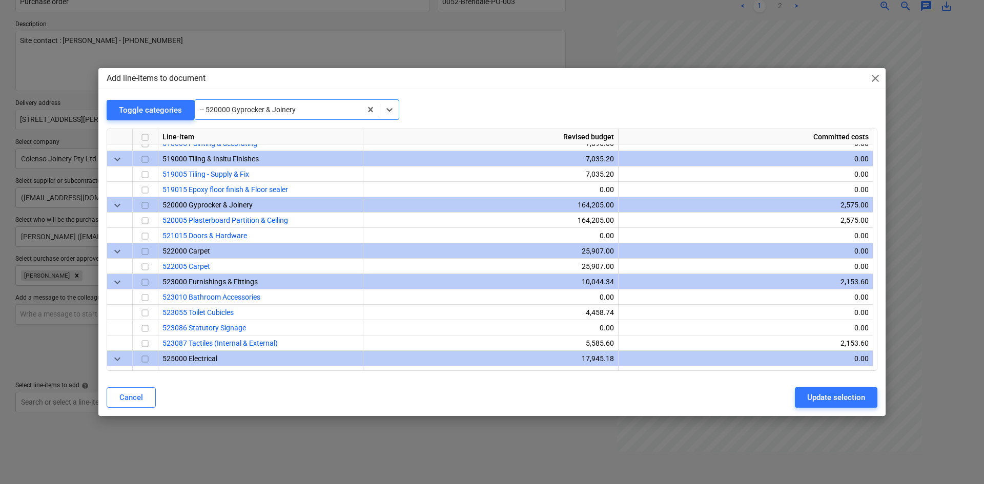
scroll to position [851, 0]
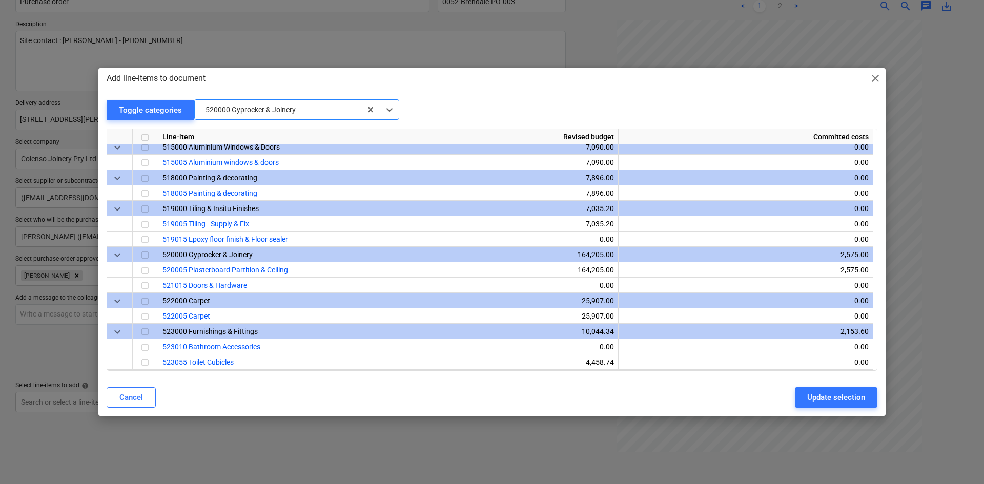
click at [307, 113] on div at bounding box center [278, 110] width 156 height 10
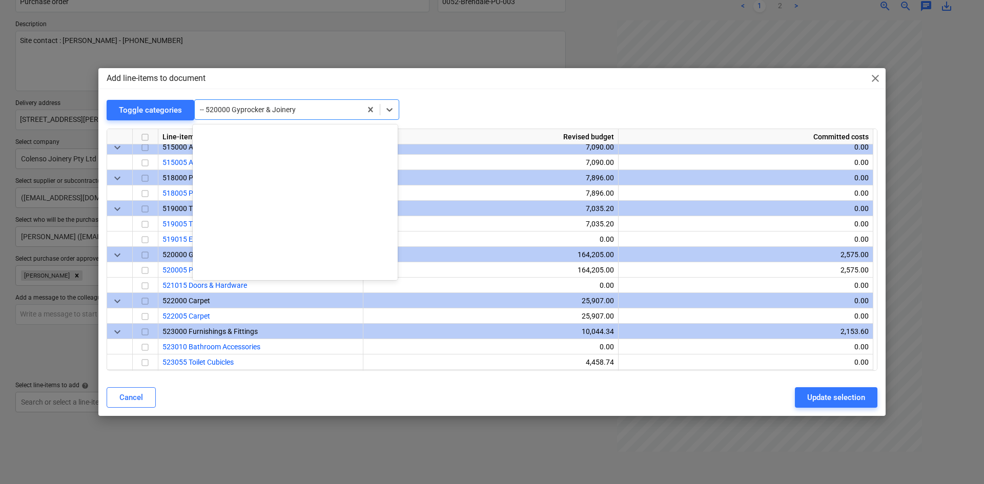
scroll to position [1112, 0]
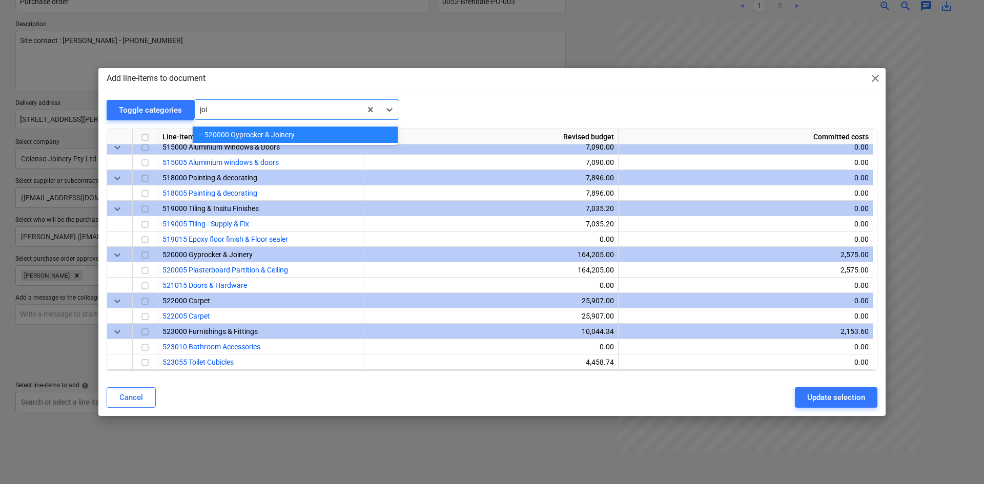
type input "join"
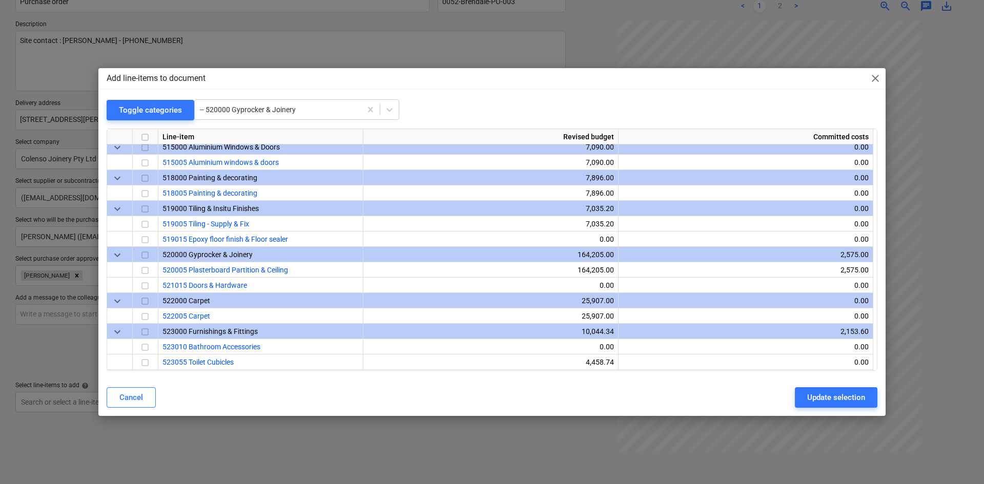
click at [865, 76] on div "Add line-items to document close" at bounding box center [491, 78] width 787 height 20
click at [872, 76] on span "close" at bounding box center [875, 78] width 12 height 12
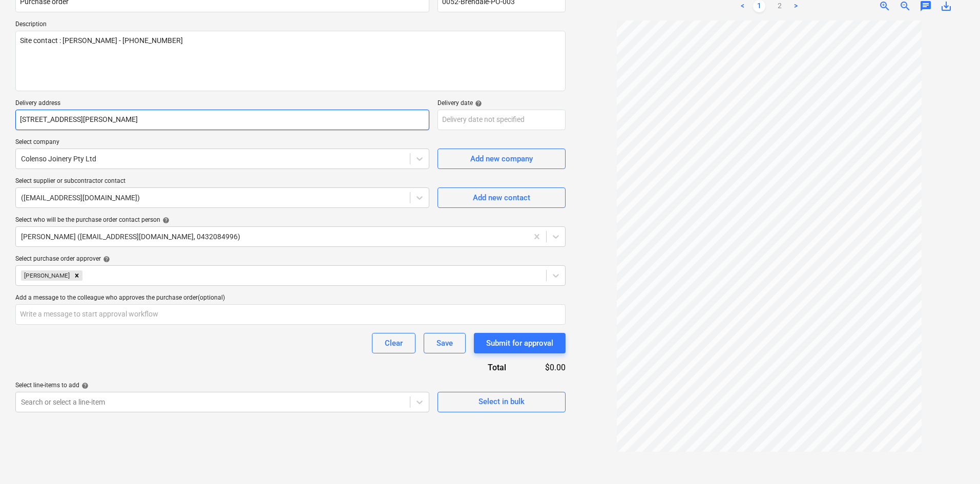
click at [264, 119] on input "30 Griffin rd , Brendale, QLD, AU, 4500" at bounding box center [222, 120] width 414 height 20
click at [256, 98] on div "Purchase order name help Purchase order Purchase order reference number help 00…" at bounding box center [290, 197] width 550 height 431
click at [493, 401] on div "Select in bulk" at bounding box center [502, 401] width 46 height 13
type textarea "x"
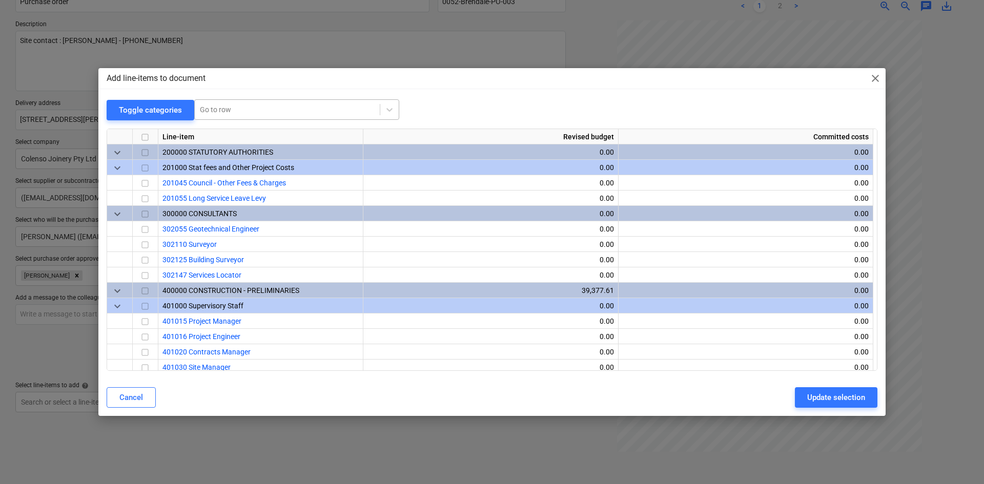
click at [215, 109] on div at bounding box center [287, 110] width 175 height 10
type input "join"
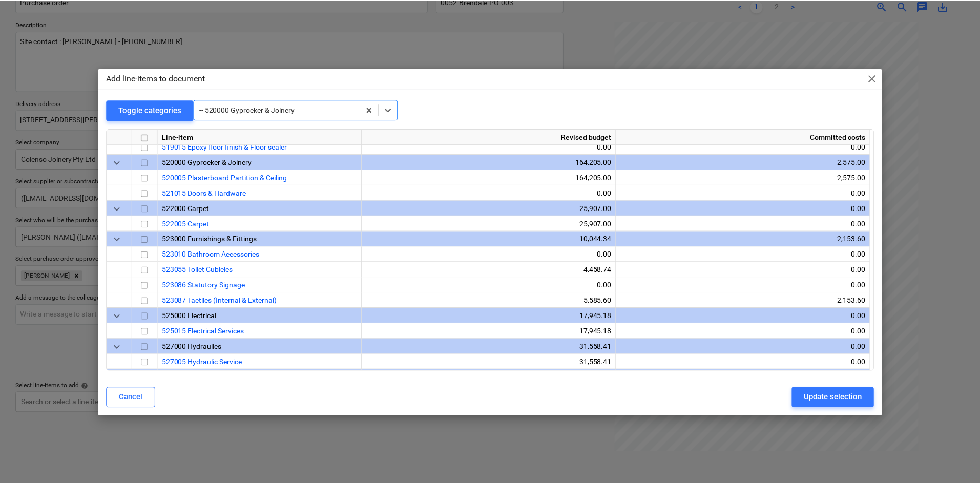
scroll to position [953, 0]
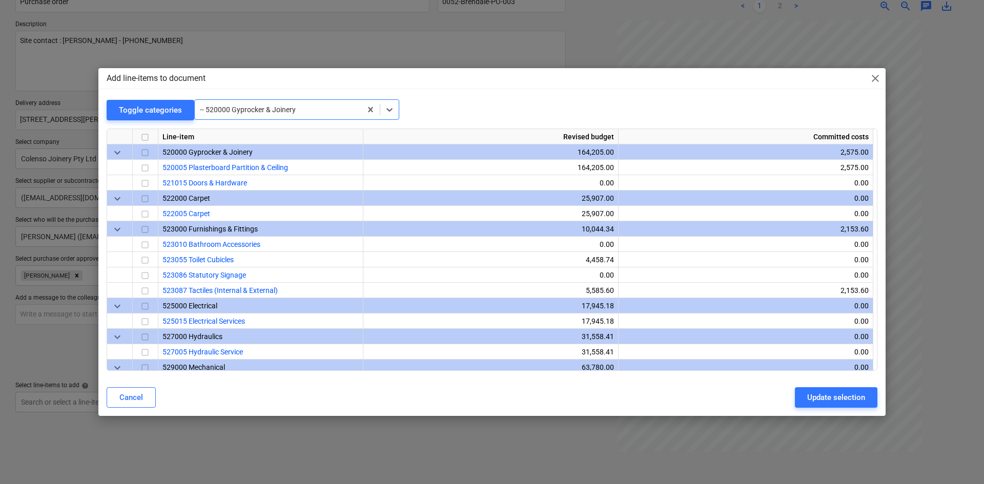
click at [866, 76] on div "Add line-items to document close" at bounding box center [491, 78] width 787 height 20
click at [885, 76] on div "Add line-items to document close" at bounding box center [491, 78] width 787 height 20
click at [875, 77] on span "close" at bounding box center [875, 78] width 12 height 12
type textarea "x"
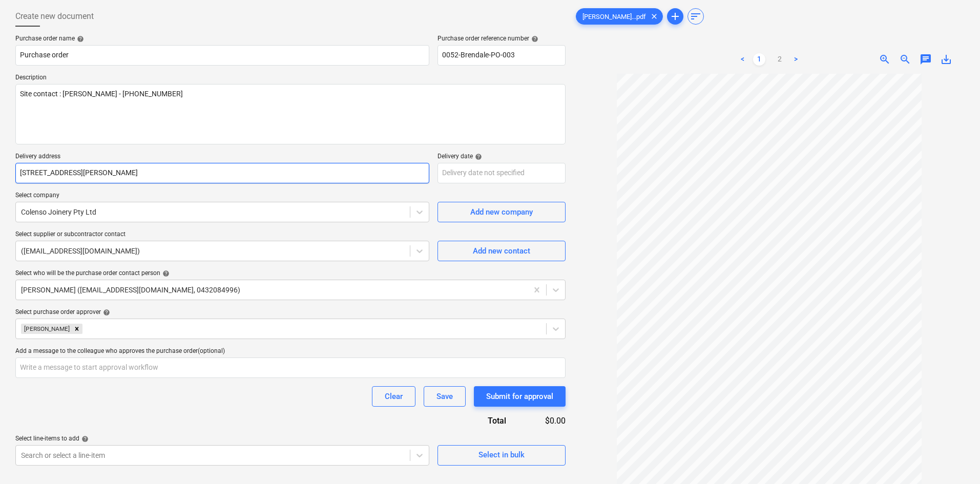
scroll to position [0, 0]
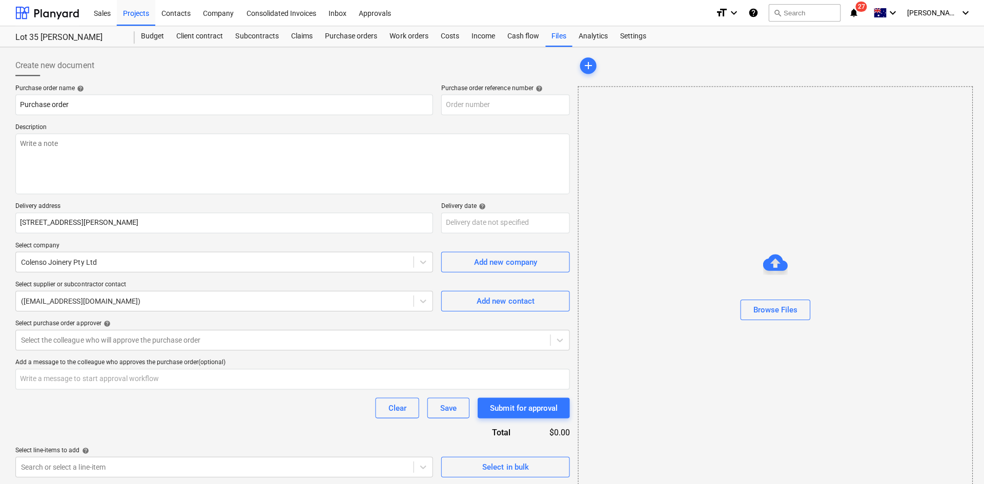
type textarea "x"
type input "0052-Brendale-PO-004"
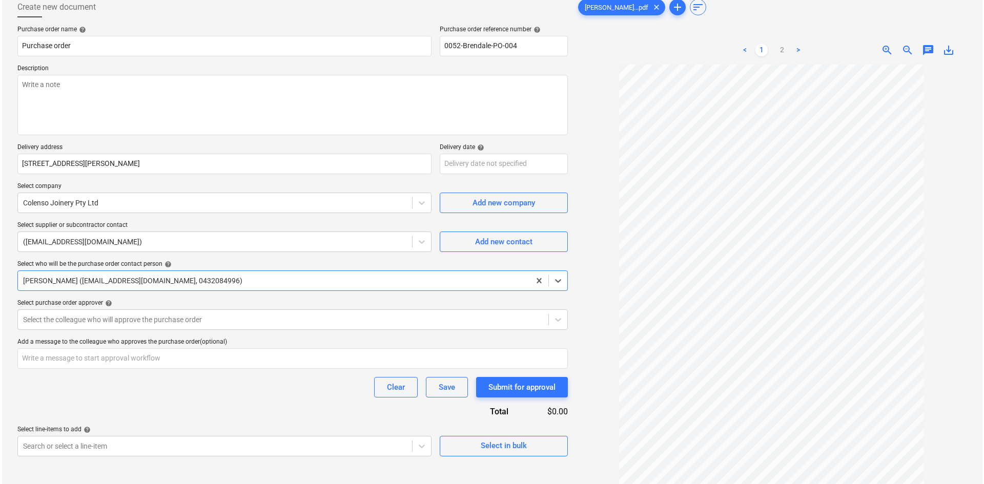
scroll to position [102, 0]
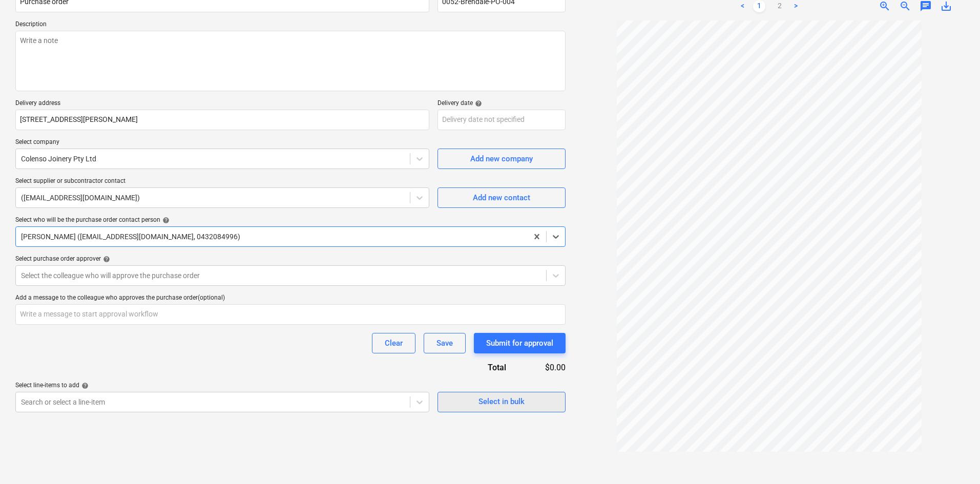
click at [494, 407] on div "Select in bulk" at bounding box center [502, 401] width 46 height 13
type textarea "x"
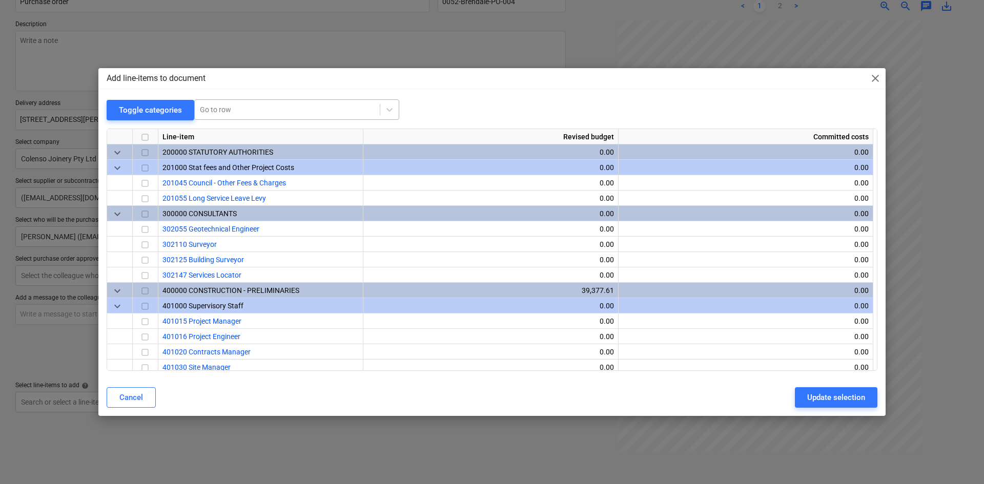
click at [224, 113] on div at bounding box center [287, 110] width 175 height 10
type input "joine"
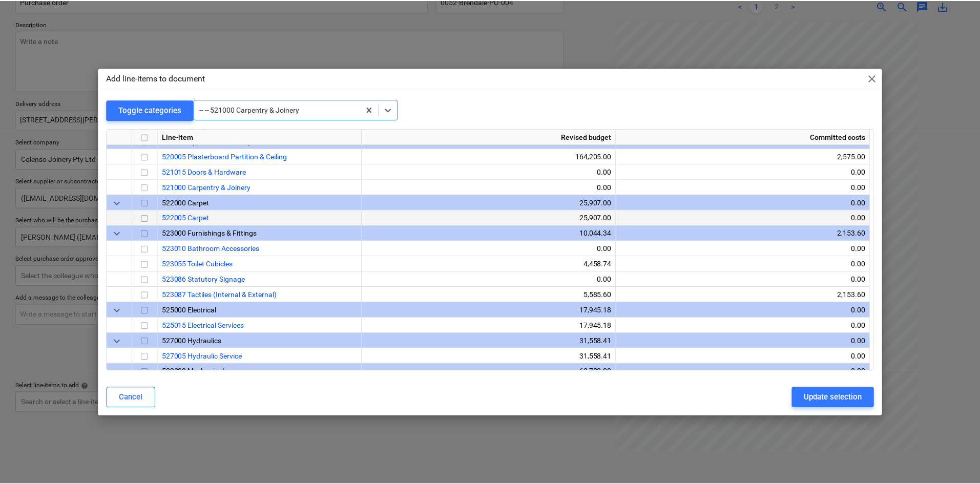
scroll to position [948, 0]
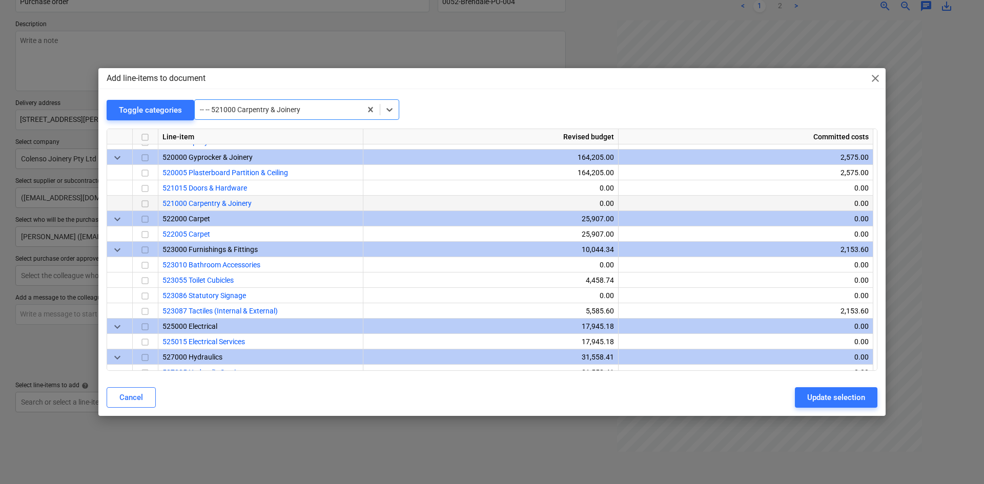
click at [150, 204] on input "checkbox" at bounding box center [145, 204] width 12 height 12
click at [831, 401] on div "Update selection" at bounding box center [836, 397] width 58 height 13
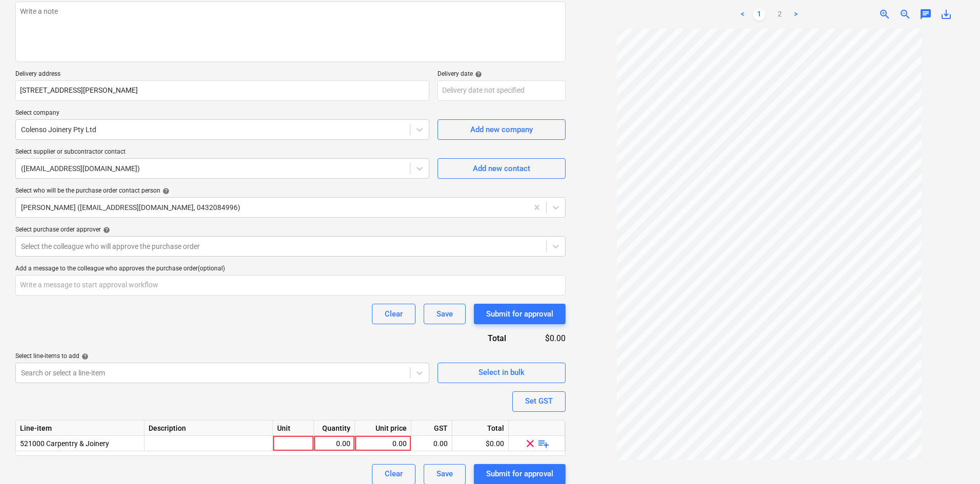
scroll to position [140, 0]
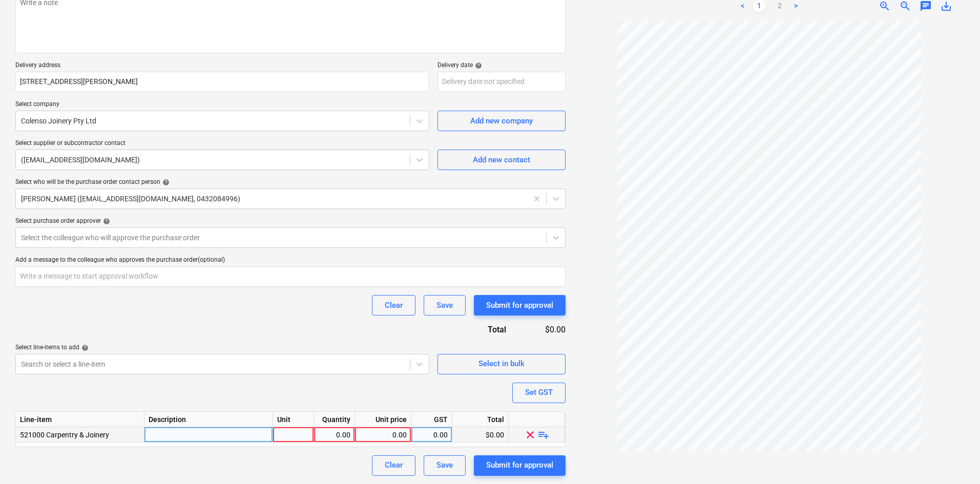
click at [543, 435] on span "playlist_add" at bounding box center [544, 434] width 12 height 12
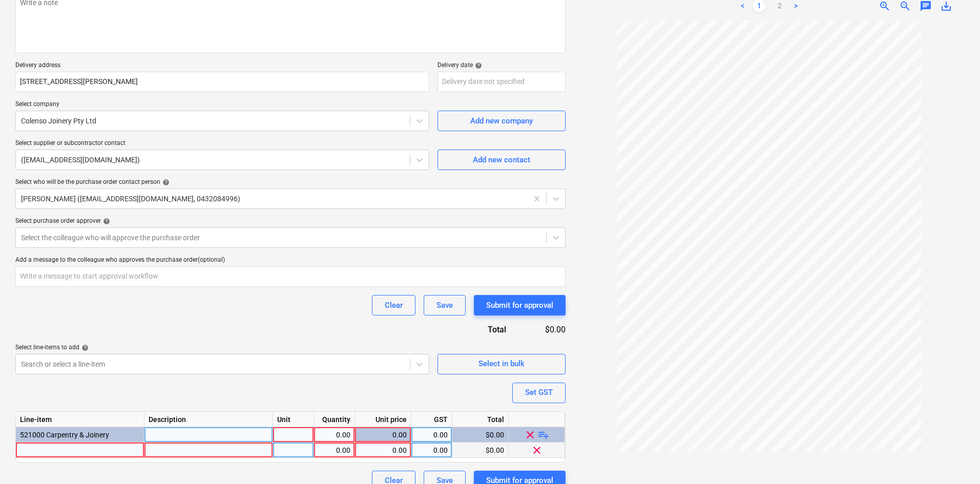
click at [56, 452] on div at bounding box center [80, 450] width 129 height 15
type textarea "x"
type input "Mezzanine Kitchenette"
type textarea "x"
click at [297, 449] on div at bounding box center [293, 450] width 41 height 15
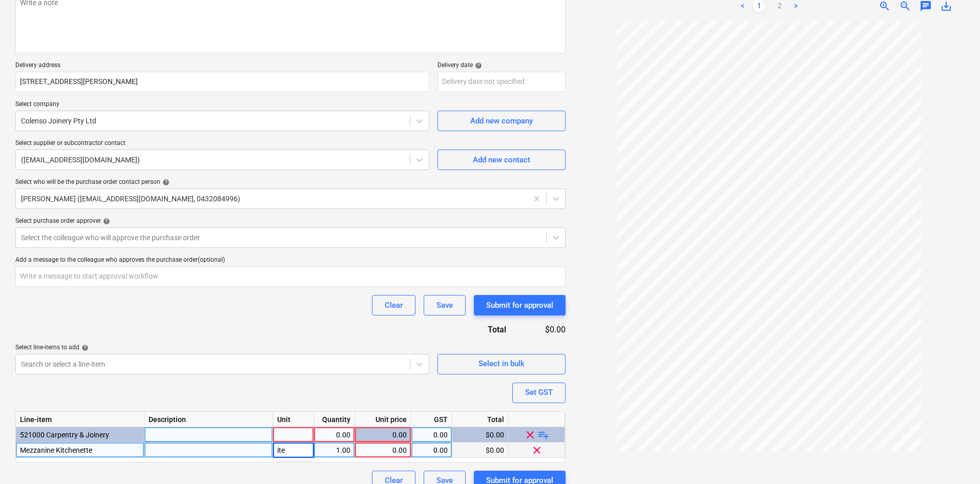
type input "item"
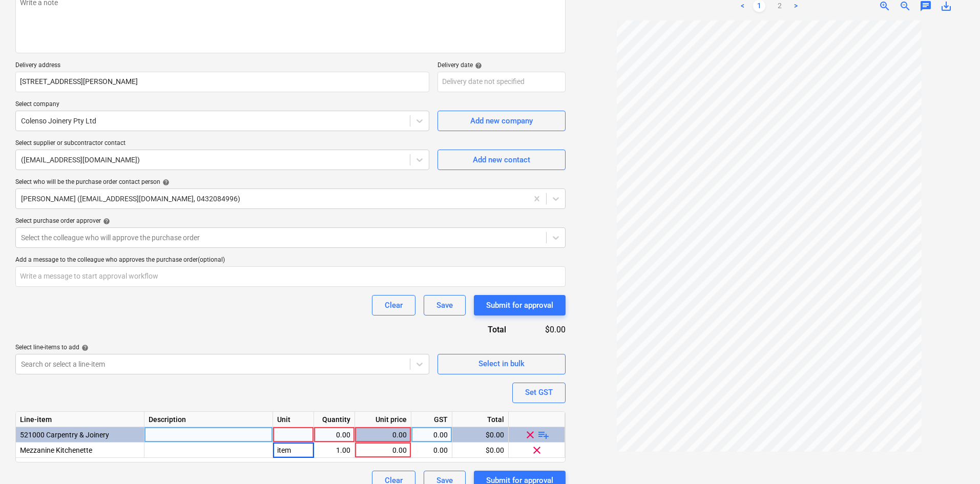
type textarea "x"
click at [300, 437] on div at bounding box center [293, 434] width 41 height 15
type input "item"
type textarea "x"
click at [329, 431] on div "0.00" at bounding box center [334, 434] width 32 height 15
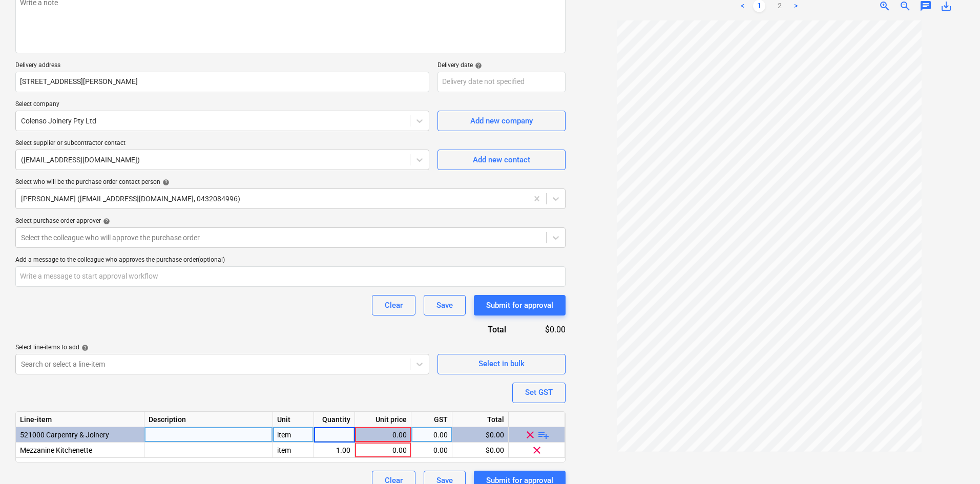
type input "1"
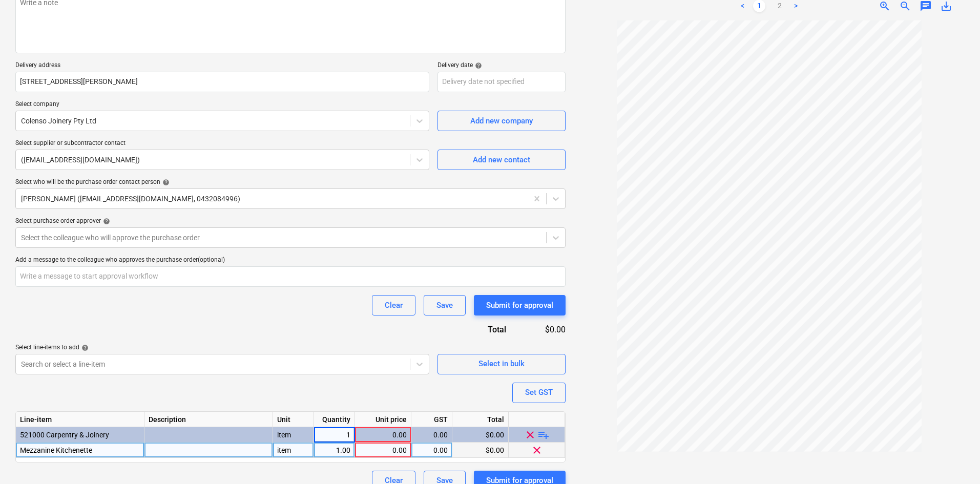
type textarea "x"
click at [379, 446] on div "0.00" at bounding box center [383, 450] width 48 height 15
type input "2200"
type textarea "x"
click at [436, 450] on div "0.00" at bounding box center [432, 450] width 32 height 15
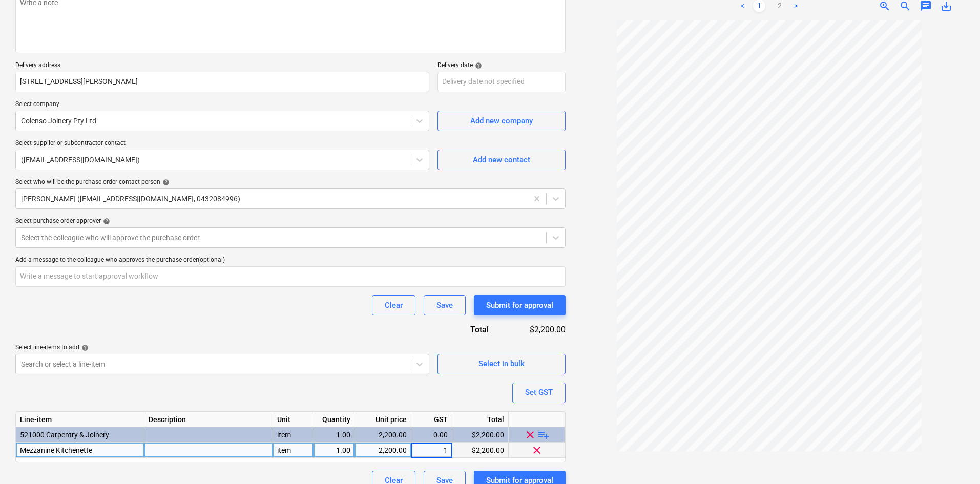
type input "10"
type textarea "x"
click at [337, 392] on div "Purchase order name help Purchase order Purchase order reference number help 00…" at bounding box center [290, 218] width 550 height 548
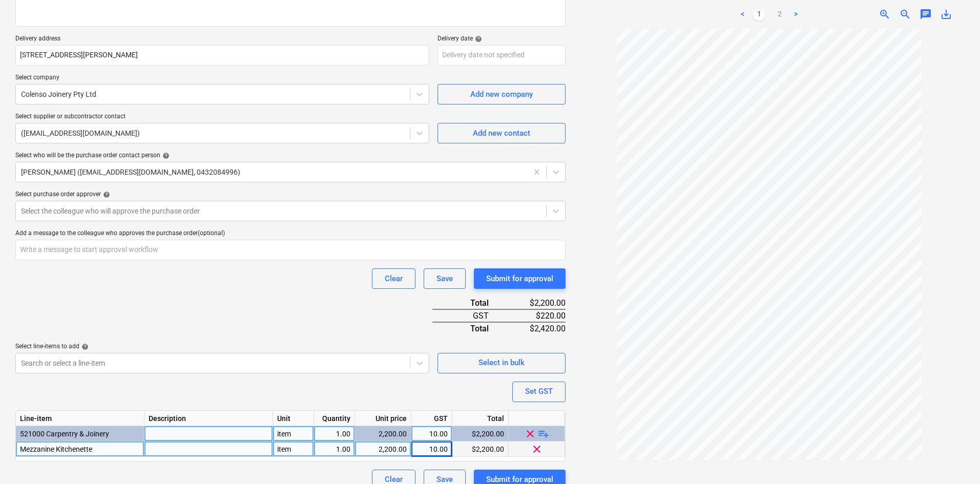
scroll to position [181, 0]
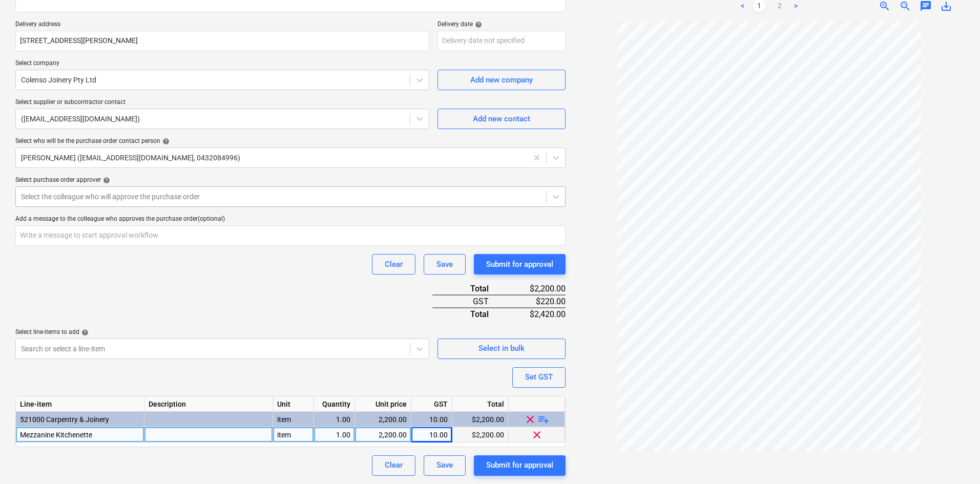
click at [130, 197] on div at bounding box center [281, 197] width 520 height 10
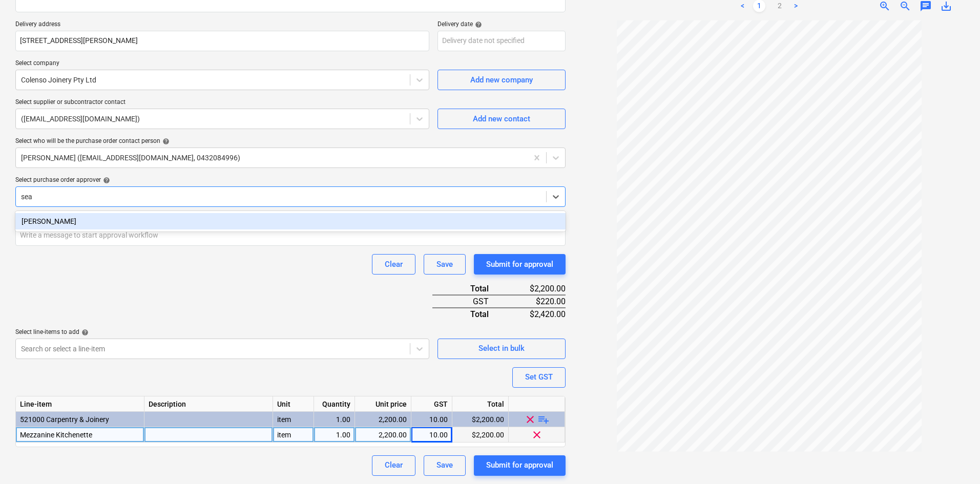
type input "sean"
click at [125, 226] on div "[PERSON_NAME]" at bounding box center [290, 221] width 550 height 16
type textarea "x"
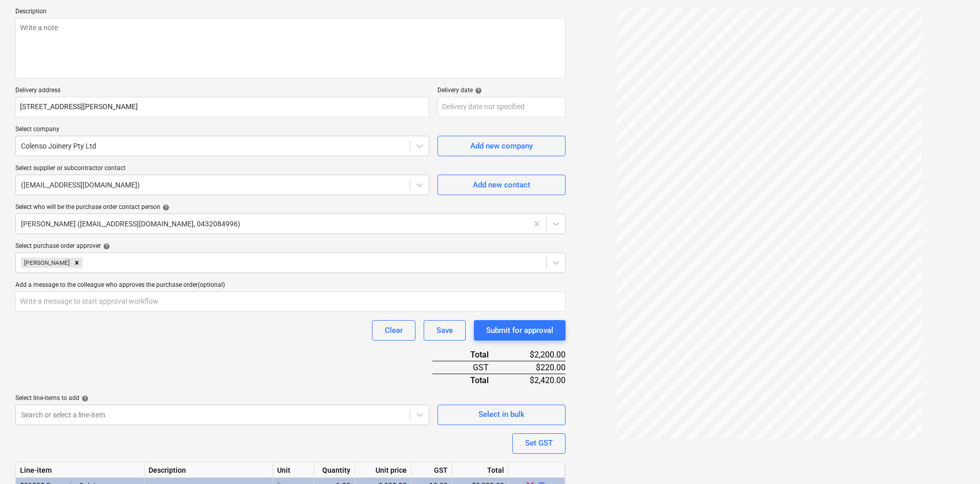
scroll to position [28, 0]
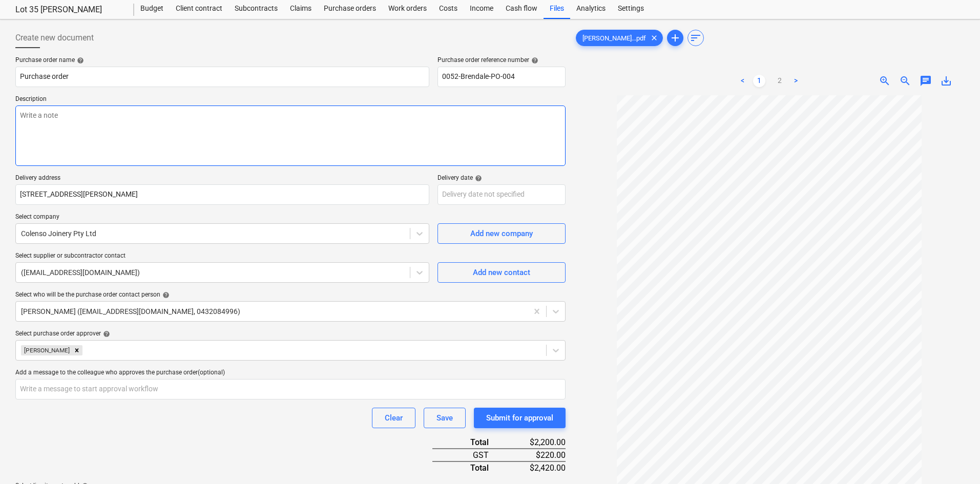
click at [83, 119] on textarea at bounding box center [290, 136] width 550 height 60
paste textarea "Site contact : Greg - 0421 382 995"
type textarea "x"
type textarea "Site contact : Greg - 0421 382 995"
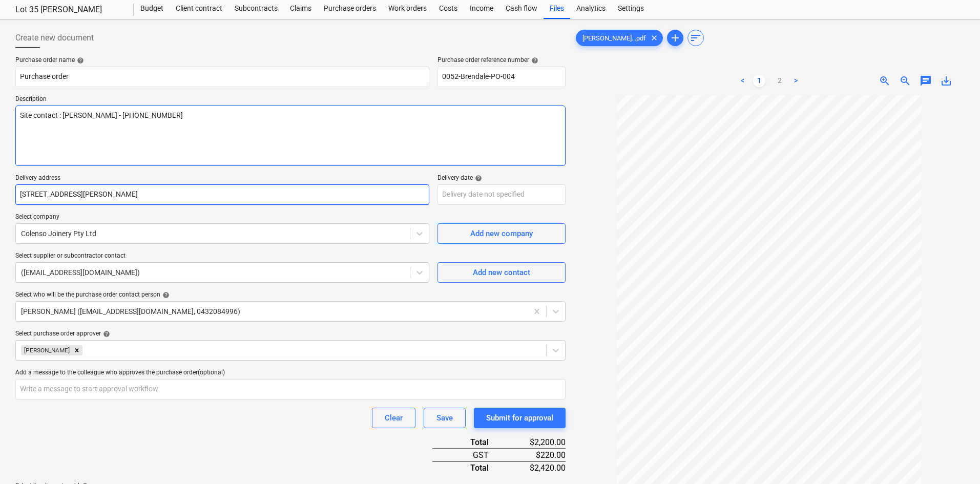
type textarea "x"
type textarea "Site contact : Greg - 0421 382 995"
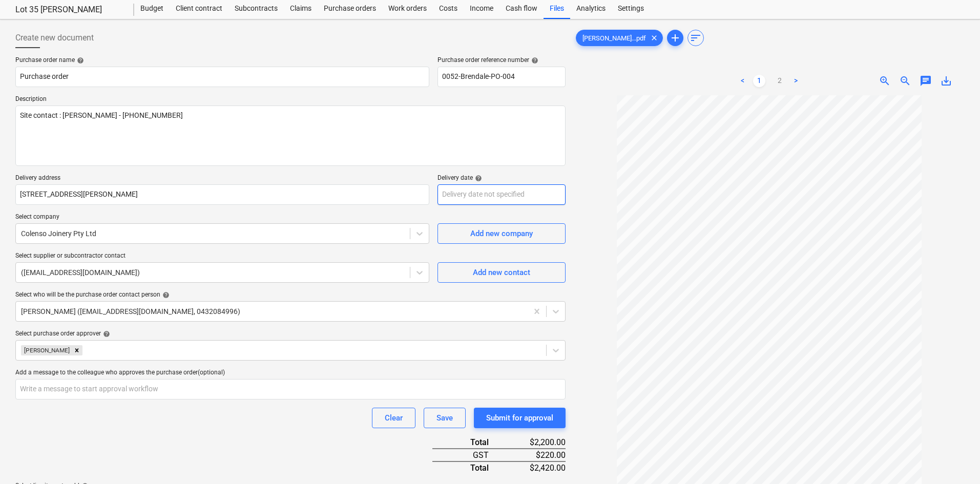
click at [503, 192] on body "Sales Projects Contacts Company Consolidated Invoices Inbox 9+ Approvals format…" at bounding box center [490, 214] width 980 height 484
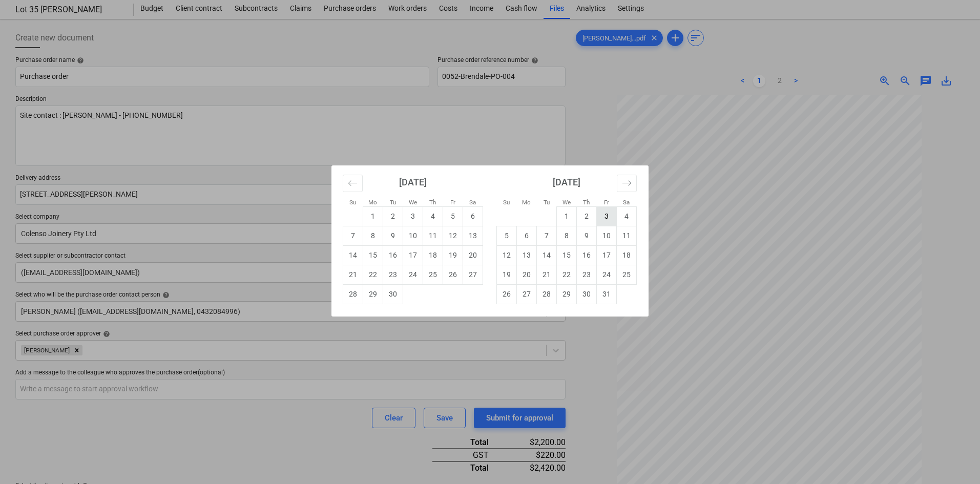
click at [598, 217] on td "3" at bounding box center [607, 216] width 20 height 19
type textarea "x"
type input "[DATE]"
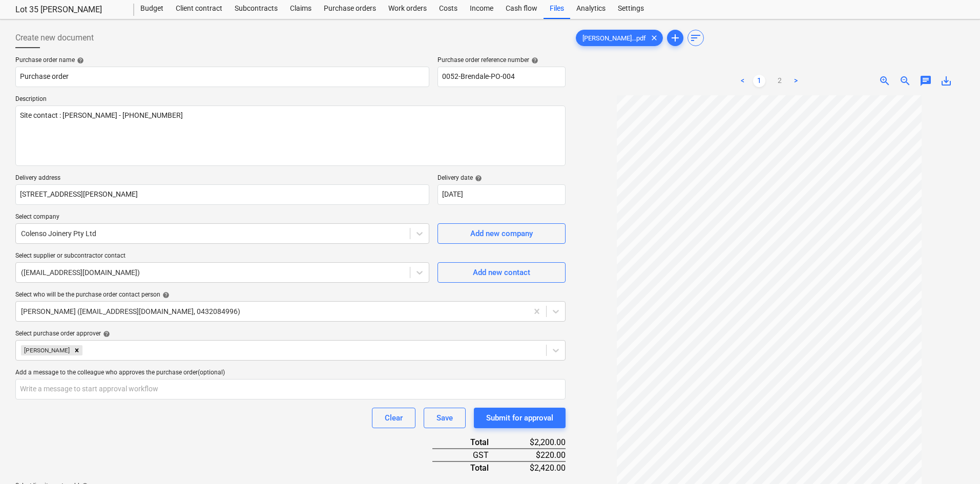
click at [590, 211] on div at bounding box center [769, 323] width 391 height 456
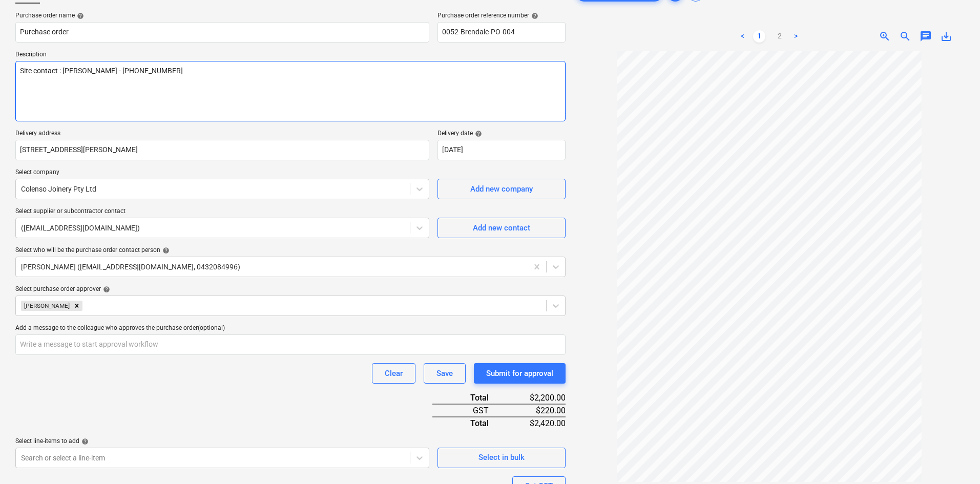
scroll to position [0, 0]
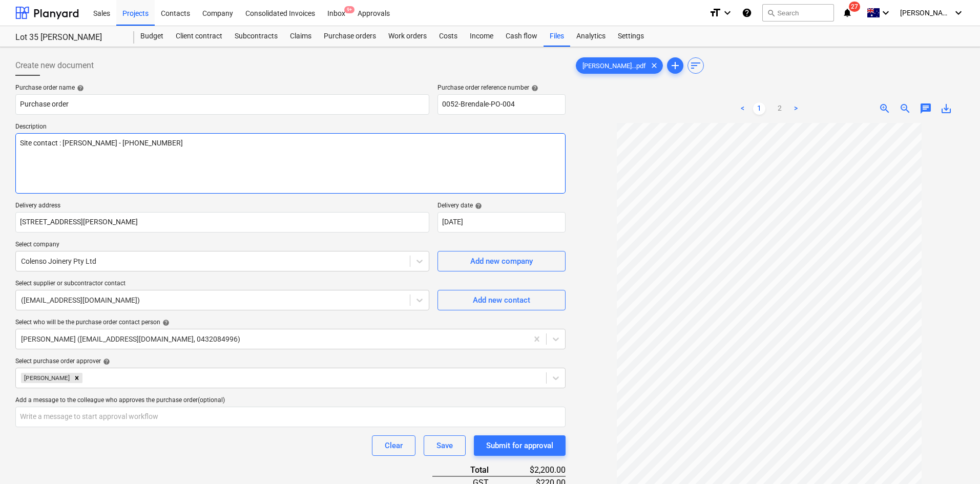
click at [89, 166] on textarea "Site contact : Greg - 0421 382 995" at bounding box center [290, 163] width 550 height 60
click at [84, 165] on textarea "Site contact : Greg - 0421 382 995" at bounding box center [290, 163] width 550 height 60
click at [161, 146] on textarea "Site contact : Greg - 0421 382 995" at bounding box center [290, 163] width 550 height 60
type textarea "x"
type textarea "Site contact : Greg - 0421 382 995"
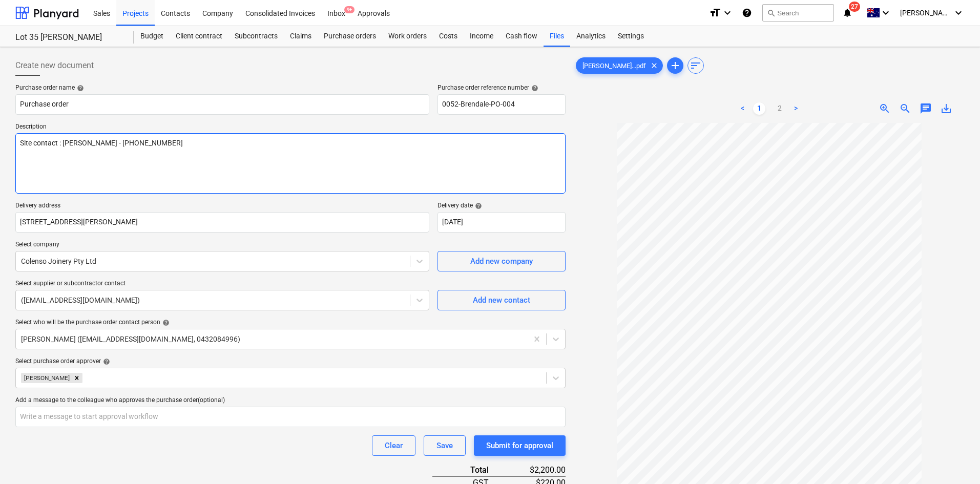
type textarea "x"
type textarea "Site contact : Greg - 0421 382 995 A"
type textarea "x"
type textarea "Site contact : Greg - 0421 382 995 As"
type textarea "x"
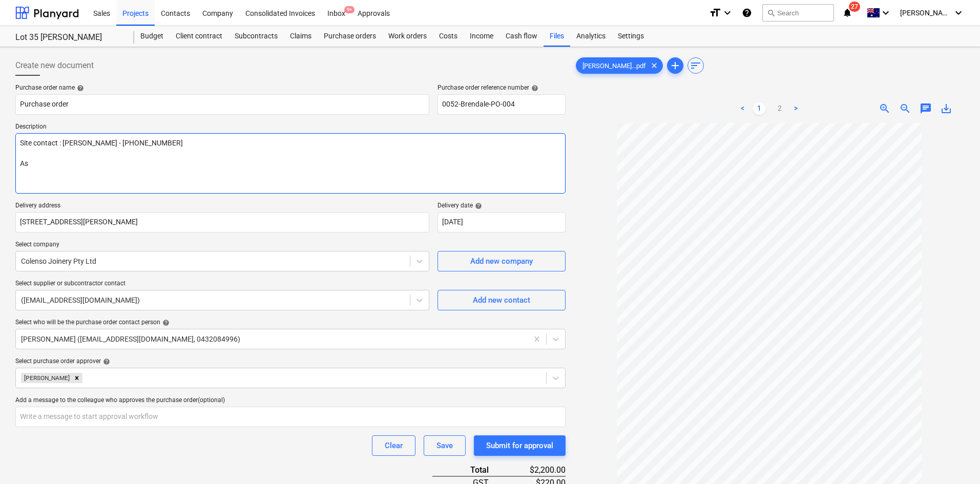
type textarea "Site contact : Greg - 0421 382 995 As"
type textarea "x"
type textarea "Site contact : Greg - 0421 382 995 As p"
type textarea "x"
type textarea "Site contact : Greg - 0421 382 995 As pe"
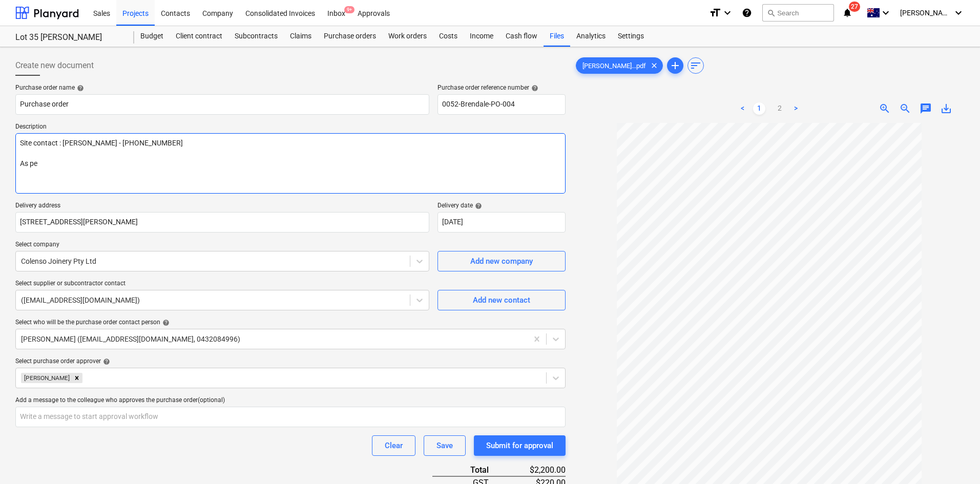
type textarea "x"
type textarea "Site contact : Greg - 0421 382 995 As per"
type textarea "x"
type textarea "Site contact : Greg - 0421 382 995 As per"
type textarea "x"
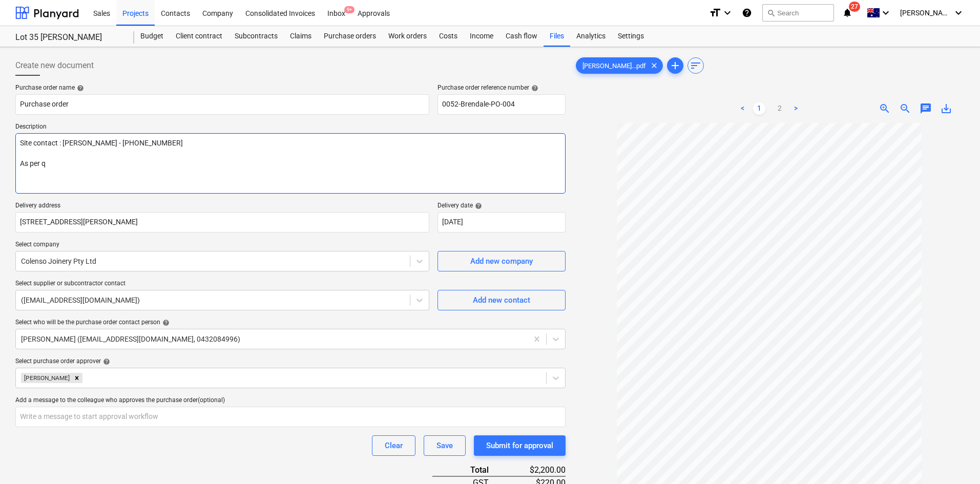
type textarea "Site contact : Greg - 0421 382 995 As per qu"
type textarea "x"
type textarea "Site contact : Greg - 0421 382 995 As per quo"
type textarea "x"
type textarea "Site contact : Greg - 0421 382 995 As per quot"
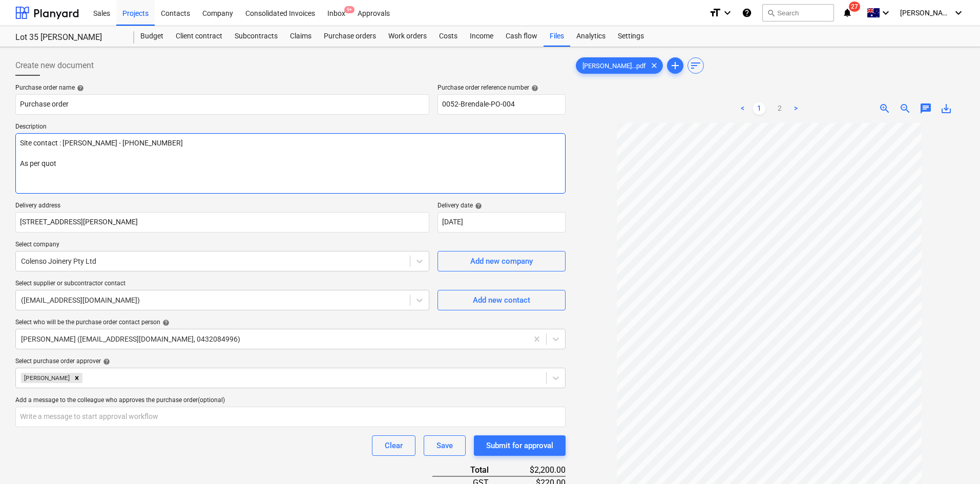
type textarea "x"
type textarea "Site contact : Greg - 0421 382 995 As per quote"
type textarea "x"
type textarea "Site contact : Greg - 0421 382 995 As per quote"
type textarea "x"
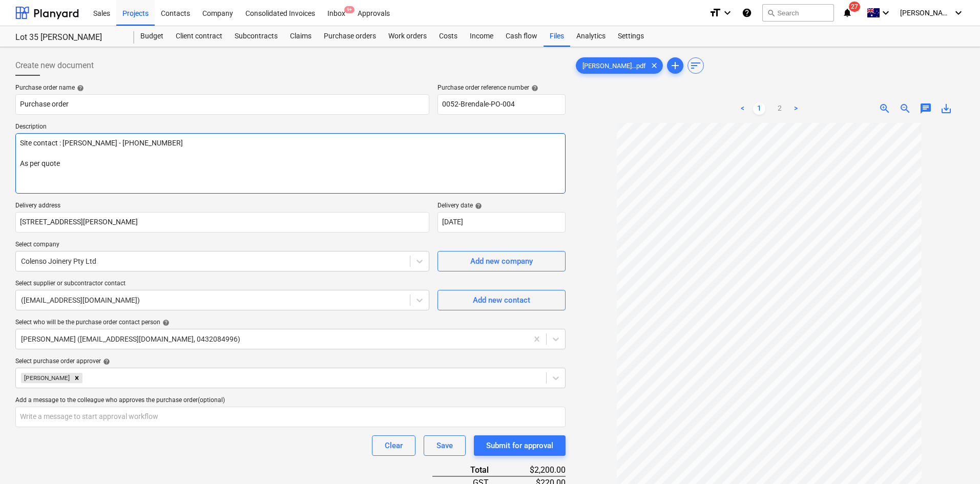
type textarea "Site contact : Greg - 0421 382 995 As per quote -"
type textarea "x"
type textarea "Site contact : Greg - 0421 382 995 As per quote -"
paste textarea "Q01169"
type textarea "x"
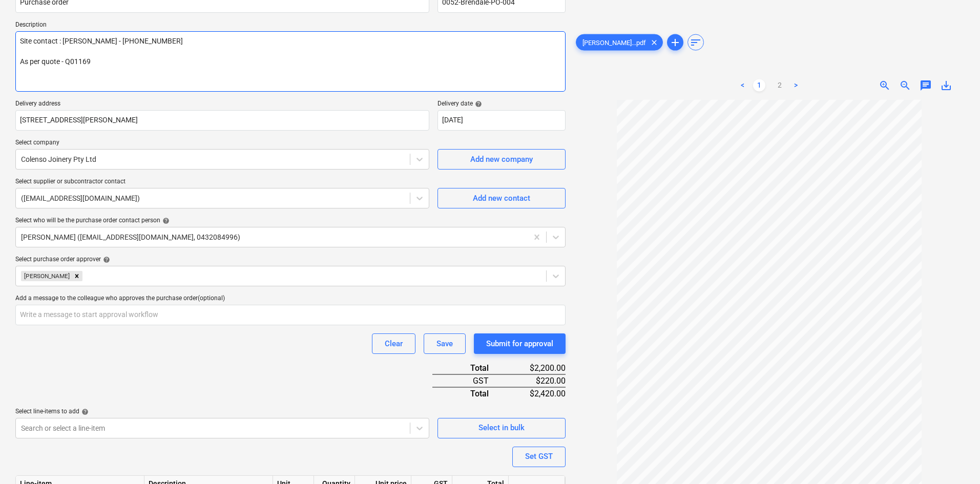
scroll to position [181, 0]
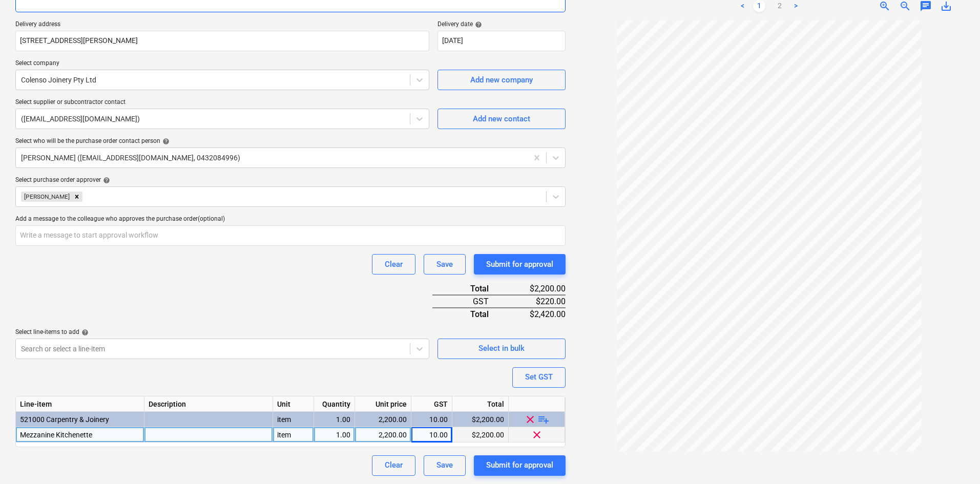
type textarea "Site contact : Greg - 0421 382 995 As per quote - Q01169"
click at [325, 451] on div "Purchase order name help Purchase order Purchase order reference number help 00…" at bounding box center [290, 189] width 550 height 573
click at [316, 377] on div "Purchase order name help Purchase order Purchase order reference number help 00…" at bounding box center [290, 189] width 550 height 573
click at [307, 297] on div "Purchase order name help Purchase order Purchase order reference number help 00…" at bounding box center [290, 189] width 550 height 573
click at [505, 466] on div "Submit for approval" at bounding box center [519, 465] width 67 height 13
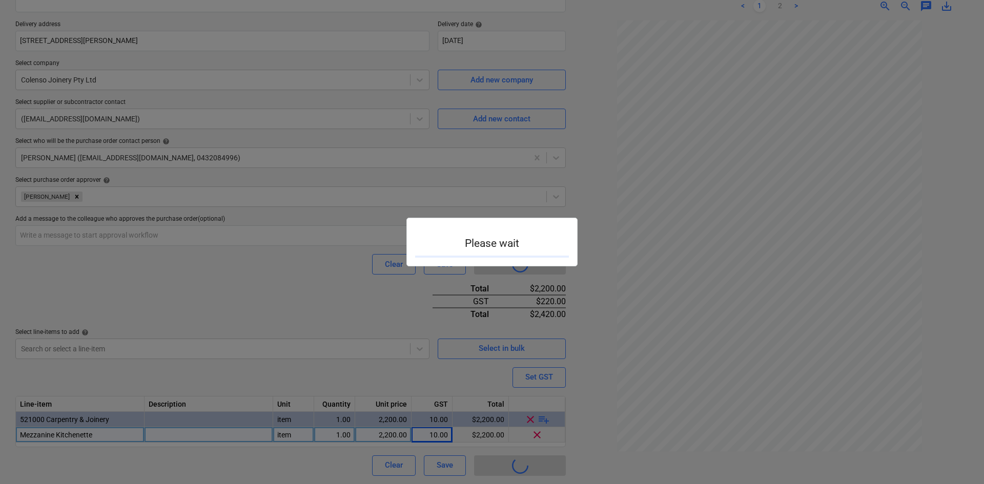
type textarea "x"
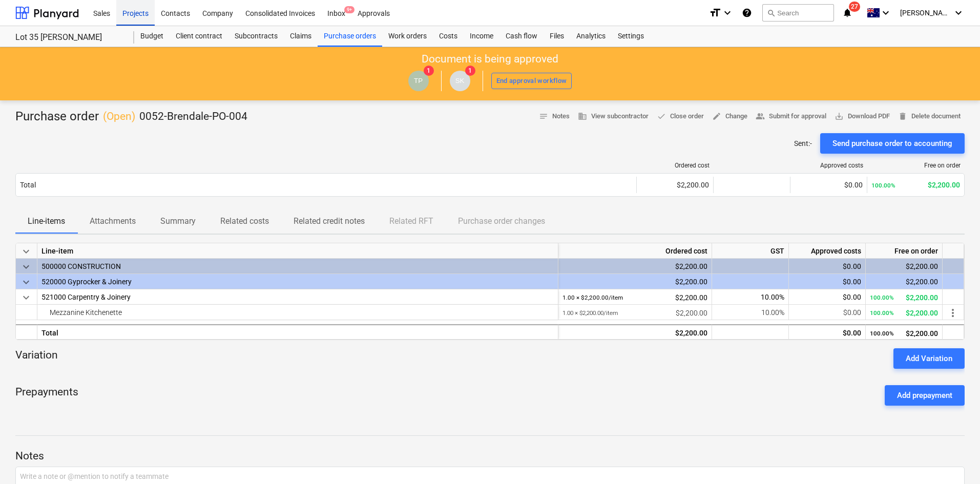
click at [136, 12] on div "Projects" at bounding box center [135, 12] width 38 height 26
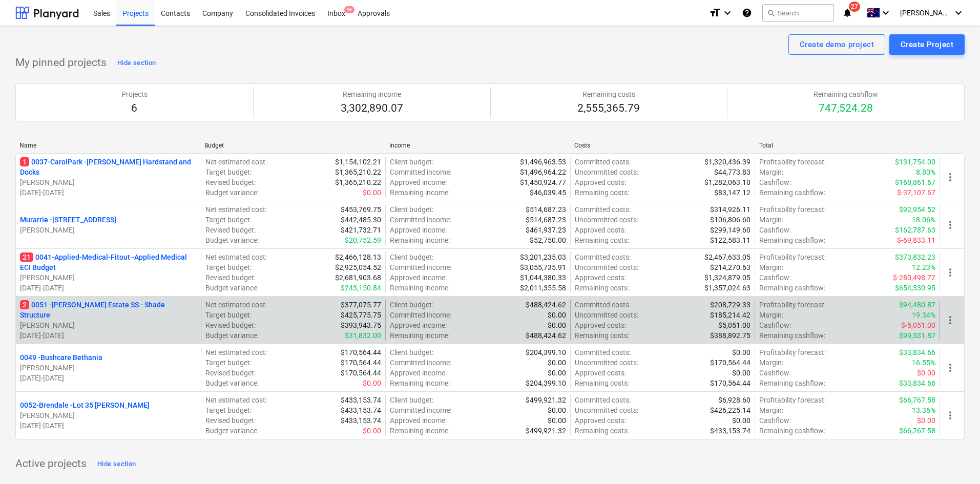
click at [65, 314] on p "2 0051 - Patrick Estate SS - Shade Structure" at bounding box center [108, 310] width 177 height 20
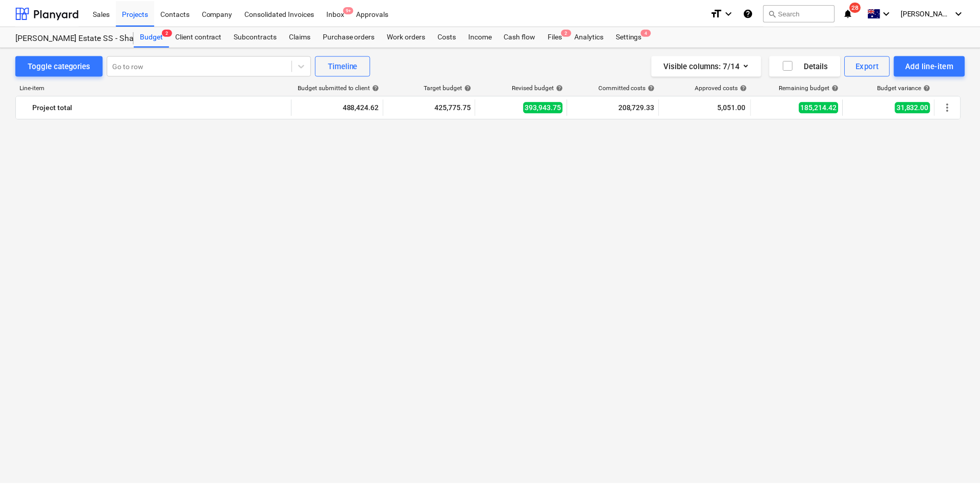
scroll to position [2496, 0]
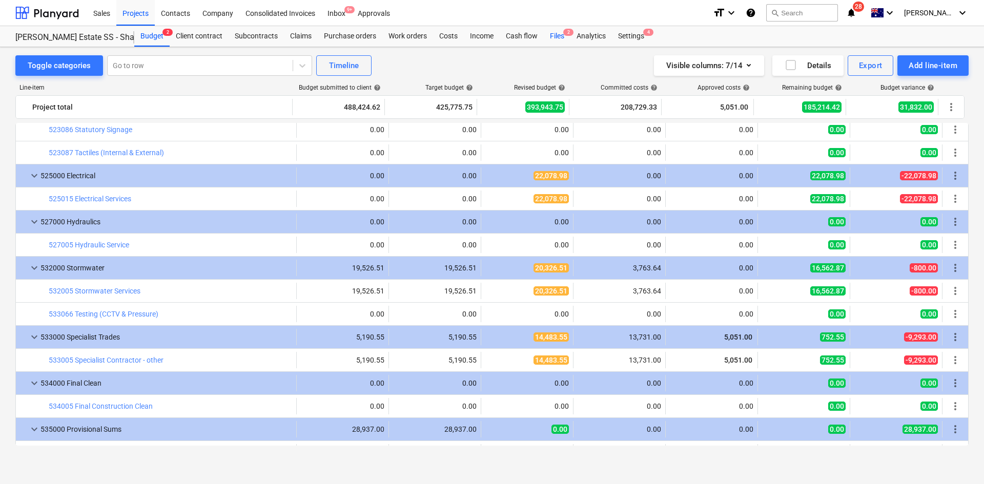
click at [553, 33] on div "Files 2" at bounding box center [557, 36] width 27 height 20
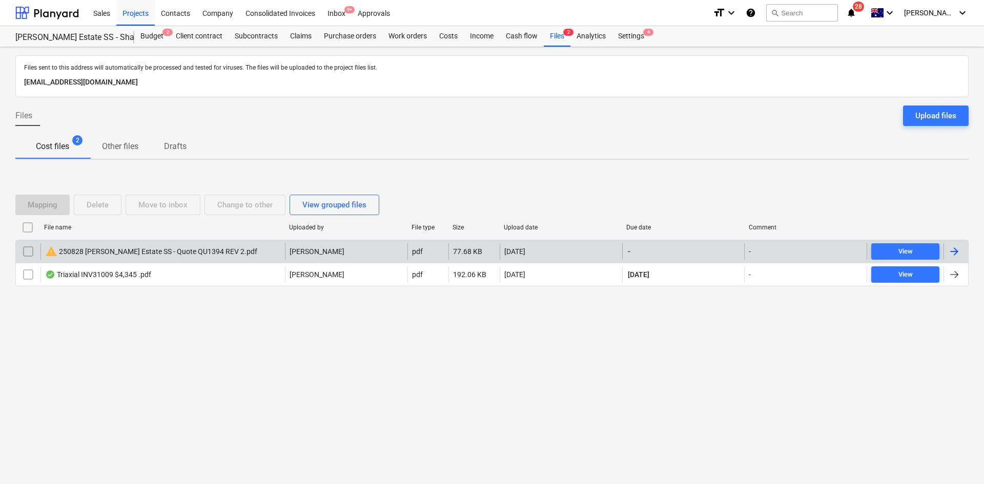
click at [236, 253] on div "warning 250828 Keane - Patrick Estate SS - Quote QU1394 REV 2.pdf" at bounding box center [151, 251] width 212 height 12
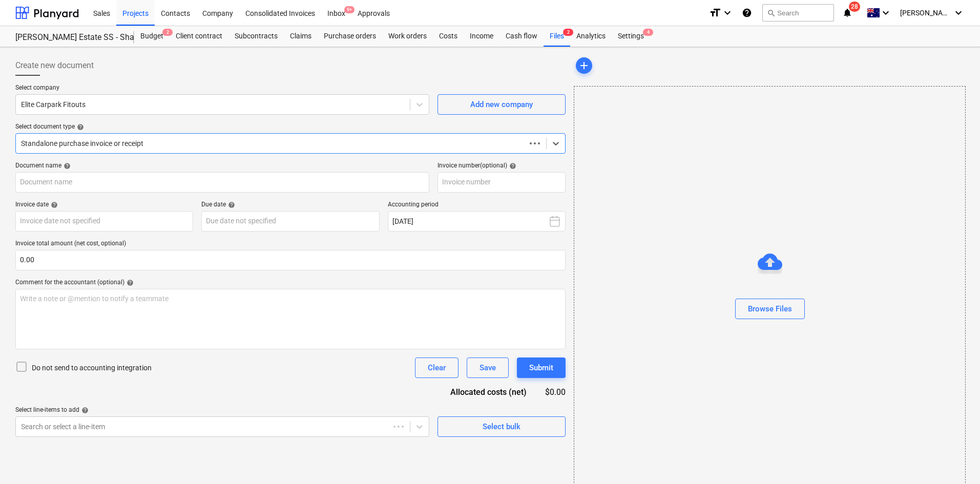
type input "250828 Keane - Patrick Estate SS - Quote QU1394 REV 2.pdf"
type input "28 Aug 2025"
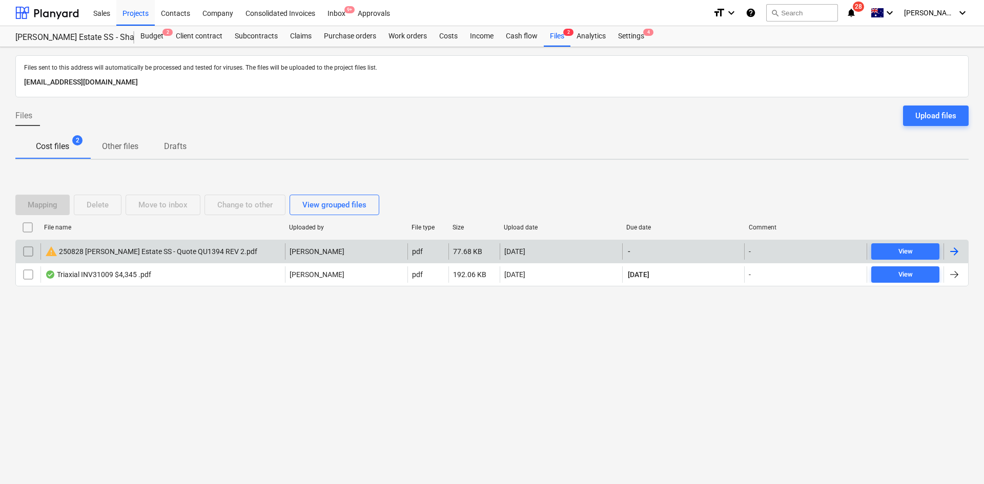
click at [36, 254] on div at bounding box center [28, 251] width 25 height 16
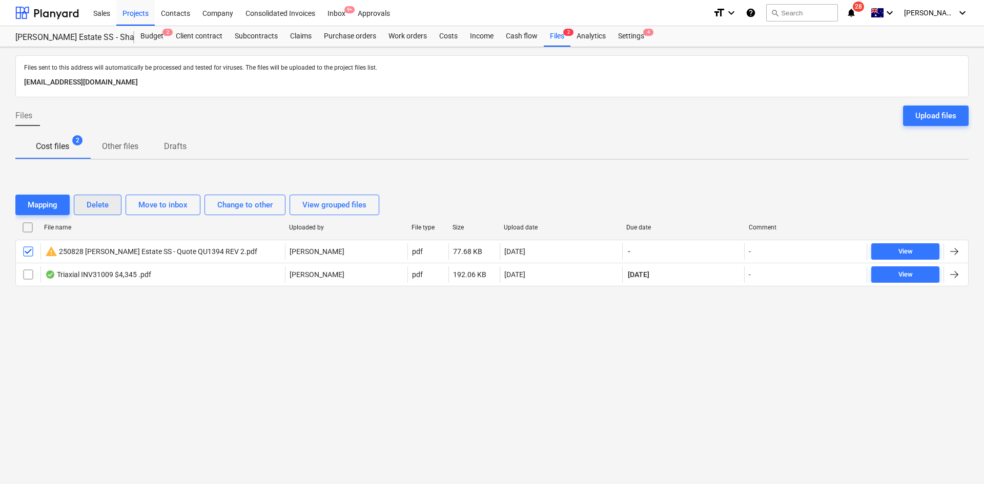
click at [92, 209] on div "Delete" at bounding box center [98, 204] width 22 height 13
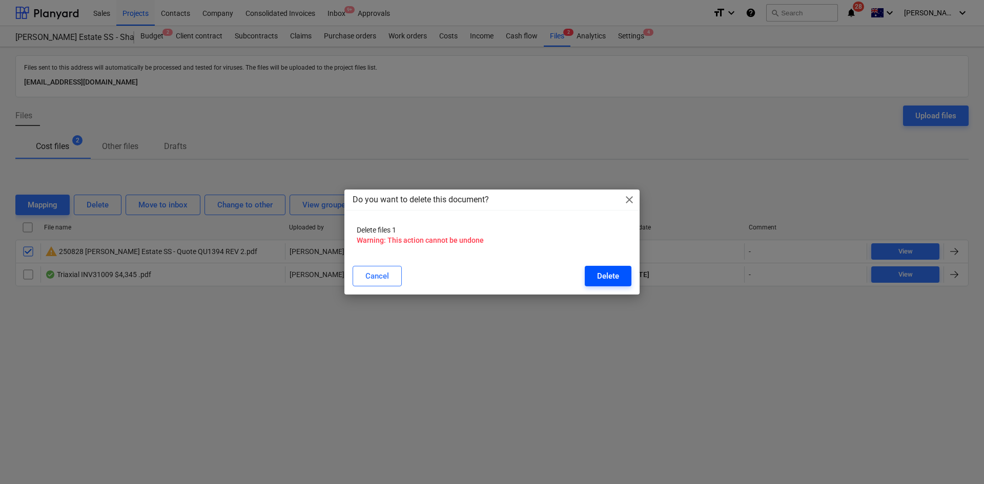
click at [612, 278] on div "Delete" at bounding box center [608, 276] width 22 height 13
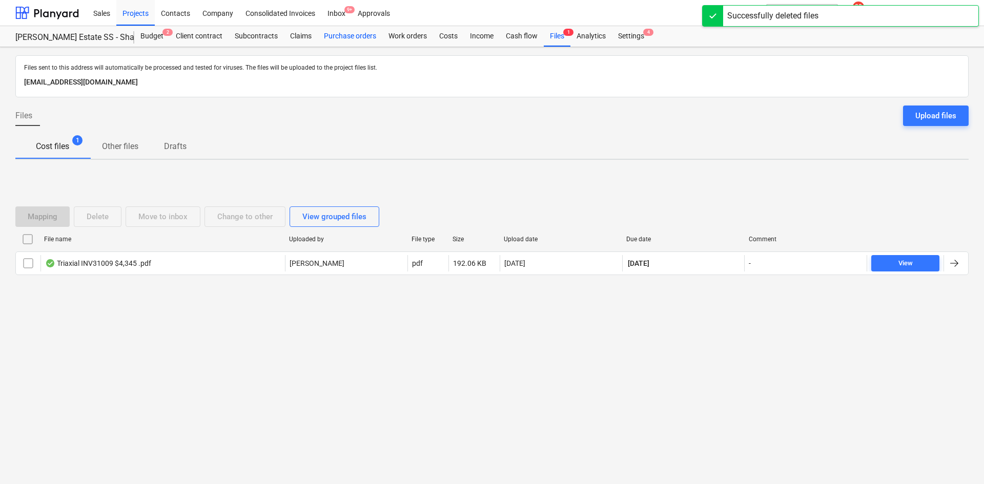
click at [335, 35] on div "Purchase orders" at bounding box center [350, 36] width 65 height 20
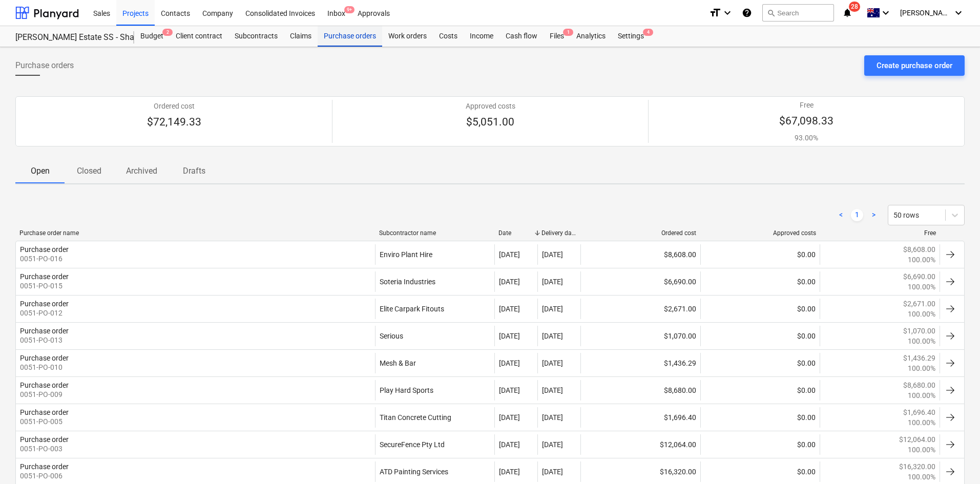
click at [336, 36] on div "Purchase orders" at bounding box center [350, 36] width 65 height 20
click at [162, 10] on div "Contacts" at bounding box center [176, 12] width 42 height 26
click at [144, 12] on div "Projects" at bounding box center [135, 12] width 38 height 26
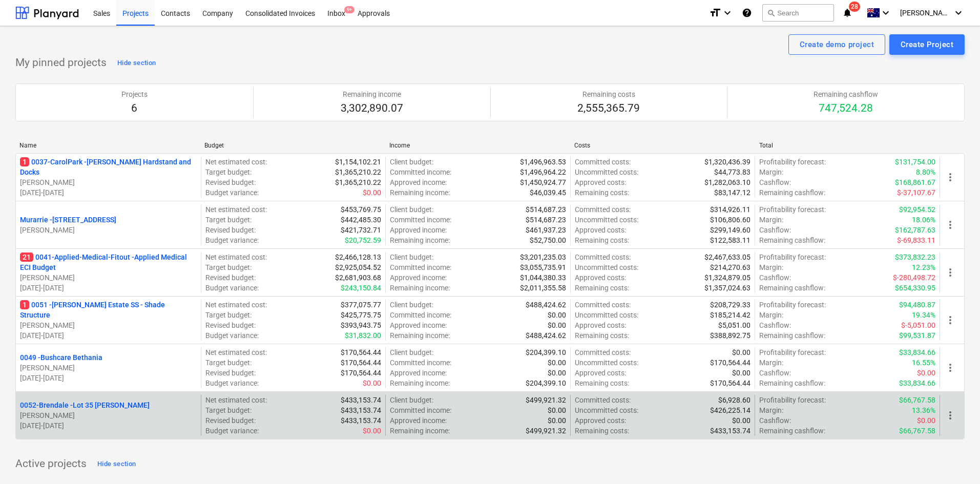
click at [109, 402] on p "0052-Brendale - Lot 35 [PERSON_NAME], Brendale" at bounding box center [85, 405] width 130 height 10
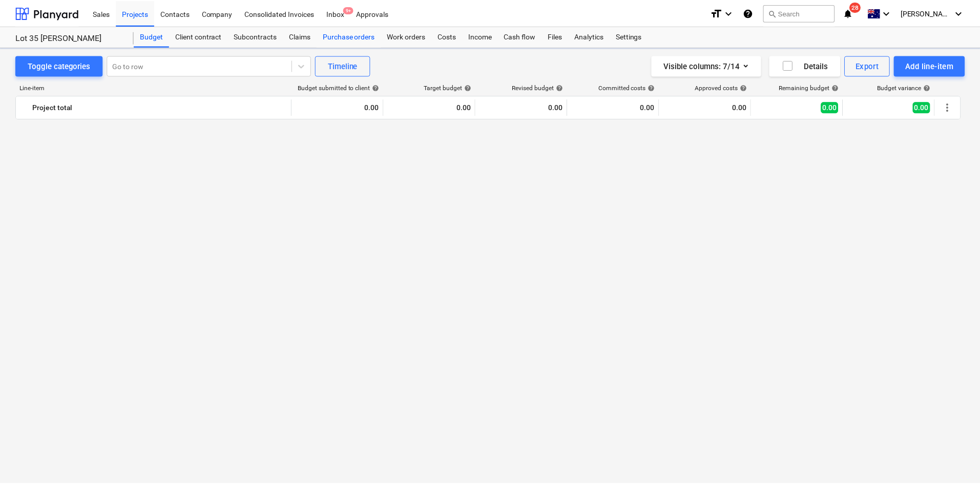
scroll to position [1637, 0]
click at [354, 43] on div "Purchase orders" at bounding box center [350, 36] width 65 height 20
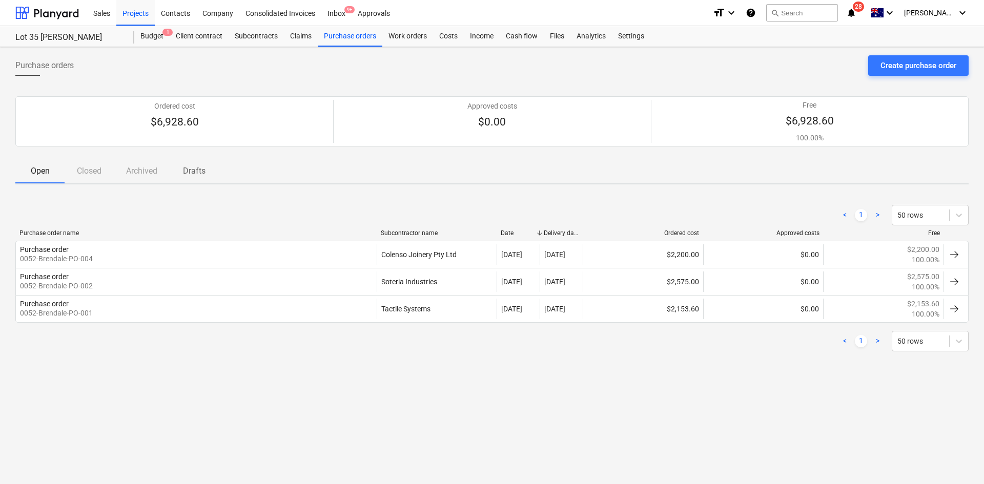
click at [80, 171] on div "Open Closed Archived Drafts" at bounding box center [491, 171] width 953 height 25
click at [141, 175] on div "Open Closed Archived Drafts" at bounding box center [491, 171] width 953 height 25
click at [194, 173] on p "Drafts" at bounding box center [194, 171] width 25 height 12
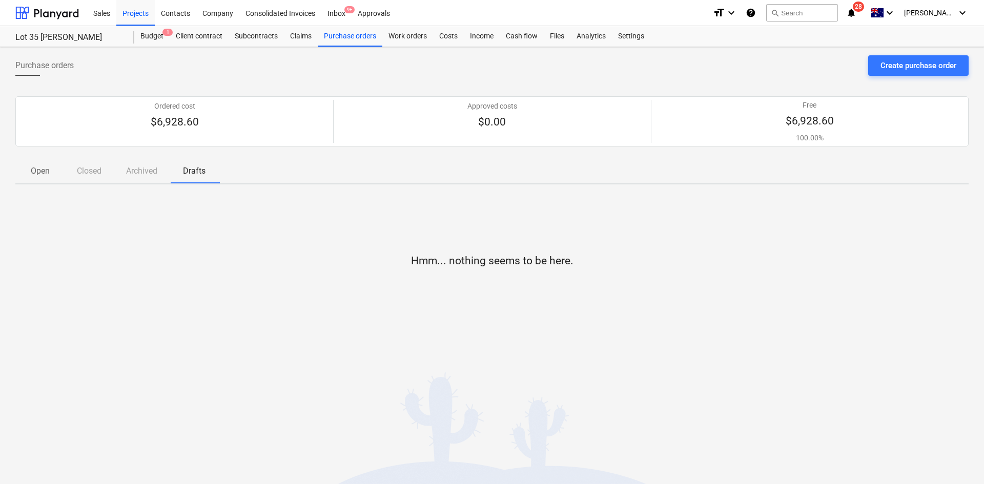
click at [52, 173] on p "Open" at bounding box center [40, 171] width 25 height 12
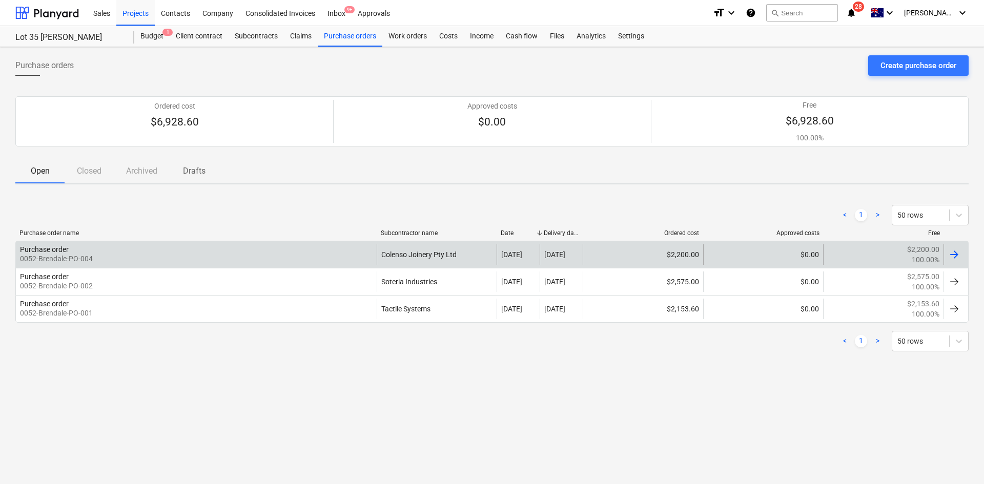
click at [244, 263] on div "Purchase order 0052-Brendale-PO-004" at bounding box center [196, 254] width 361 height 20
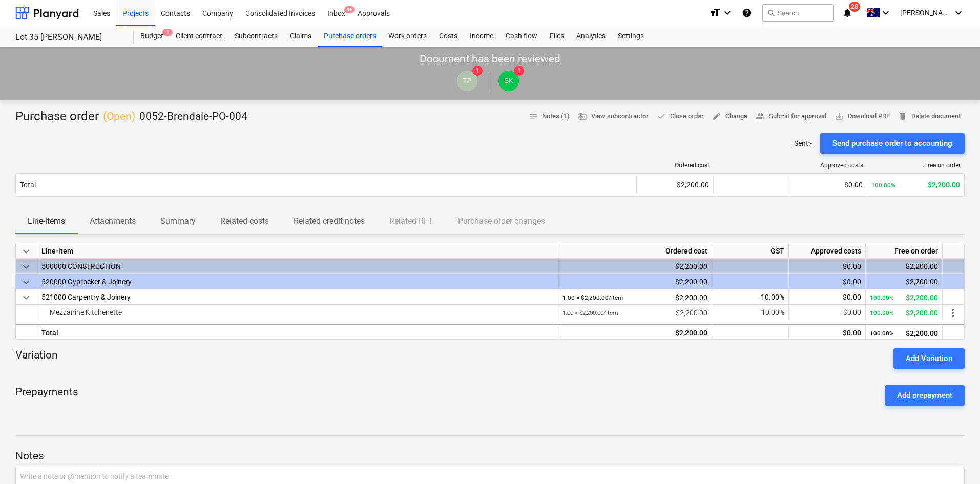
drag, startPoint x: 691, startPoint y: 148, endPoint x: 614, endPoint y: 165, distance: 78.3
click at [690, 148] on div "Sent : - Send purchase order to accounting" at bounding box center [490, 143] width 950 height 20
click at [860, 114] on span "save_alt Download PDF" at bounding box center [862, 117] width 55 height 12
click at [853, 12] on icon "notifications" at bounding box center [847, 13] width 10 height 12
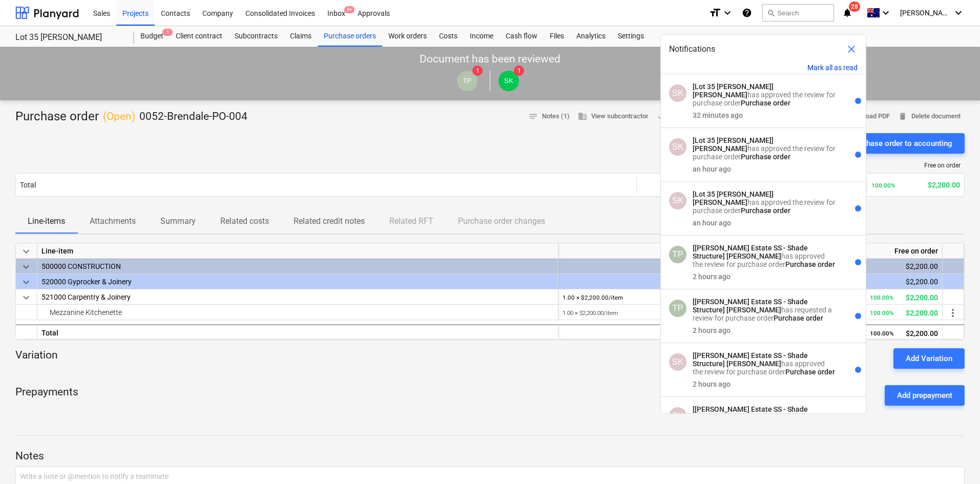
click at [837, 67] on button "Mark all as read" at bounding box center [833, 68] width 50 height 8
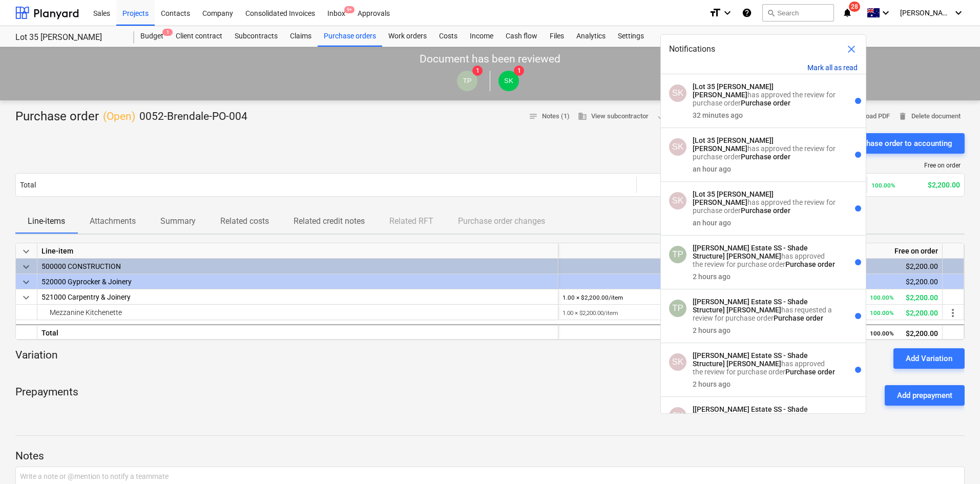
click at [837, 67] on button "Mark all as read" at bounding box center [833, 68] width 50 height 8
click at [836, 67] on button "Mark all as read" at bounding box center [833, 68] width 50 height 8
click at [645, 5] on div "Sales Projects Contacts Company Consolidated Invoices Inbox 9+ Approvals" at bounding box center [394, 13] width 614 height 26
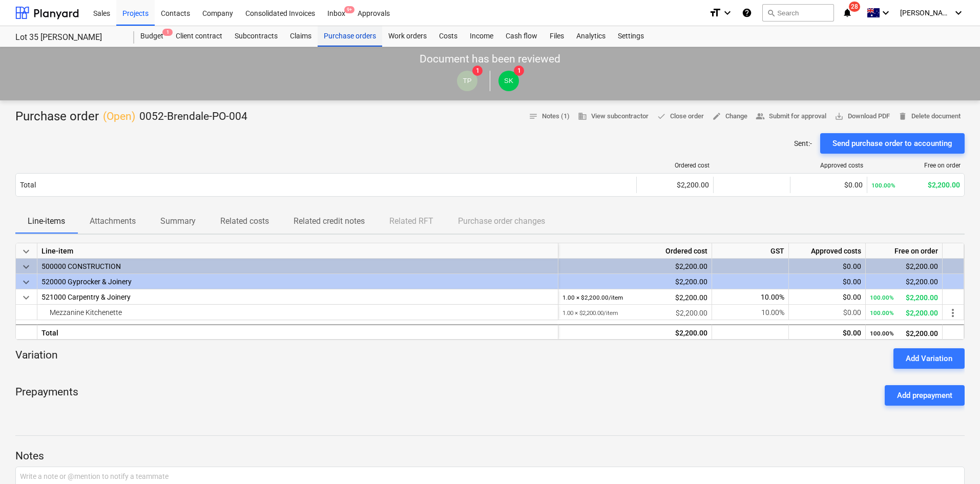
click at [348, 34] on div "Purchase orders" at bounding box center [350, 36] width 65 height 20
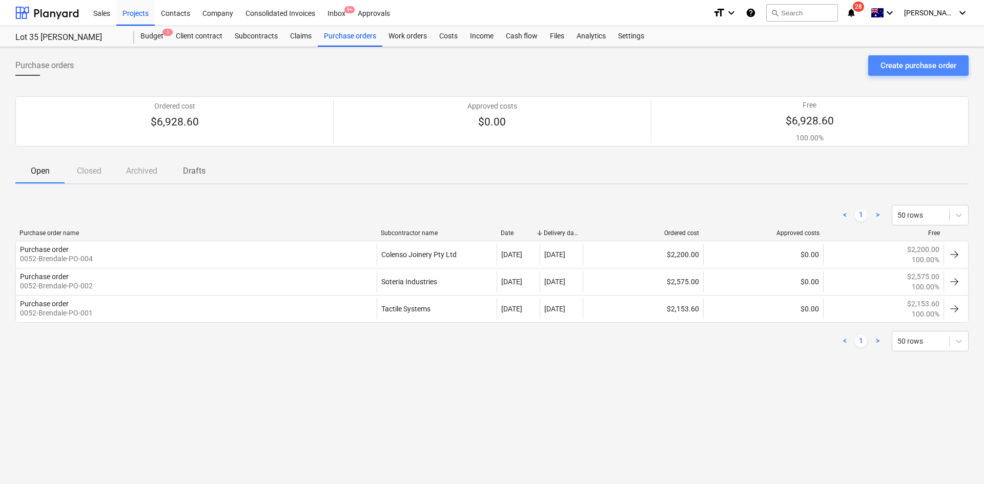
click at [901, 62] on div "Create purchase order" at bounding box center [918, 65] width 76 height 13
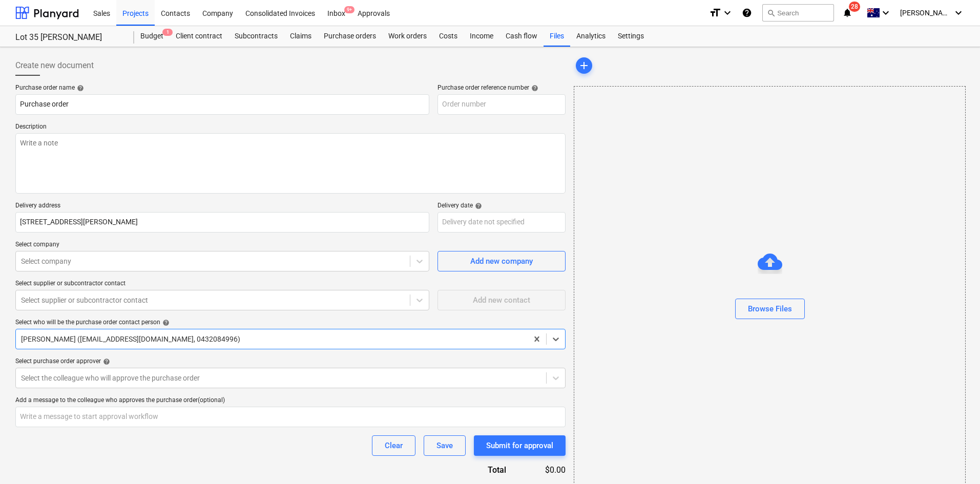
type textarea "x"
type input "0052-Brendale-PO-005"
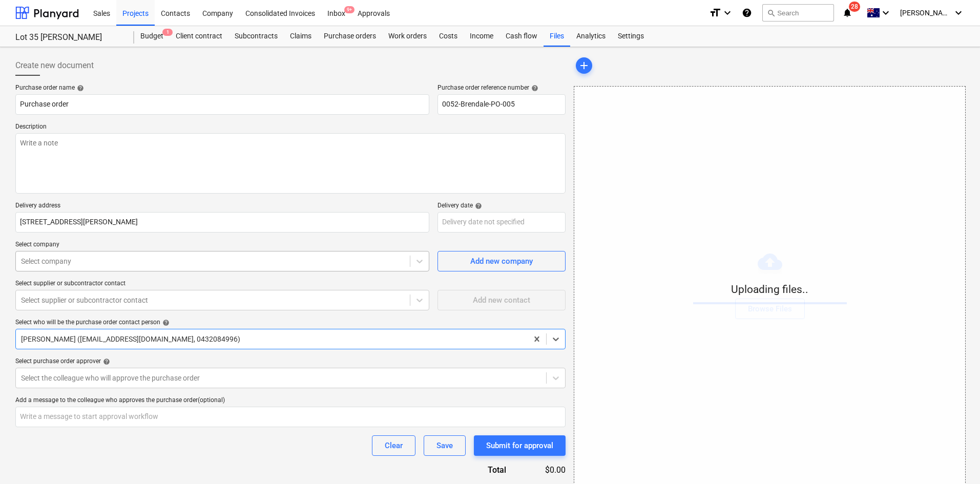
scroll to position [39, 0]
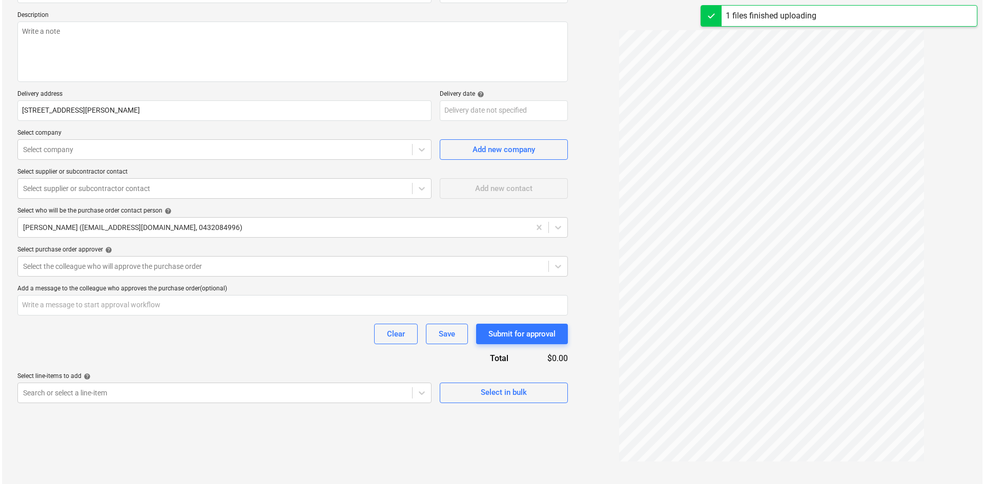
scroll to position [121, 0]
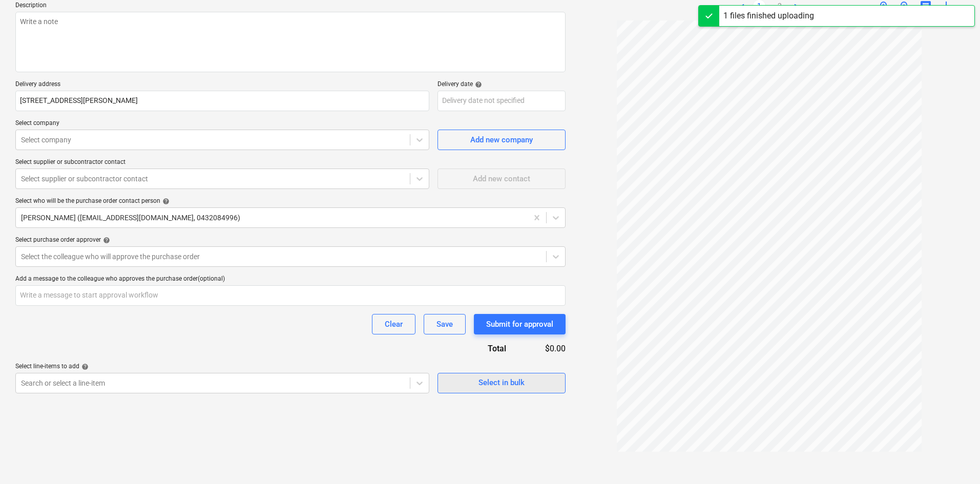
click at [491, 387] on div "Select in bulk" at bounding box center [502, 382] width 46 height 13
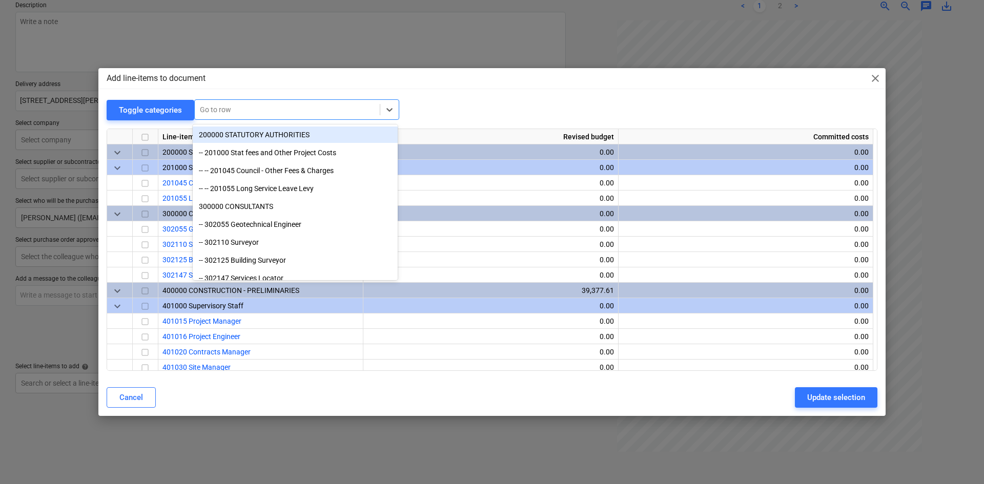
click at [216, 108] on div at bounding box center [287, 110] width 175 height 10
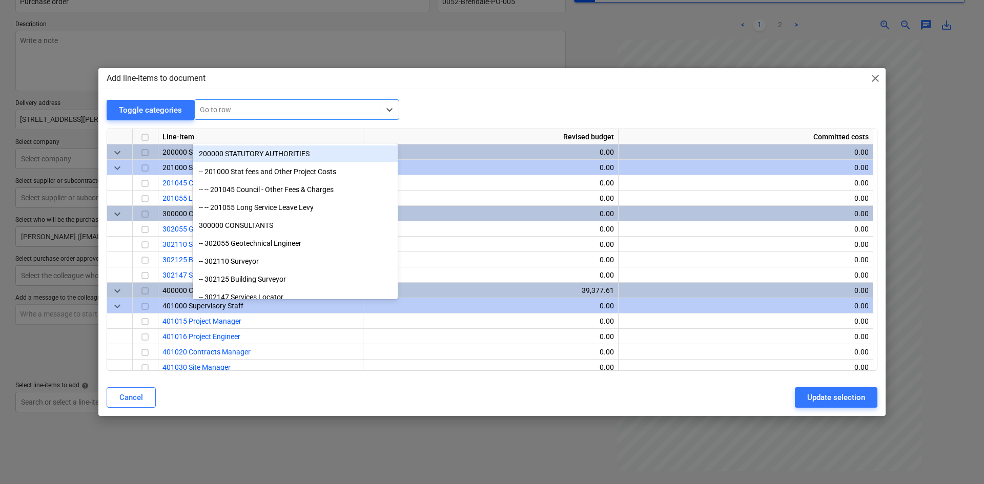
type textarea "x"
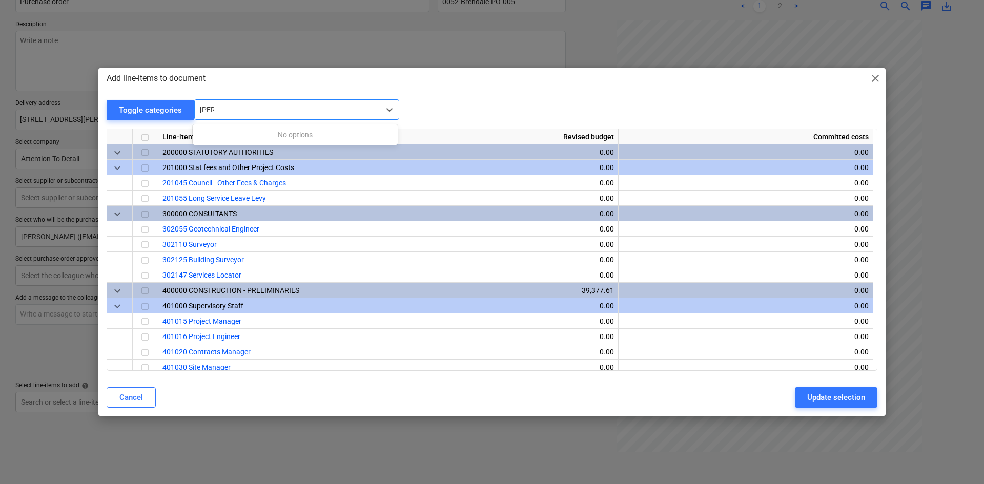
type input "pai"
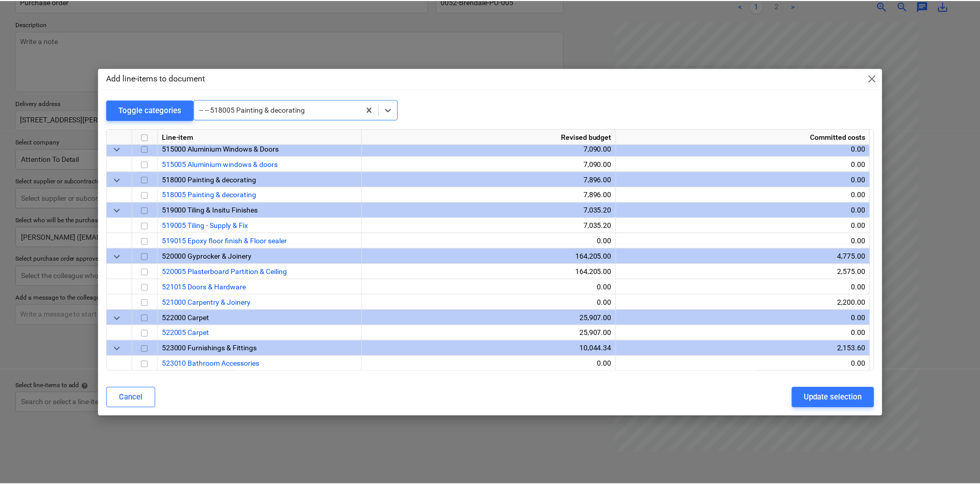
scroll to position [892, 0]
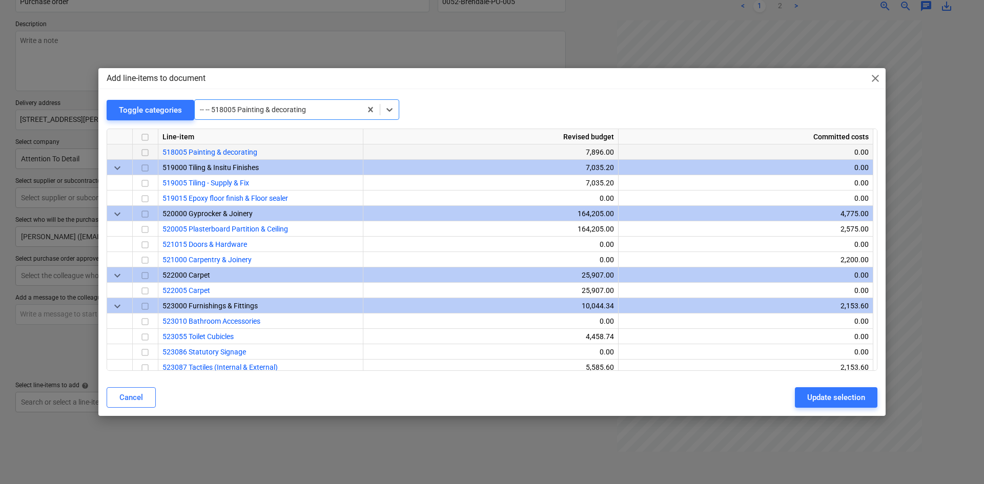
click at [150, 151] on input "checkbox" at bounding box center [145, 153] width 12 height 12
click at [819, 393] on div "Update selection" at bounding box center [836, 397] width 58 height 13
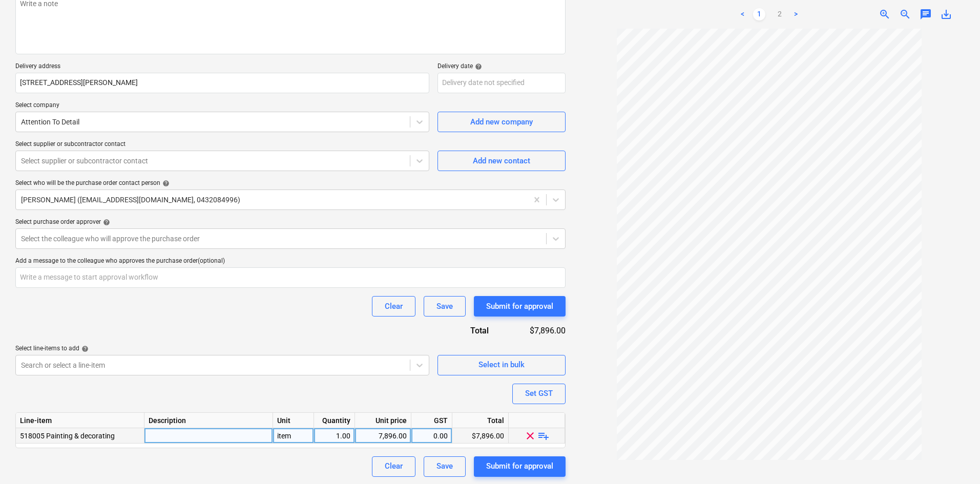
scroll to position [140, 0]
click at [541, 434] on span "playlist_add" at bounding box center [544, 434] width 12 height 12
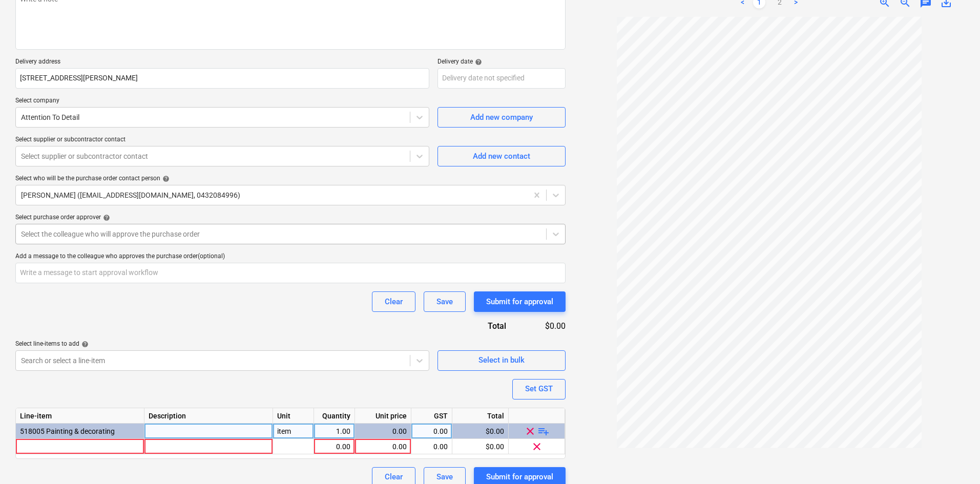
scroll to position [156, 0]
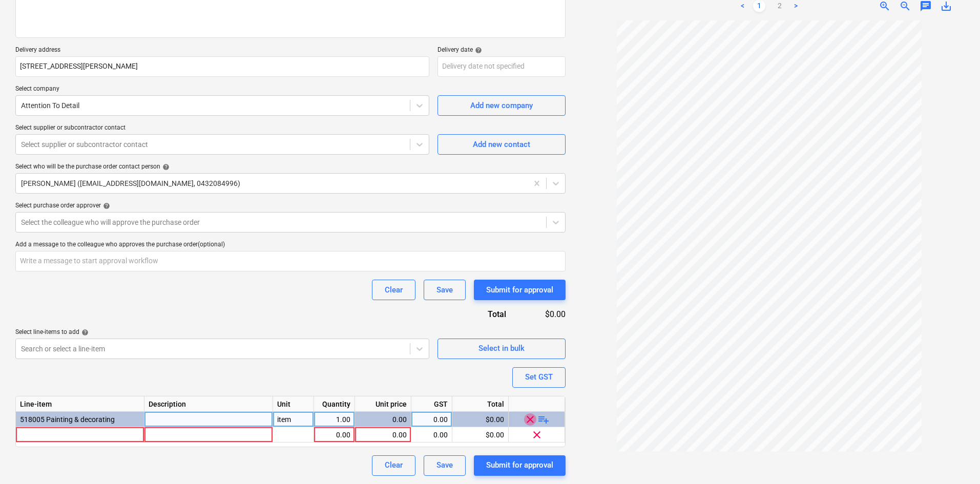
click at [530, 417] on span "clear" at bounding box center [530, 419] width 12 height 12
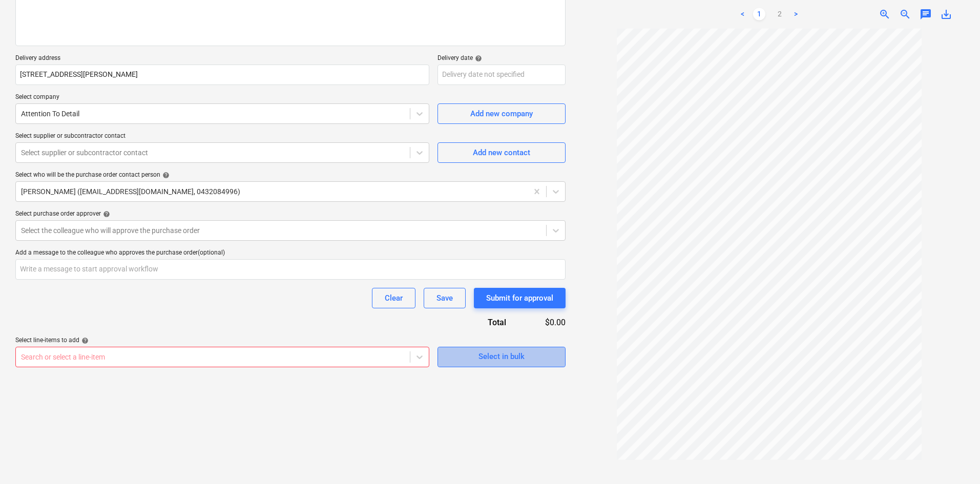
click at [518, 361] on div "Select in bulk" at bounding box center [502, 356] width 46 height 13
type textarea "x"
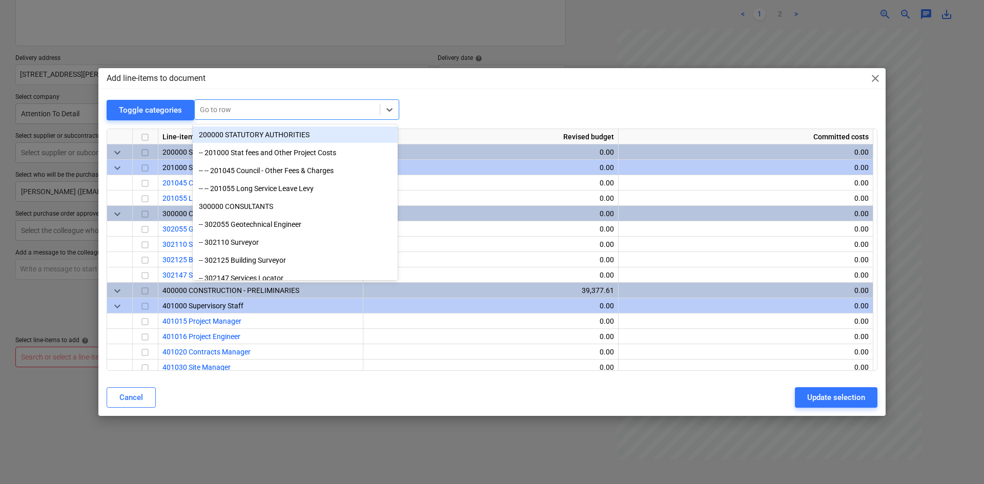
click at [225, 110] on div at bounding box center [287, 110] width 175 height 10
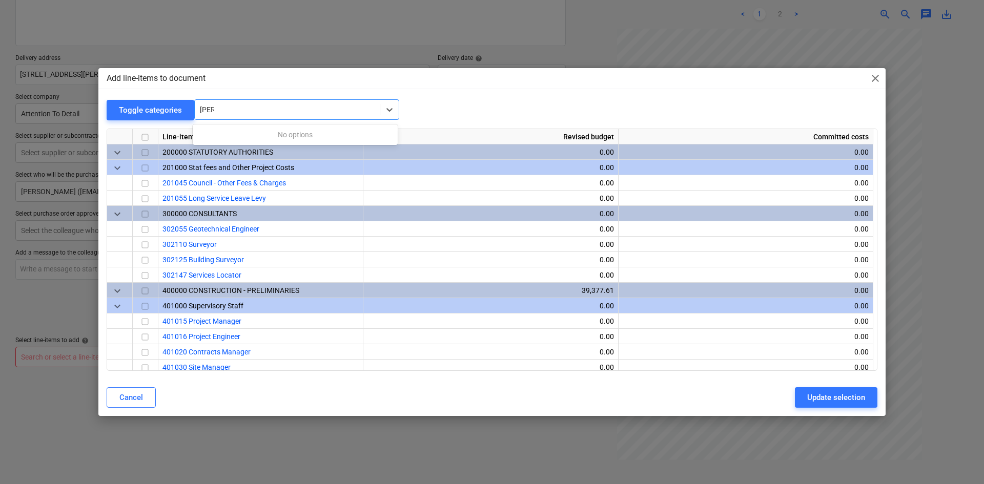
type input "pai"
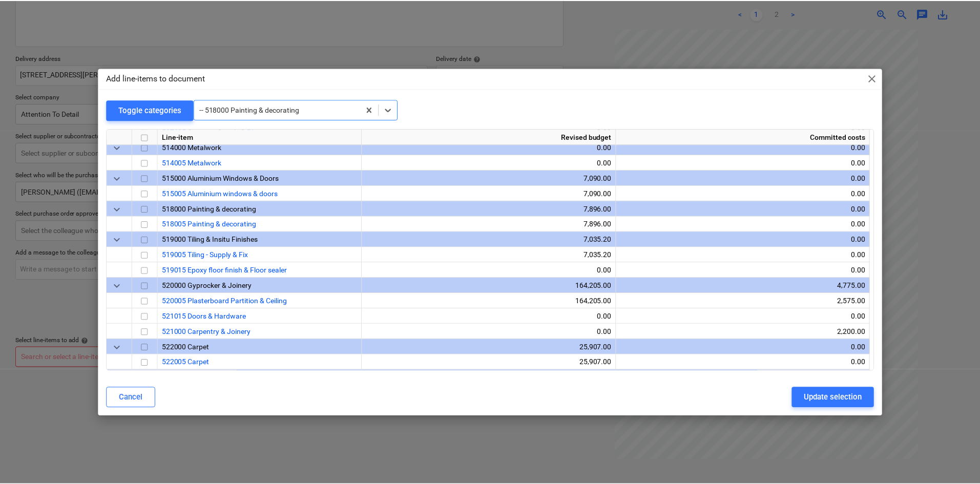
scroll to position [876, 0]
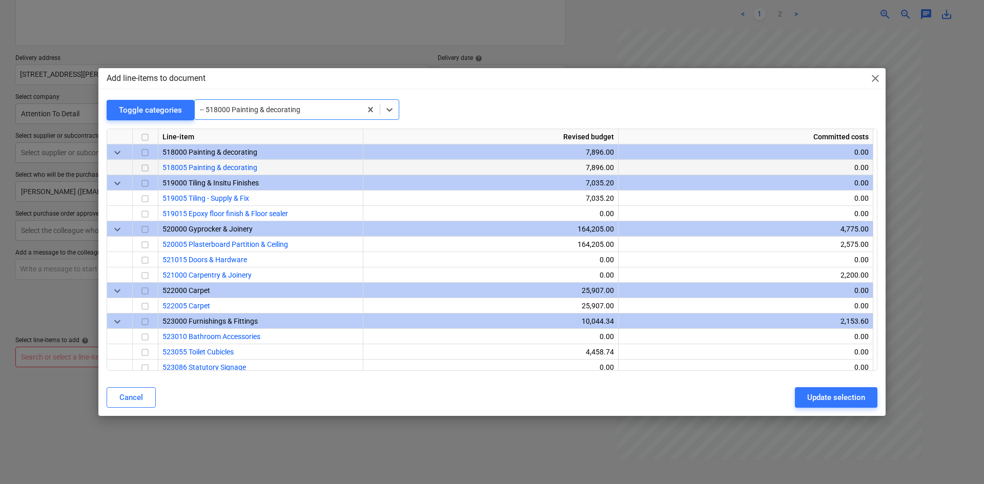
click at [150, 170] on input "checkbox" at bounding box center [145, 168] width 12 height 12
click at [824, 398] on div "Update selection" at bounding box center [836, 397] width 58 height 13
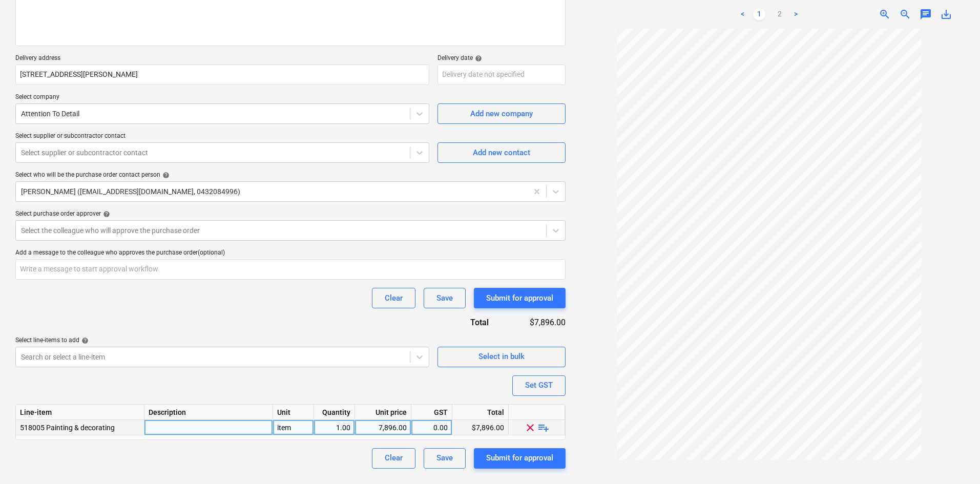
click at [544, 433] on span "playlist_add" at bounding box center [544, 427] width 12 height 12
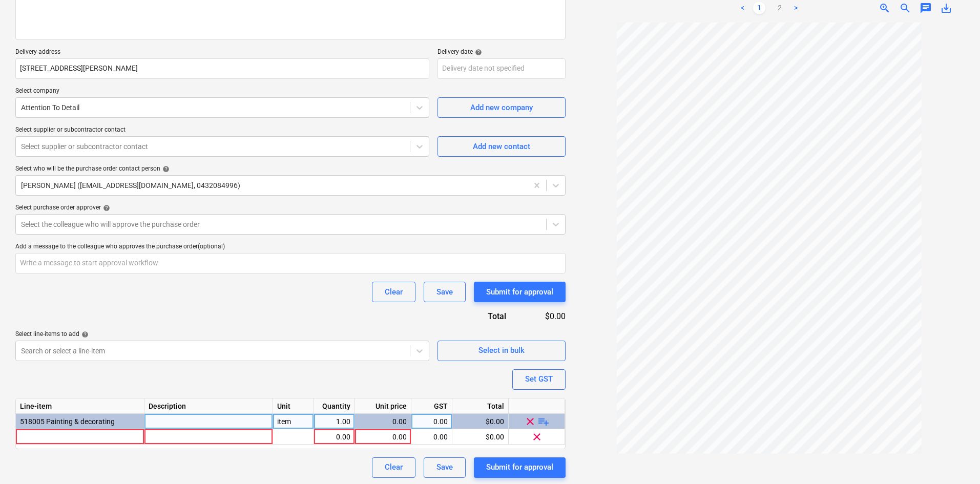
scroll to position [156, 0]
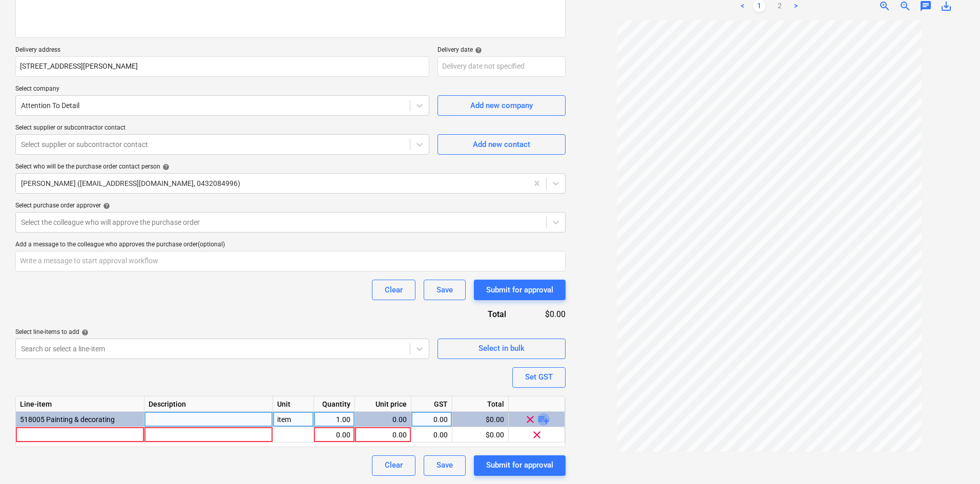
click at [541, 417] on span "playlist_add" at bounding box center [544, 419] width 12 height 12
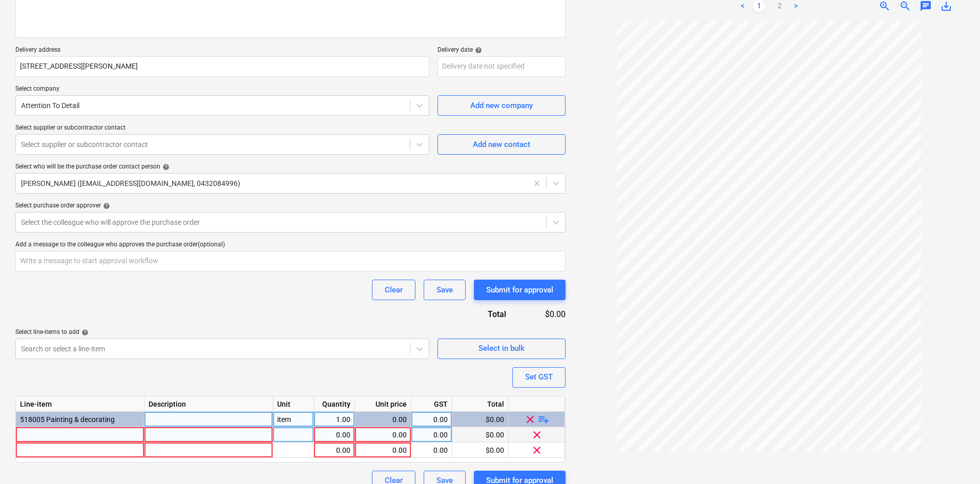
type textarea "x"
click at [69, 442] on div at bounding box center [80, 434] width 129 height 15
type input "Painting Package"
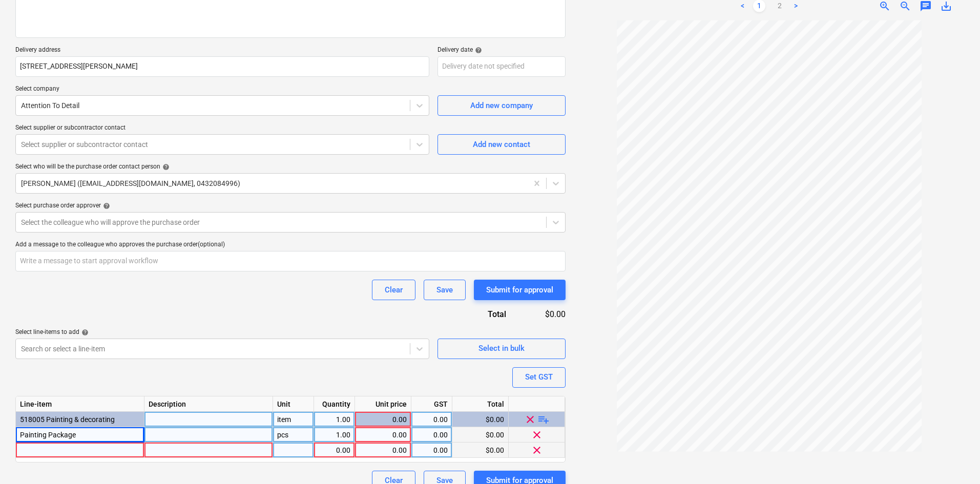
click at [73, 449] on div at bounding box center [80, 450] width 129 height 15
type textarea "x"
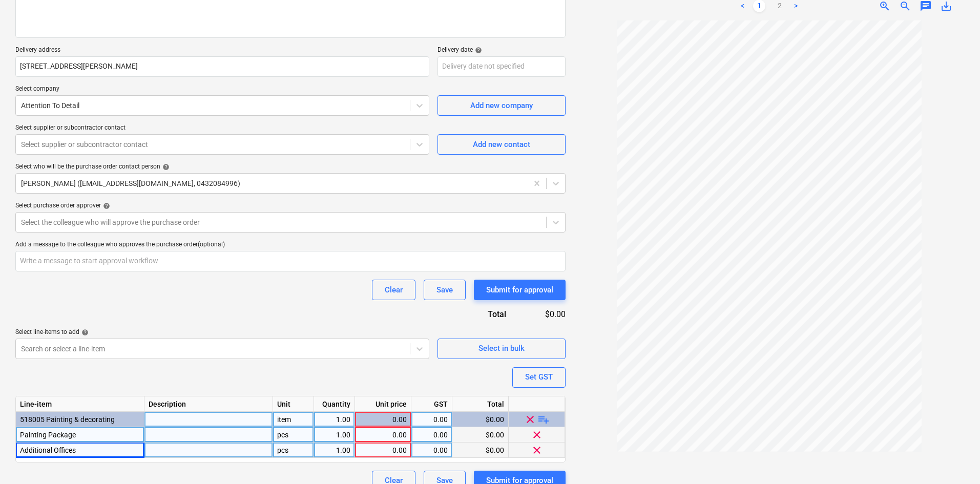
click at [288, 417] on div "item" at bounding box center [293, 419] width 41 height 15
click at [294, 445] on div "pcs" at bounding box center [293, 450] width 41 height 15
type input "item"
click at [292, 435] on div "pcs" at bounding box center [293, 434] width 41 height 15
type textarea "x"
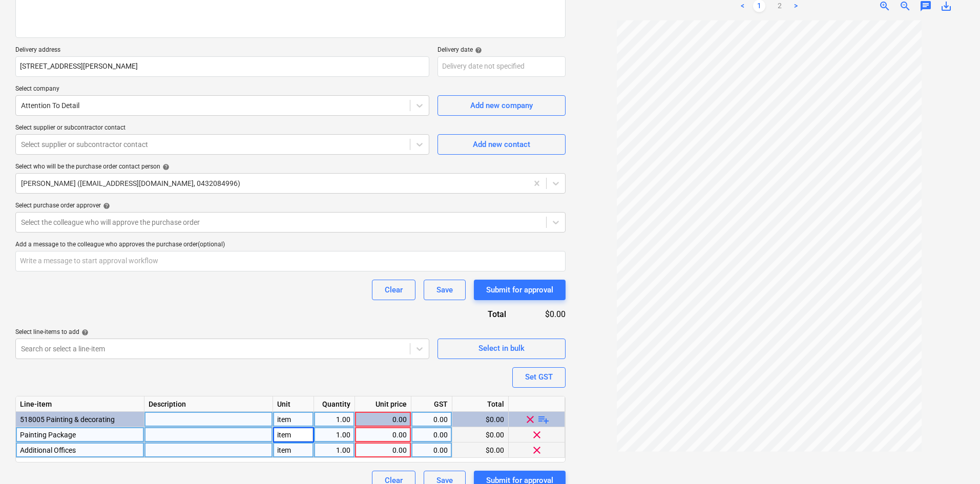
click at [383, 435] on div "0.00" at bounding box center [383, 434] width 48 height 15
type input "6896"
type textarea "x"
type input "1091"
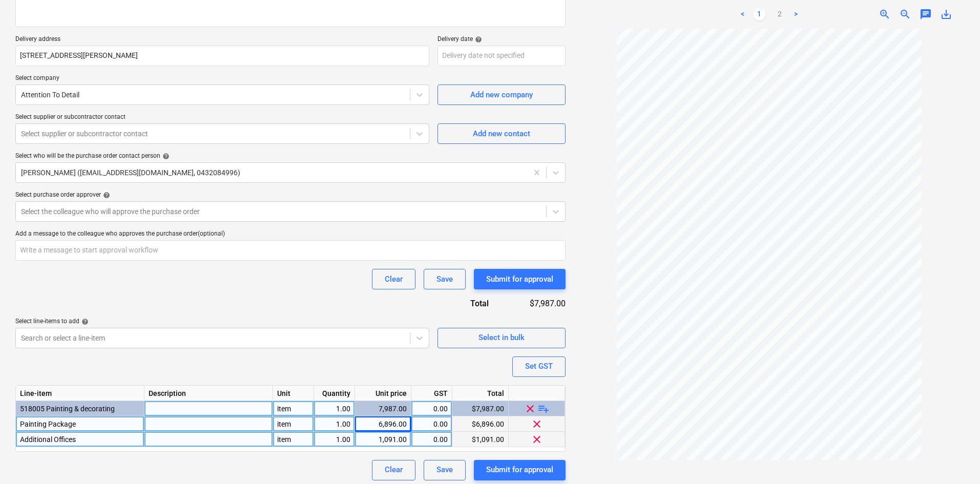
scroll to position [171, 0]
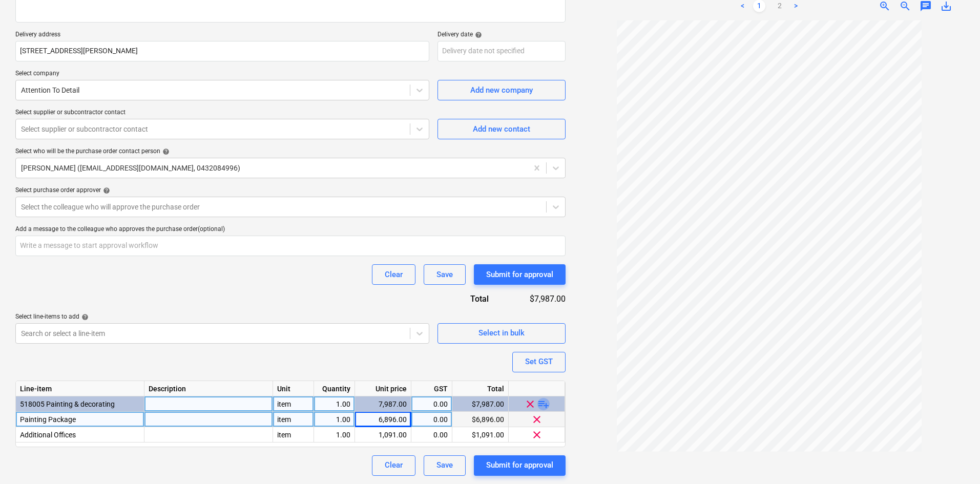
click at [545, 402] on span "playlist_add" at bounding box center [544, 404] width 12 height 12
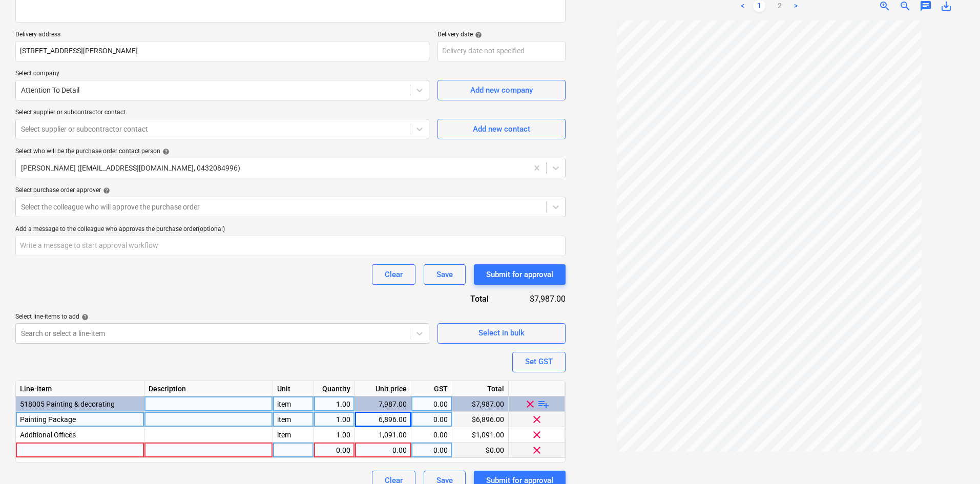
click at [540, 450] on span "clear" at bounding box center [537, 450] width 12 height 12
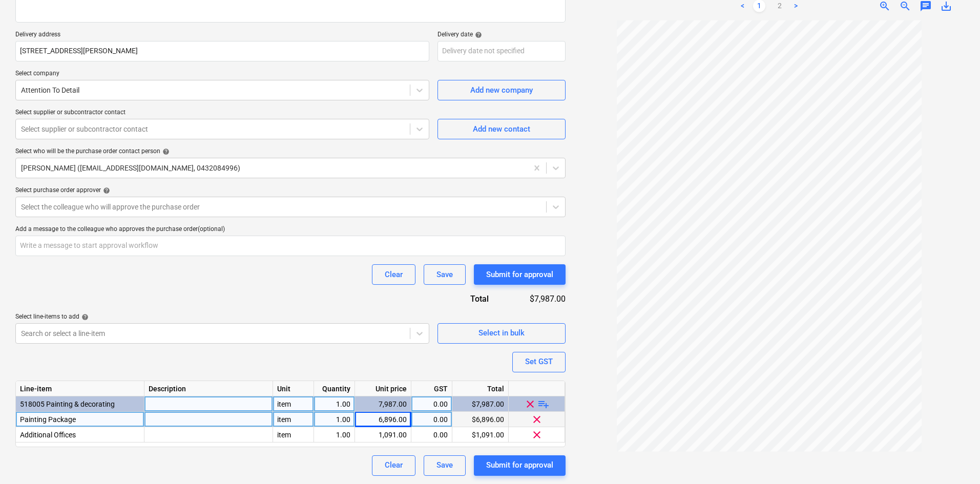
click at [205, 418] on div at bounding box center [209, 419] width 129 height 15
click at [168, 420] on div at bounding box center [209, 419] width 129 height 15
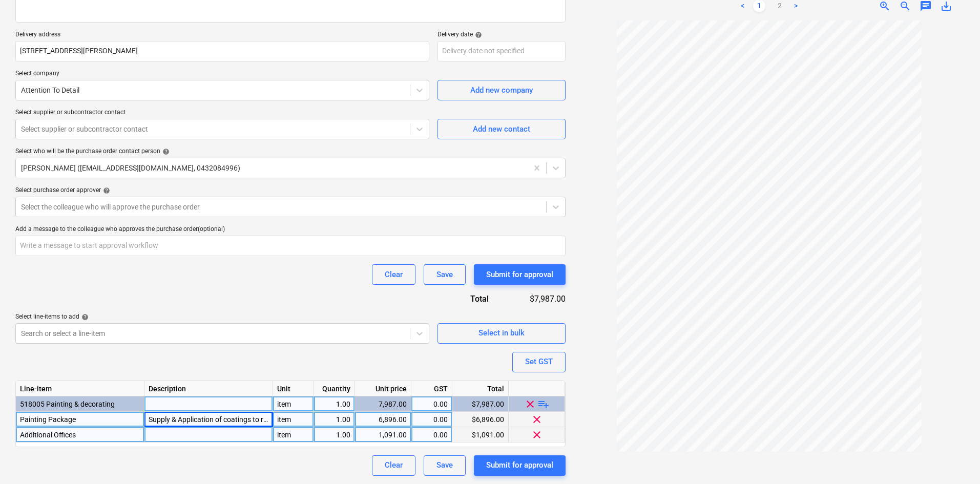
type textarea "x"
click at [199, 431] on div at bounding box center [209, 434] width 129 height 15
type input "Supply & Application of coatings to offices"
type textarea "x"
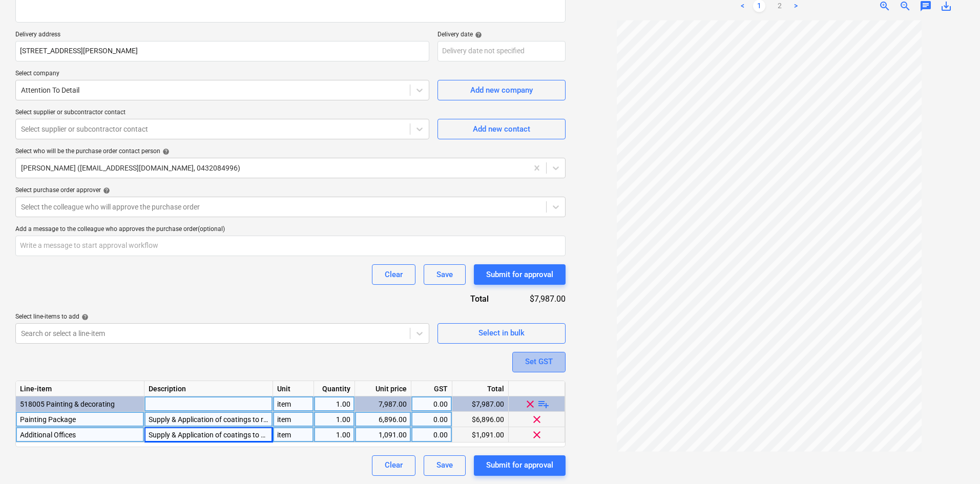
click at [560, 365] on button "Set GST" at bounding box center [538, 362] width 53 height 20
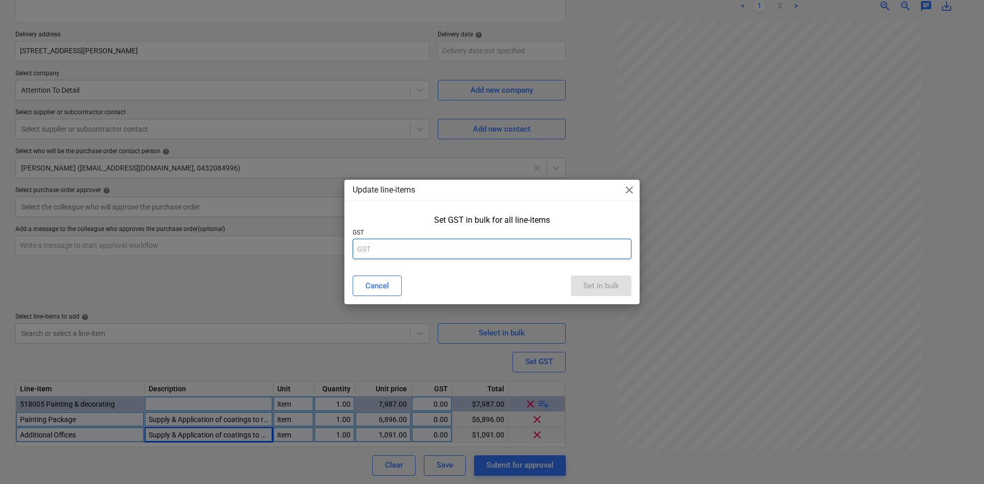
click at [462, 244] on input "text" at bounding box center [492, 249] width 279 height 20
type input "10"
type textarea "x"
type input "10"
click at [612, 277] on button "Set in bulk" at bounding box center [601, 286] width 60 height 20
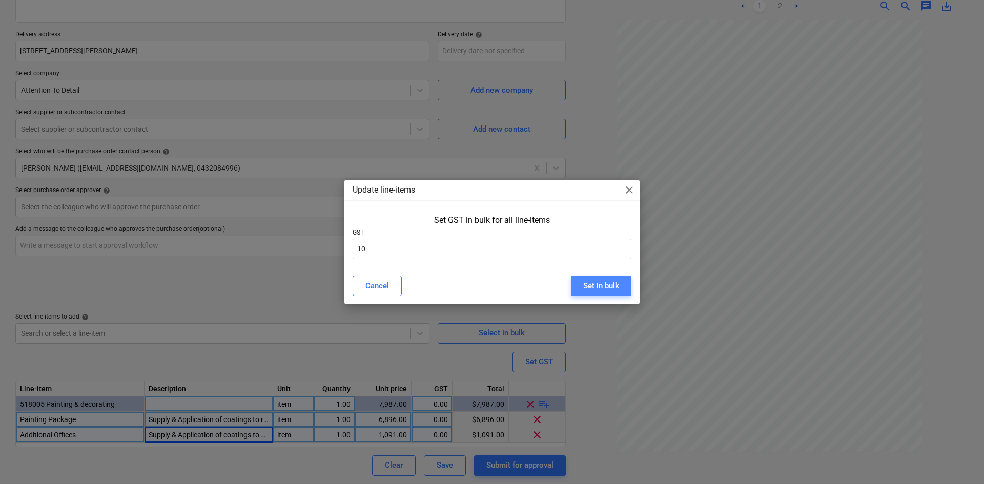
type textarea "x"
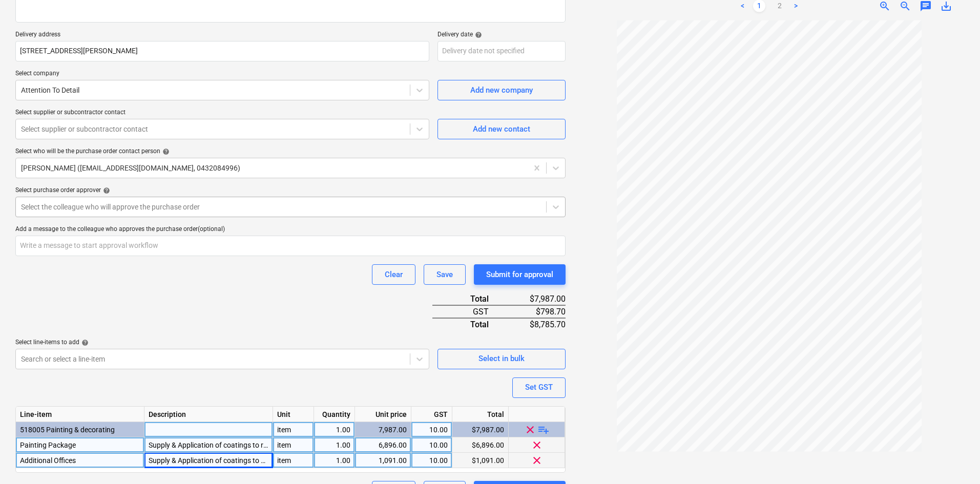
click at [116, 206] on div at bounding box center [281, 207] width 520 height 10
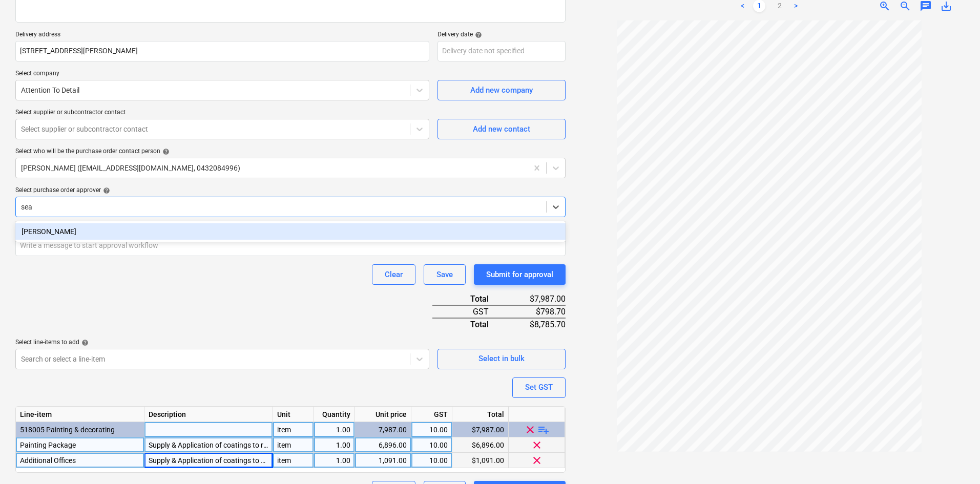
type input "sean"
click at [136, 231] on div "[PERSON_NAME]" at bounding box center [290, 231] width 550 height 16
type textarea "x"
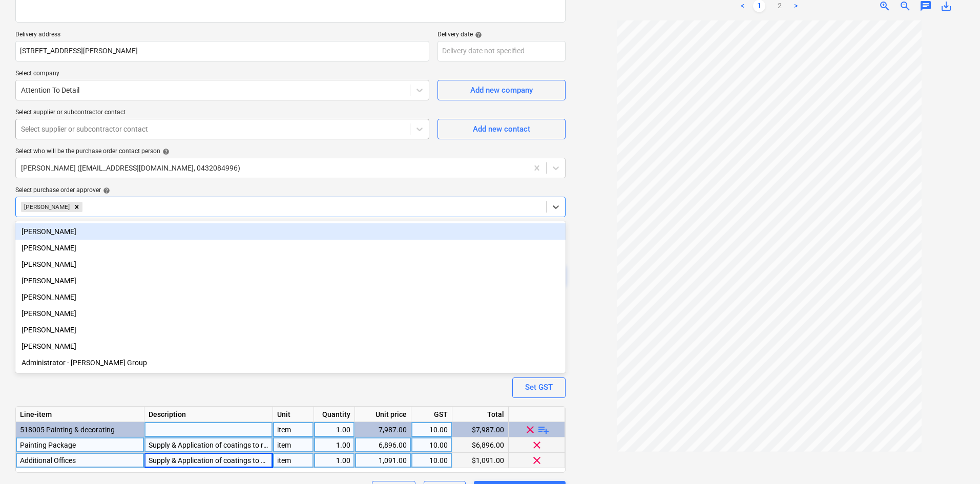
click at [87, 131] on div at bounding box center [213, 129] width 384 height 10
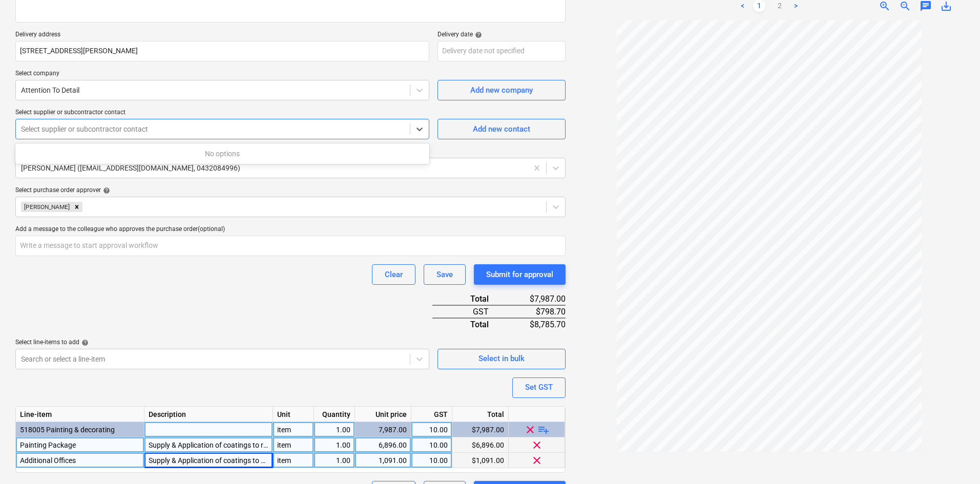
click at [211, 127] on div at bounding box center [213, 129] width 384 height 10
type textarea "x"
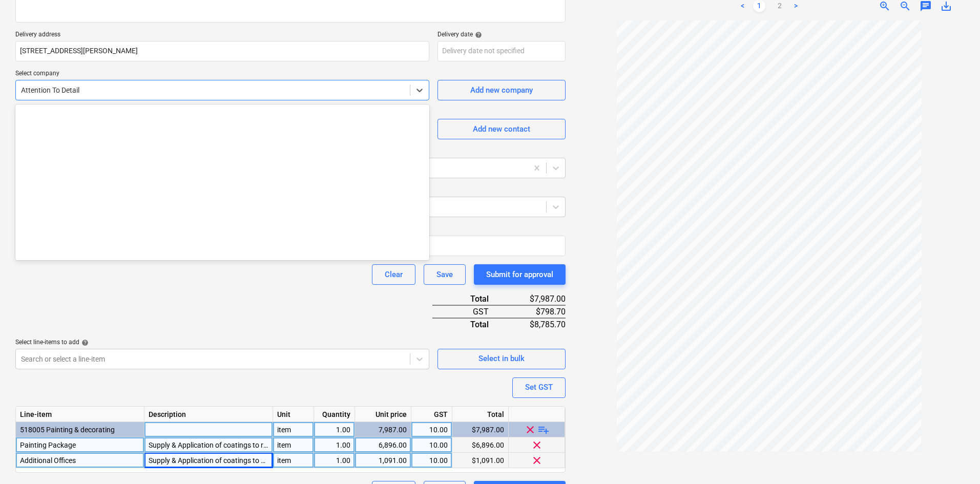
click at [280, 80] on div "Attention To Detail" at bounding box center [222, 90] width 414 height 20
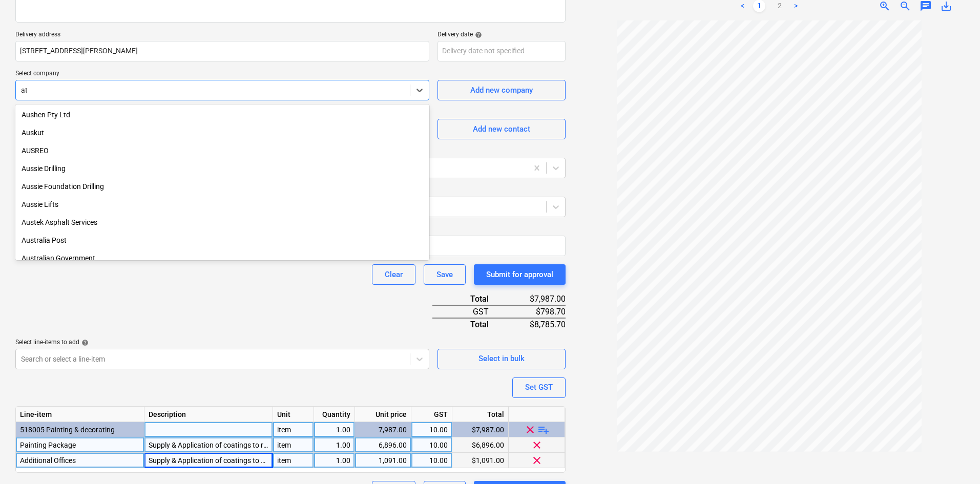
scroll to position [1389, 0]
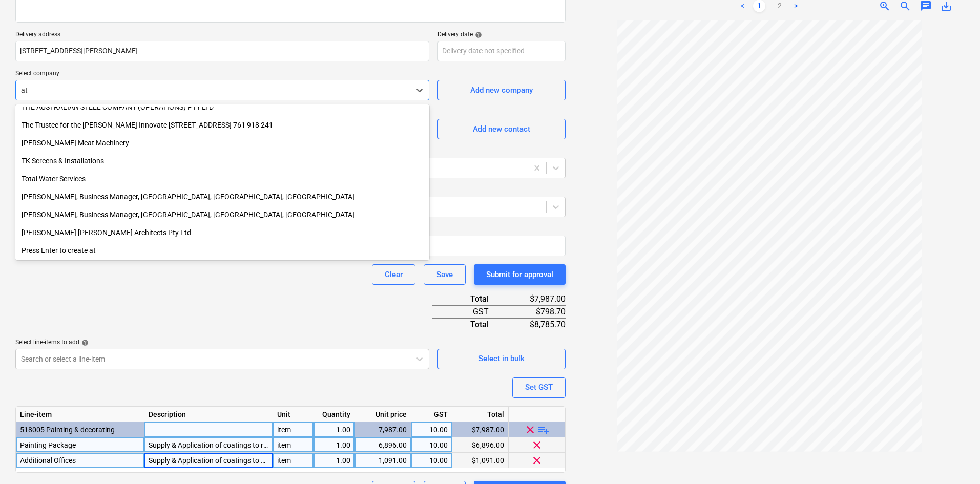
type input "atd"
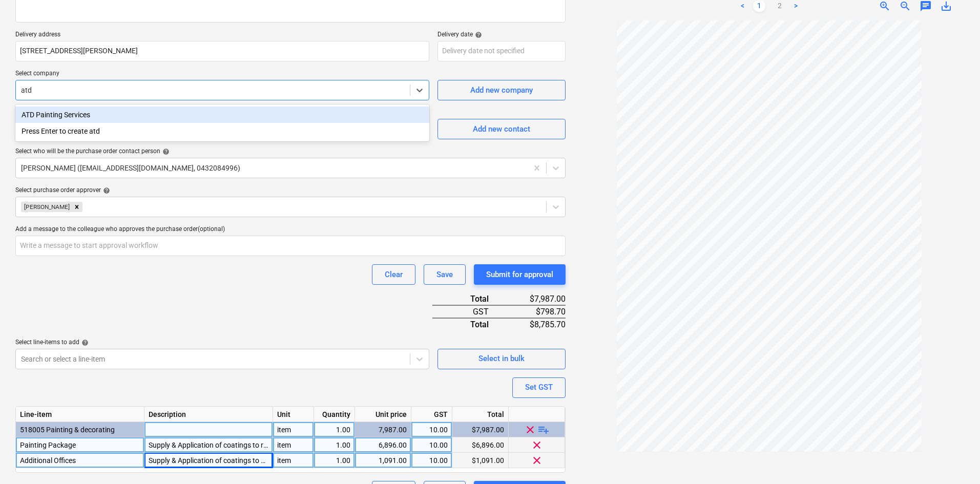
click at [147, 113] on div "ATD Painting Services" at bounding box center [222, 115] width 414 height 16
type textarea "x"
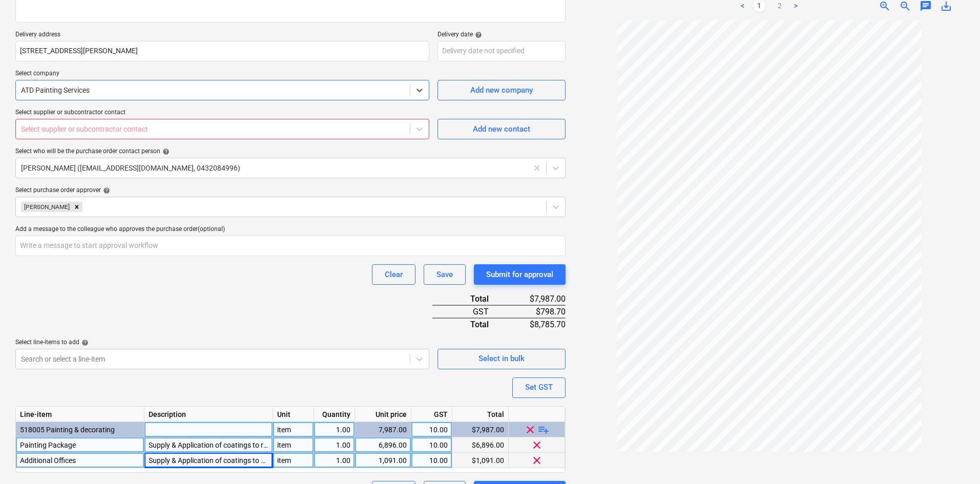
click at [93, 134] on div at bounding box center [213, 129] width 384 height 10
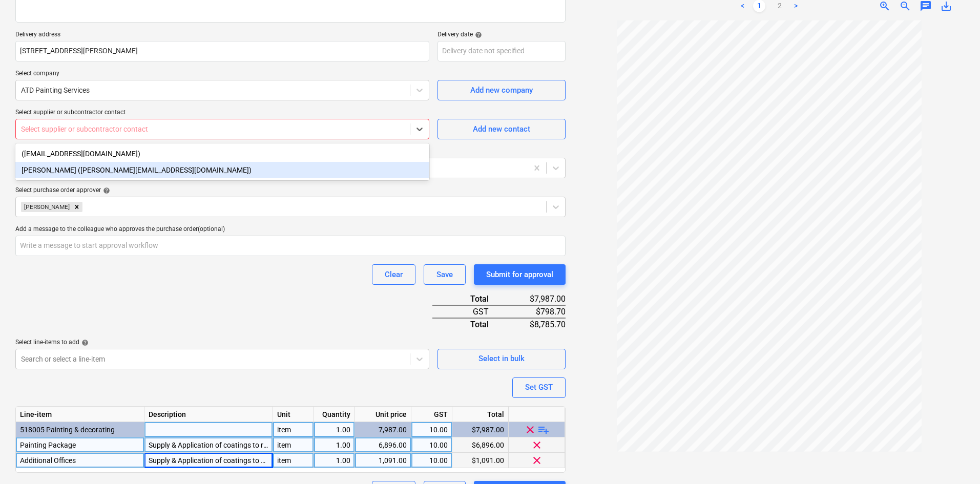
click at [94, 175] on div "Riley Paulauskas (riley.p@attentiontodetail.com.au)" at bounding box center [222, 170] width 414 height 16
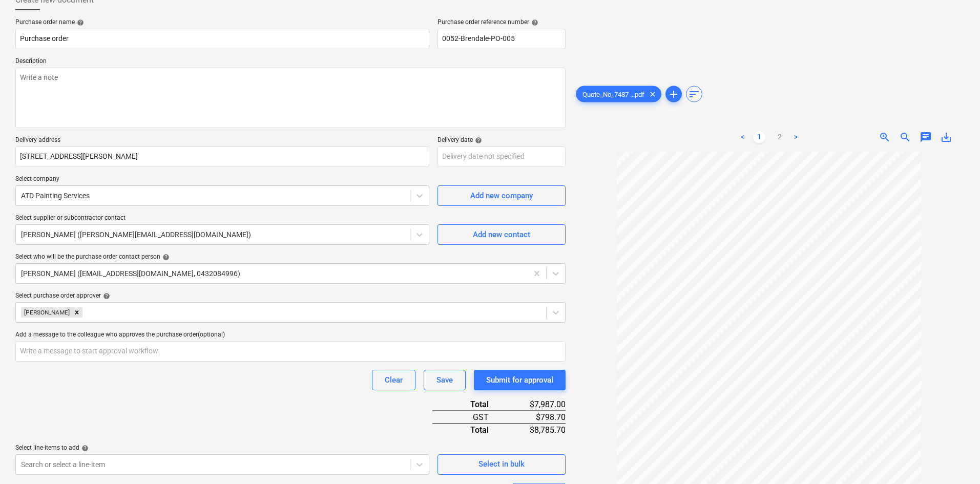
scroll to position [197, 0]
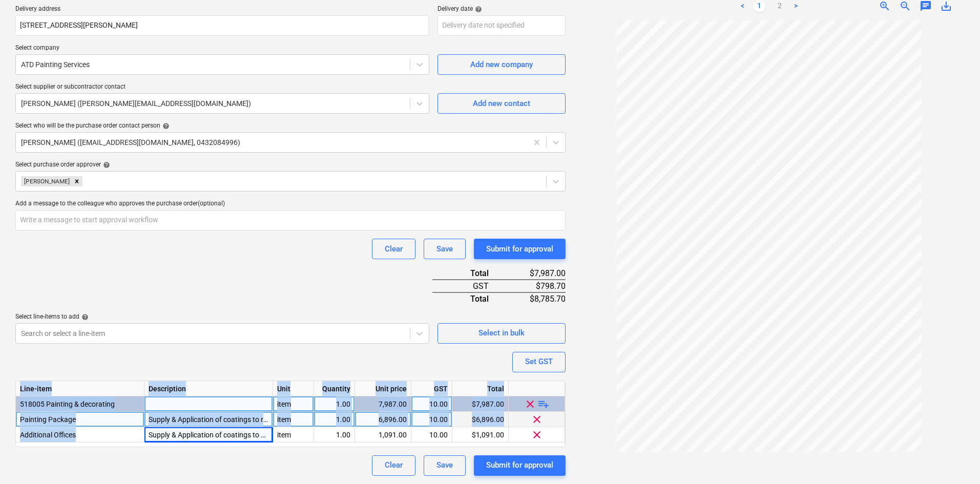
drag, startPoint x: 105, startPoint y: 433, endPoint x: 2, endPoint y: 436, distance: 103.0
click at [2, 436] on div "Create new document Purchase order name help Purchase order Purchase order refe…" at bounding box center [490, 167] width 980 height 634
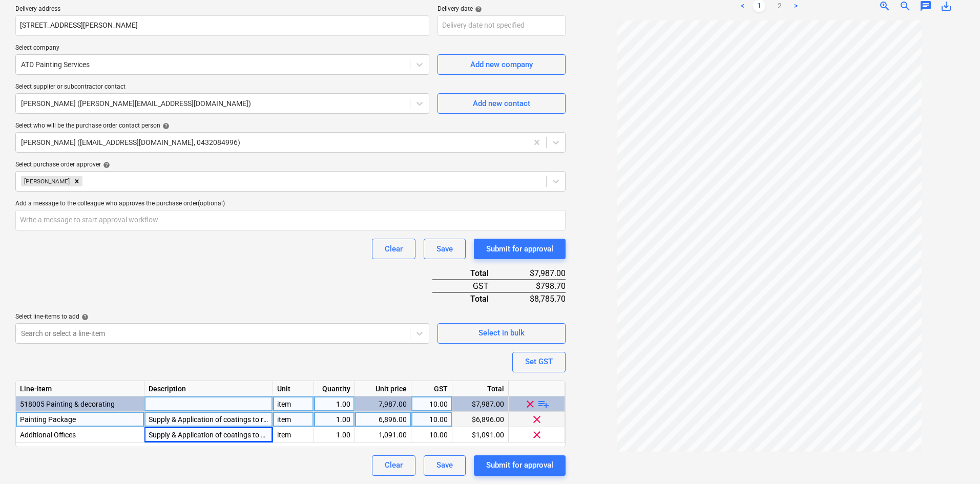
click at [94, 443] on div "Line-item Description Unit Quantity Unit price GST Total 518005 Painting & deco…" at bounding box center [290, 414] width 550 height 67
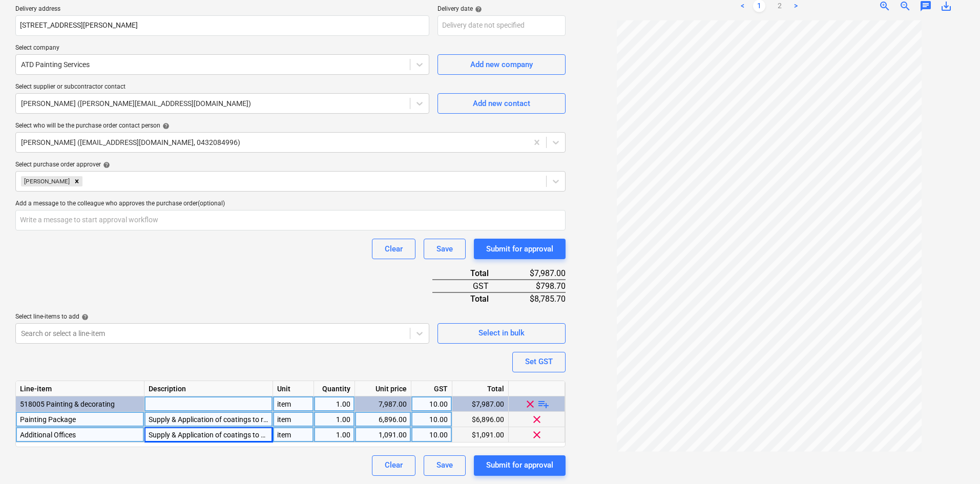
click at [538, 434] on span "clear" at bounding box center [537, 434] width 12 height 12
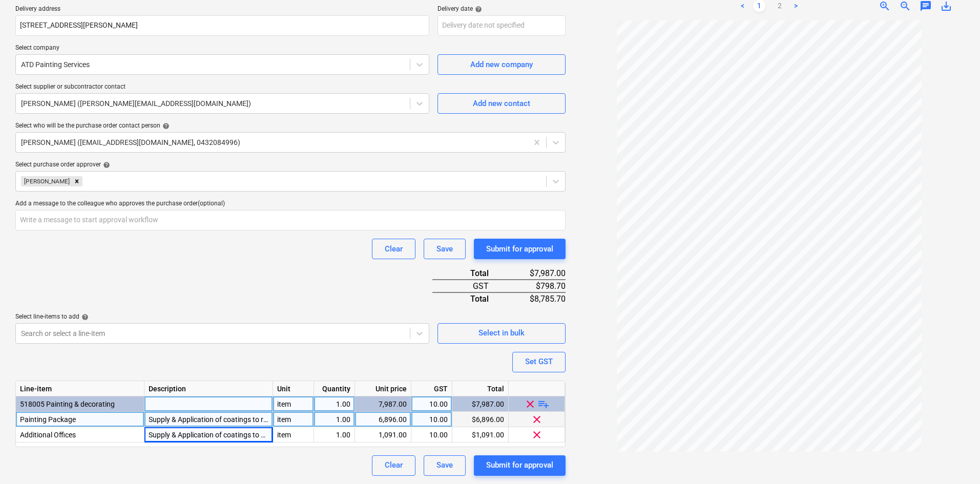
type textarea "x"
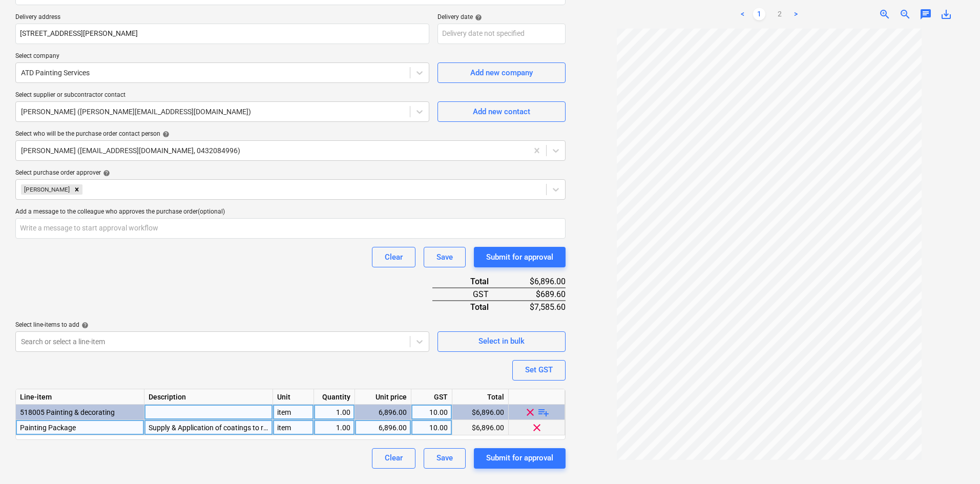
scroll to position [189, 0]
click at [385, 427] on div "6,896.00" at bounding box center [383, 427] width 48 height 15
type input "7987"
type textarea "x"
click at [285, 258] on div "Clear Save Submit for approval" at bounding box center [290, 257] width 550 height 20
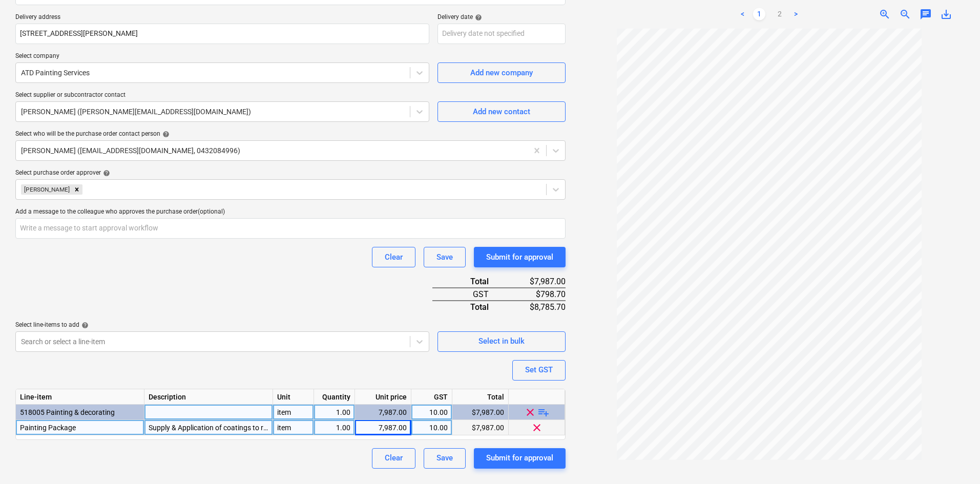
click at [314, 442] on div "Purchase order name help Purchase order Purchase order reference number help 00…" at bounding box center [290, 181] width 550 height 573
click at [179, 428] on div "Supply & Application of coatings to rear tenancy fitout internal walls and ceil…" at bounding box center [209, 427] width 129 height 15
type input "Supply & Application of coatings to rear tenancy fitout internal walls and ceil…"
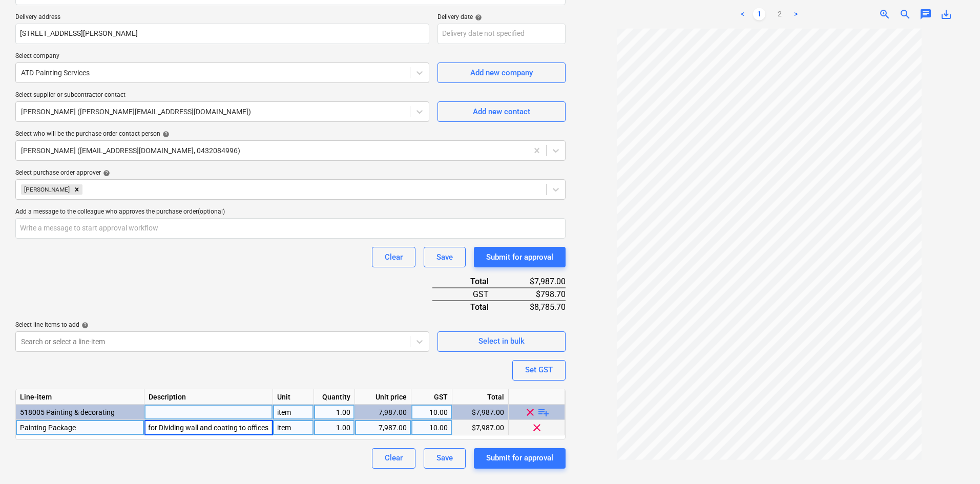
click at [289, 304] on div "Purchase order name help Purchase order Purchase order reference number help 00…" at bounding box center [290, 181] width 550 height 573
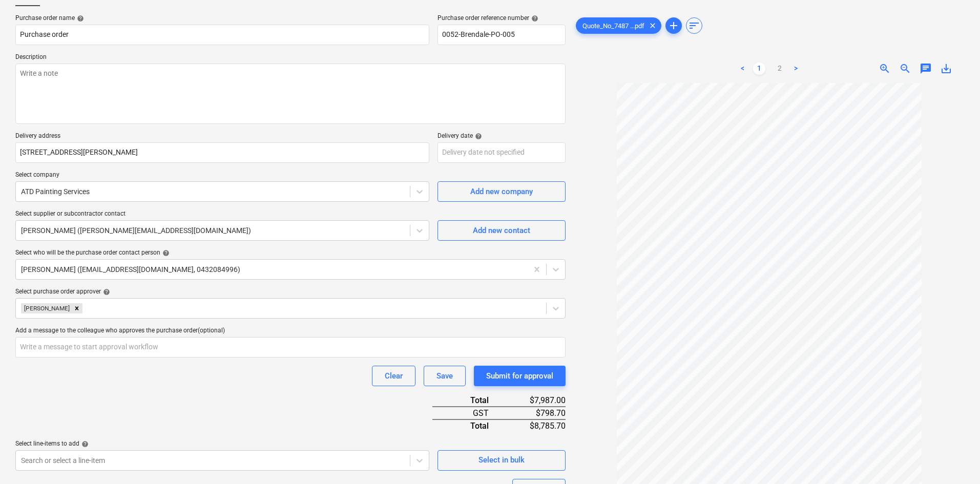
scroll to position [28, 0]
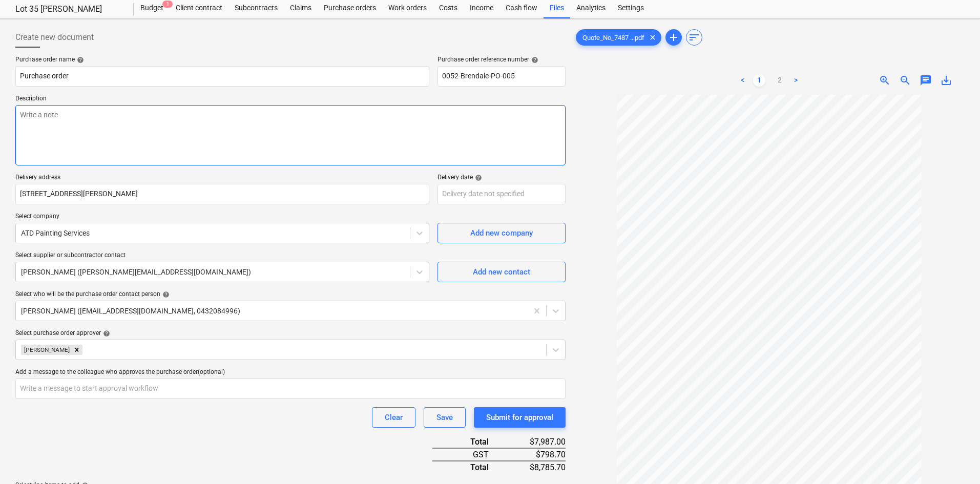
click at [156, 144] on textarea at bounding box center [290, 135] width 550 height 60
paste textarea "Site contact : Greg - 0421 382 995"
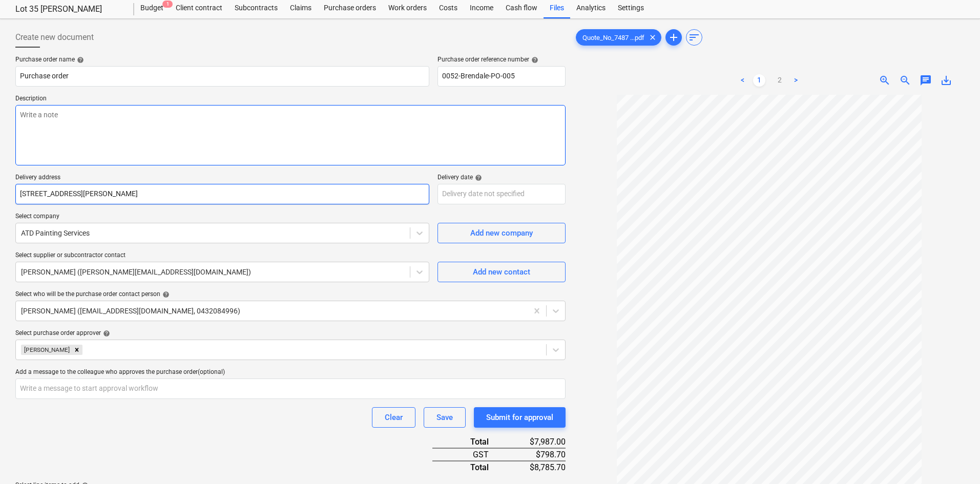
type textarea "x"
type textarea "Site contact : Greg - 0421 382 995"
type textarea "x"
type textarea "Site contact : Greg - 0421 382 995"
click at [241, 185] on input "30 Griffin rd , Brendale, QLD, AU, 4500" at bounding box center [222, 194] width 414 height 20
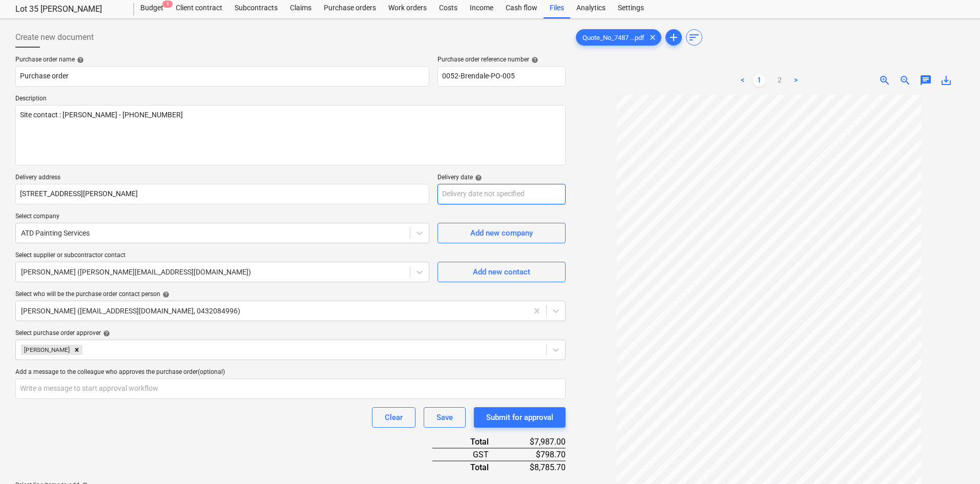
click at [470, 191] on body "Sales Projects Contacts Company Consolidated Invoices Inbox 9+ Approvals format…" at bounding box center [490, 214] width 980 height 484
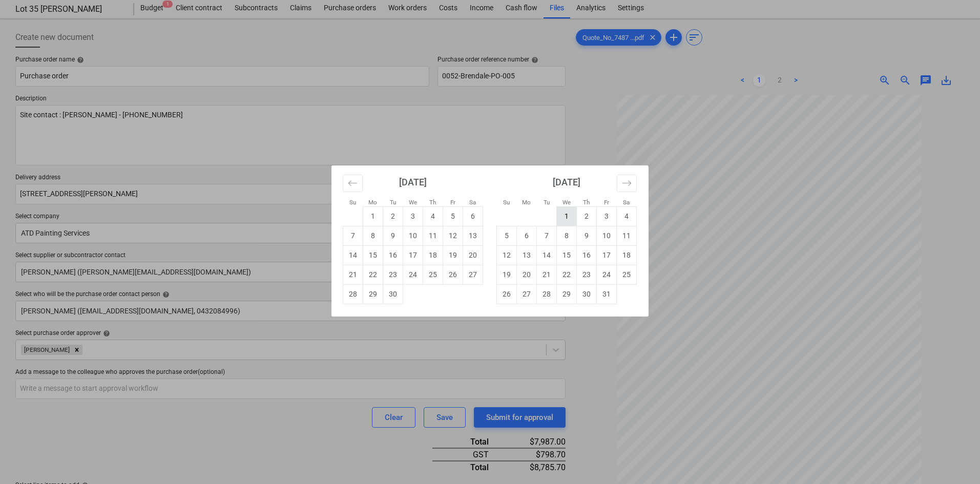
click at [575, 216] on td "1" at bounding box center [567, 216] width 20 height 19
type textarea "x"
type input "[DATE]"
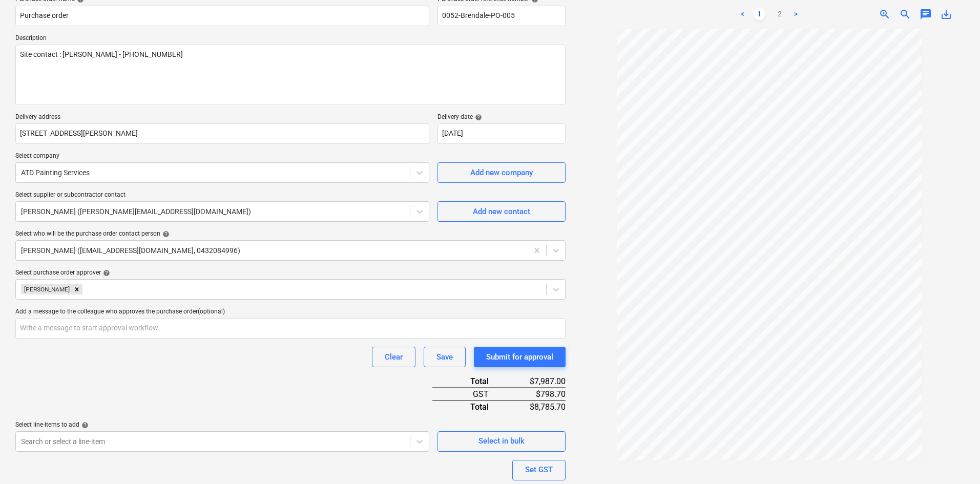
scroll to position [181, 0]
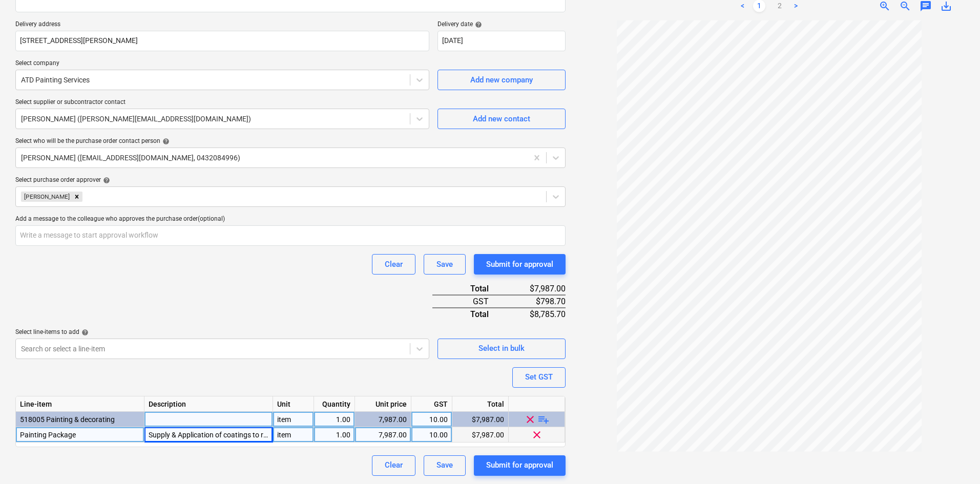
click at [303, 305] on div "Purchase order name help Purchase order Purchase order reference number help 00…" at bounding box center [290, 189] width 550 height 573
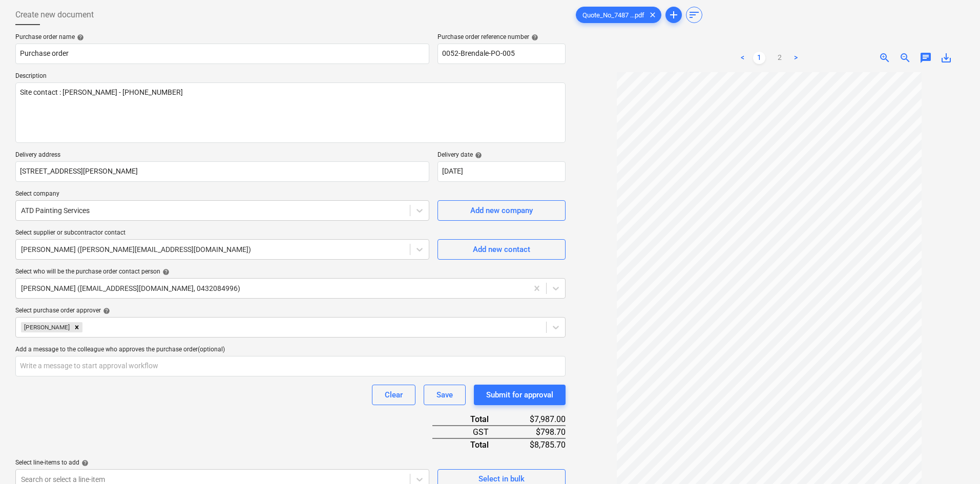
scroll to position [28, 0]
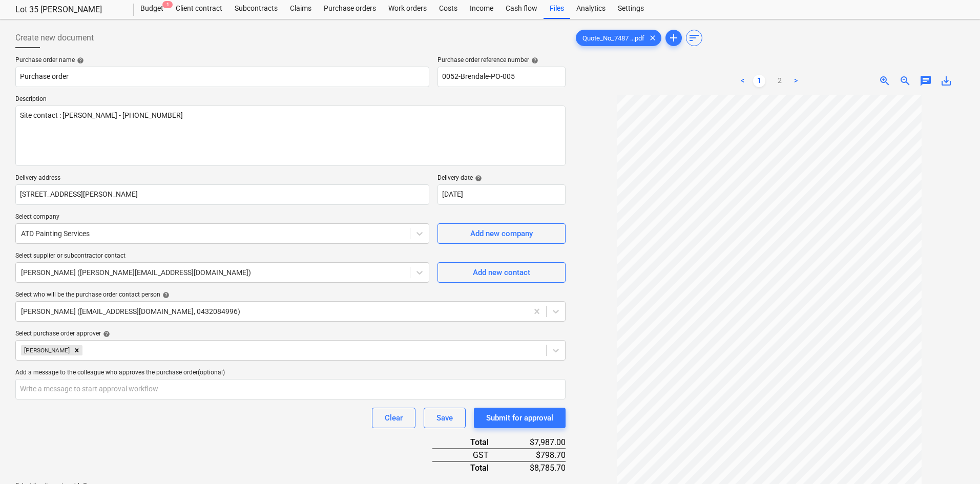
click at [218, 425] on div "Clear Save Submit for approval" at bounding box center [290, 418] width 550 height 20
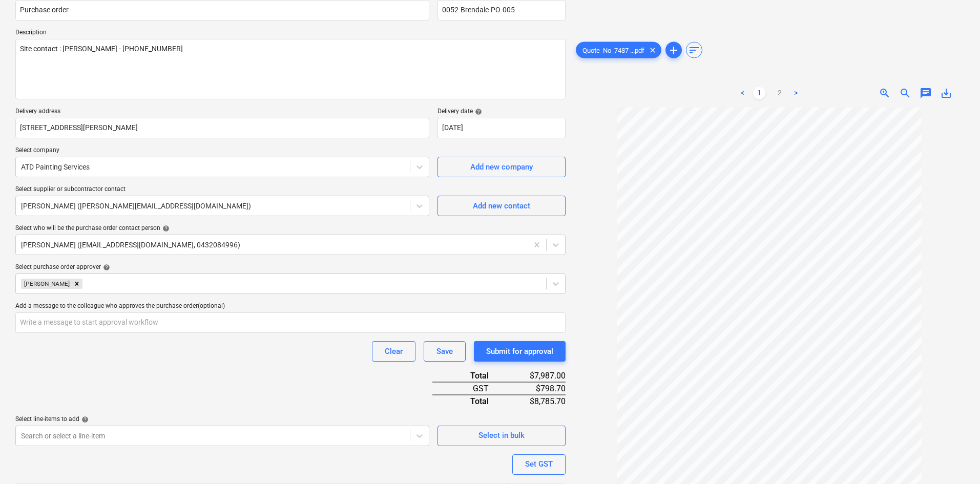
scroll to position [0, 0]
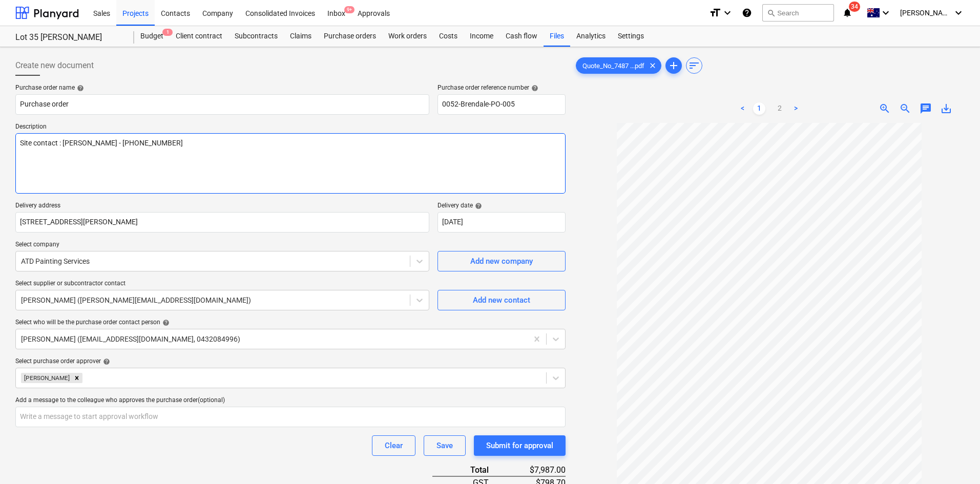
click at [71, 157] on textarea "Site contact : Greg - 0421 382 995" at bounding box center [290, 163] width 550 height 60
click at [180, 158] on textarea "Site contact : Greg - 0421 382 995" at bounding box center [290, 163] width 550 height 60
click at [189, 153] on textarea "Site contact : Greg - 0421 382 995" at bounding box center [290, 163] width 550 height 60
type textarea "x"
type textarea "Site contact : Greg - 0421 382 995"
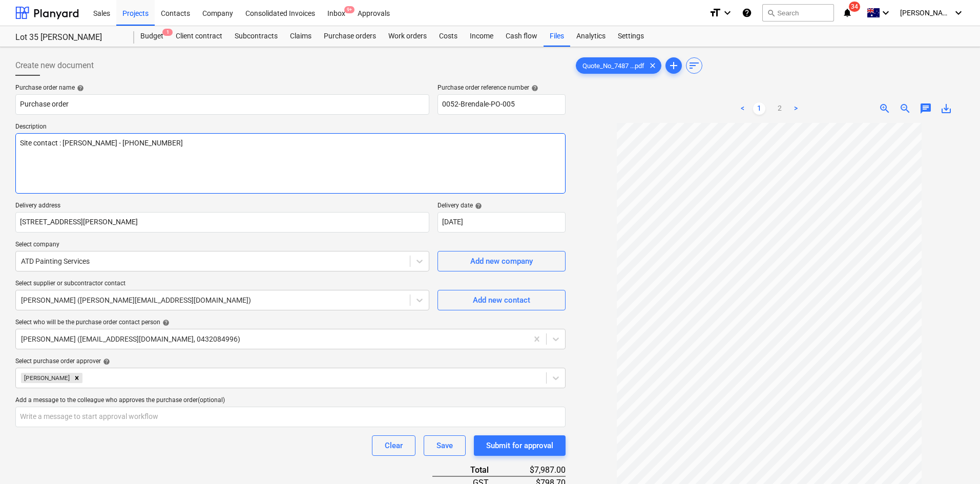
type textarea "x"
type textarea "Site contact : Greg - 0421 382 995"
type textarea "x"
type textarea "Site contact : Greg - 0421 382 995 I"
type textarea "x"
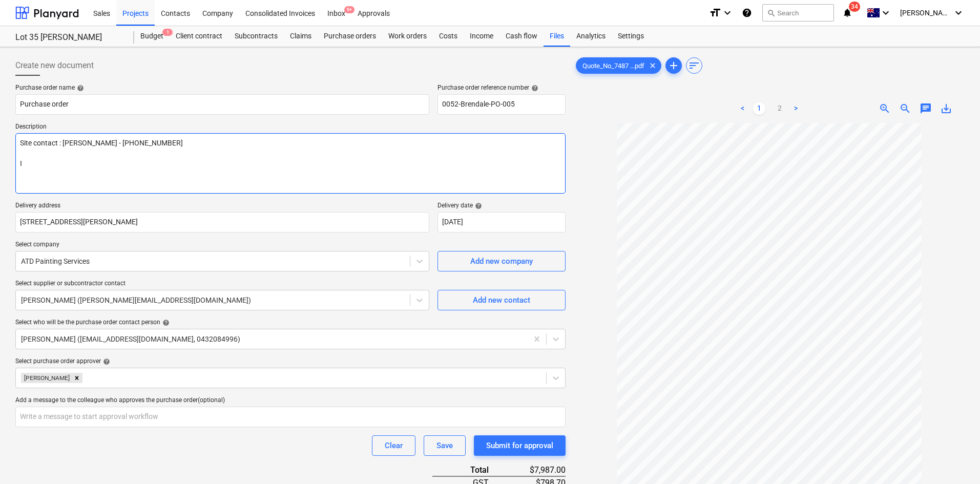
type textarea "Site contact : Greg - 0421 382 995"
type textarea "x"
type textarea "Site contact : Greg - 0421 382 995 a"
type textarea "x"
type textarea "Site contact : Greg - 0421 382 995 aS"
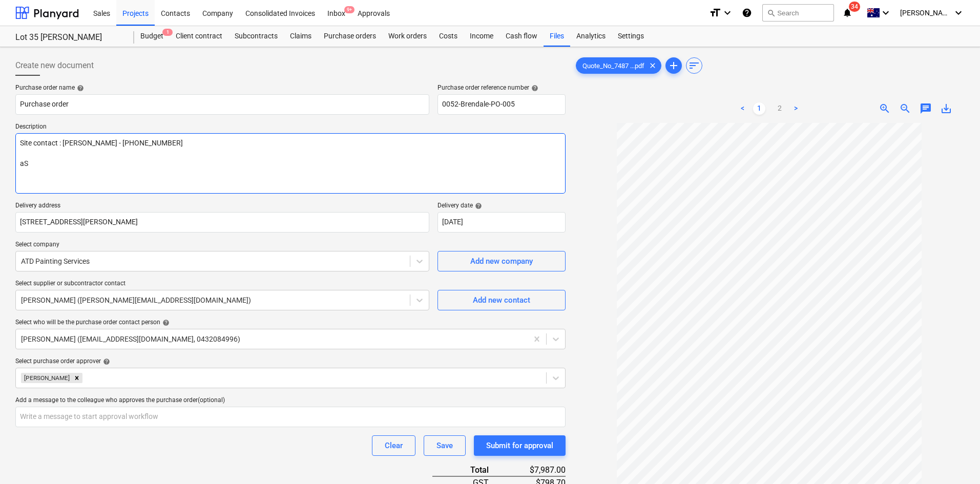
type textarea "x"
type textarea "Site contact : Greg - 0421 382 995 aS"
type textarea "x"
type textarea "Site contact : Greg - 0421 382 995 aS"
type textarea "x"
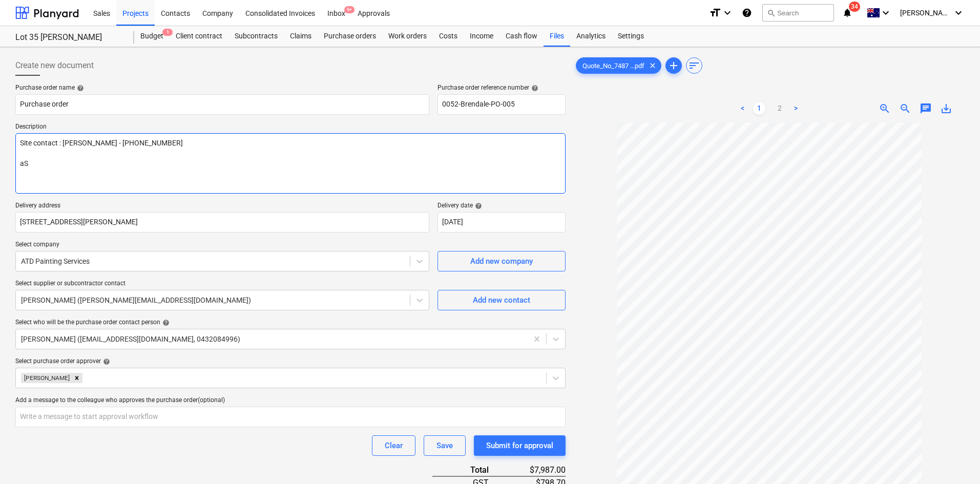
type textarea "Site contact : Greg - 0421 382 995 a"
type textarea "x"
type textarea "Site contact : Greg - 0421 382 995"
type textarea "x"
type textarea "Site contact : Greg - 0421 382 995 A"
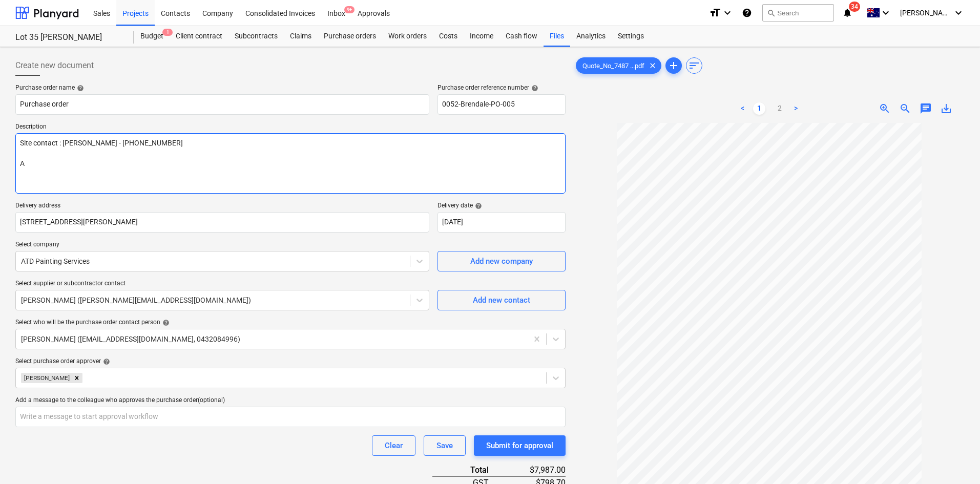
type textarea "x"
type textarea "Site contact : Greg - 0421 382 995 As"
type textarea "x"
type textarea "Site contact : Greg - 0421 382 995 As"
type textarea "x"
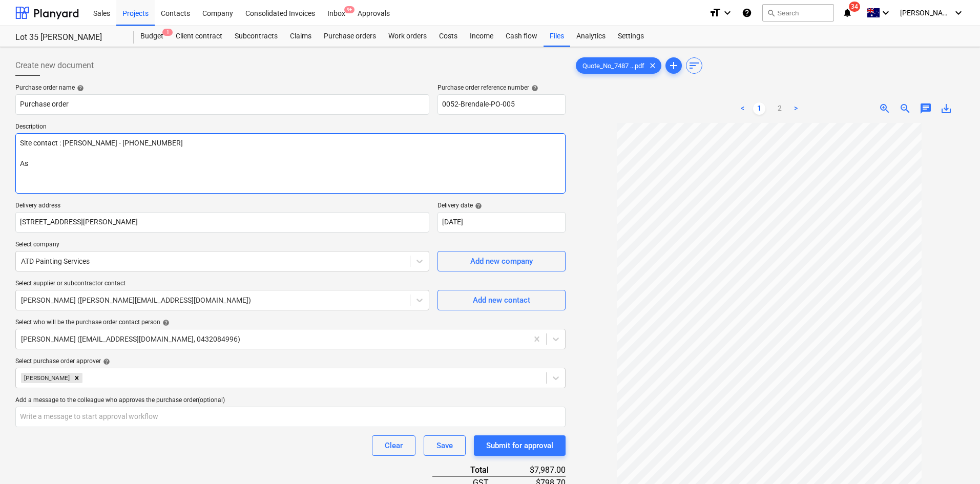
type textarea "Site contact : Greg - 0421 382 995 As p"
type textarea "x"
type textarea "Site contact : Greg - 0421 382 995 As pe"
type textarea "x"
type textarea "Site contact : Greg - 0421 382 995 As per"
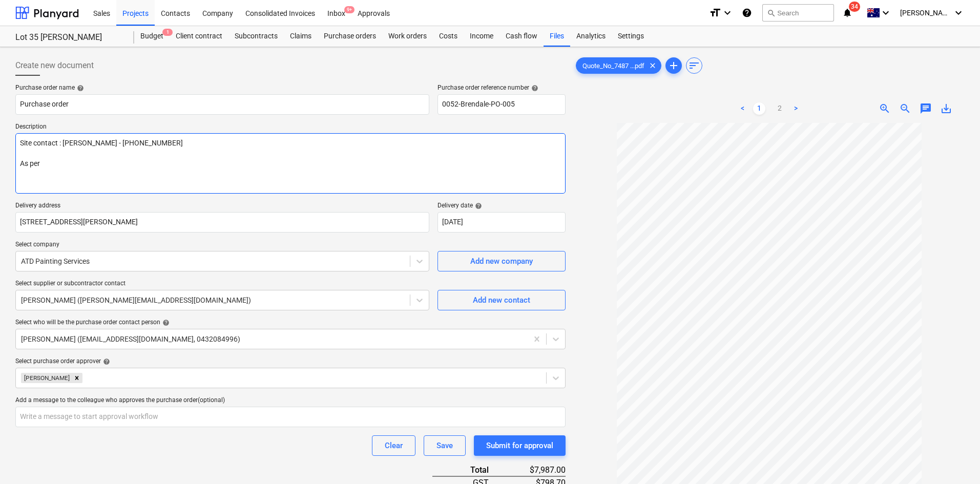
type textarea "x"
type textarea "Site contact : Greg - 0421 382 995 As per qu"
type textarea "x"
type textarea "Site contact : Greg - 0421 382 995 As per quo"
type textarea "x"
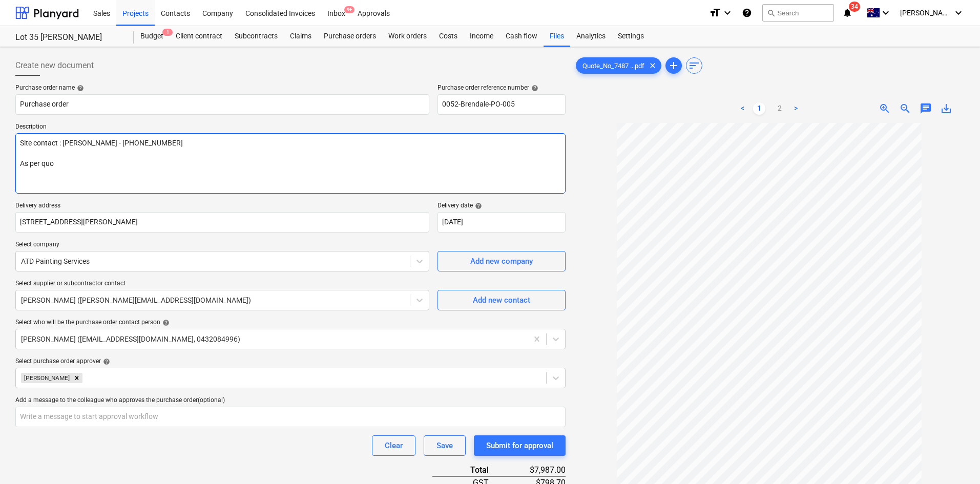
type textarea "Site contact : Greg - 0421 382 995 As per quot"
type textarea "x"
type textarea "Site contact : Greg - 0421 382 995 As per quote"
type textarea "x"
type textarea "Site contact : Greg - 0421 382 995 As per quote"
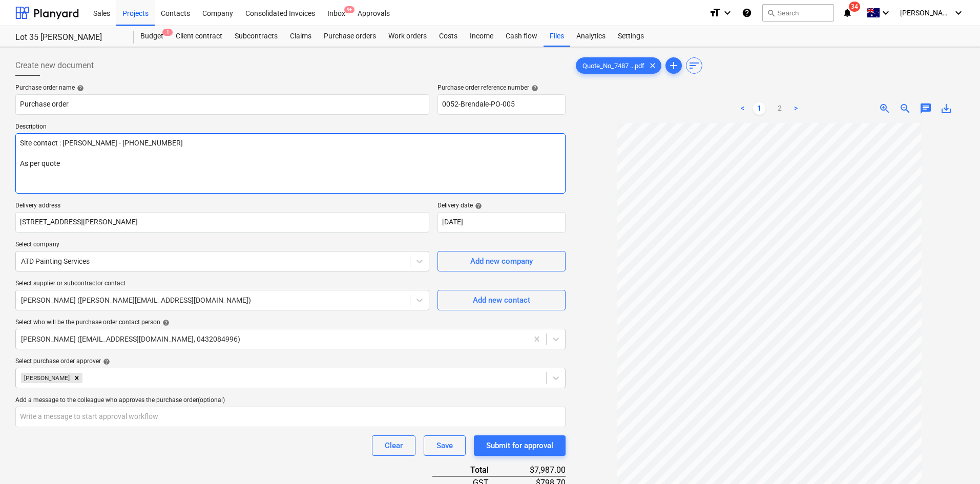
type textarea "x"
type textarea "Site contact : Greg - 0421 382 995 As per quote -"
type textarea "x"
type textarea "Site contact : Greg - 0421 382 995 As per quote -"
type textarea "x"
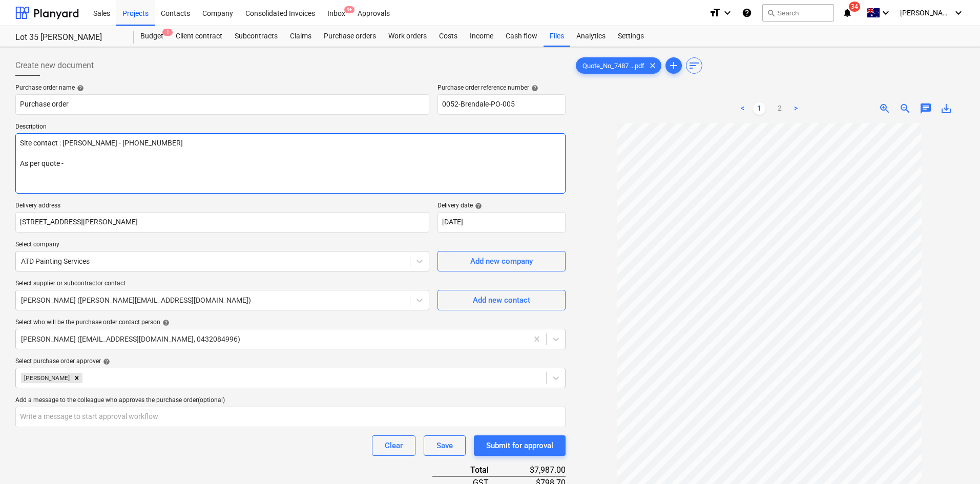
type textarea "Site contact : Greg - 0421 382 995 As per quote - 7"
type textarea "x"
type textarea "Site contact : Greg - 0421 382 995 As per quote - 74"
type textarea "x"
type textarea "Site contact : Greg - 0421 382 995 As per quote - 748"
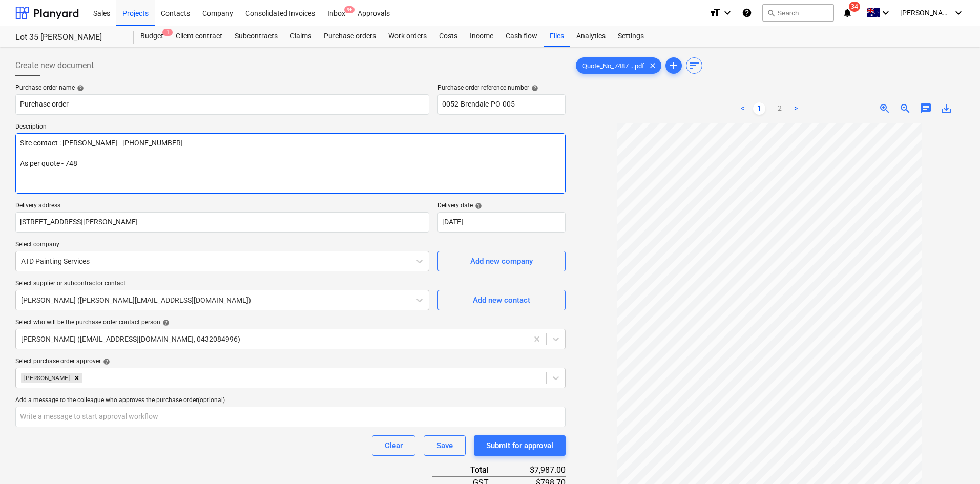
type textarea "x"
click at [189, 153] on textarea "Site contact : Greg - 0421 382 995 As per quote - 7487" at bounding box center [290, 163] width 550 height 60
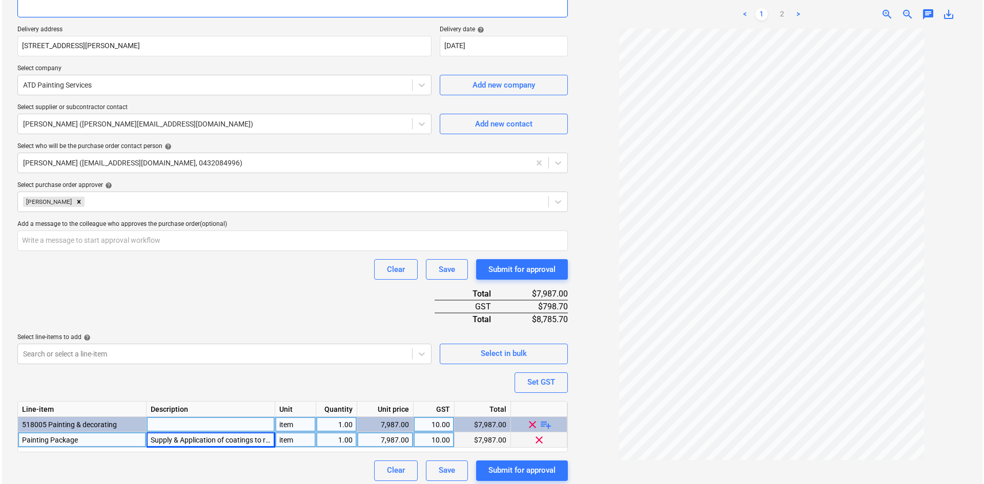
scroll to position [181, 0]
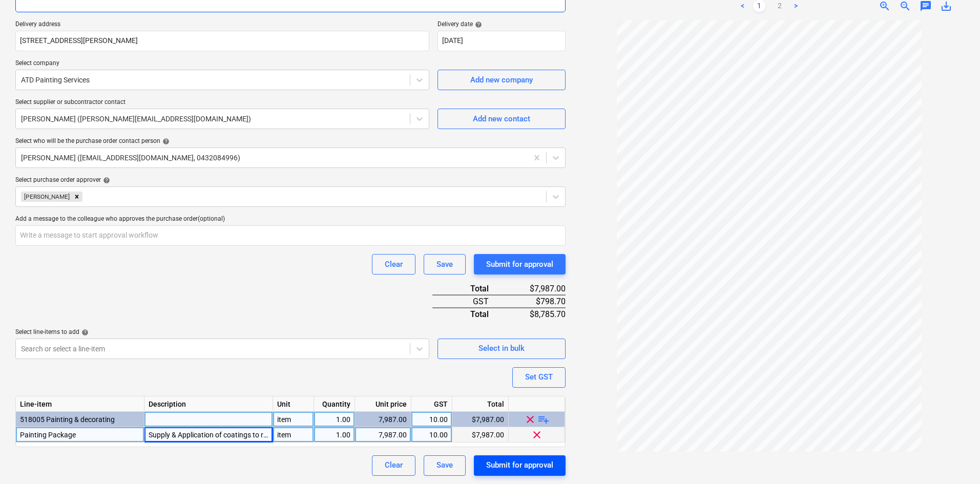
type textarea "Site contact : Greg - 0421 382 995 As per quote - 7487"
click at [519, 462] on div "Submit for approval" at bounding box center [519, 465] width 67 height 13
type textarea "x"
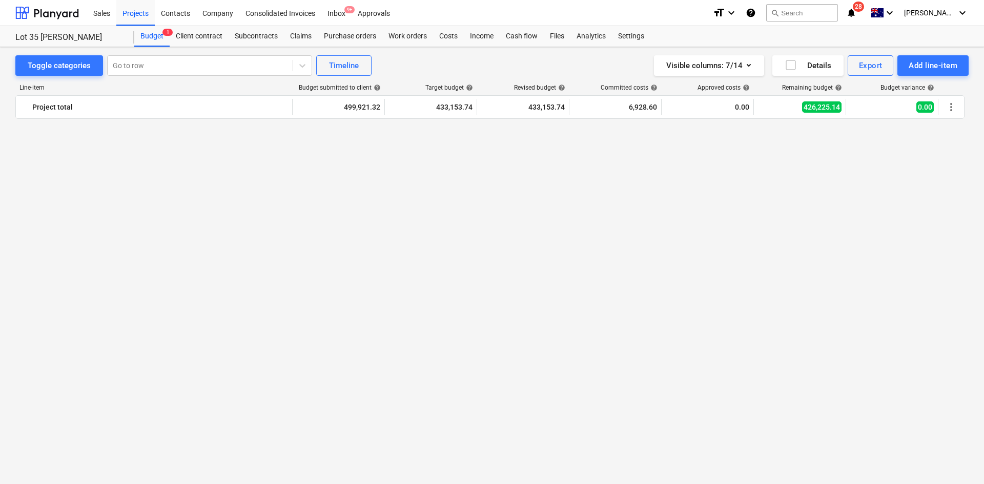
scroll to position [1637, 0]
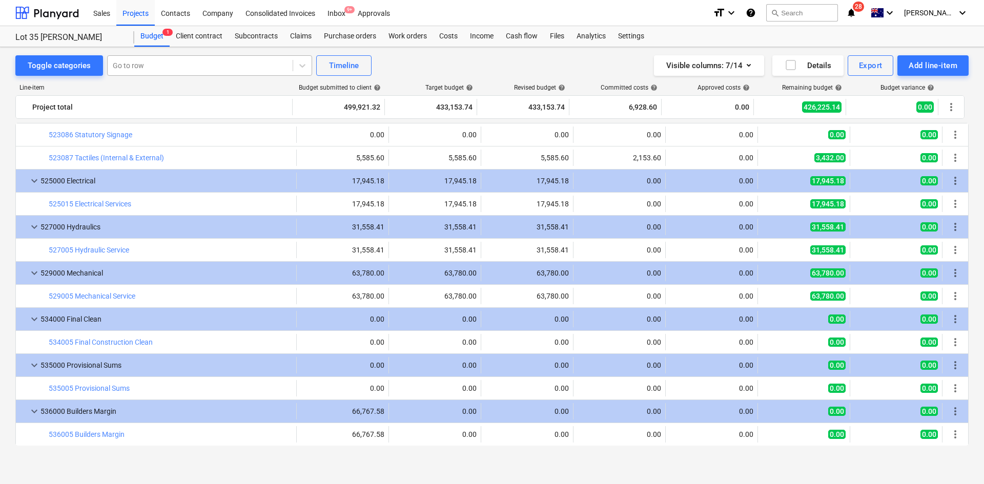
click at [214, 66] on div at bounding box center [200, 65] width 175 height 10
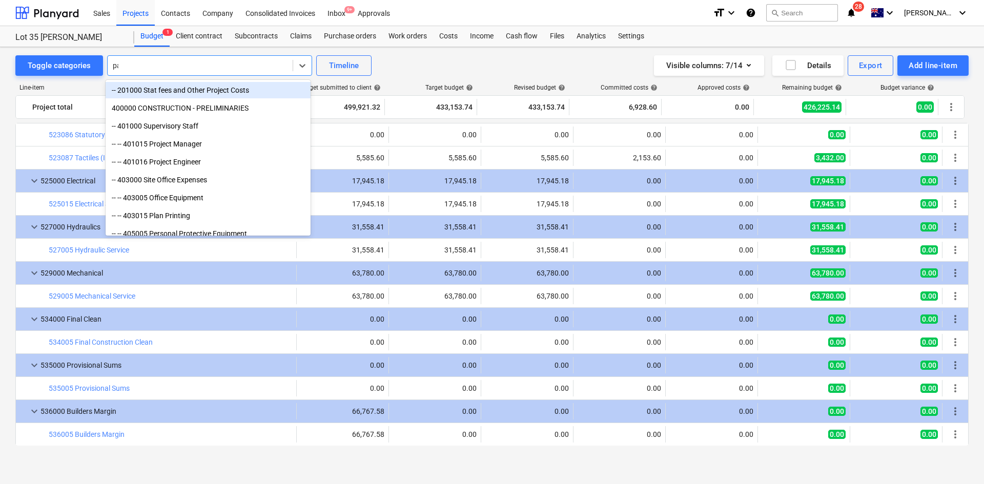
type input "pai"
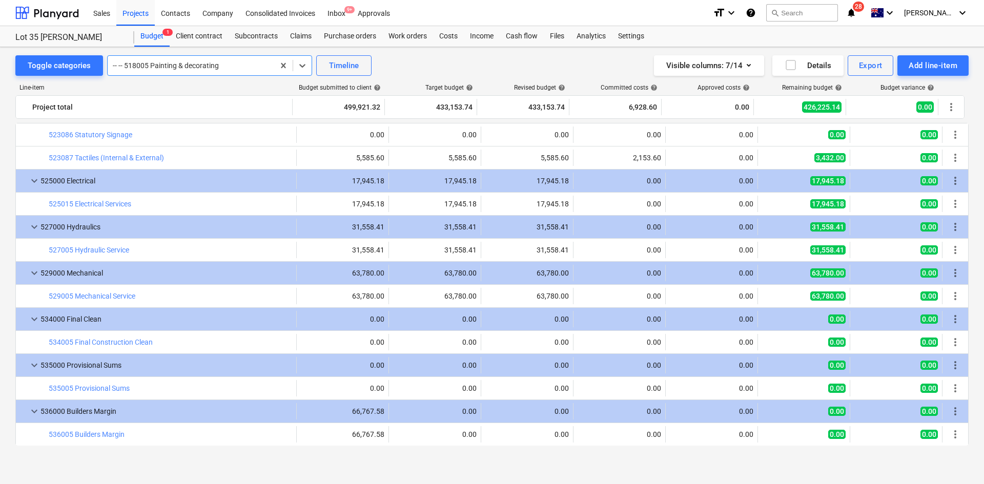
scroll to position [1338, 0]
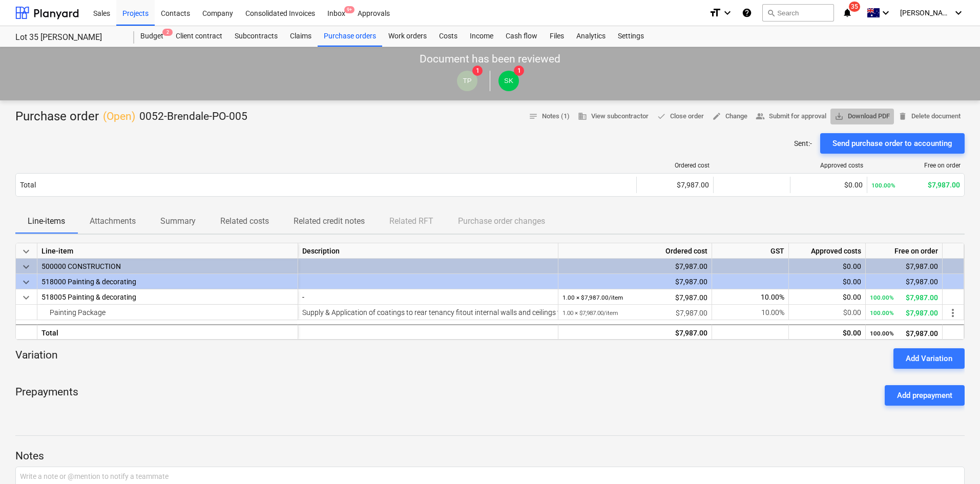
click at [865, 116] on span "save_alt Download PDF" at bounding box center [862, 117] width 55 height 12
click at [276, 395] on div "Prepayments Add prepayment" at bounding box center [490, 395] width 950 height 37
click at [322, 116] on div "Purchase order ( Open ) 0052-Brendale-PO-005 notes Notes (1) business View subc…" at bounding box center [490, 117] width 950 height 16
click at [147, 33] on div "Budget 2" at bounding box center [151, 36] width 35 height 20
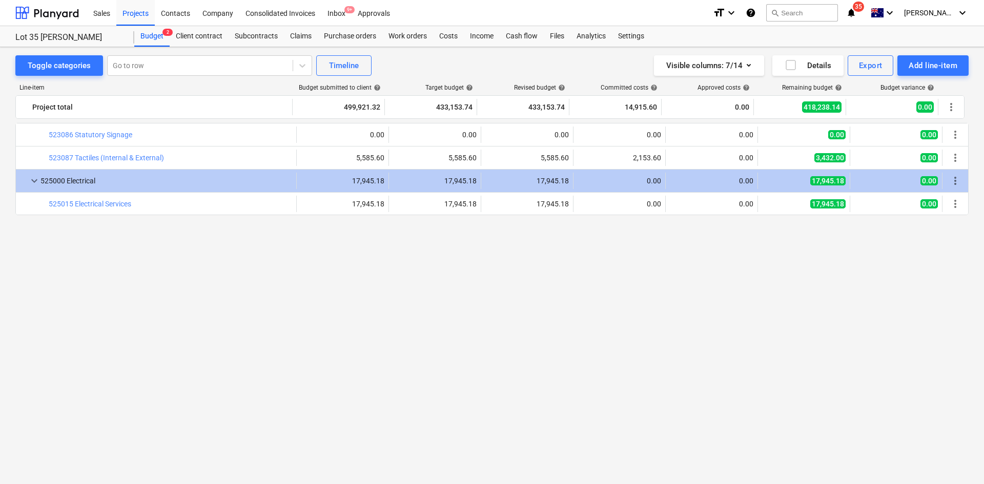
scroll to position [1381, 0]
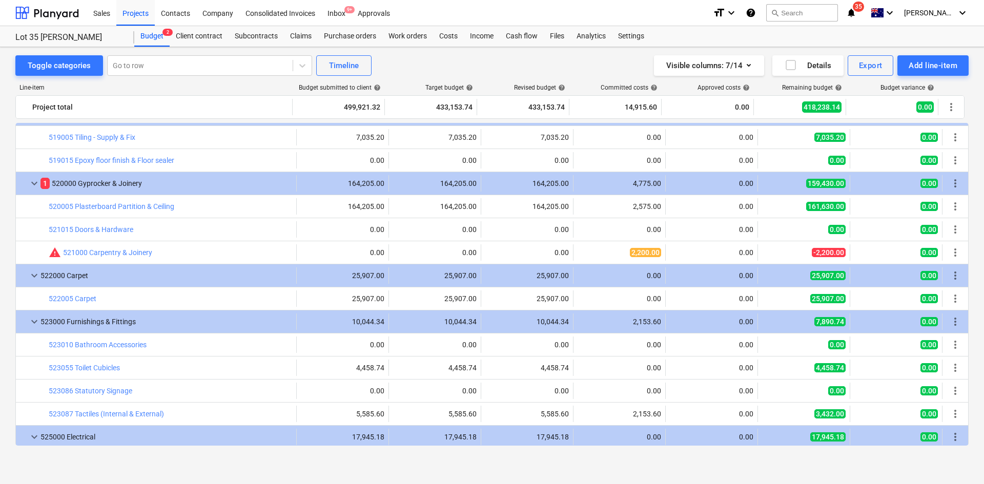
click at [856, 13] on icon "notifications" at bounding box center [851, 13] width 10 height 12
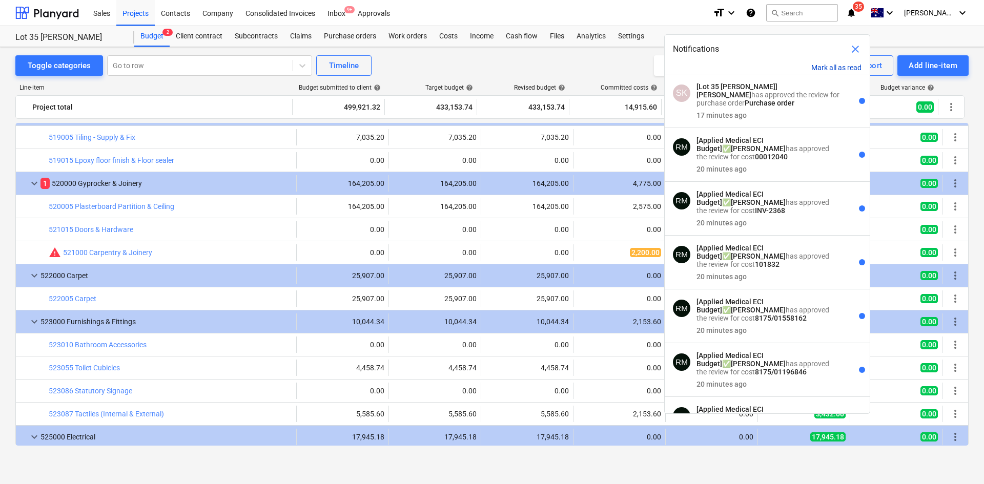
click at [825, 65] on button "Mark all as read" at bounding box center [836, 68] width 50 height 8
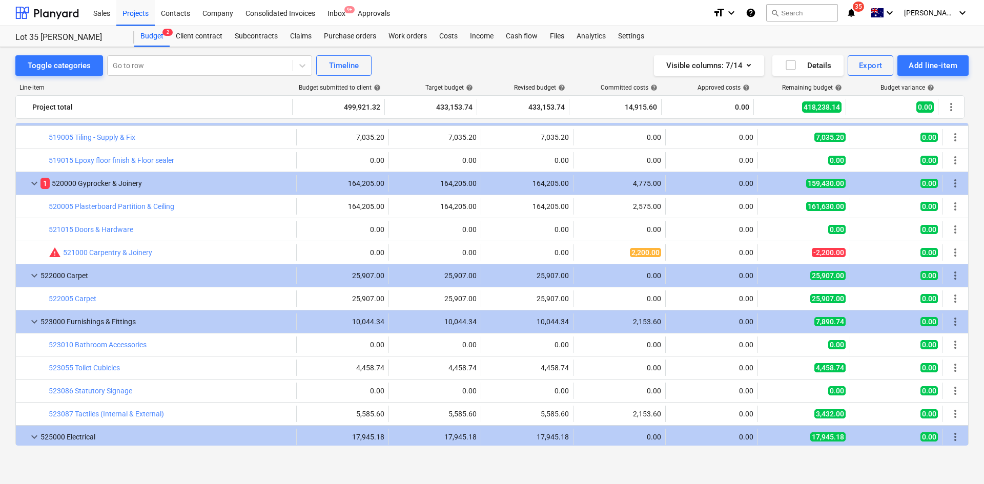
click at [642, 12] on div "Sales Projects Contacts Company Consolidated Invoices Inbox 9+ Approvals" at bounding box center [396, 13] width 618 height 26
click at [131, 10] on div "Projects" at bounding box center [135, 12] width 38 height 26
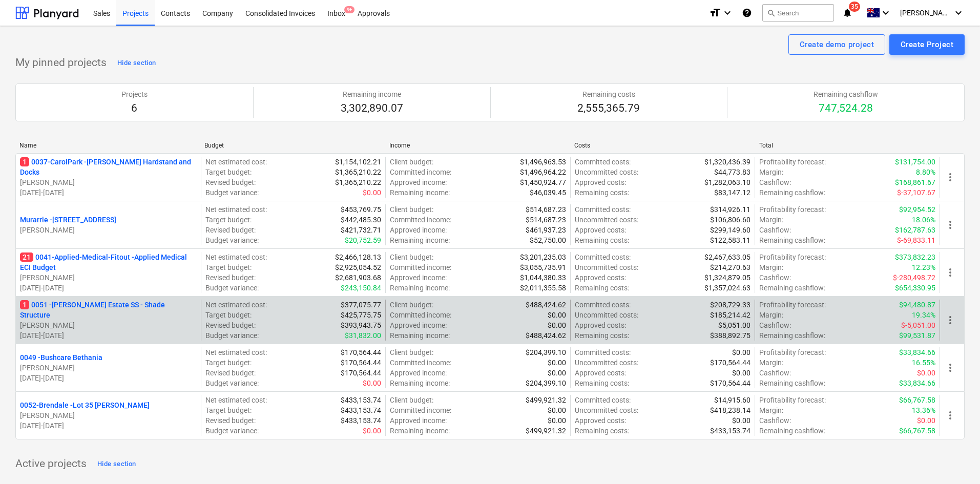
click at [104, 308] on p "1 0051 - [PERSON_NAME] Estate SS - Shade Structure" at bounding box center [108, 310] width 177 height 20
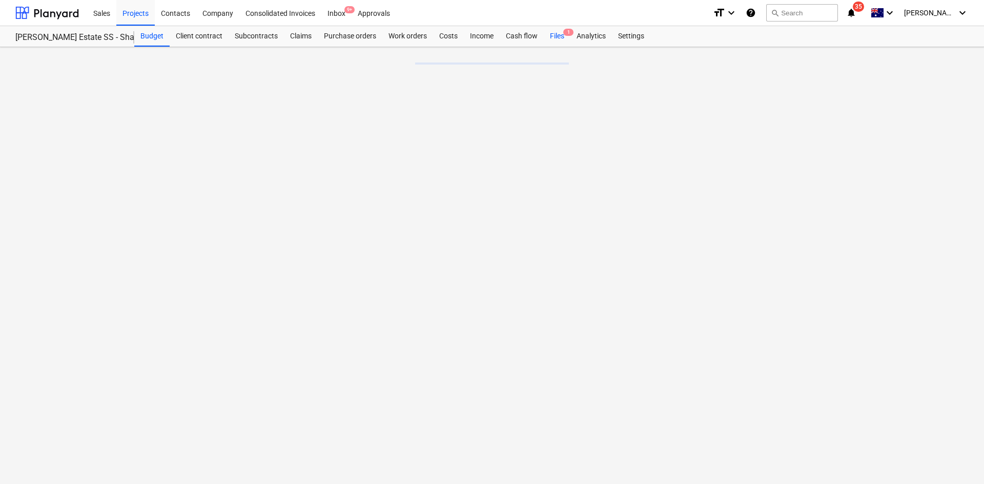
click at [565, 34] on span "1" at bounding box center [568, 32] width 10 height 7
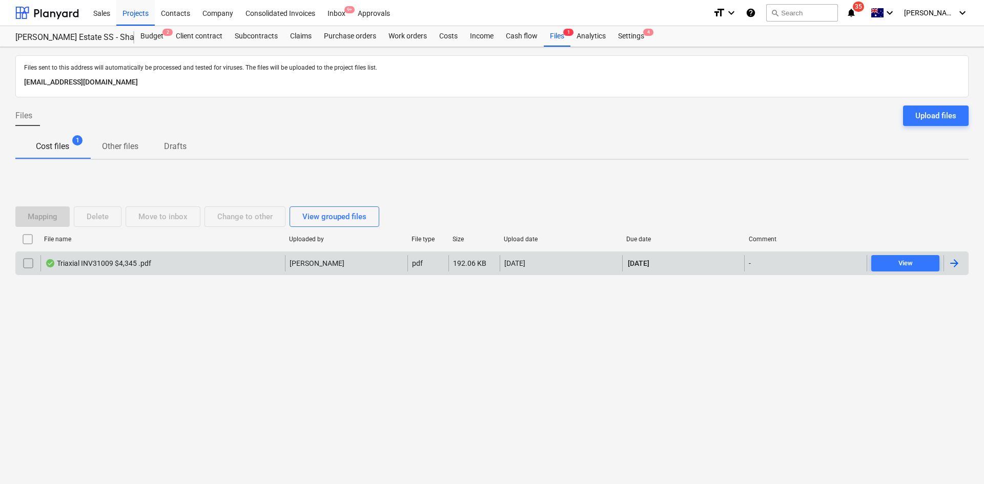
click at [142, 268] on div "Triaxial INV31009 $4,345 .pdf" at bounding box center [162, 263] width 244 height 16
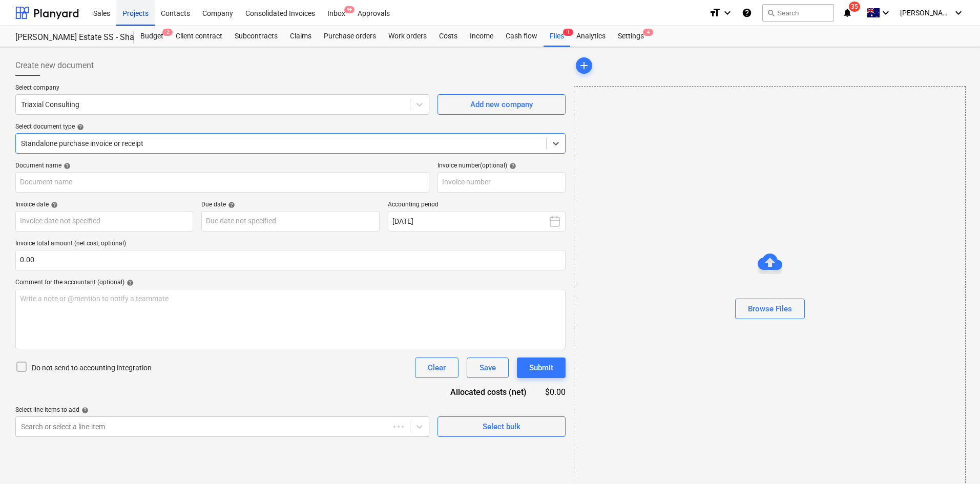
type input "31009"
type input "[DATE]"
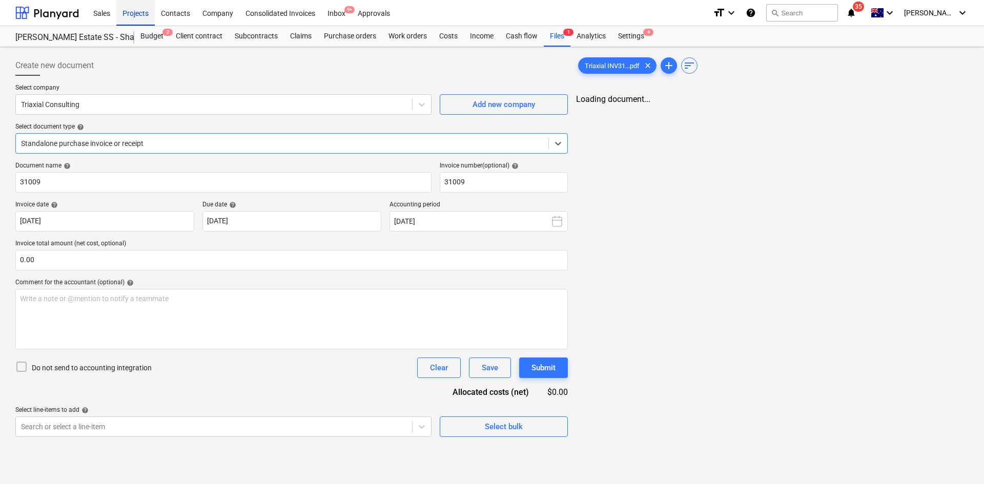
click at [138, 14] on div "Projects" at bounding box center [135, 12] width 38 height 26
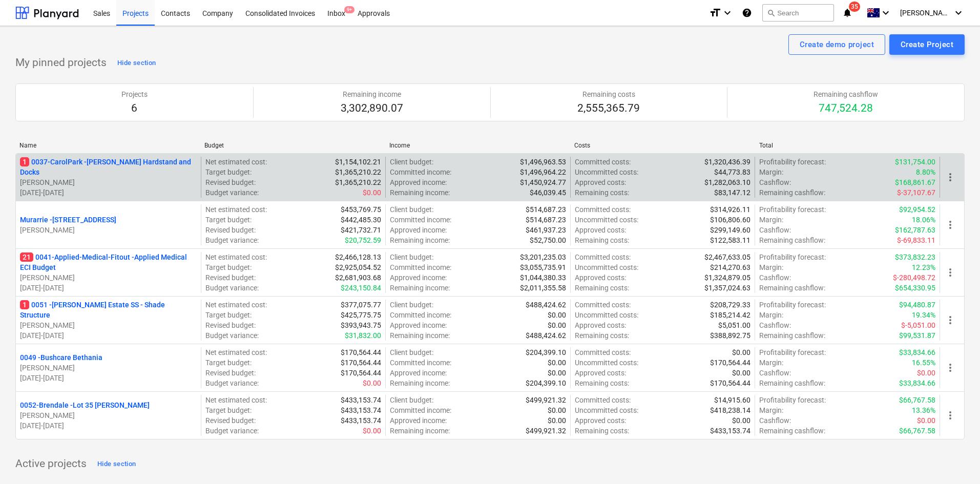
click at [147, 161] on p "1 0037-CarolPark - [PERSON_NAME] Hardstand and Docks" at bounding box center [108, 167] width 177 height 20
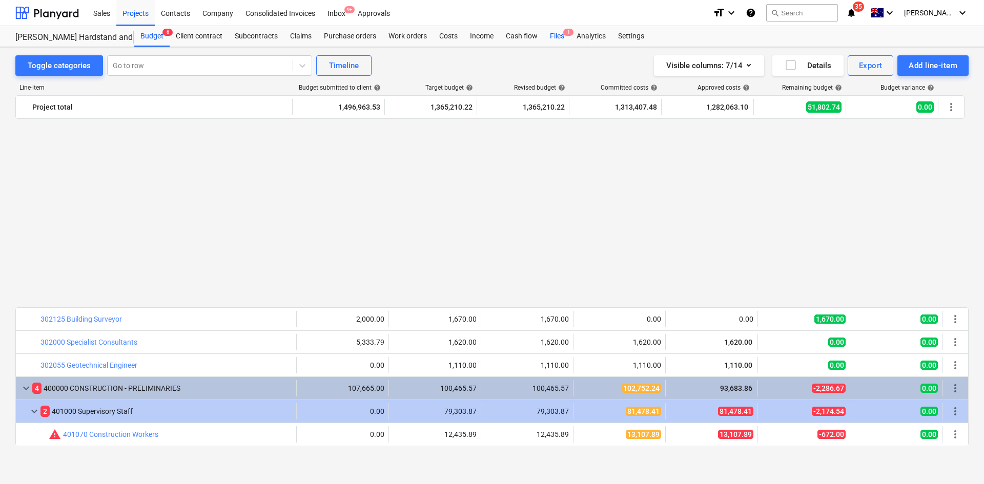
scroll to position [646, 0]
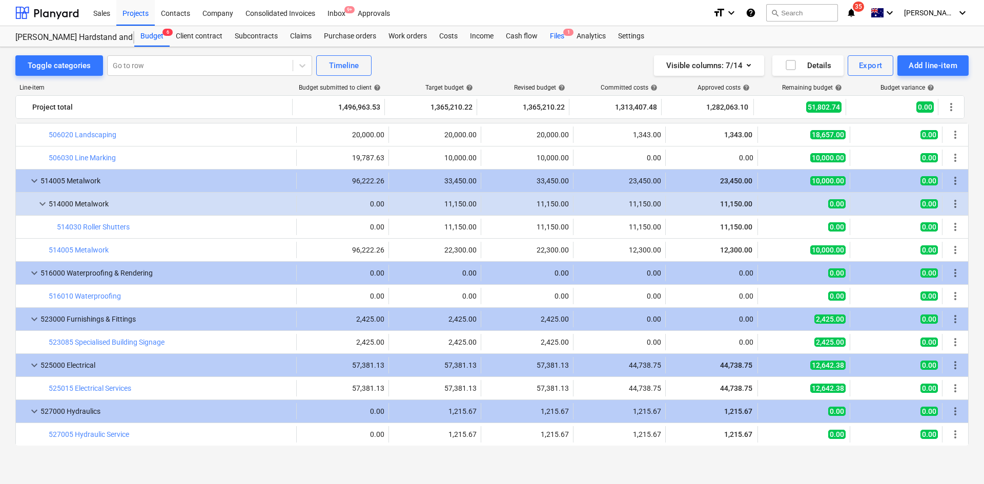
click at [565, 37] on div "Files 1" at bounding box center [557, 36] width 27 height 20
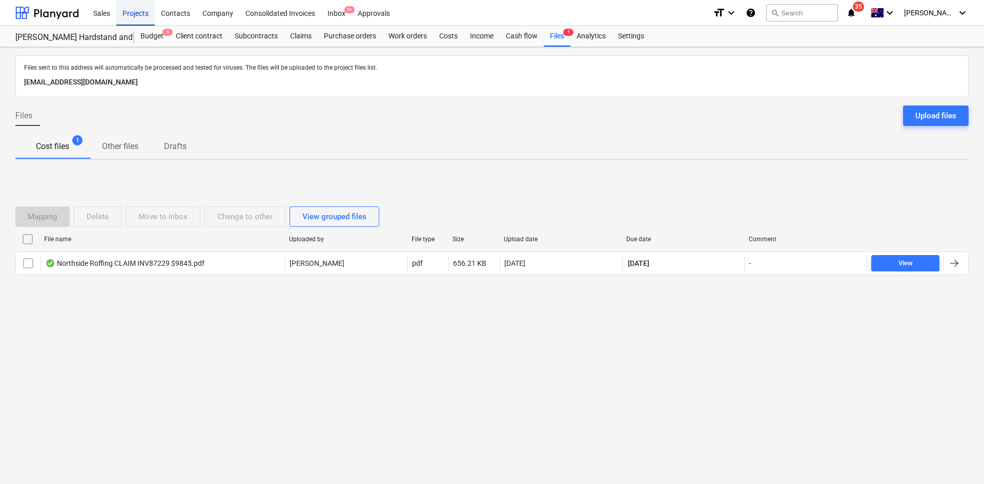
drag, startPoint x: 141, startPoint y: 14, endPoint x: 148, endPoint y: 15, distance: 7.2
click at [141, 14] on div "Projects" at bounding box center [135, 12] width 38 height 26
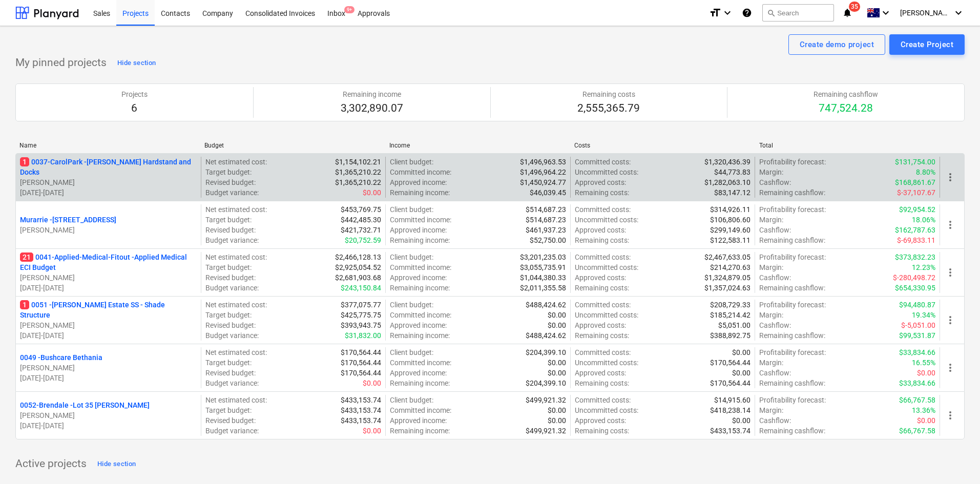
click at [155, 162] on p "1 0037-CarolPark - [PERSON_NAME] Hardstand and Docks" at bounding box center [108, 167] width 177 height 20
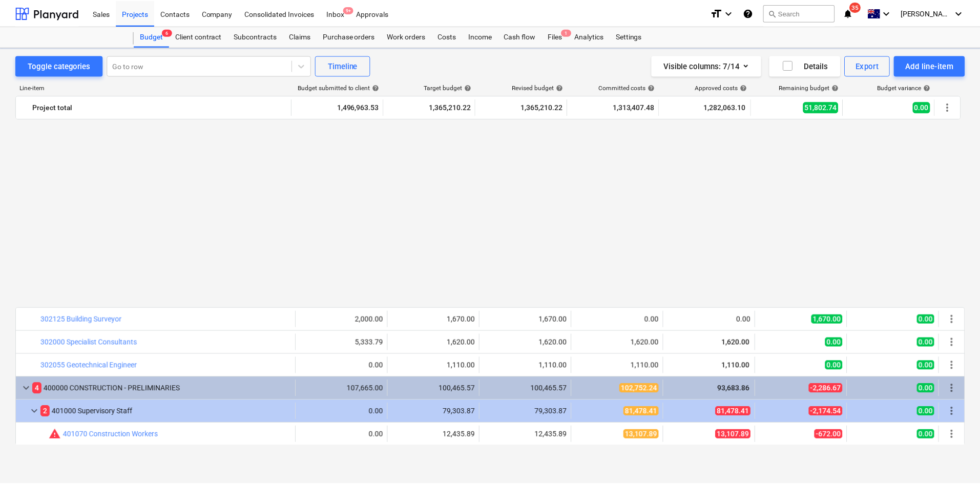
scroll to position [646, 0]
click at [556, 35] on div "Files 1" at bounding box center [557, 36] width 27 height 20
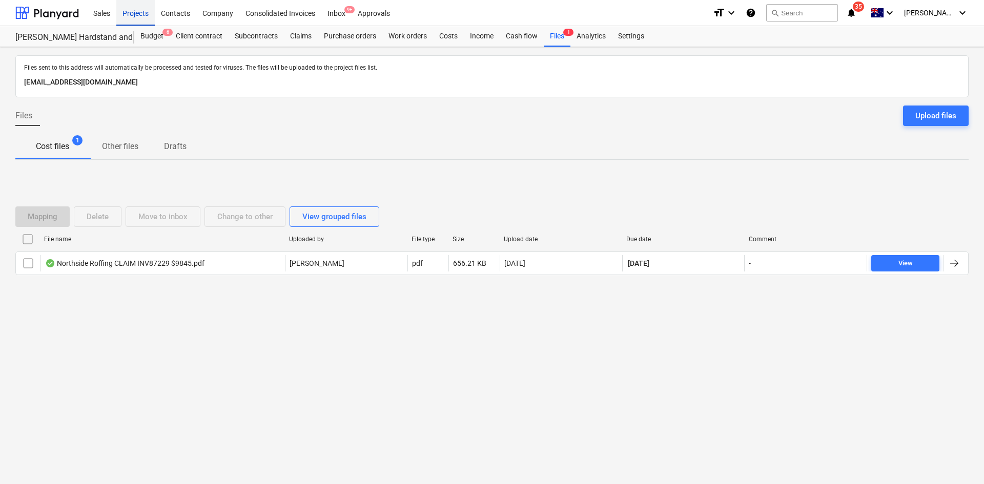
click at [134, 8] on div "Projects" at bounding box center [135, 12] width 38 height 26
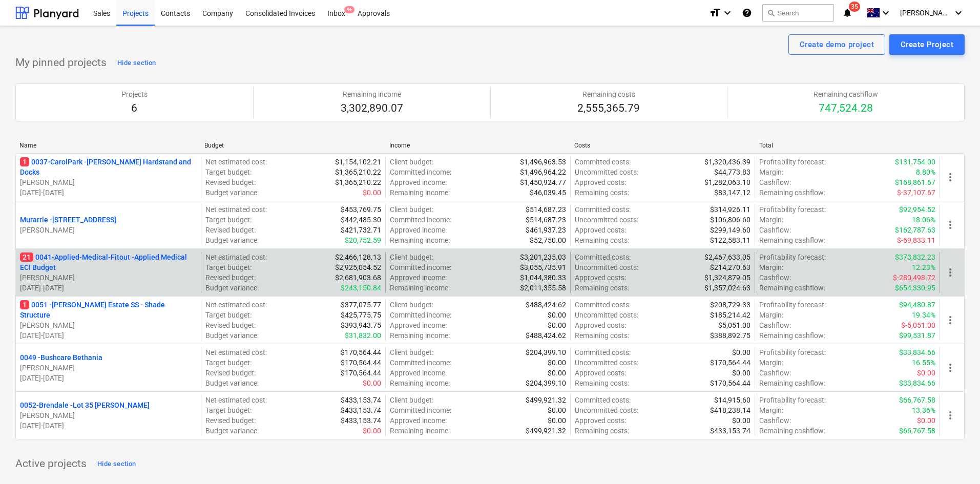
click at [144, 257] on p "21 0041-Applied-Medical-Fitout - Applied Medical ECI Budget" at bounding box center [108, 262] width 177 height 20
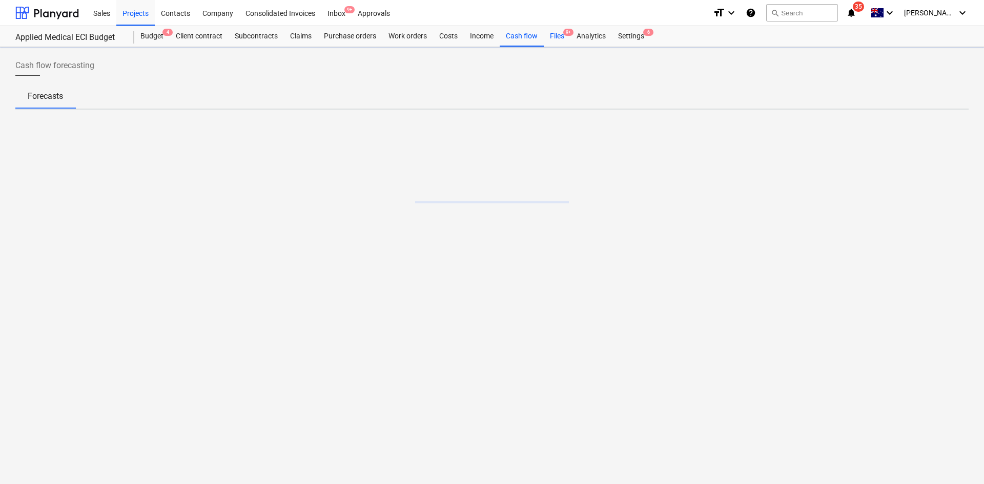
click at [557, 30] on div "Files 9+" at bounding box center [557, 36] width 27 height 20
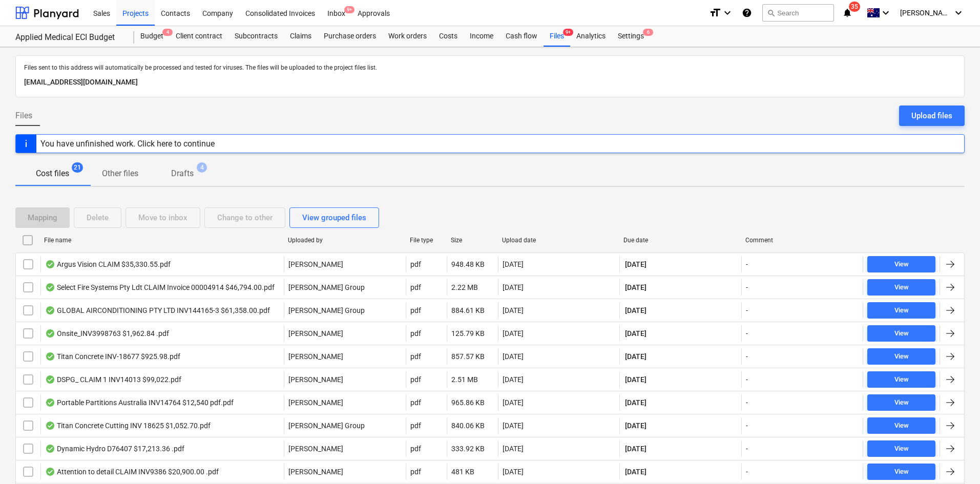
click at [647, 237] on div "Due date" at bounding box center [681, 240] width 114 height 7
checkbox input "false"
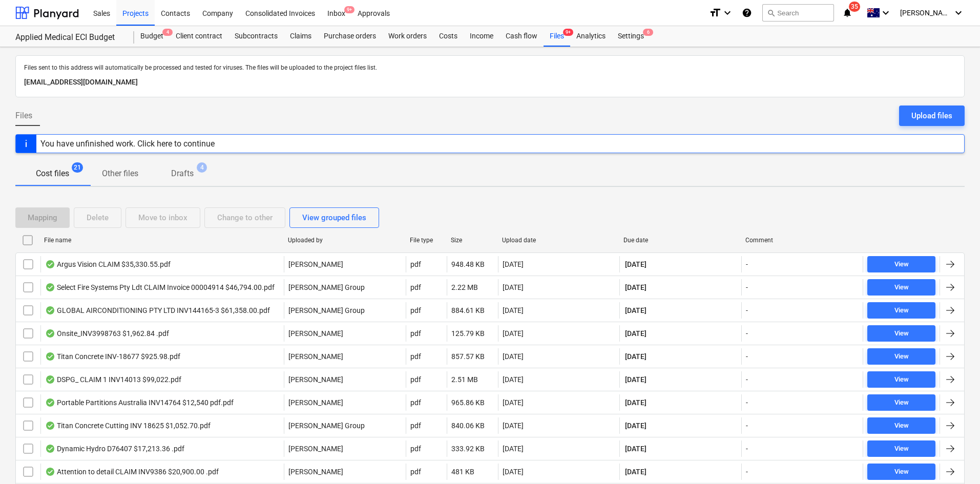
checkbox input "false"
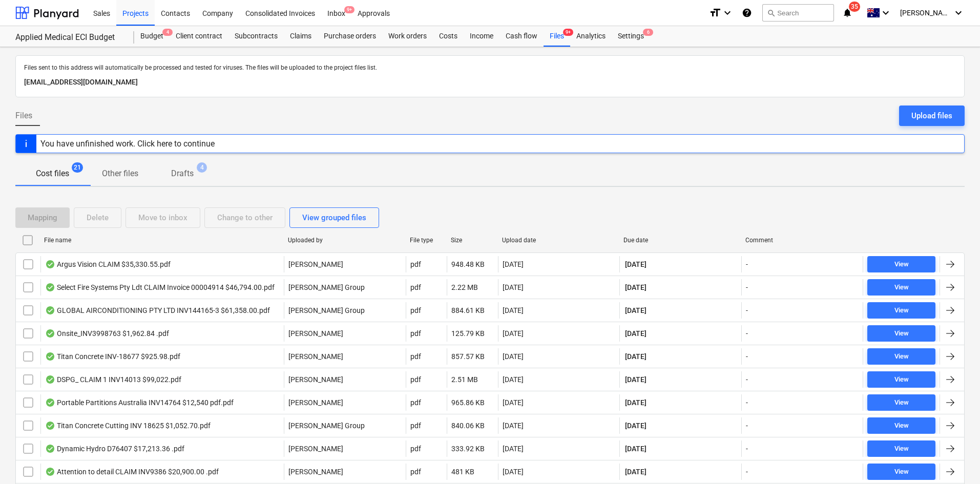
checkbox input "false"
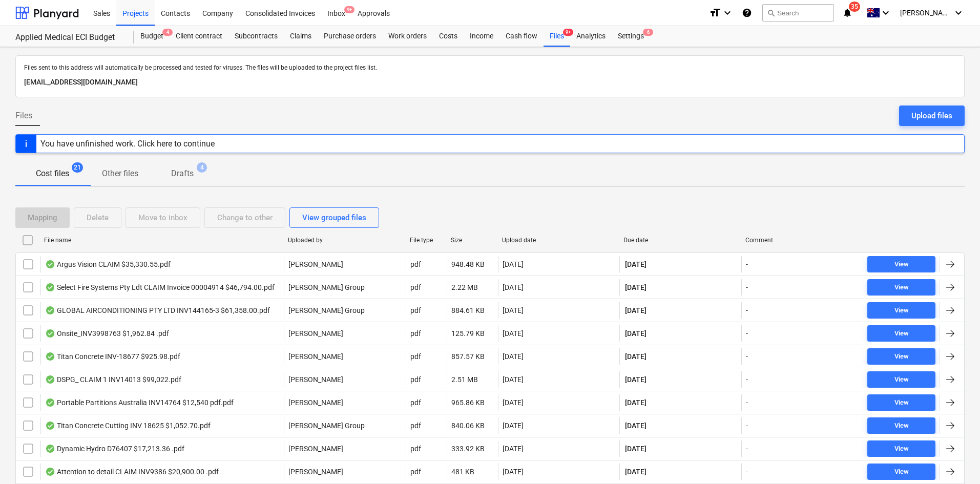
checkbox input "false"
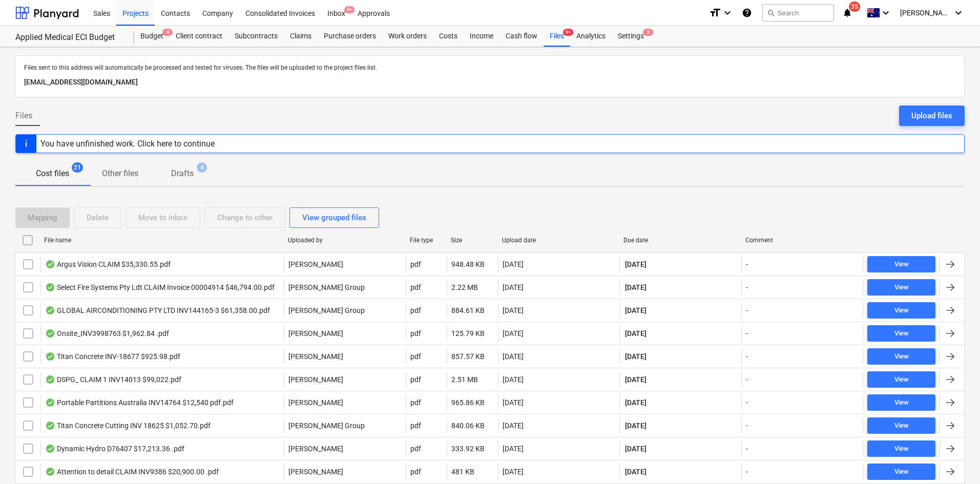
checkbox input "false"
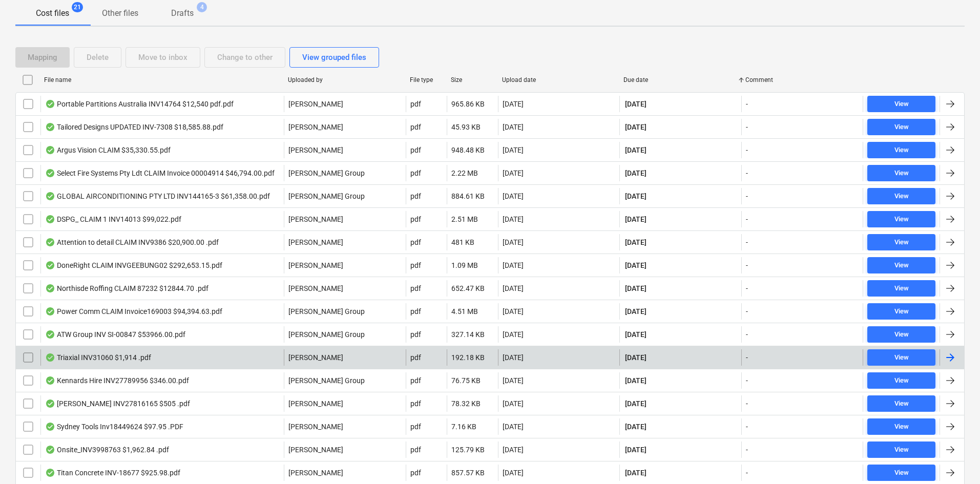
scroll to position [136, 0]
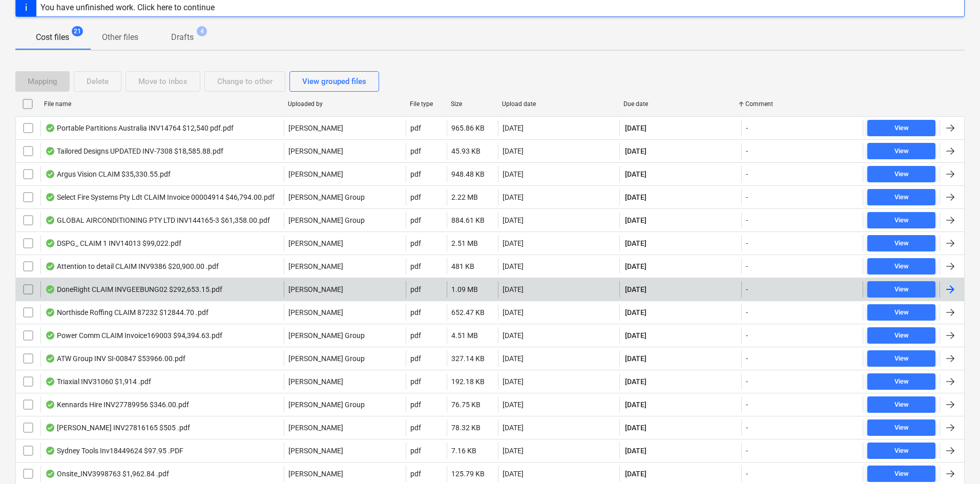
click at [168, 289] on div "DoneRight CLAIM INVGEEBUNG02 $292,653.15.pdf" at bounding box center [133, 289] width 177 height 8
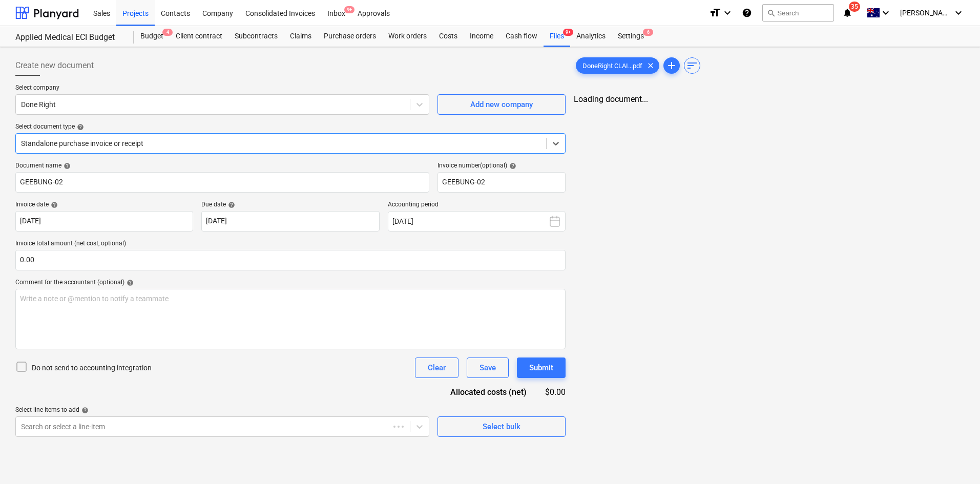
type input "GEEBUNG-02"
type input "[DATE]"
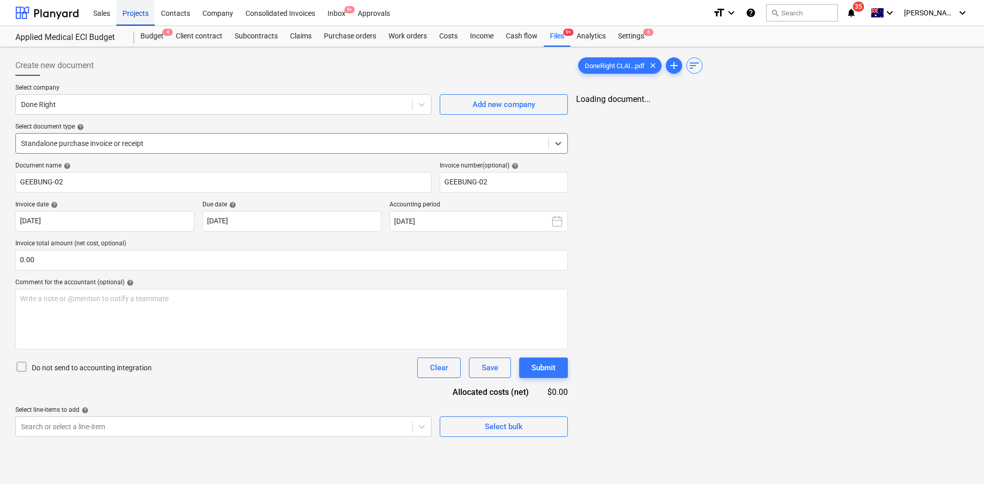
click at [136, 12] on div "Projects" at bounding box center [135, 12] width 38 height 26
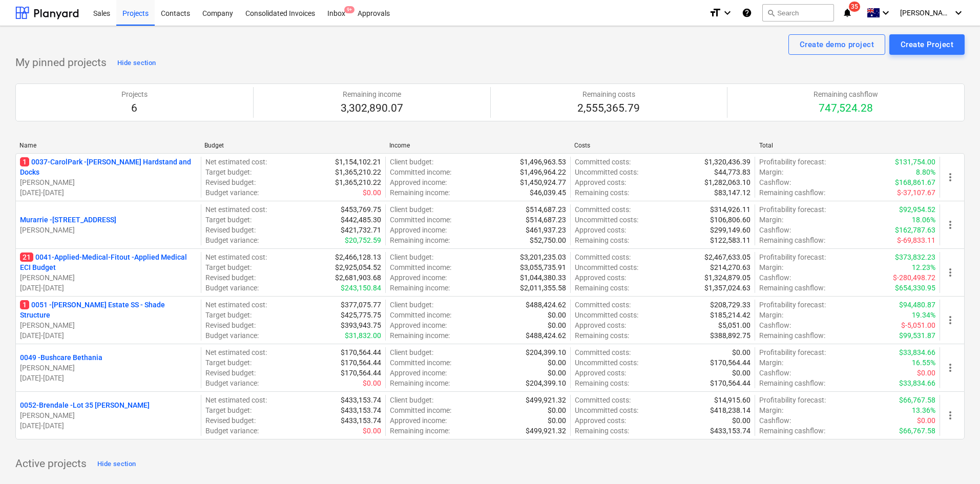
click at [201, 66] on div "My pinned projects Hide section Projects 6 Remaining income 3,302,890.07 Remain…" at bounding box center [490, 253] width 950 height 397
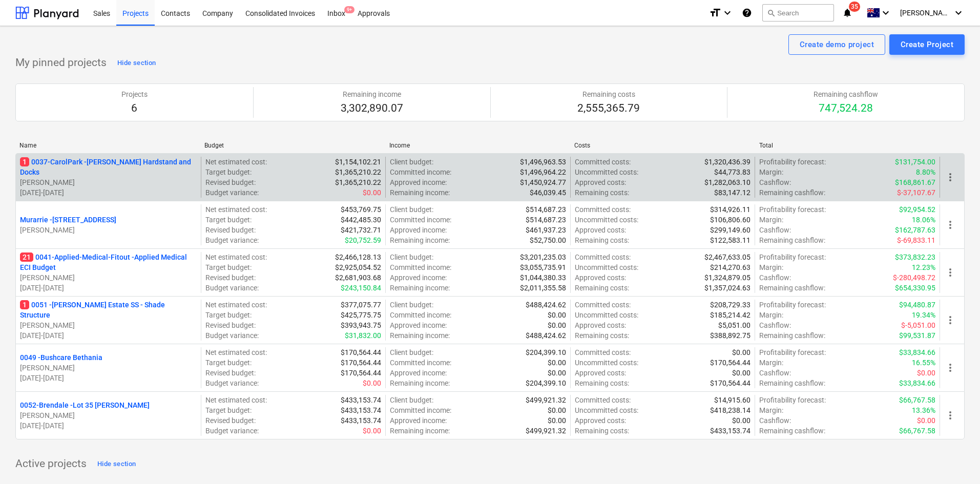
click at [130, 162] on p "1 0037-CarolPark - [PERSON_NAME] Hardstand and Docks" at bounding box center [108, 167] width 177 height 20
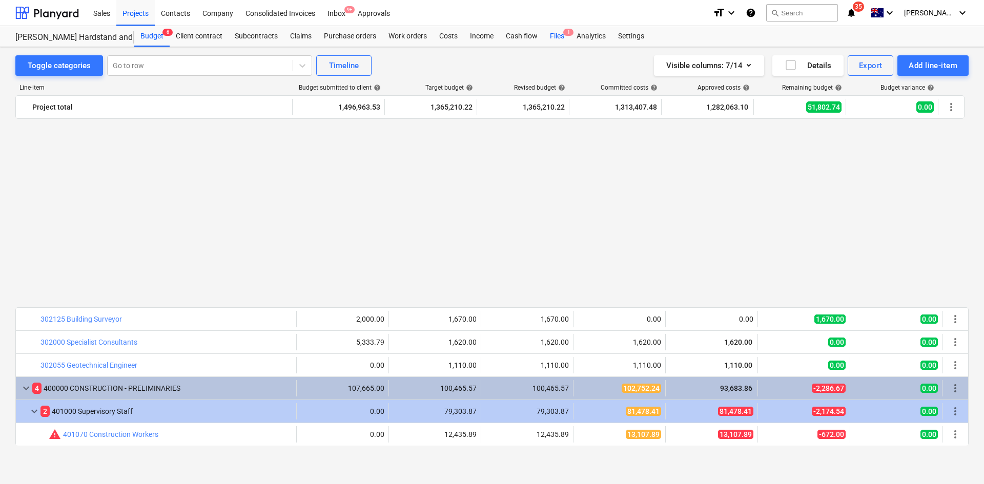
scroll to position [646, 0]
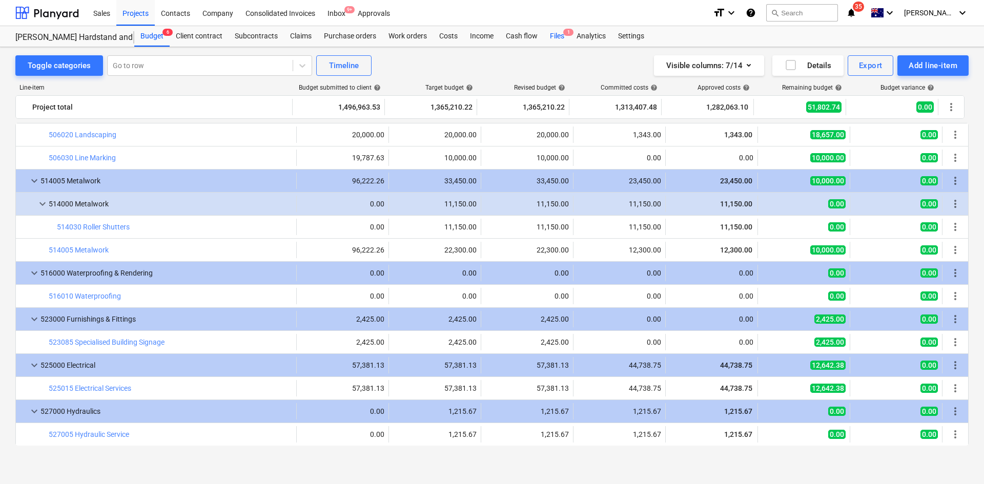
click at [557, 38] on div "Files 1" at bounding box center [557, 36] width 27 height 20
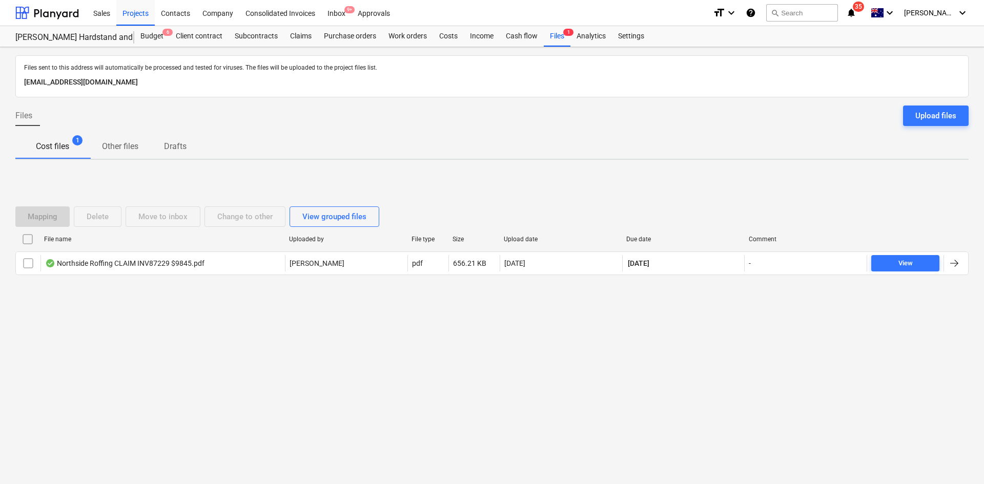
click at [353, 297] on div "Mapping Delete Move to inbox Change to other View grouped files File name Uploa…" at bounding box center [491, 245] width 953 height 154
click at [113, 14] on div "Sales" at bounding box center [101, 12] width 29 height 26
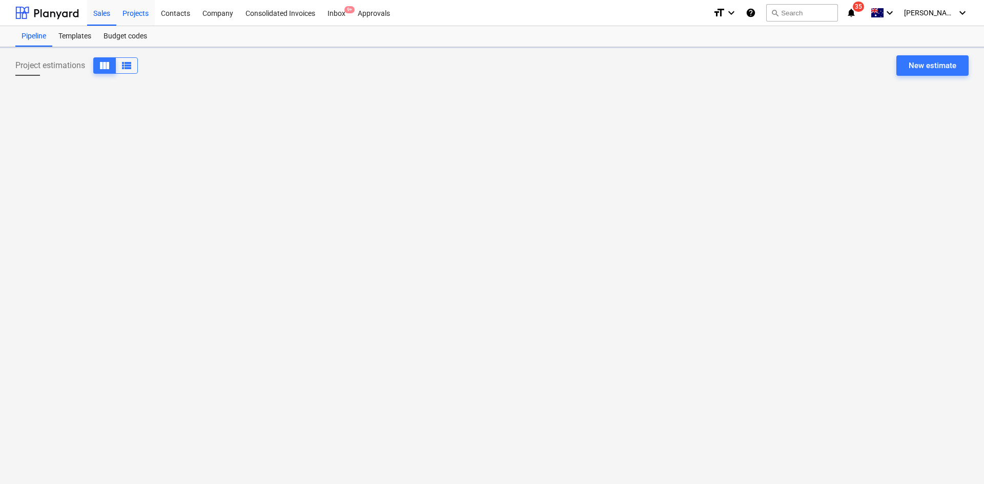
click at [124, 14] on div "Projects" at bounding box center [135, 12] width 38 height 26
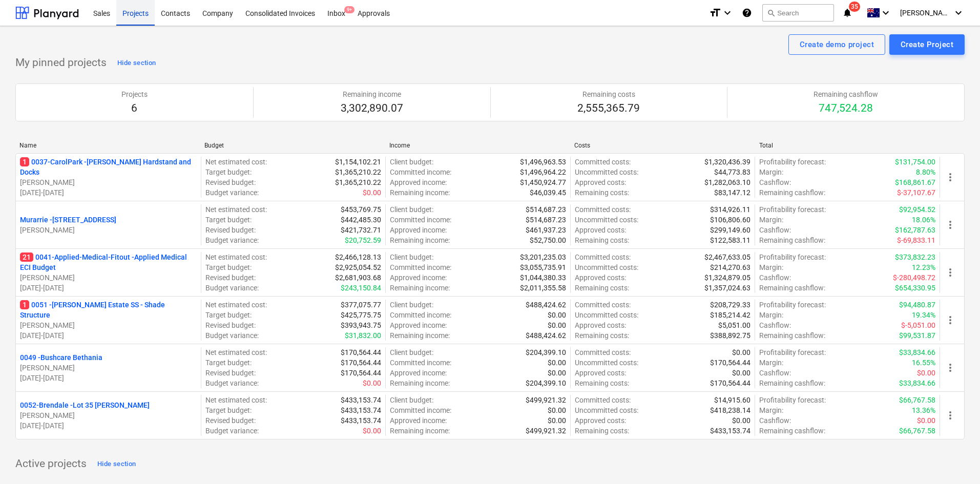
click at [129, 14] on div "Projects" at bounding box center [135, 12] width 38 height 26
click at [540, 50] on div "Create demo project Create Project" at bounding box center [490, 44] width 950 height 20
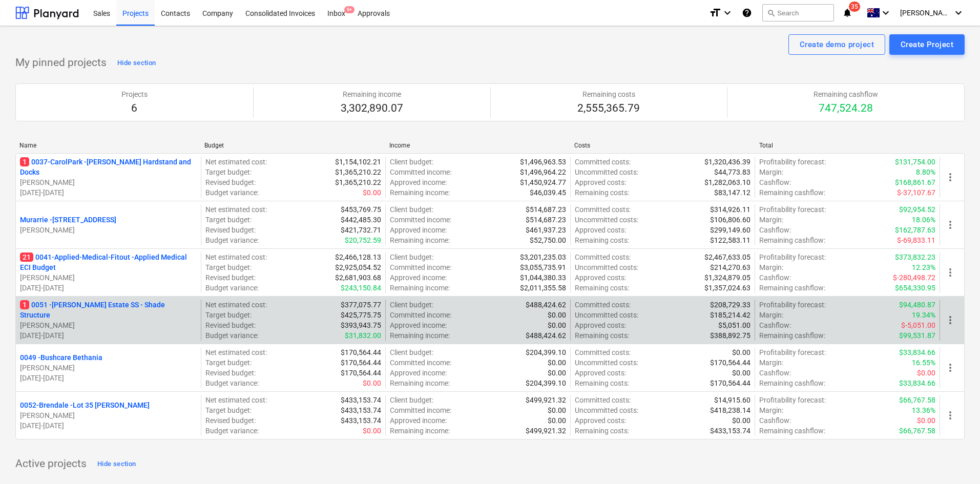
click at [114, 307] on p "1 0051 - [PERSON_NAME] Estate SS - Shade Structure" at bounding box center [108, 310] width 177 height 20
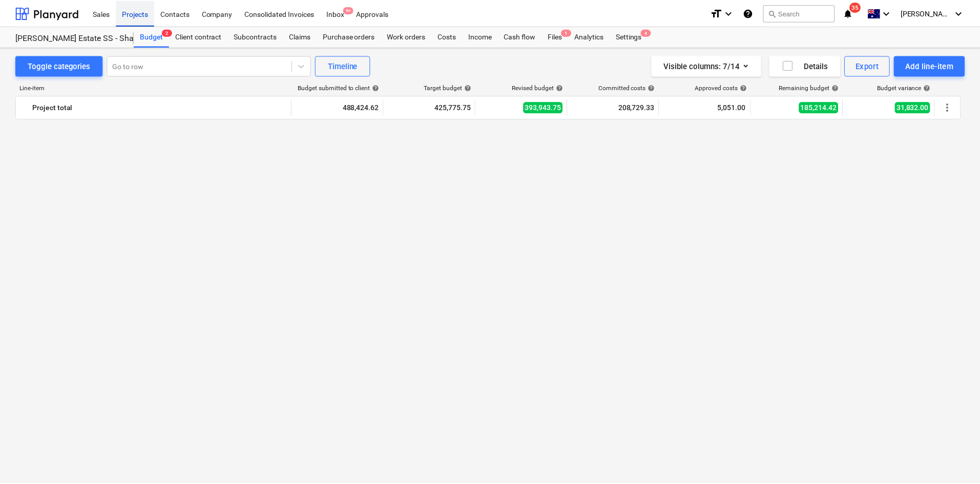
scroll to position [2496, 0]
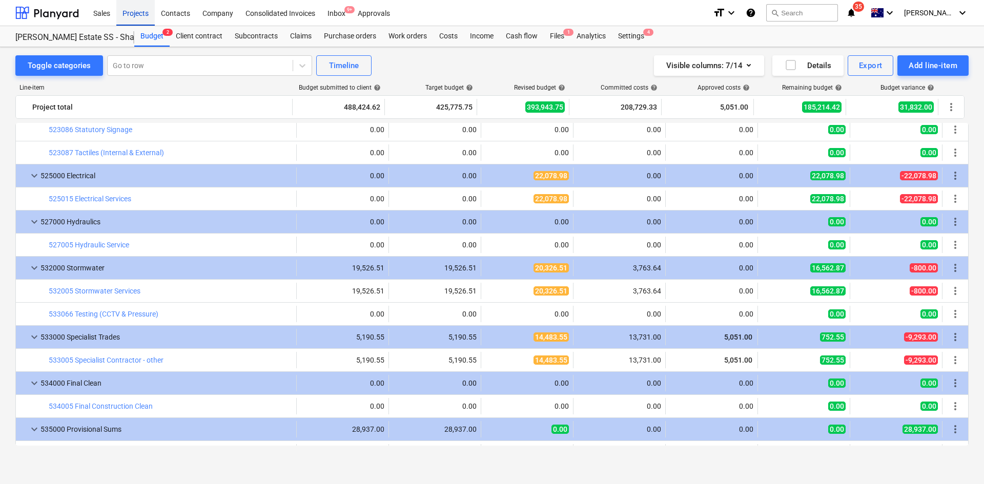
click at [129, 13] on div "Projects" at bounding box center [135, 12] width 38 height 26
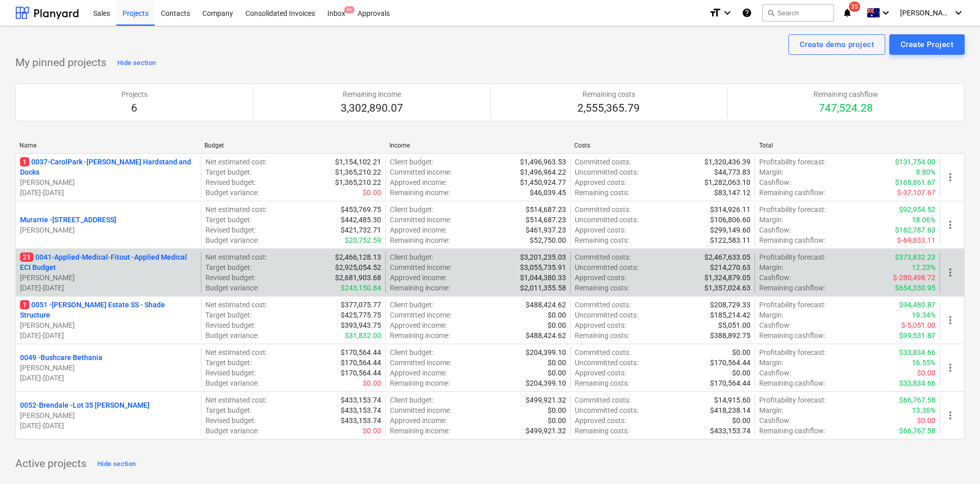
click at [147, 253] on p "21 0041-Applied-Medical-Fitout - Applied Medical ECI Budget" at bounding box center [108, 262] width 177 height 20
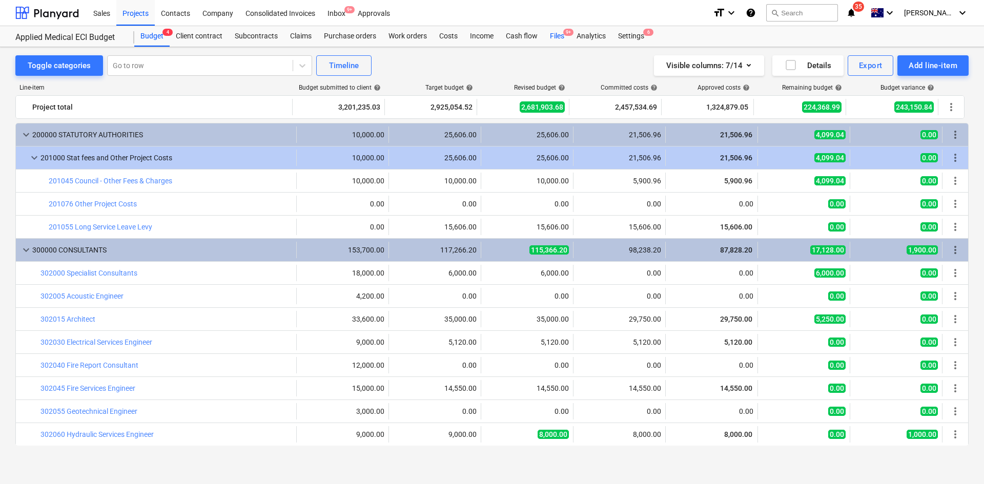
click at [561, 33] on div "Files 9+" at bounding box center [557, 36] width 27 height 20
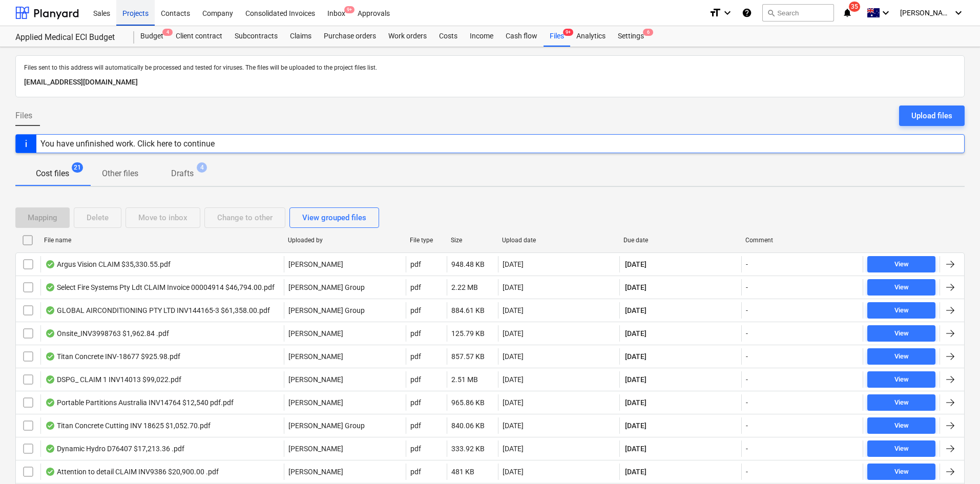
click at [135, 11] on div "Projects" at bounding box center [135, 12] width 38 height 26
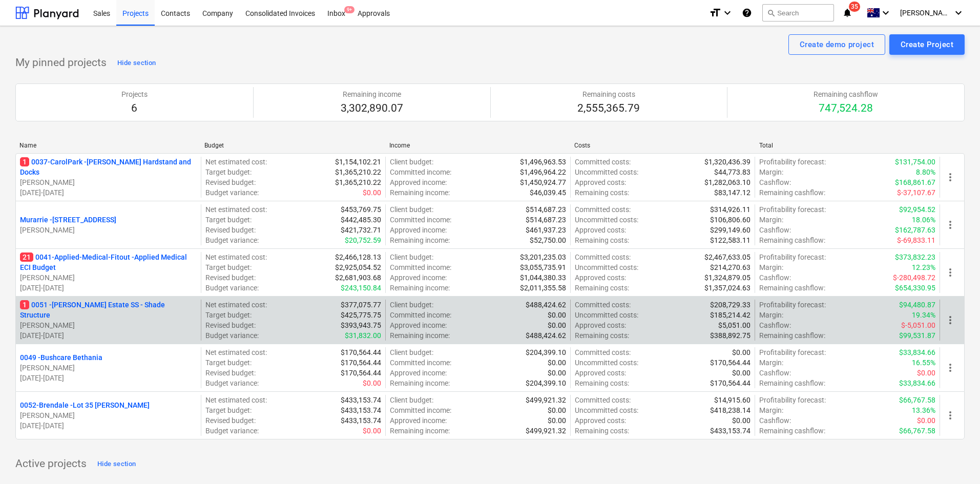
click at [108, 309] on p "1 0051 - [PERSON_NAME] Estate SS - Shade Structure" at bounding box center [108, 310] width 177 height 20
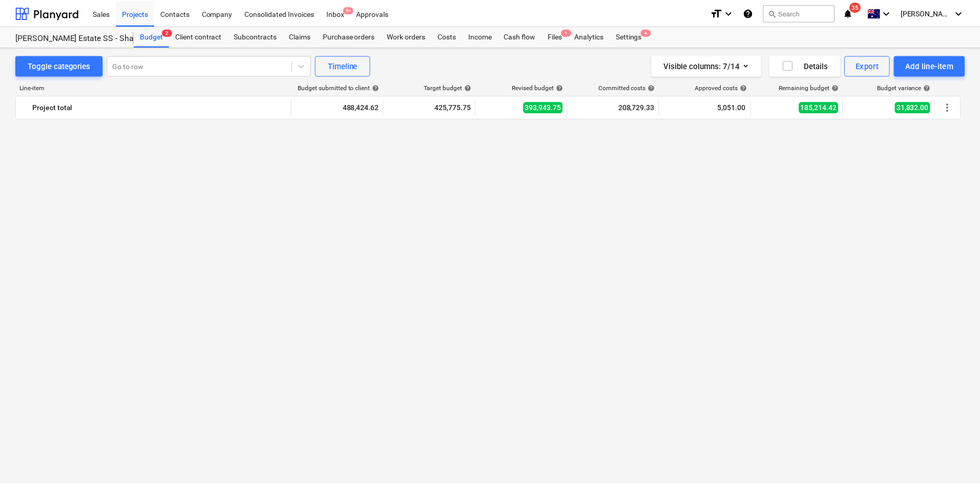
scroll to position [2496, 0]
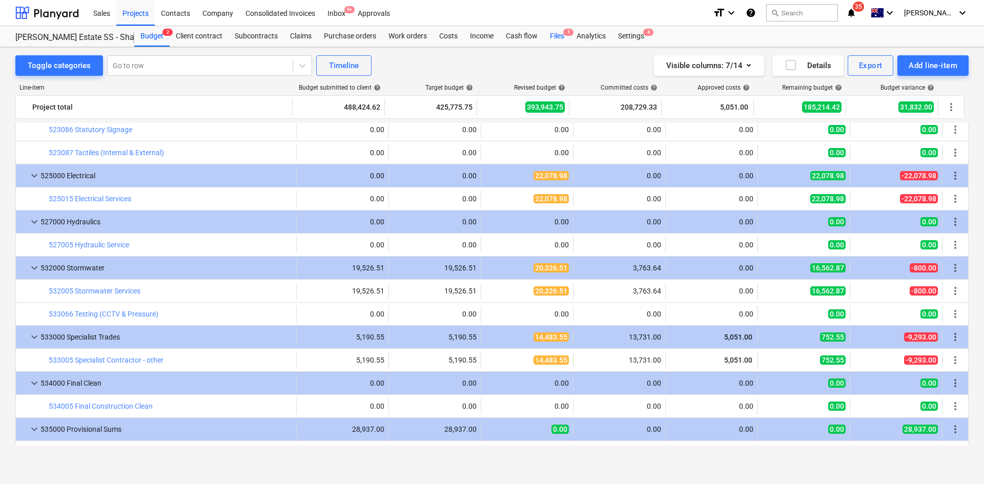
click at [566, 36] on div "Files 1" at bounding box center [557, 36] width 27 height 20
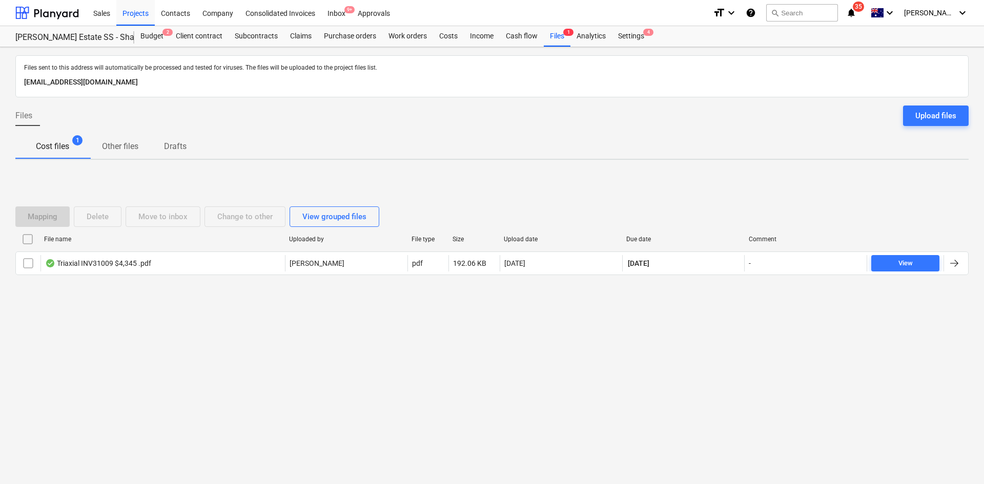
click at [467, 213] on div "Mapping Delete Move to inbox Change to other View grouped files" at bounding box center [491, 217] width 953 height 20
click at [132, 11] on div "Projects" at bounding box center [135, 12] width 38 height 26
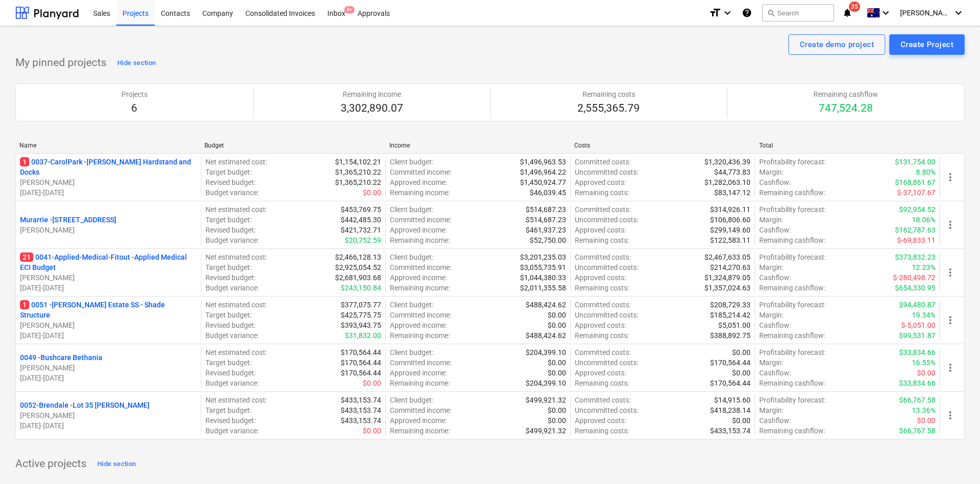
click at [244, 58] on div "My pinned projects Hide section Projects 6 Remaining income 3,302,890.07 Remain…" at bounding box center [490, 253] width 950 height 397
click at [227, 48] on div "Create demo project Create Project" at bounding box center [490, 44] width 950 height 20
click at [266, 56] on div "My pinned projects Hide section Projects 6 Remaining income 3,302,890.07 Remain…" at bounding box center [490, 253] width 950 height 397
click at [289, 51] on div "Create demo project Create Project" at bounding box center [490, 44] width 950 height 20
click at [229, 56] on div "My pinned projects Hide section Projects 6 Remaining income 3,302,890.07 Remain…" at bounding box center [490, 253] width 950 height 397
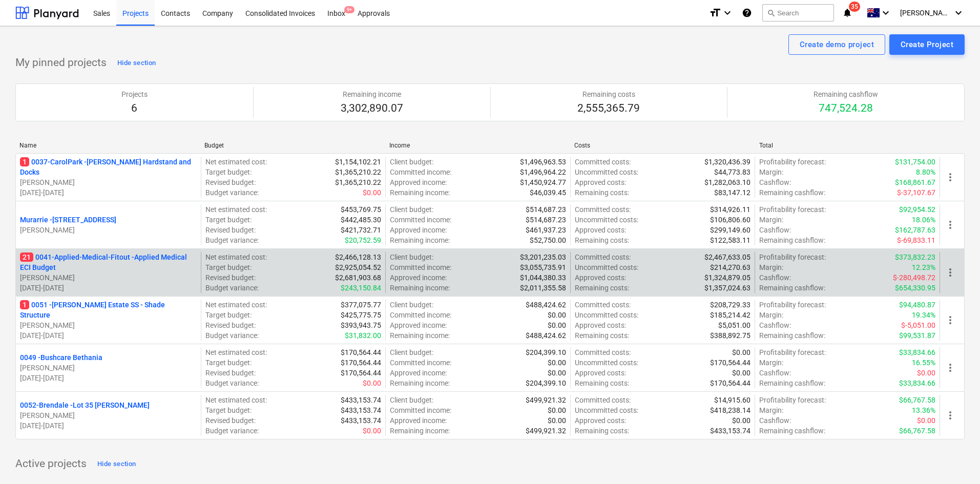
click at [131, 255] on p "21 0041-Applied-Medical-Fitout - Applied Medical ECI Budget" at bounding box center [108, 262] width 177 height 20
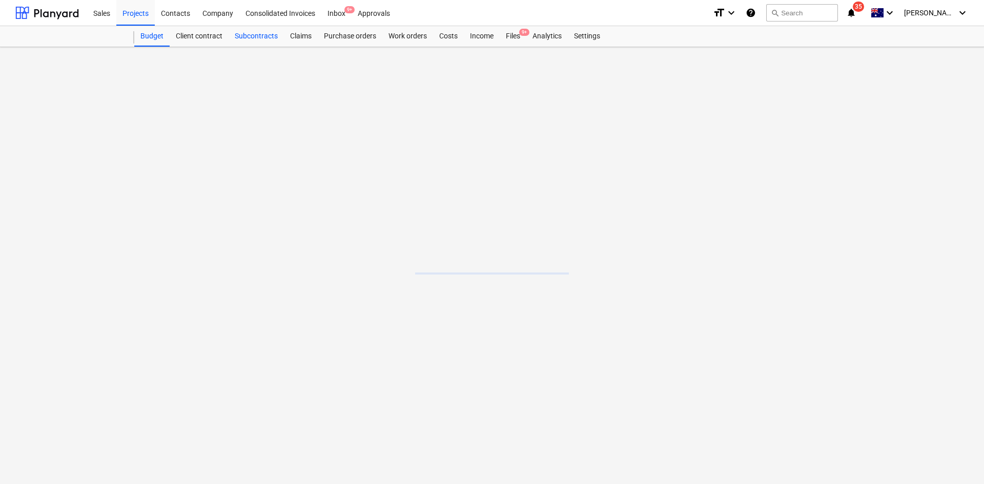
click at [271, 42] on div "Subcontracts" at bounding box center [256, 36] width 55 height 20
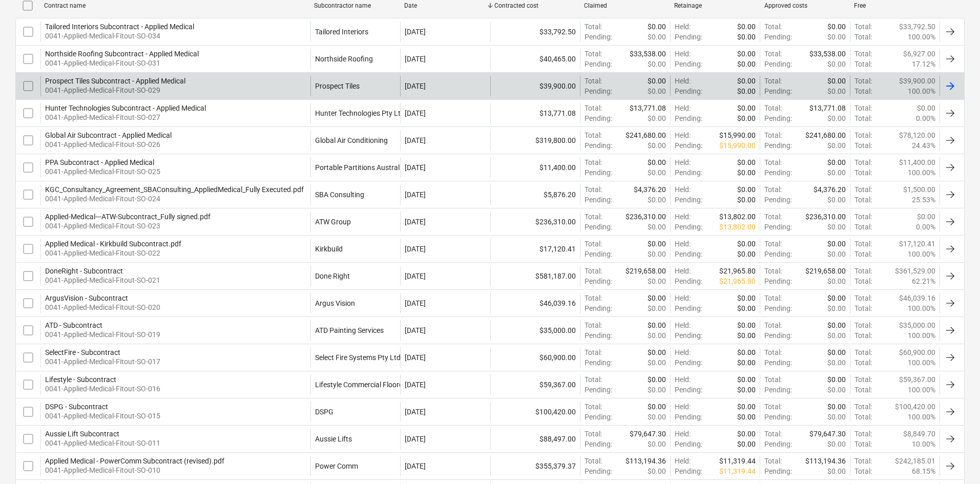
scroll to position [141, 0]
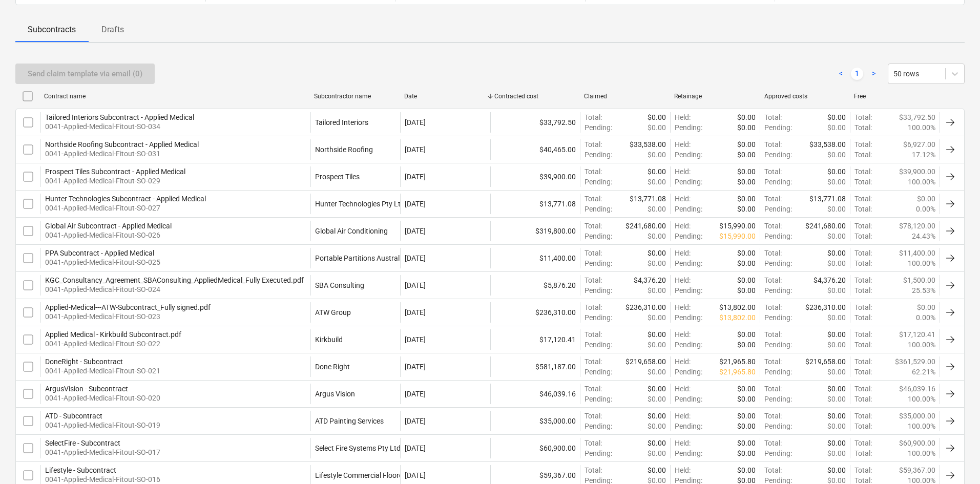
click at [345, 96] on div "Subcontractor name" at bounding box center [355, 96] width 82 height 7
checkbox input "false"
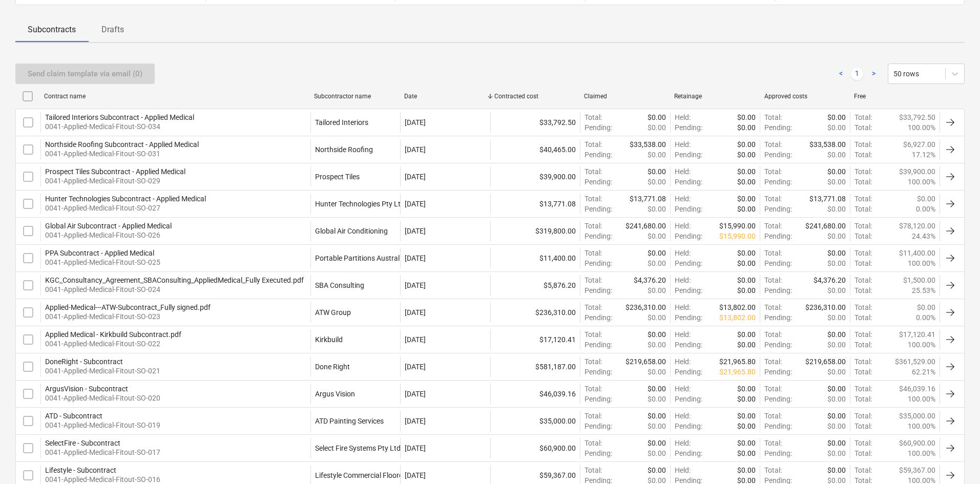
checkbox input "false"
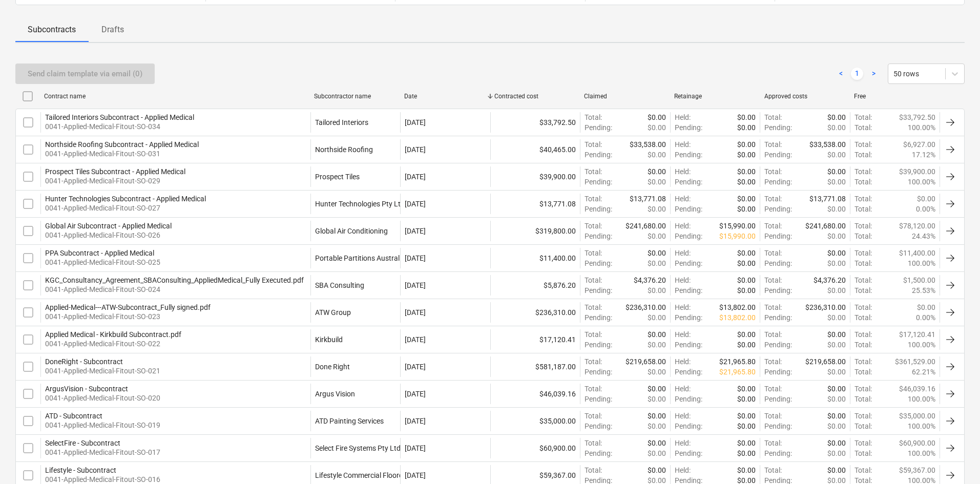
checkbox input "false"
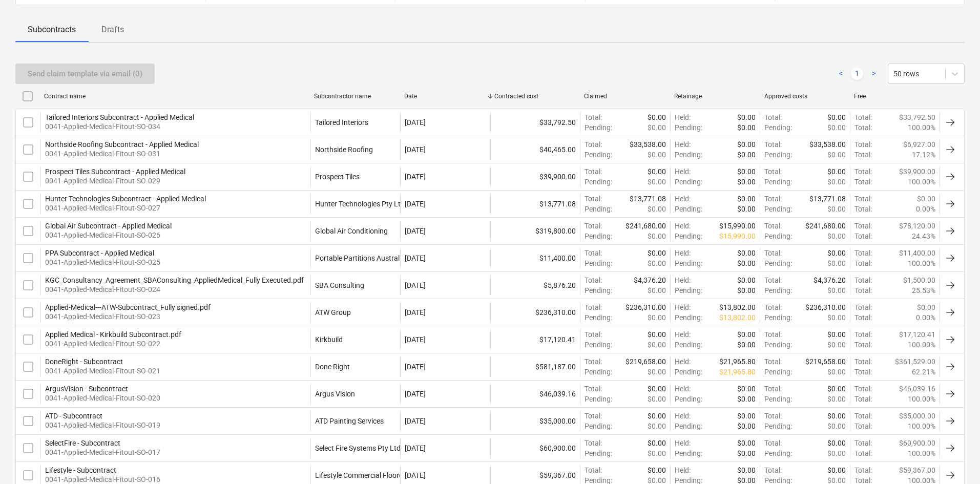
checkbox input "false"
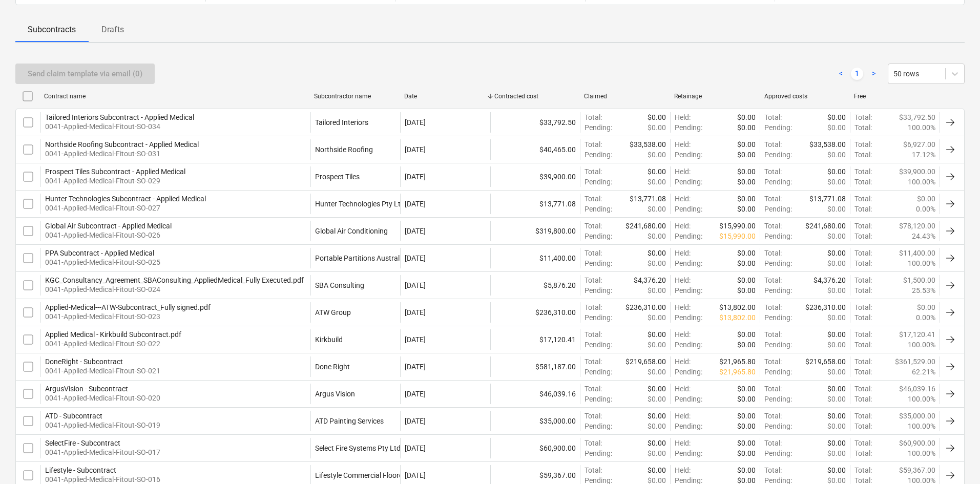
checkbox input "false"
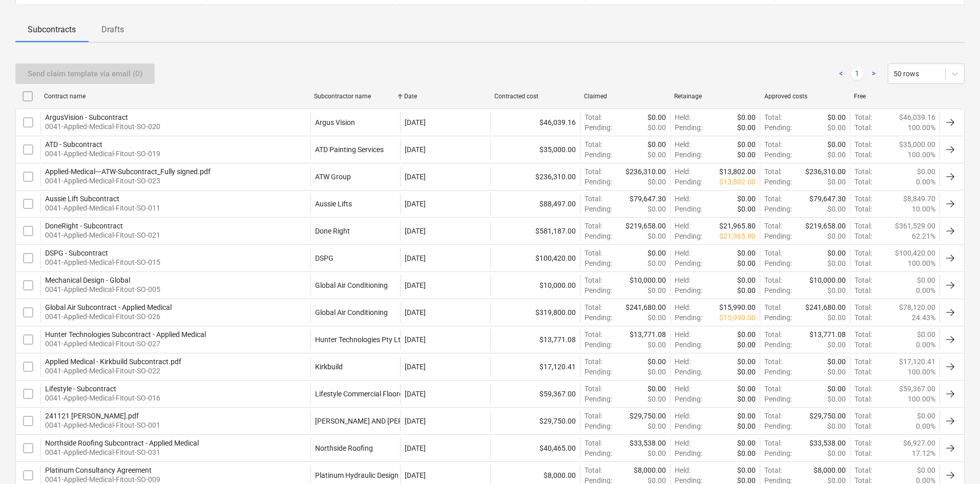
click at [419, 96] on div "Date" at bounding box center [445, 96] width 82 height 7
checkbox input "false"
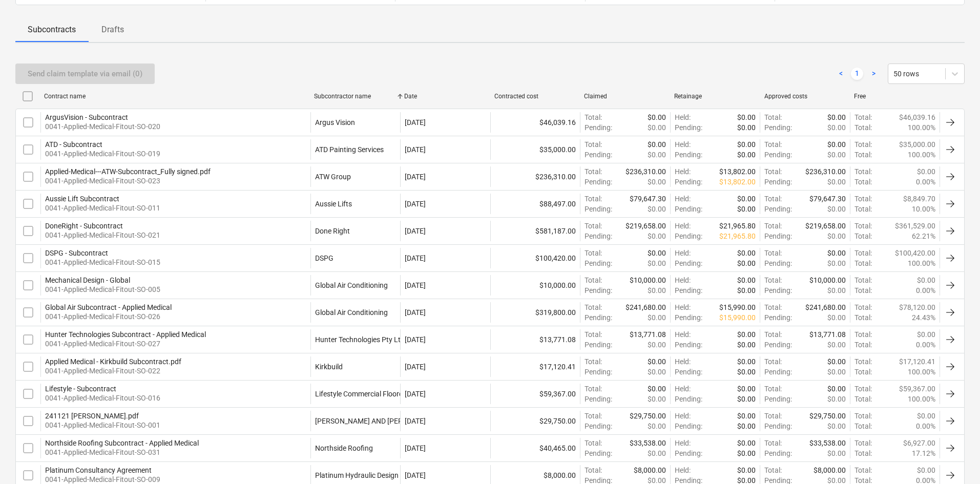
checkbox input "false"
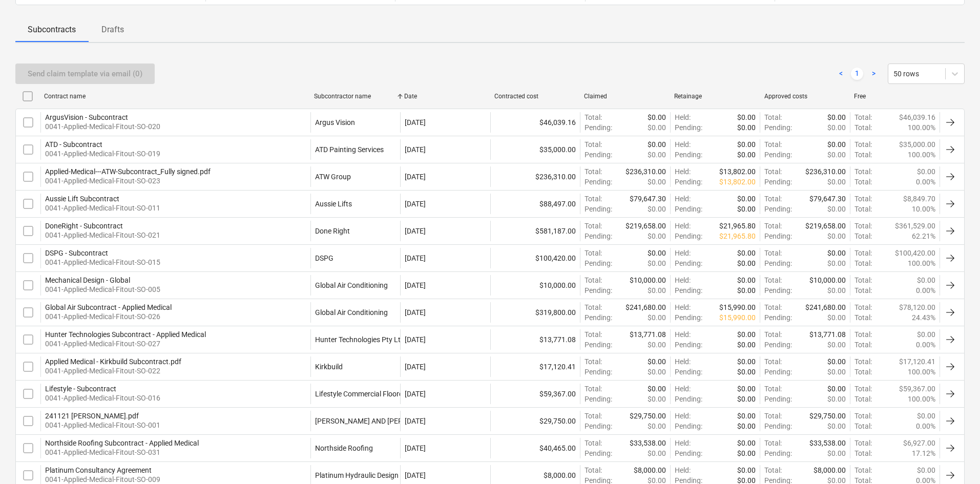
checkbox input "false"
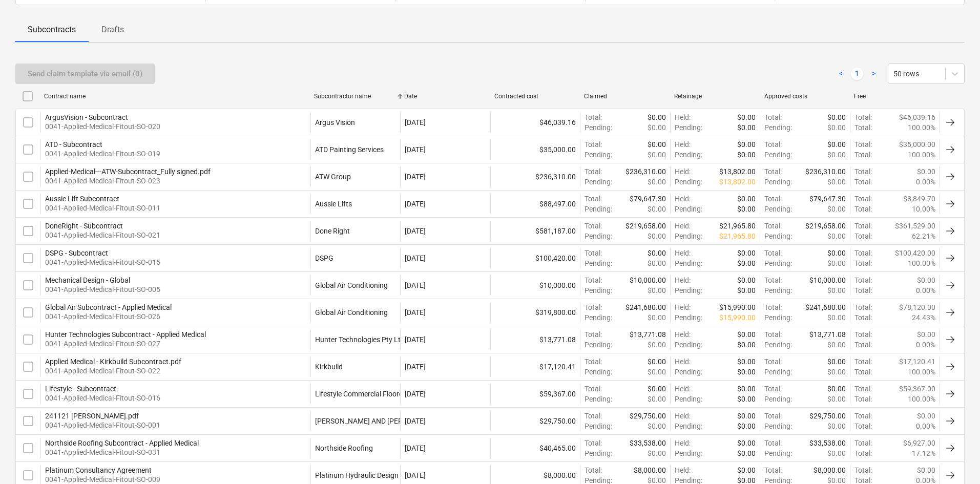
checkbox input "false"
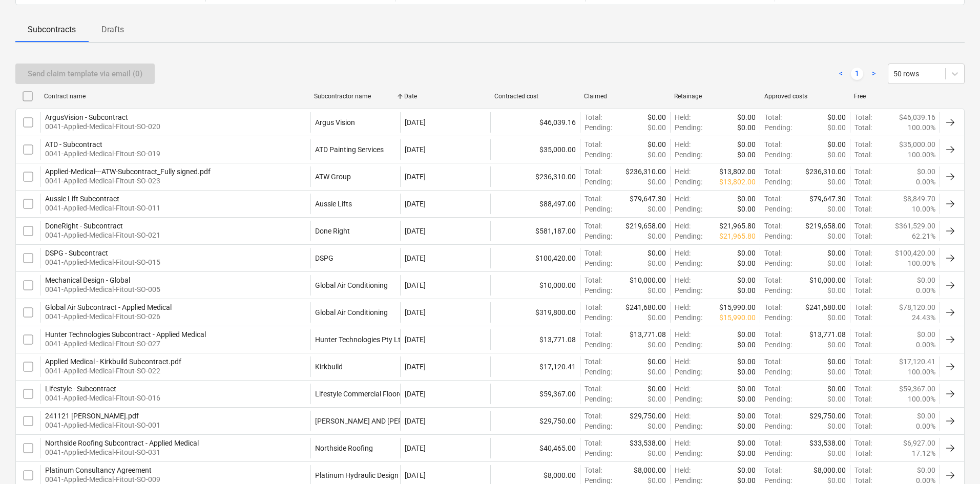
checkbox input "false"
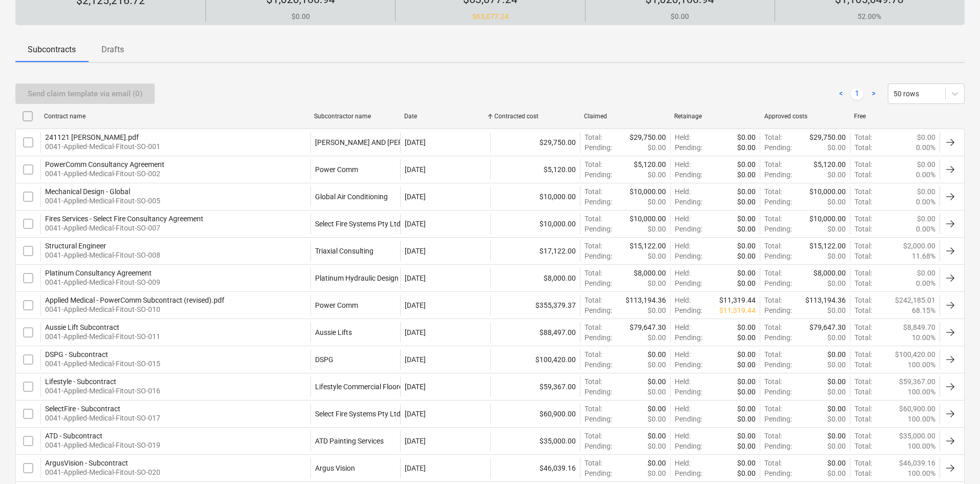
scroll to position [0, 0]
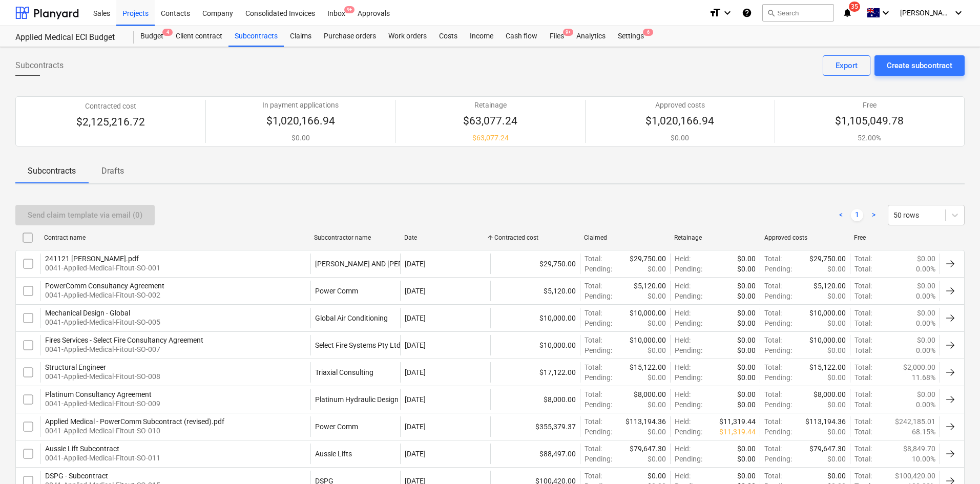
click at [261, 73] on div "Subcontracts Create subcontract Export" at bounding box center [490, 69] width 950 height 29
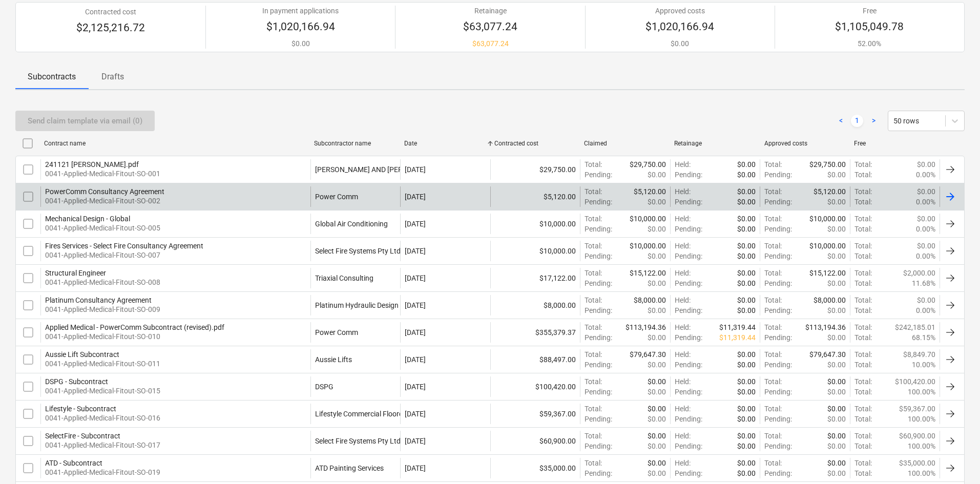
scroll to position [102, 0]
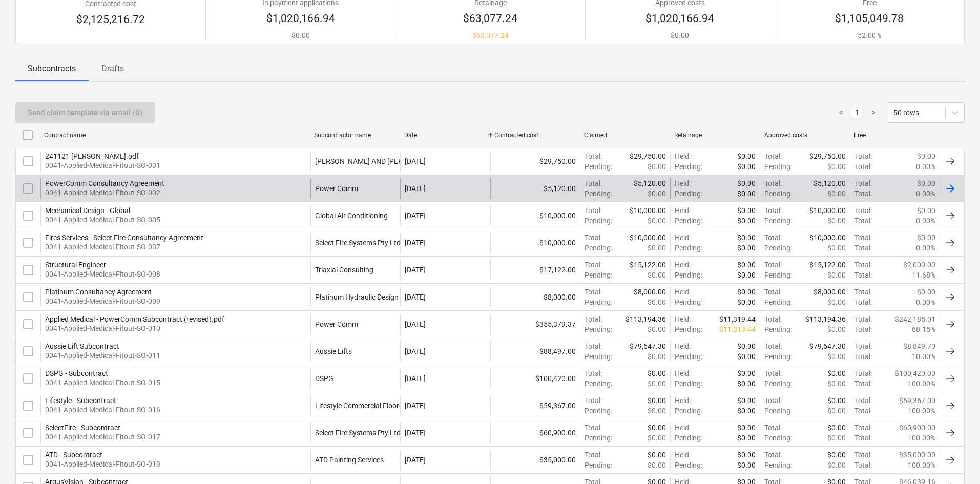
click at [121, 199] on div "PowerComm Consultancy Agreement 0041-Applied-Medical-Fitout-SO-002 Power Comm […" at bounding box center [490, 188] width 950 height 27
click at [137, 186] on div "PowerComm Consultancy Agreement" at bounding box center [104, 183] width 119 height 8
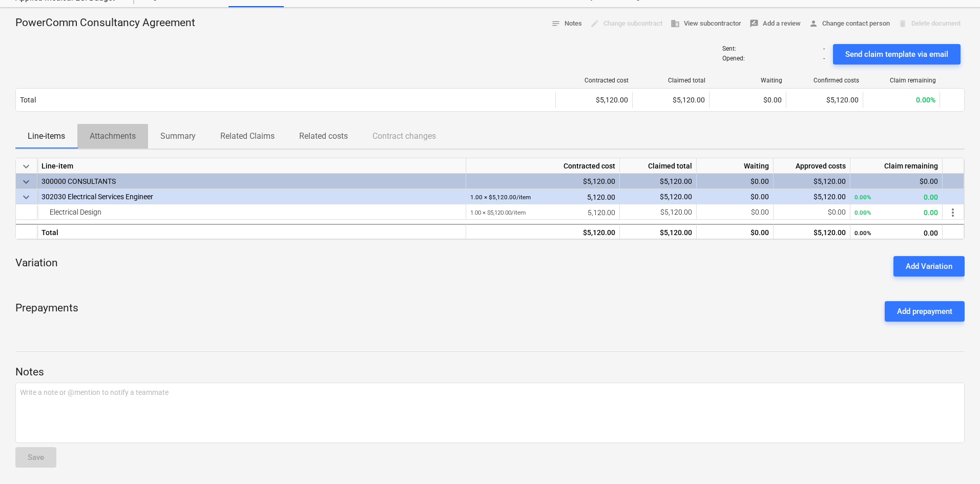
click at [121, 140] on p "Attachments" at bounding box center [113, 136] width 46 height 12
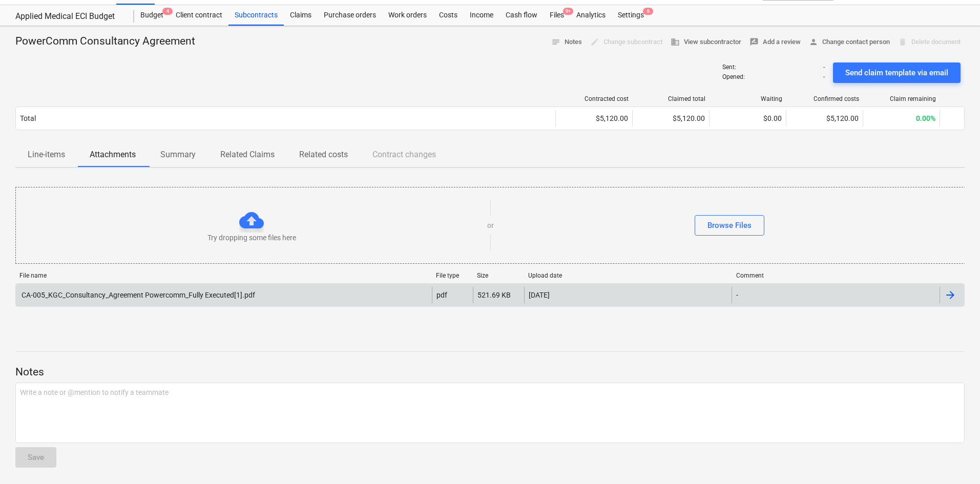
click at [183, 297] on div "CA-005_KGC_Consultancy_Agreement Powercomm_Fully Executed[1].pdf" at bounding box center [137, 295] width 235 height 8
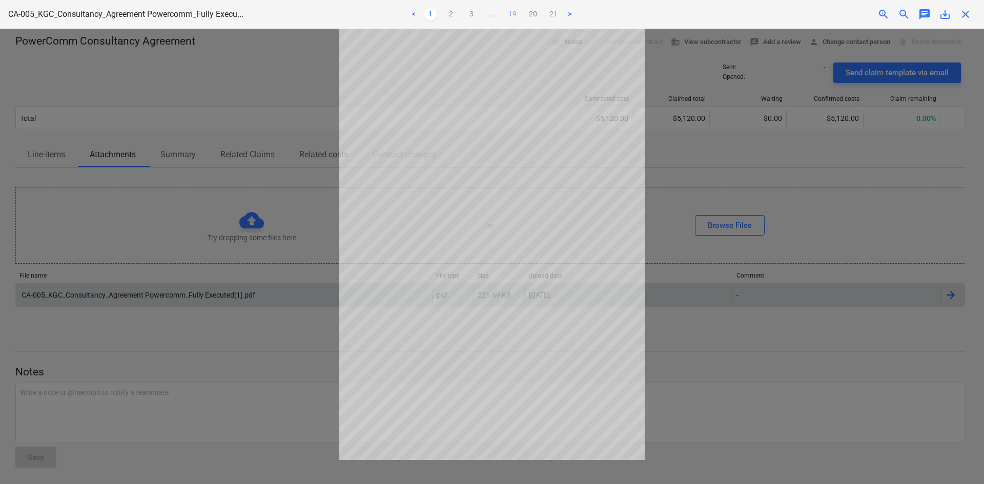
click at [515, 16] on link "19" at bounding box center [512, 14] width 12 height 12
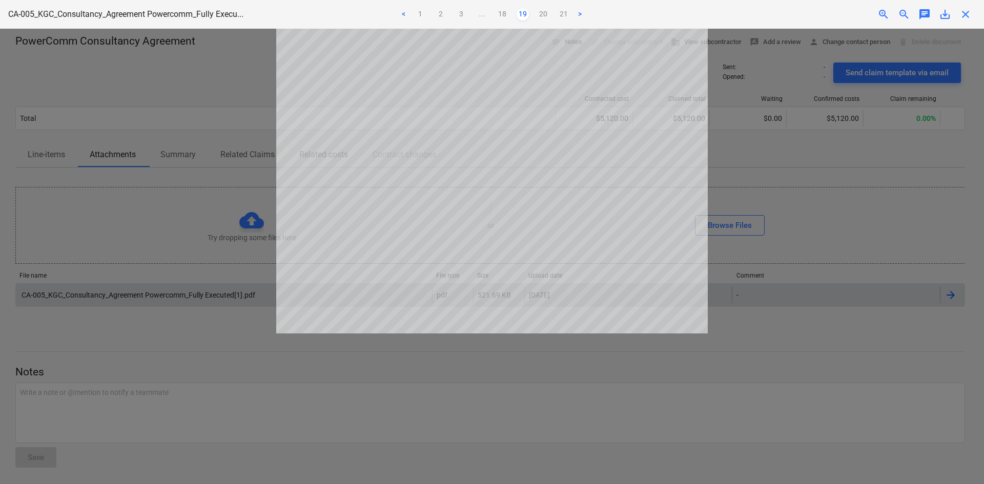
click at [972, 10] on div "close" at bounding box center [965, 14] width 20 height 12
click at [964, 12] on span "close" at bounding box center [965, 14] width 12 height 12
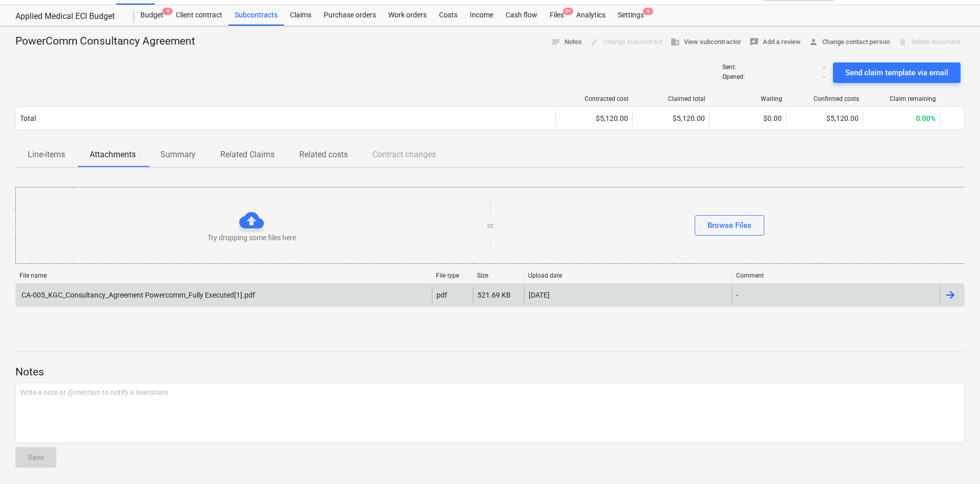
click at [329, 66] on div "Sent : - Opened : - Send claim template via email" at bounding box center [490, 72] width 950 height 29
click at [248, 25] on div "Subcontracts" at bounding box center [256, 15] width 55 height 20
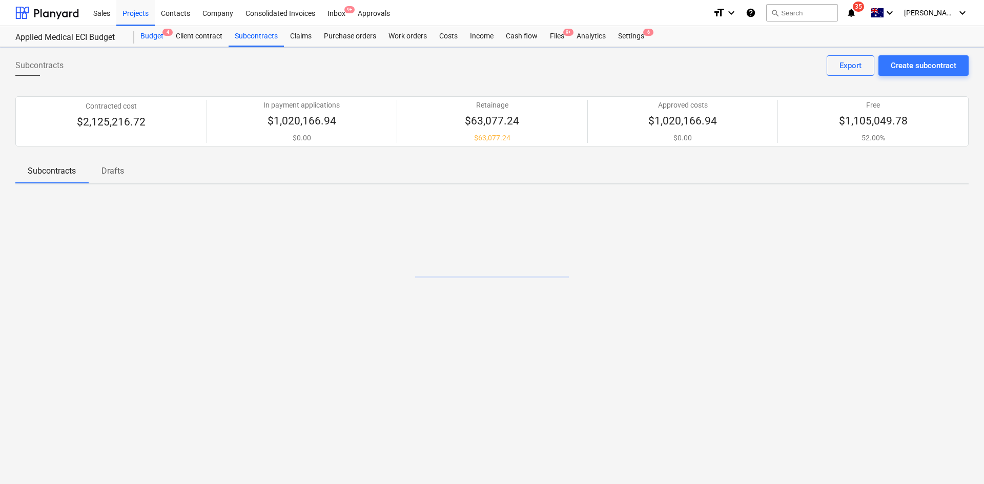
click at [149, 39] on div "Budget 4" at bounding box center [151, 36] width 35 height 20
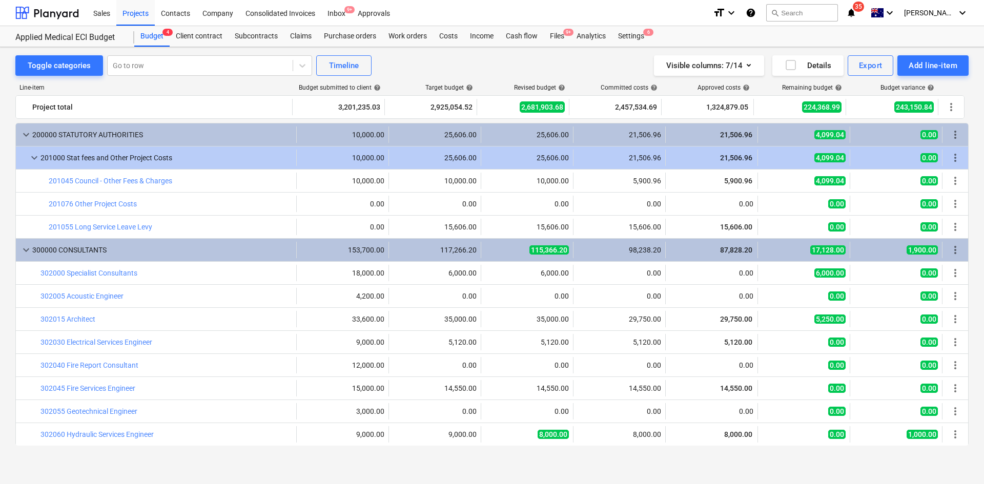
click at [573, 50] on div "Toggle categories Go to row Timeline Visible columns : 7/14 Details Export Add …" at bounding box center [492, 256] width 984 height 419
click at [552, 65] on div "Visible columns : 7/14 Details Export Add line-item" at bounding box center [742, 65] width 454 height 20
click at [557, 50] on div "Toggle categories Go to row Timeline Visible columns : 7/14 Details Export Add …" at bounding box center [492, 256] width 984 height 419
click at [558, 25] on div "Sales Projects Contacts Company Consolidated Invoices Inbox 9+ Approvals" at bounding box center [396, 13] width 618 height 26
click at [628, 27] on div "Settings 6" at bounding box center [631, 36] width 38 height 20
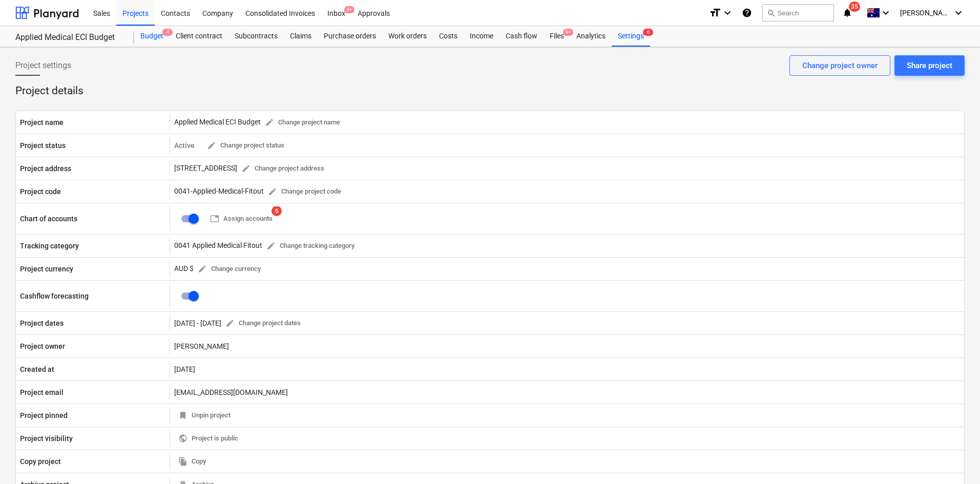
click at [152, 39] on div "Budget 4" at bounding box center [151, 36] width 35 height 20
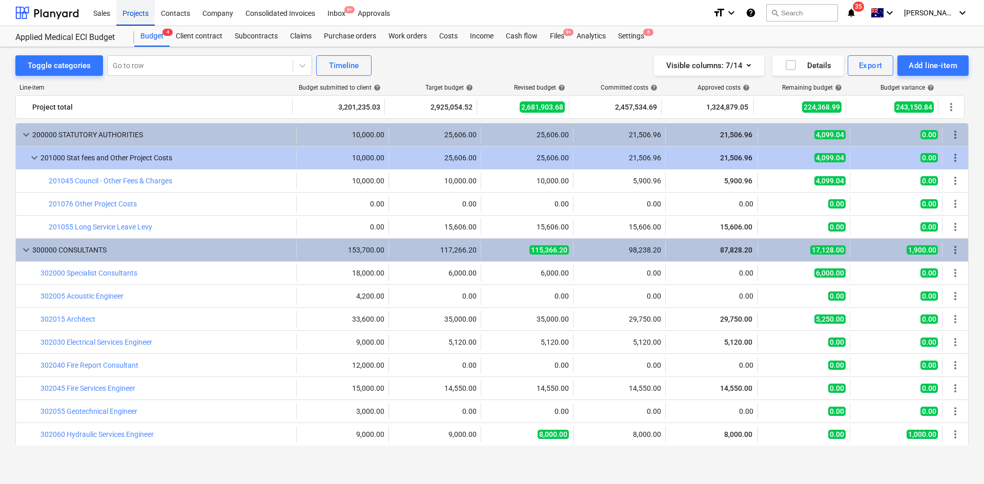
click at [145, 9] on div "Projects" at bounding box center [135, 12] width 38 height 26
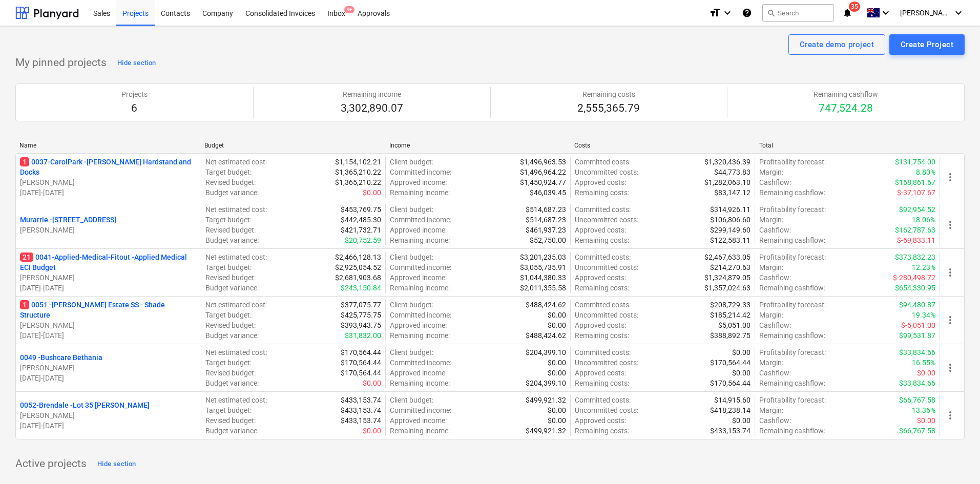
click at [356, 44] on div "Create demo project Create Project" at bounding box center [490, 44] width 950 height 20
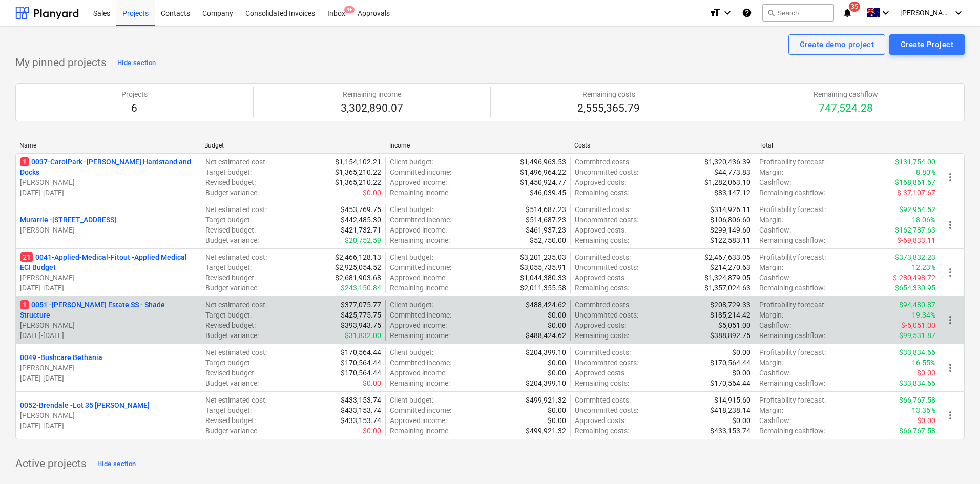
click at [73, 306] on p "1 0051 - [PERSON_NAME] Estate SS - Shade Structure" at bounding box center [108, 310] width 177 height 20
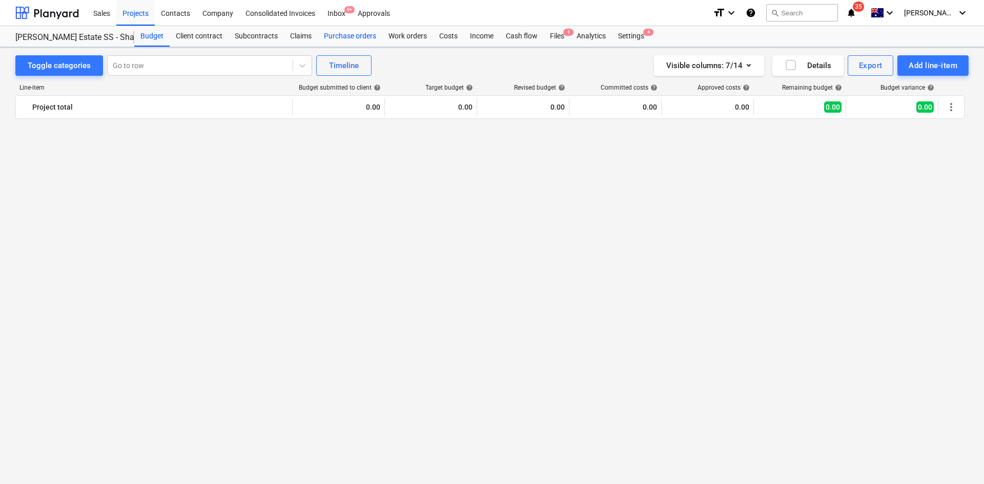
scroll to position [2496, 0]
click at [449, 38] on div "Costs" at bounding box center [448, 36] width 31 height 20
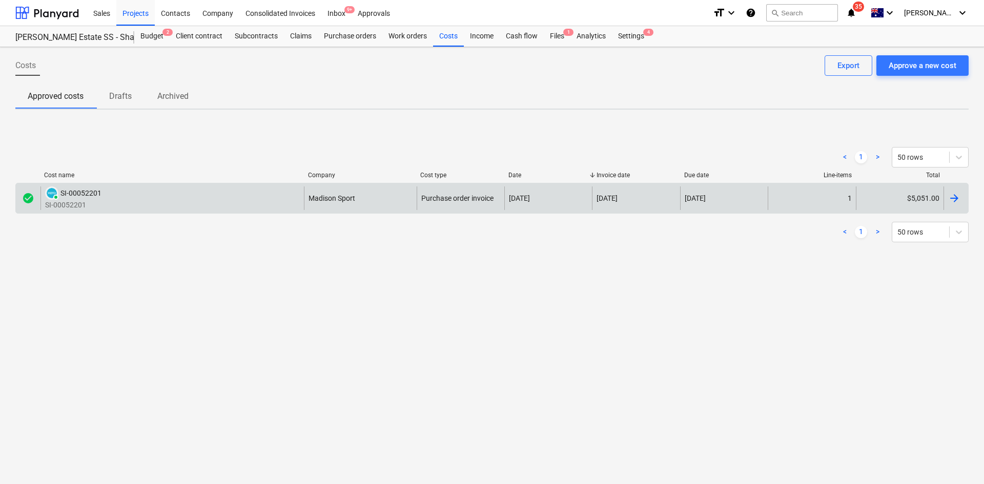
click at [356, 204] on div "Madison Sport" at bounding box center [360, 199] width 112 height 24
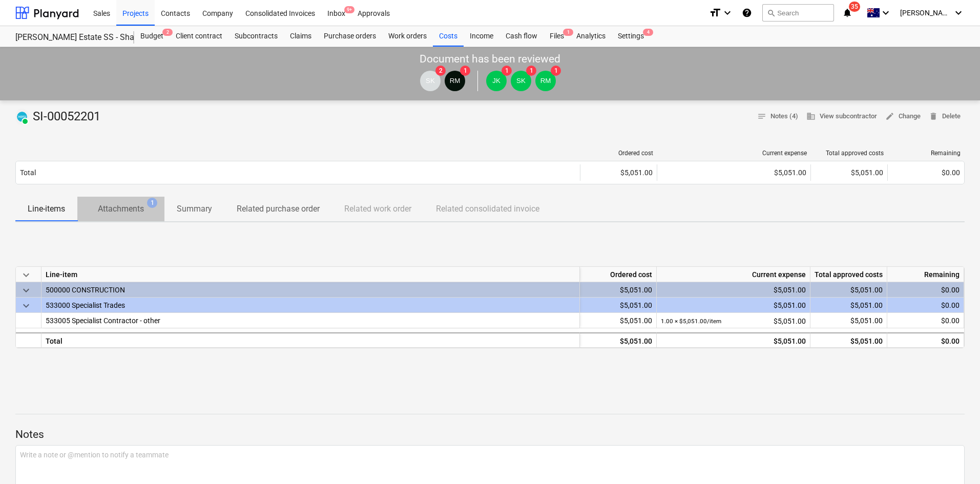
click at [131, 205] on p "Attachments" at bounding box center [121, 209] width 46 height 12
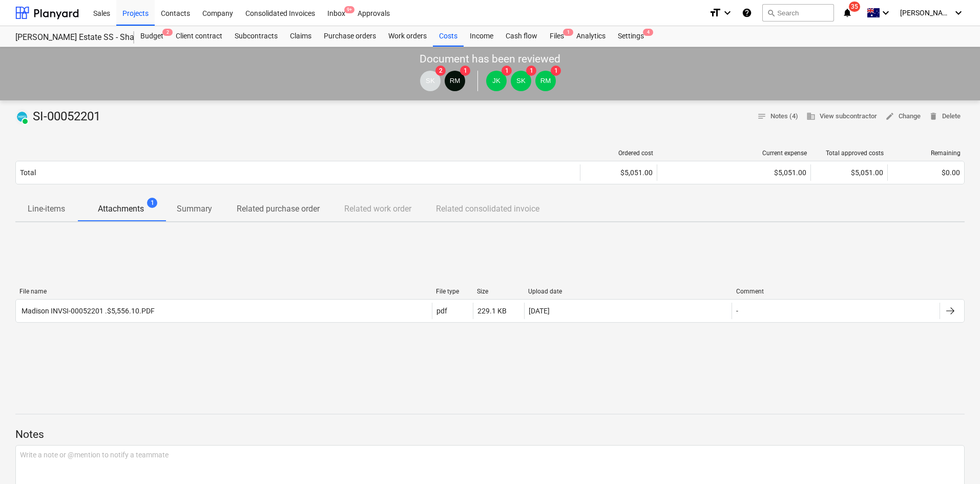
click at [317, 120] on div "PAID SI-00052201 notes Notes (4) business View subcontractor edit Change delete…" at bounding box center [490, 117] width 950 height 16
click at [117, 7] on div "Projects" at bounding box center [135, 12] width 38 height 26
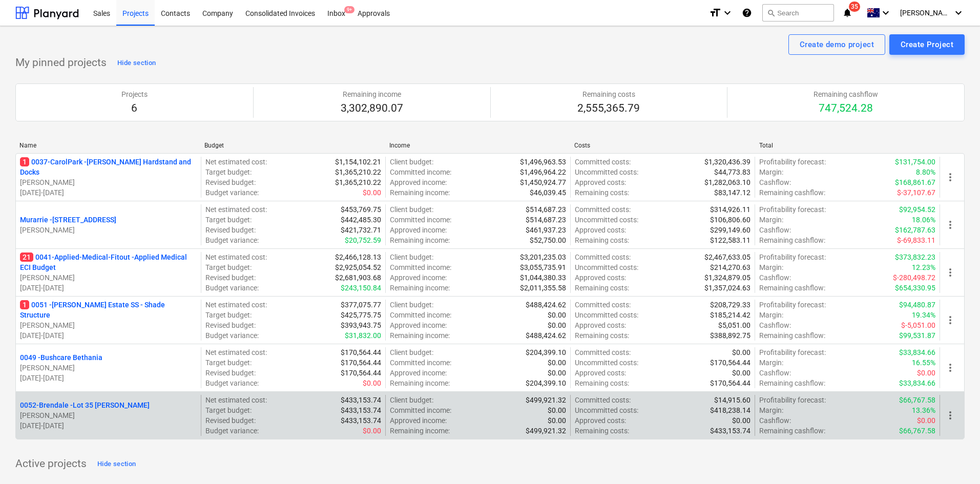
click at [113, 400] on div "0052-Brendale - Lot 35 [PERSON_NAME], [PERSON_NAME] [DATE] - [DATE]" at bounding box center [108, 415] width 185 height 41
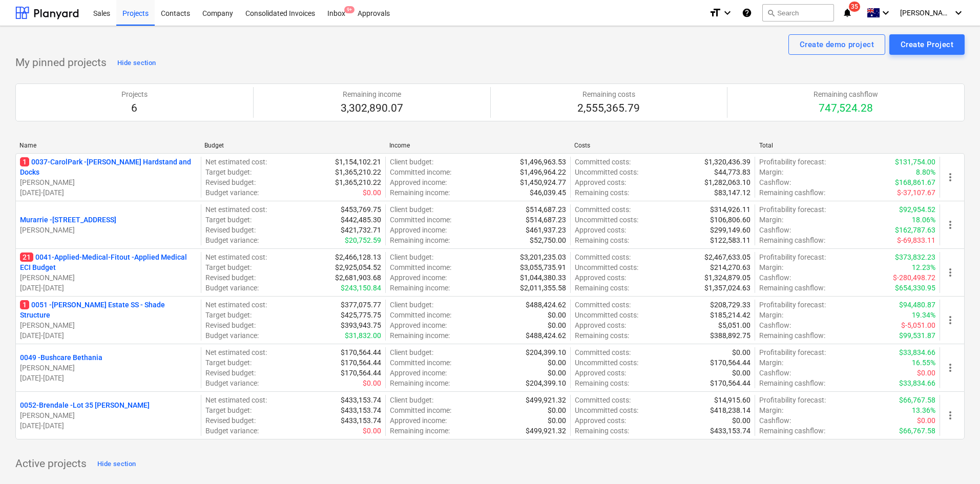
click at [113, 401] on p "0052-Brendale - Lot 35 [PERSON_NAME], Brendale" at bounding box center [85, 405] width 130 height 10
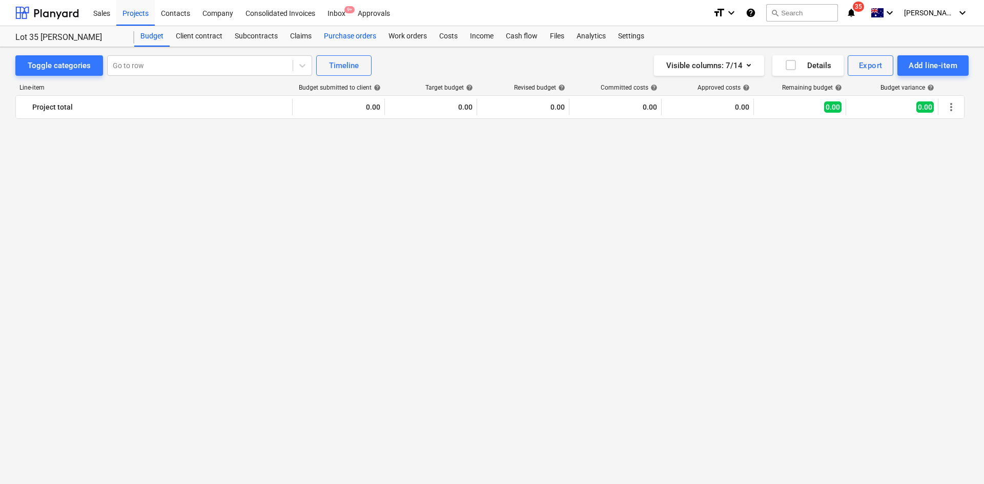
click at [361, 34] on div "Purchase orders" at bounding box center [350, 36] width 65 height 20
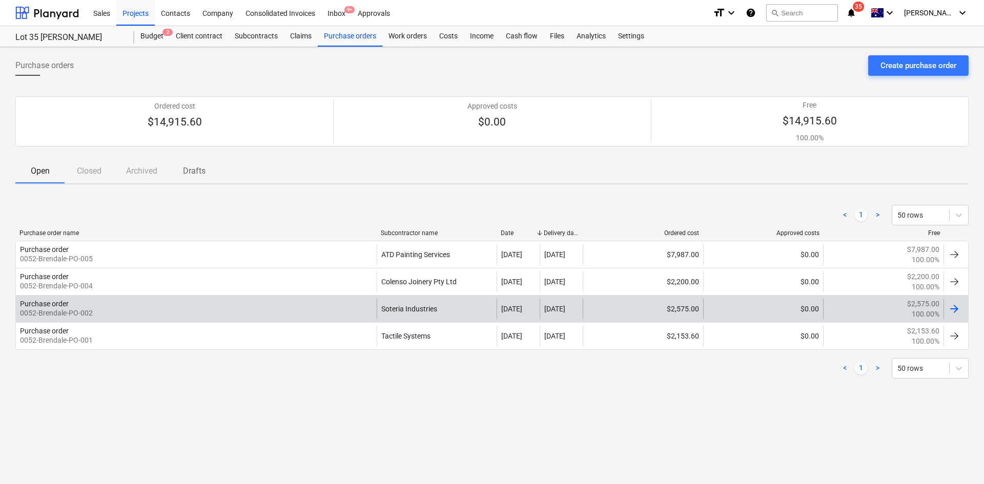
click at [301, 304] on div "Purchase order 0052-Brendale-PO-002" at bounding box center [196, 309] width 361 height 20
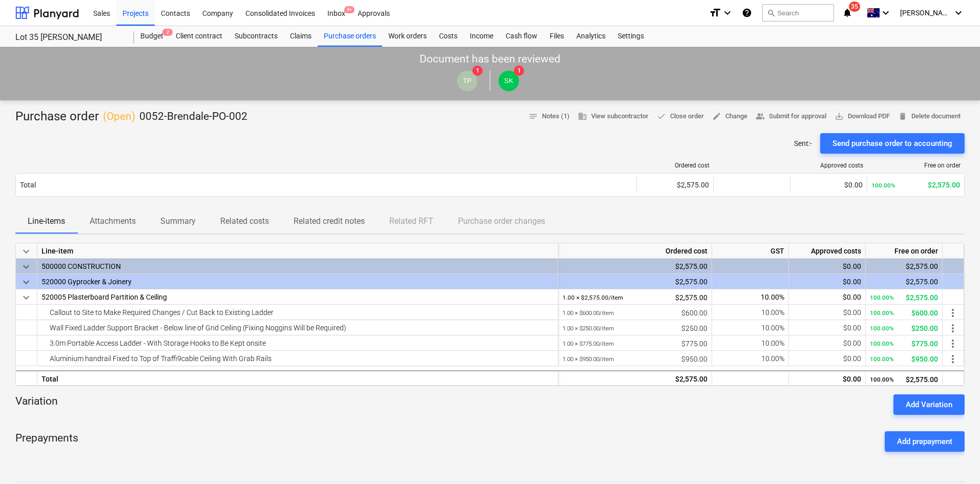
click at [326, 416] on div at bounding box center [490, 419] width 950 height 8
click at [233, 418] on div at bounding box center [490, 419] width 950 height 8
click at [456, 145] on div "Sent : - Send purchase order to accounting" at bounding box center [490, 143] width 950 height 20
click at [853, 15] on icon "notifications" at bounding box center [847, 13] width 10 height 12
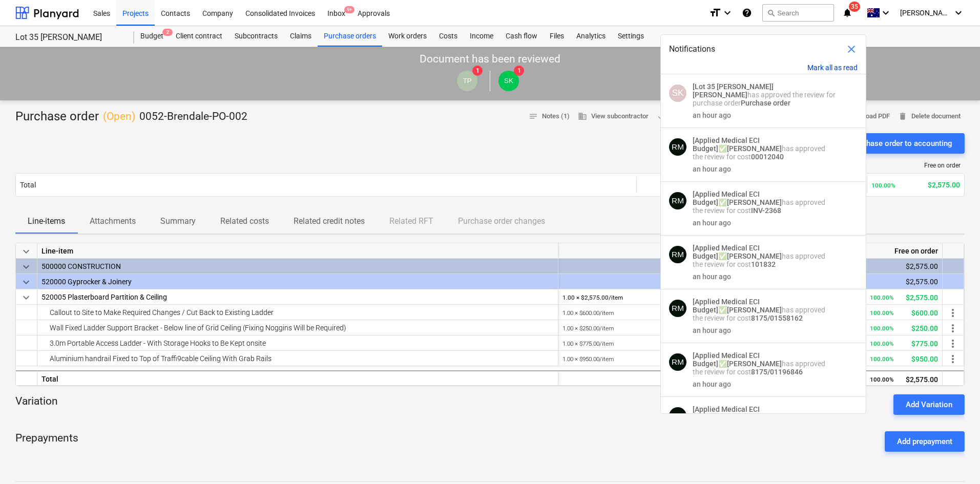
click at [829, 64] on button "Mark all as read" at bounding box center [833, 68] width 50 height 8
click at [830, 65] on button "Mark all as read" at bounding box center [833, 68] width 50 height 8
click at [820, 66] on button "Mark all as read" at bounding box center [833, 68] width 50 height 8
click at [416, 165] on div at bounding box center [326, 165] width 622 height 7
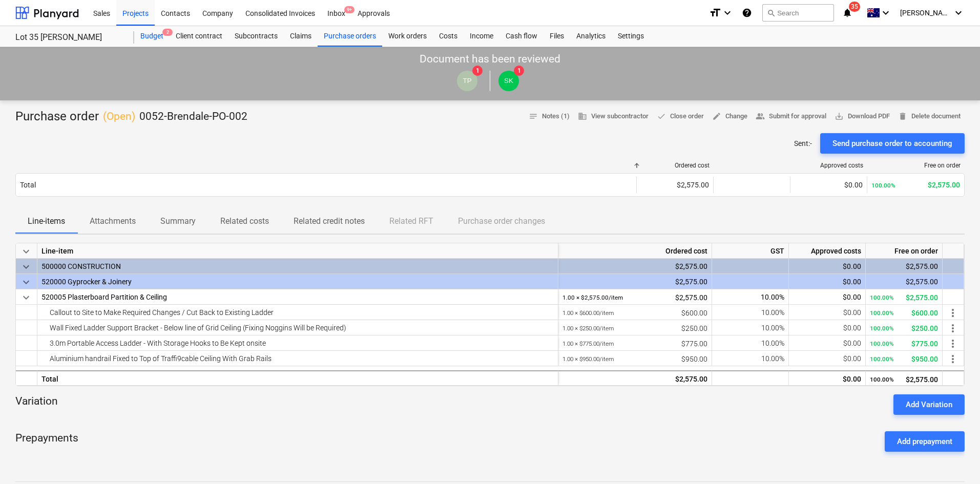
click at [142, 32] on div "Budget 2" at bounding box center [151, 36] width 35 height 20
